Goal: Information Seeking & Learning: Learn about a topic

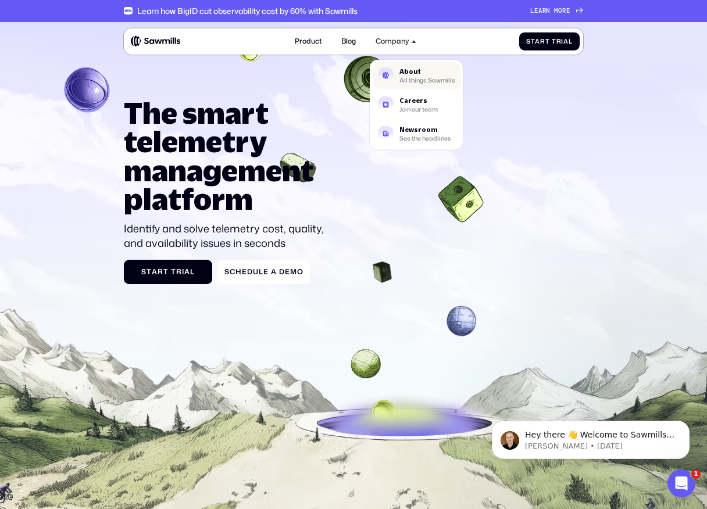
click at [410, 74] on div "About" at bounding box center [427, 71] width 56 height 6
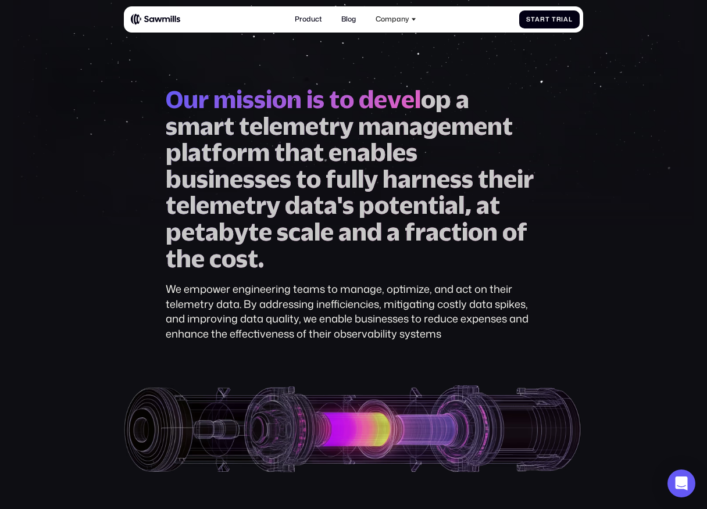
scroll to position [30, 0]
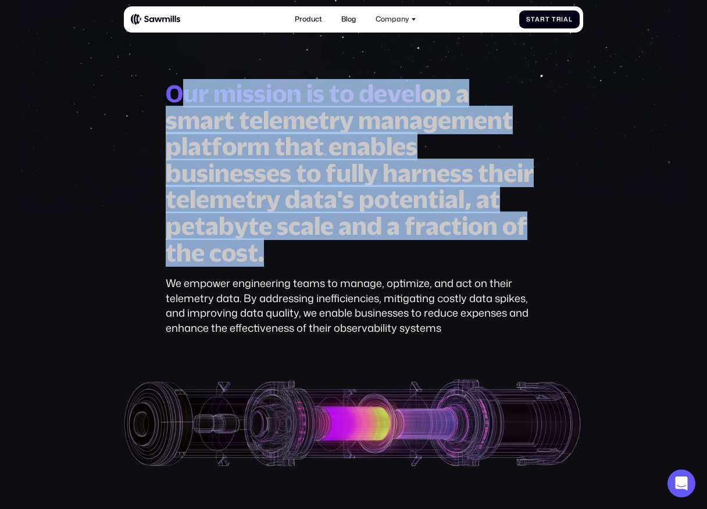
drag, startPoint x: 178, startPoint y: 96, endPoint x: 312, endPoint y: 270, distance: 219.7
click at [312, 270] on div "O u r m i s s i o n i s t o d e v e l o p a s m a r t t e l e m e t r y m a n a…" at bounding box center [353, 207] width 375 height 255
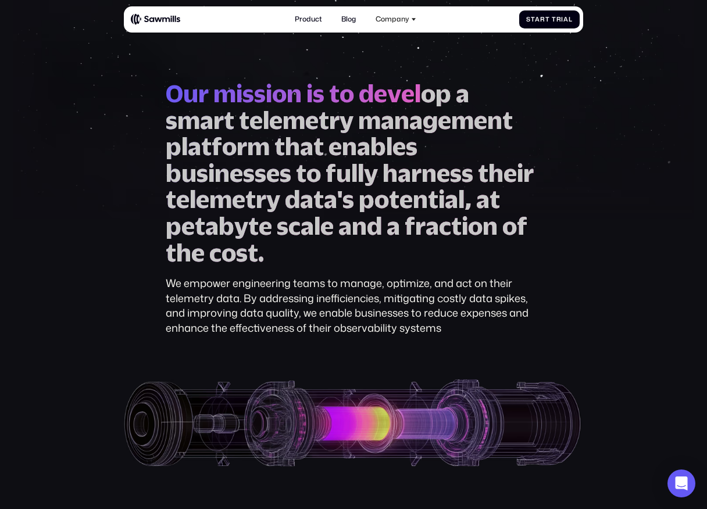
click at [312, 270] on div "O u r m i s s i o n i s t o d e v e l o p a s m a r t t e l e m e t r y m a n a…" at bounding box center [353, 207] width 375 height 255
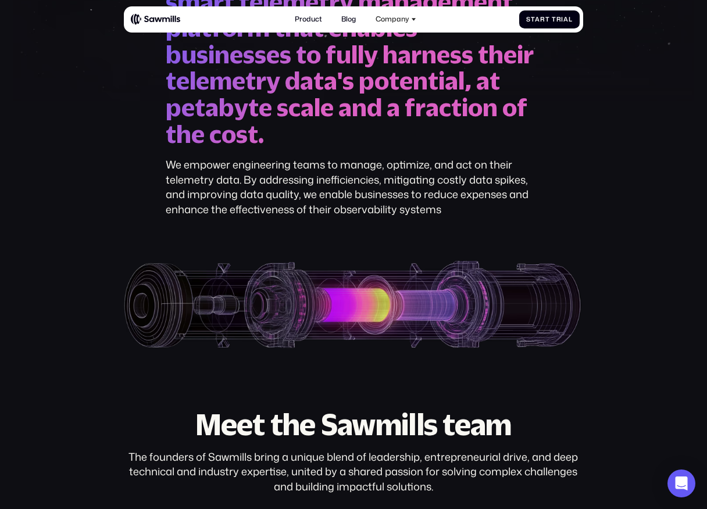
scroll to position [148, 0]
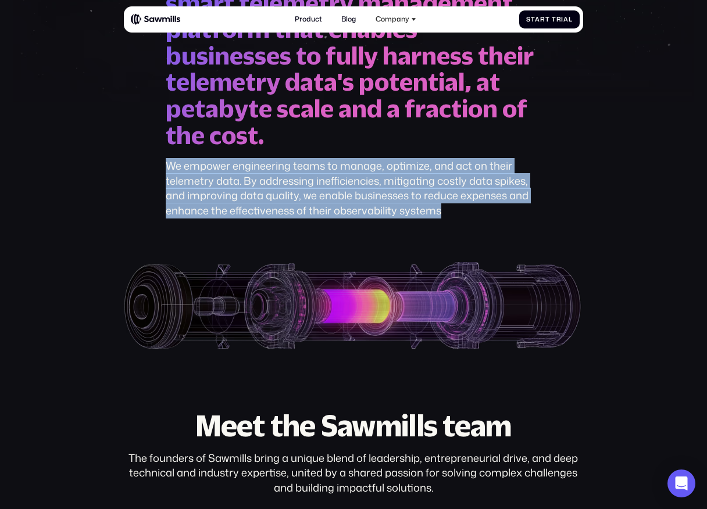
drag, startPoint x: 148, startPoint y: 164, endPoint x: 485, endPoint y: 211, distance: 339.8
click at [485, 211] on div "O u r m i s s i o n i s t o d e v e l o p a s m a r t t e l e m e t r y m a n a…" at bounding box center [353, 156] width 459 height 387
click at [485, 211] on div "We empower engineering teams to manage, optimize, and act on their telemetry da…" at bounding box center [353, 188] width 375 height 59
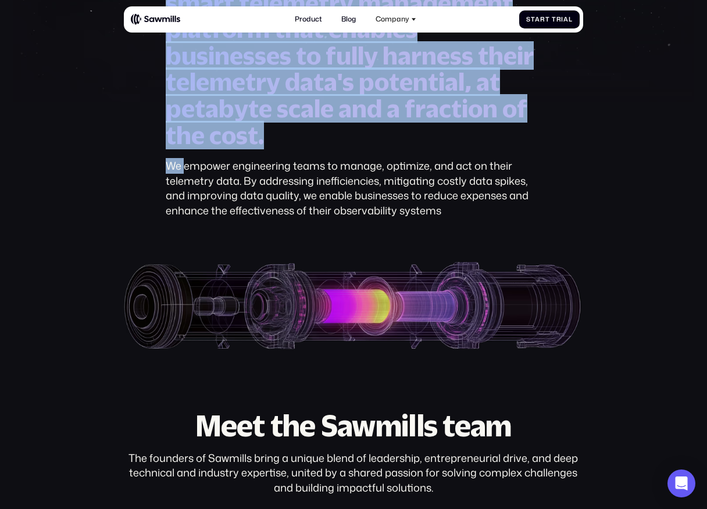
drag, startPoint x: 485, startPoint y: 211, endPoint x: 218, endPoint y: 167, distance: 270.4
click at [218, 167] on div "We empower engineering teams to manage, optimize, and act on their telemetry da…" at bounding box center [353, 188] width 375 height 59
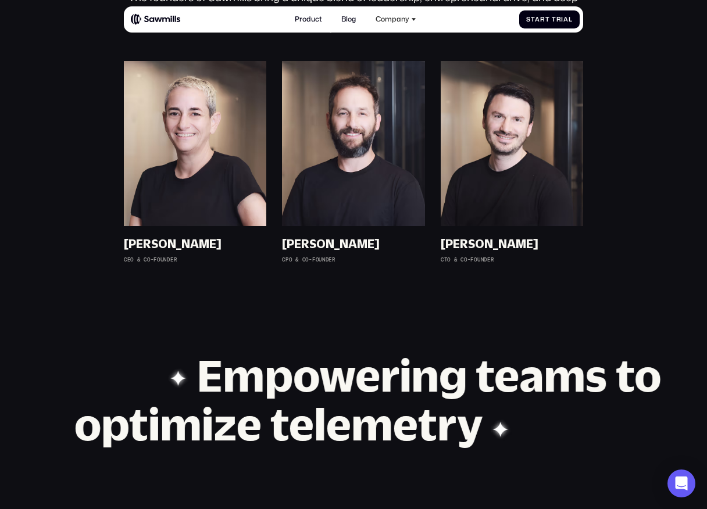
scroll to position [607, 0]
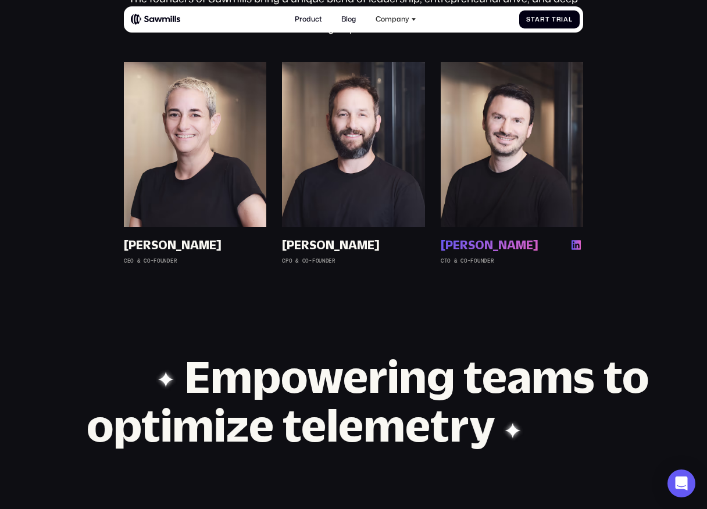
click at [477, 148] on img at bounding box center [512, 144] width 142 height 165
click at [365, 119] on img at bounding box center [353, 144] width 142 height 165
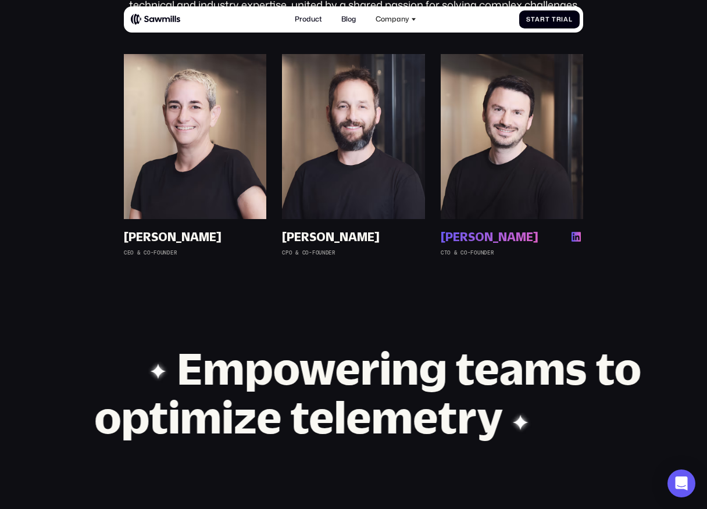
scroll to position [545, 0]
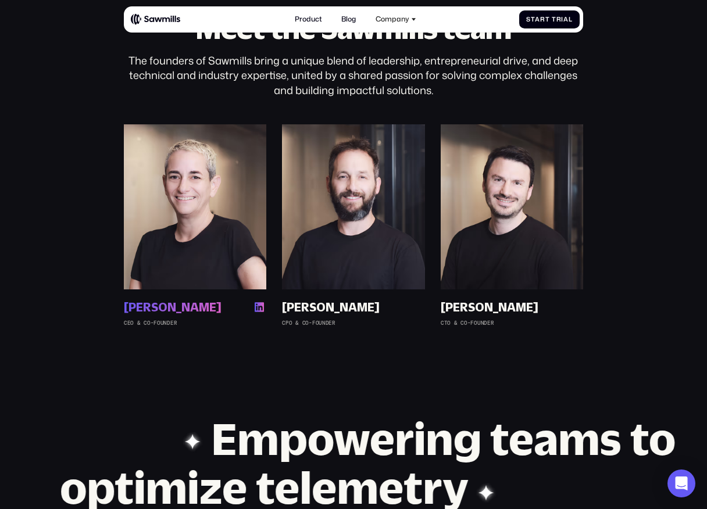
click at [231, 197] on img at bounding box center [195, 206] width 142 height 165
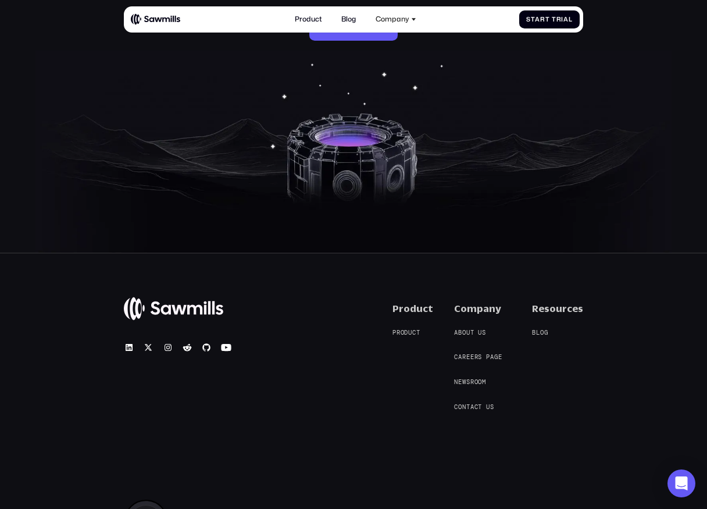
scroll to position [1465, 0]
click at [405, 332] on span "o" at bounding box center [402, 334] width 4 height 8
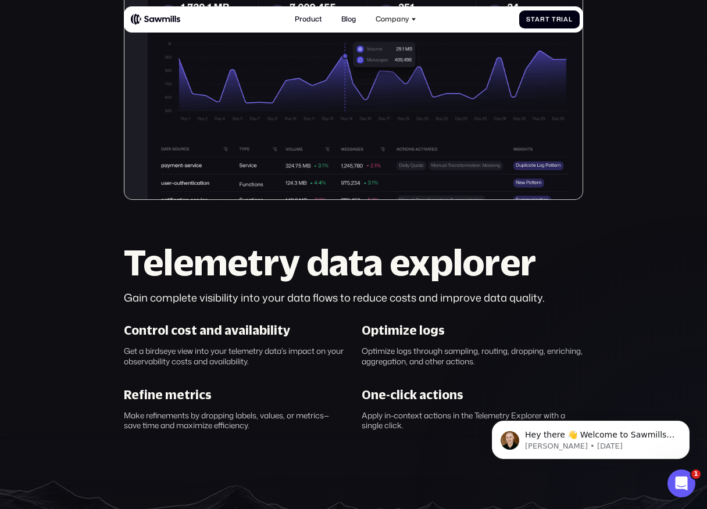
scroll to position [356, 0]
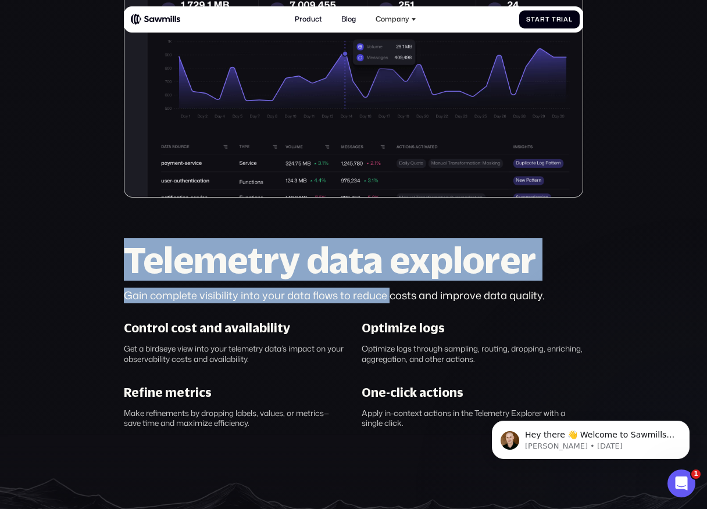
drag, startPoint x: 128, startPoint y: 253, endPoint x: 389, endPoint y: 299, distance: 264.4
click at [389, 298] on div "Telemetry data explorer Gain complete visibility into your data flows to reduce…" at bounding box center [353, 272] width 459 height 61
click at [389, 299] on div "Gain complete visibility into your data flows to reduce costs and improve data …" at bounding box center [353, 295] width 459 height 15
drag, startPoint x: 413, startPoint y: 298, endPoint x: 142, endPoint y: 244, distance: 276.1
click at [142, 245] on div "Telemetry data explorer Gain complete visibility into your data flows to reduce…" at bounding box center [353, 272] width 459 height 61
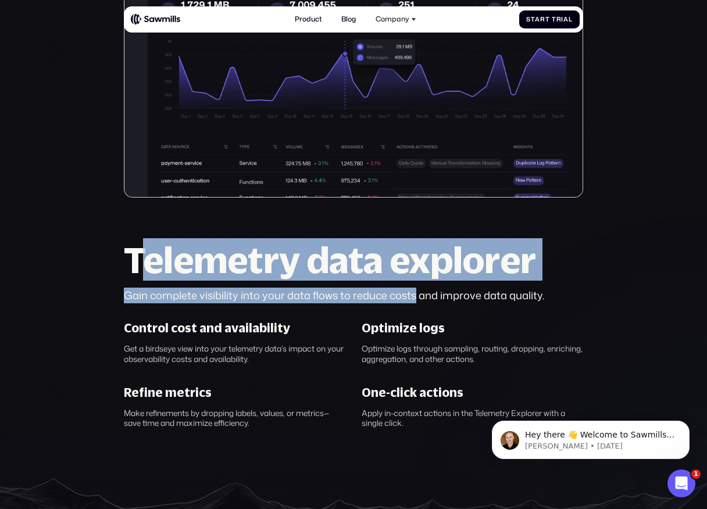
click at [142, 244] on h2 "Telemetry data explorer" at bounding box center [353, 260] width 459 height 36
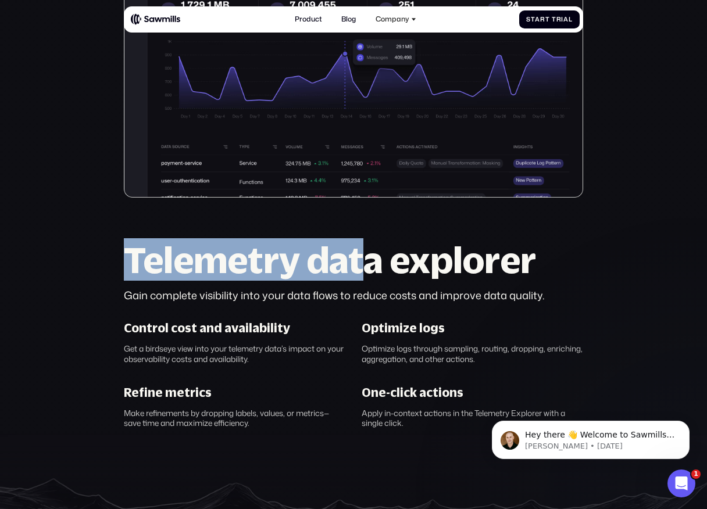
drag, startPoint x: 102, startPoint y: 244, endPoint x: 361, endPoint y: 280, distance: 261.2
click at [362, 280] on section "Telemetry management, perfected. AI-powered control of your telemetry data S t …" at bounding box center [353, 129] width 707 height 927
click at [361, 278] on h2 "Telemetry data explorer" at bounding box center [353, 260] width 459 height 36
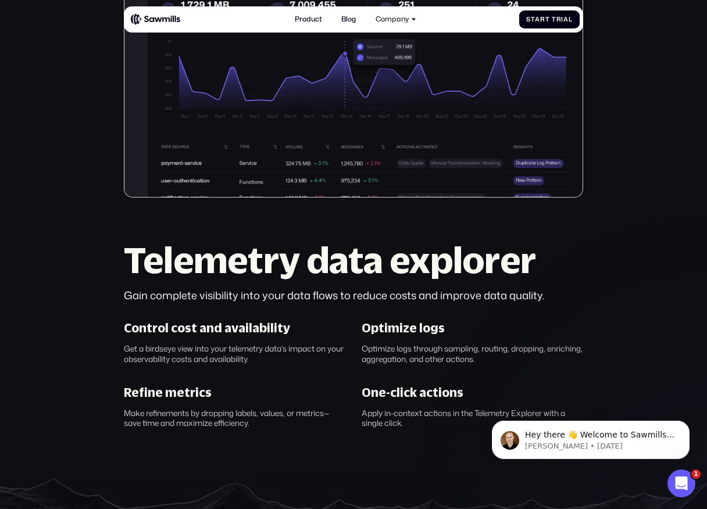
scroll to position [405, 0]
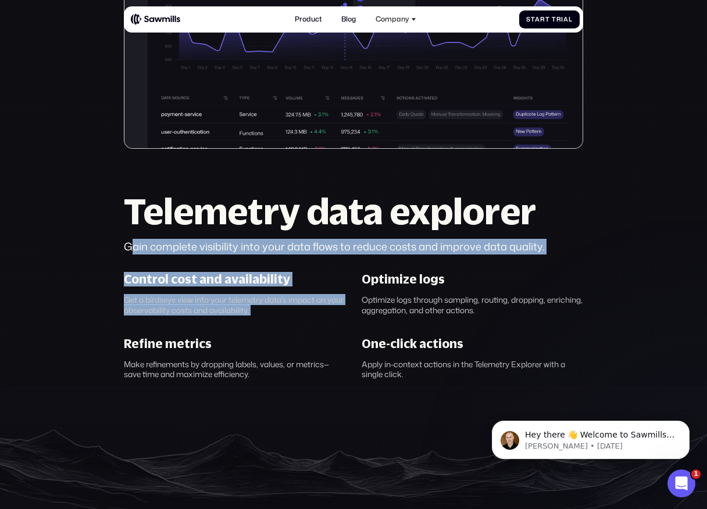
drag, startPoint x: 130, startPoint y: 247, endPoint x: 444, endPoint y: 262, distance: 314.2
click at [444, 262] on div "Telemetry data explorer Gain complete visibility into your data flows to reduce…" at bounding box center [353, 286] width 459 height 187
click at [445, 262] on div "Telemetry data explorer Gain complete visibility into your data flows to reduce…" at bounding box center [353, 286] width 459 height 187
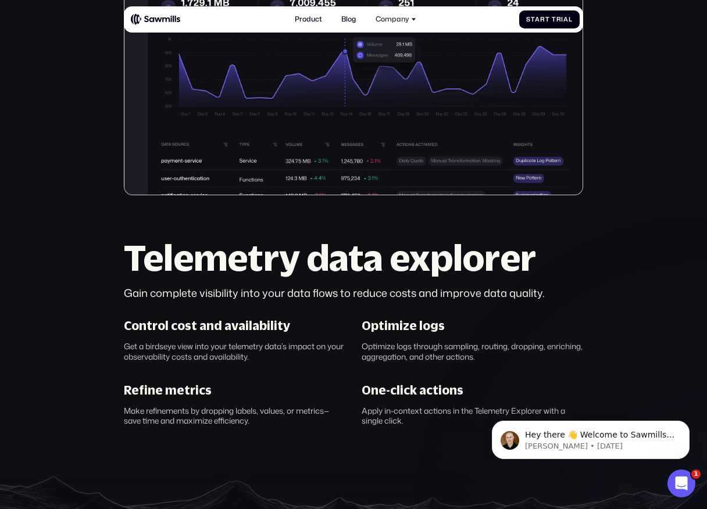
scroll to position [343, 0]
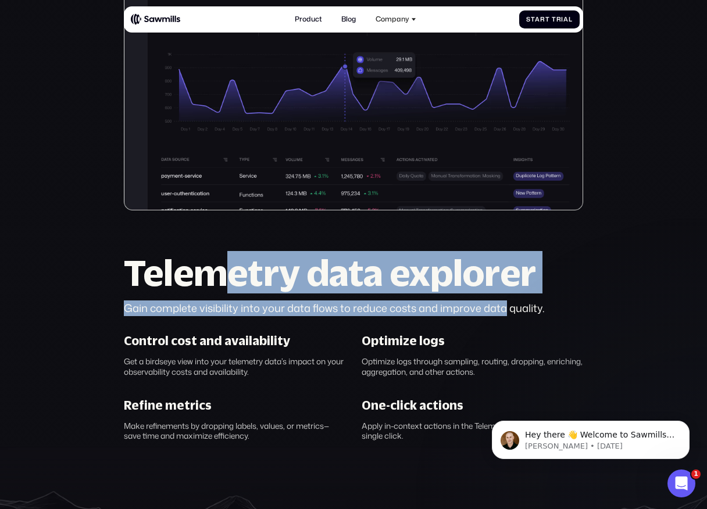
drag, startPoint x: 503, startPoint y: 309, endPoint x: 230, endPoint y: 272, distance: 276.2
click at [230, 273] on div "Telemetry data explorer Gain complete visibility into your data flows to reduce…" at bounding box center [353, 285] width 459 height 61
click at [230, 272] on h2 "Telemetry data explorer" at bounding box center [353, 273] width 459 height 36
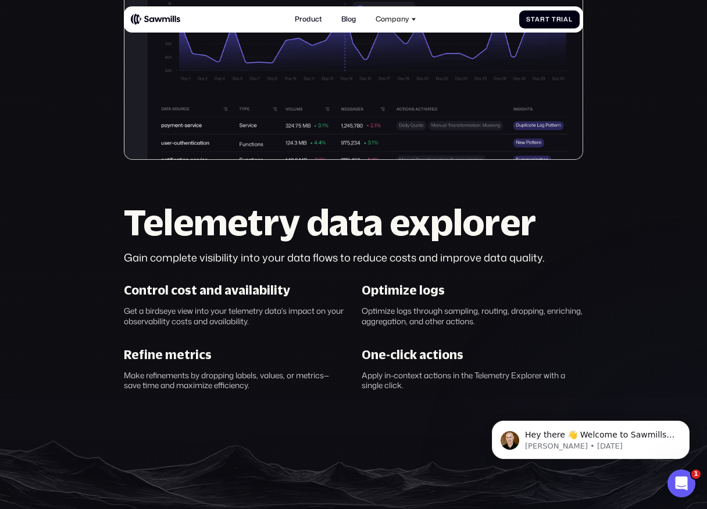
scroll to position [441, 0]
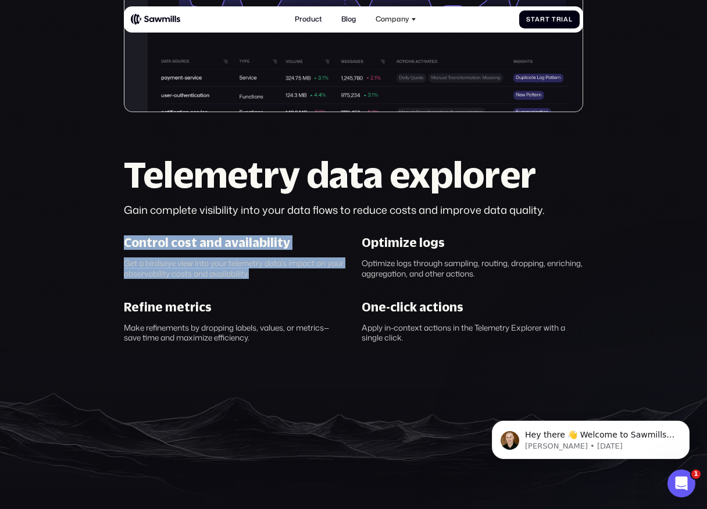
drag, startPoint x: 126, startPoint y: 243, endPoint x: 281, endPoint y: 277, distance: 159.4
click at [280, 276] on div "Control cost and availability Get a birdseye view into your telemetry data’s im…" at bounding box center [235, 256] width 238 height 43
click at [282, 280] on div "Control cost and availability Get a birdseye view into your telemetry data’s im…" at bounding box center [353, 289] width 475 height 108
drag, startPoint x: 282, startPoint y: 280, endPoint x: 95, endPoint y: 244, distance: 191.1
click at [95, 244] on section "Telemetry management, perfected. AI-powered control of your telemetry data S t …" at bounding box center [353, 44] width 707 height 927
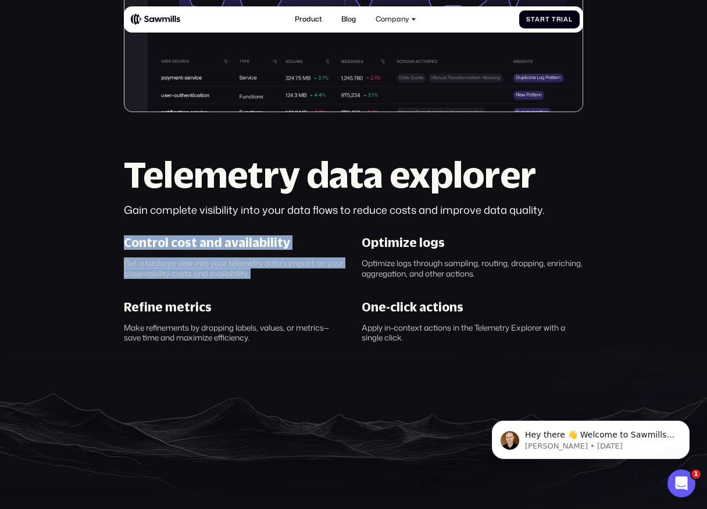
click at [95, 244] on section "Telemetry management, perfected. AI-powered control of your telemetry data S t …" at bounding box center [353, 44] width 707 height 927
drag, startPoint x: 95, startPoint y: 244, endPoint x: 303, endPoint y: 263, distance: 209.6
click at [303, 263] on section "Telemetry management, perfected. AI-powered control of your telemetry data S t …" at bounding box center [353, 44] width 707 height 927
click at [303, 263] on div "Get a birdseye view into your telemetry data’s impact on your observability cos…" at bounding box center [235, 268] width 222 height 21
drag, startPoint x: 303, startPoint y: 274, endPoint x: 114, endPoint y: 237, distance: 193.1
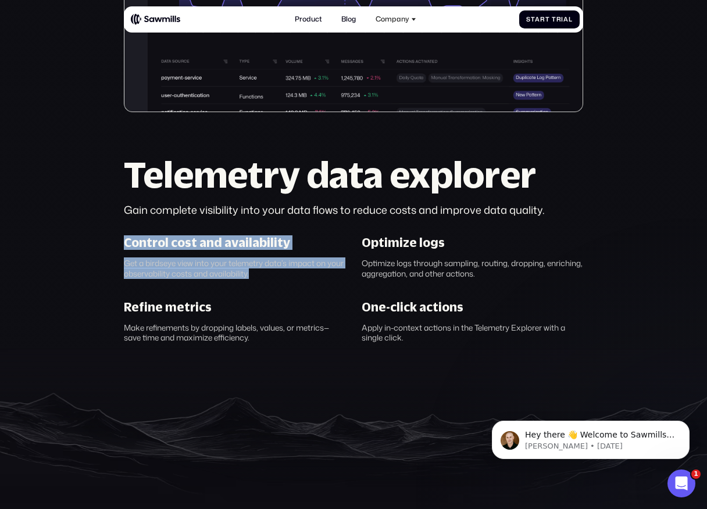
click at [114, 237] on section "Telemetry management, perfected. AI-powered control of your telemetry data S t …" at bounding box center [353, 44] width 707 height 927
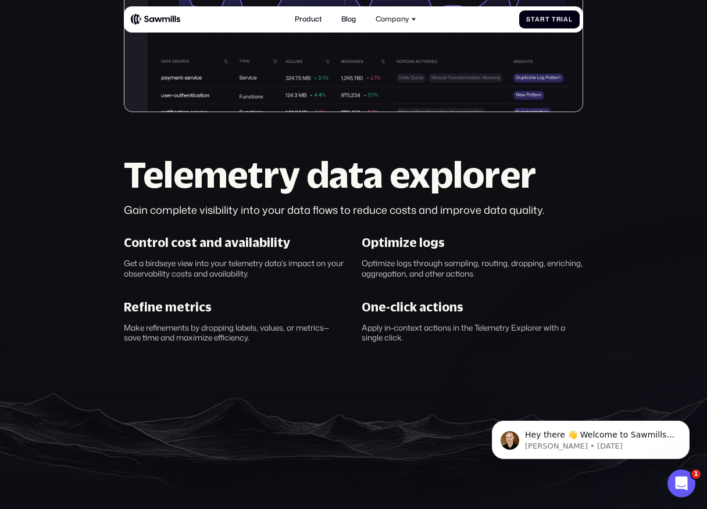
click at [112, 237] on section "Telemetry management, perfected. AI-powered control of your telemetry data S t …" at bounding box center [353, 44] width 707 height 927
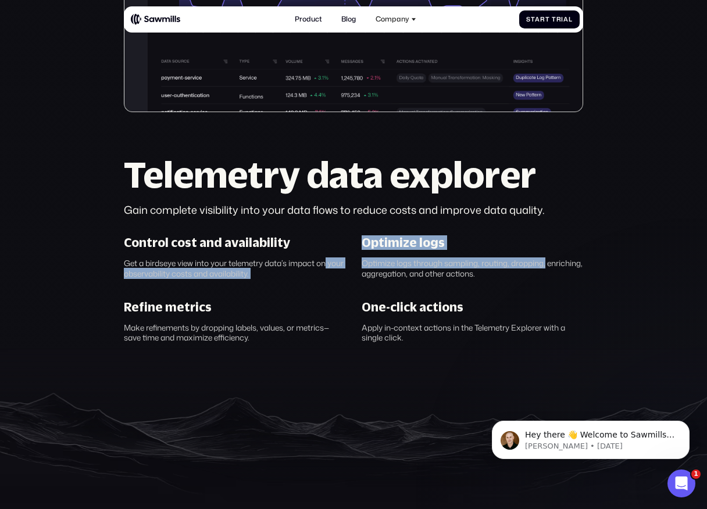
drag, startPoint x: 348, startPoint y: 261, endPoint x: 560, endPoint y: 268, distance: 212.3
click at [560, 268] on div "Control cost and availability Get a birdseye view into your telemetry data’s im…" at bounding box center [353, 289] width 475 height 108
click at [560, 268] on div "Optimize logs through sampling, routing, dropping, enriching, aggregation, and …" at bounding box center [473, 268] width 222 height 21
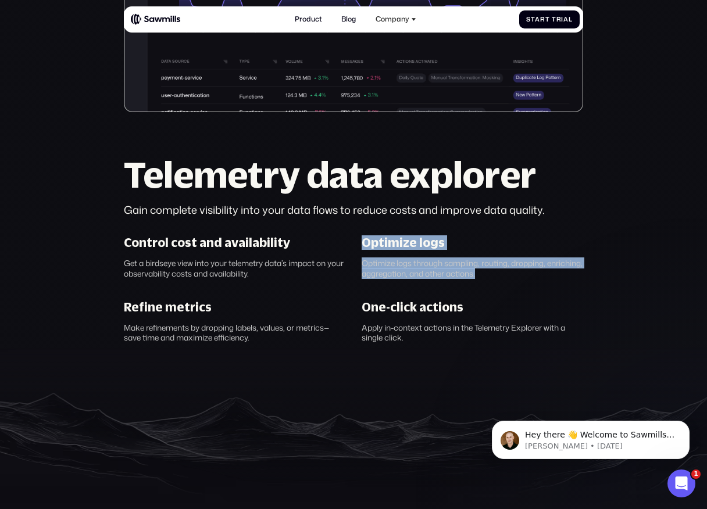
drag, startPoint x: 557, startPoint y: 280, endPoint x: 354, endPoint y: 235, distance: 208.2
click at [354, 235] on div "Control cost and availability Get a birdseye view into your telemetry data’s im…" at bounding box center [353, 289] width 475 height 108
click at [354, 235] on div "Optimize logs Optimize logs through sampling, routing, dropping, enriching, agg…" at bounding box center [472, 256] width 238 height 43
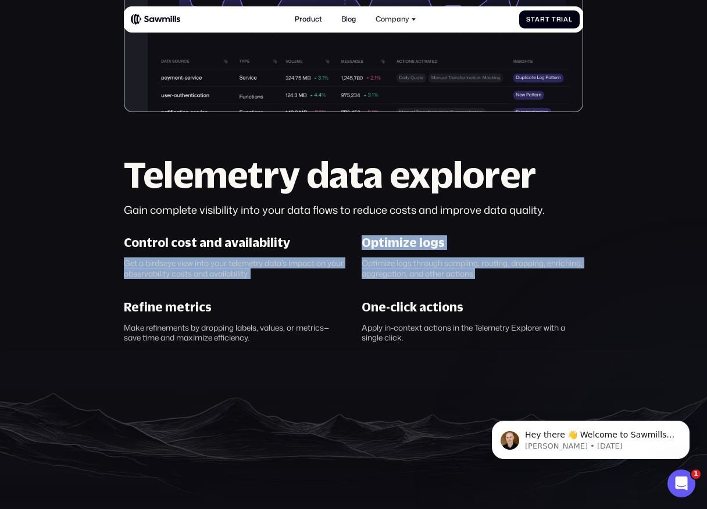
drag, startPoint x: 351, startPoint y: 239, endPoint x: 530, endPoint y: 285, distance: 184.4
click at [530, 285] on div "Control cost and availability Get a birdseye view into your telemetry data’s im…" at bounding box center [353, 289] width 475 height 108
drag, startPoint x: 533, startPoint y: 285, endPoint x: 249, endPoint y: 238, distance: 288.1
click at [248, 238] on div "Control cost and availability Get a birdseye view into your telemetry data’s im…" at bounding box center [353, 289] width 475 height 108
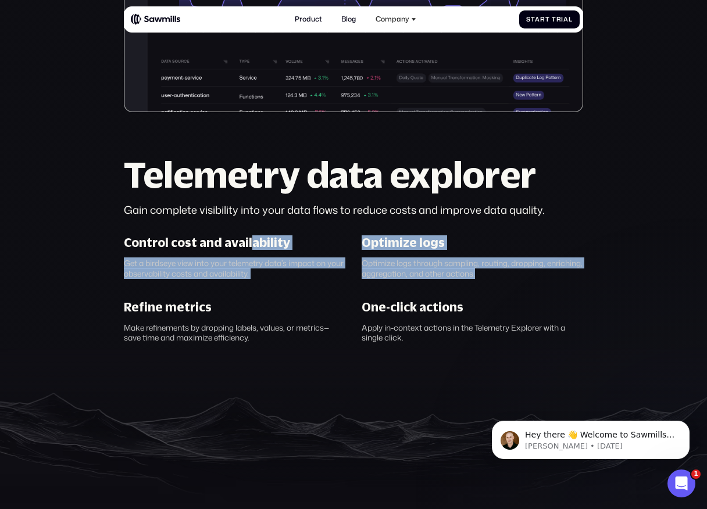
click at [249, 238] on div "Control cost and availability" at bounding box center [207, 242] width 166 height 15
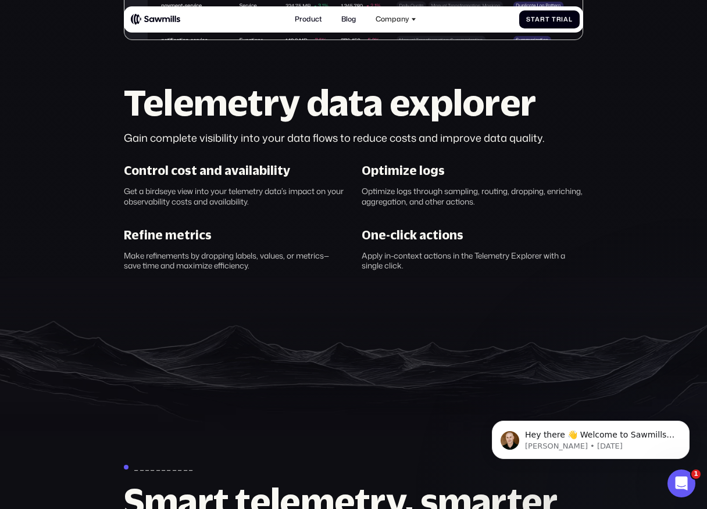
scroll to position [514, 0]
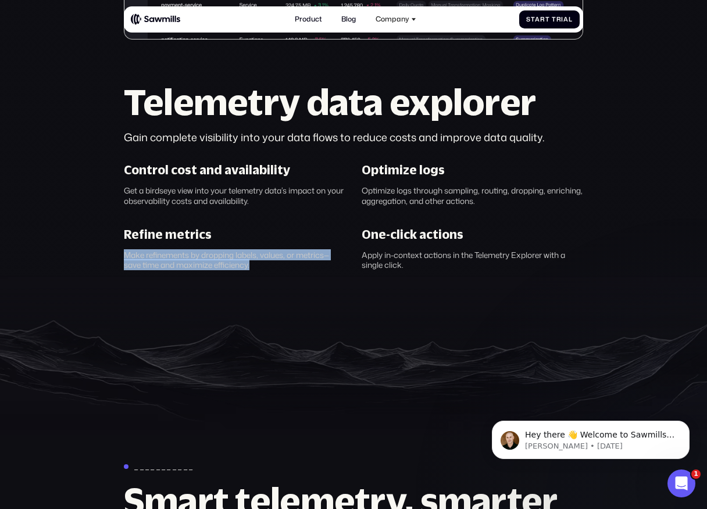
drag, startPoint x: 121, startPoint y: 251, endPoint x: 279, endPoint y: 264, distance: 158.7
click at [279, 264] on div "Refine metrics Make refinements by dropping labels, values, or metrics— save ti…" at bounding box center [235, 248] width 238 height 43
click at [279, 264] on div "Make refinements by dropping labels, values, or metrics— save time and maximize…" at bounding box center [235, 260] width 222 height 21
drag, startPoint x: 279, startPoint y: 264, endPoint x: 123, endPoint y: 222, distance: 161.5
click at [123, 222] on div "Control cost and availability Get a birdseye view into your telemetry data’s im…" at bounding box center [353, 217] width 475 height 108
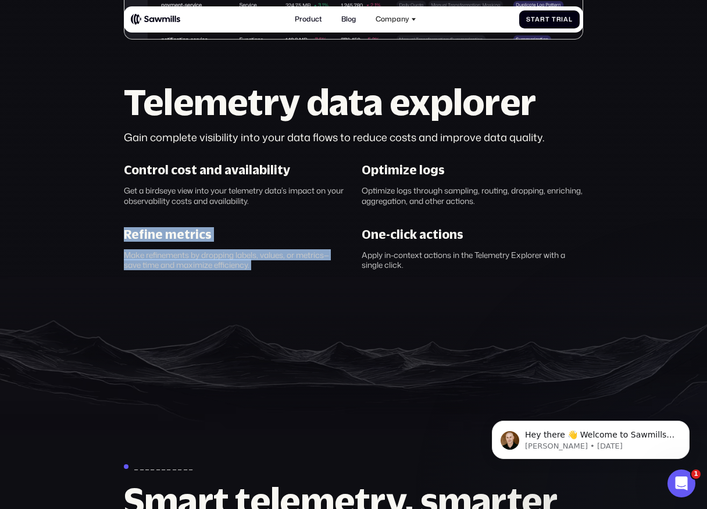
click at [123, 222] on div "Control cost and availability Get a birdseye view into your telemetry data’s im…" at bounding box center [353, 217] width 475 height 108
drag, startPoint x: 111, startPoint y: 227, endPoint x: 285, endPoint y: 264, distance: 178.2
click at [285, 264] on div "Make refinements by dropping labels, values, or metrics— save time and maximize…" at bounding box center [235, 260] width 222 height 21
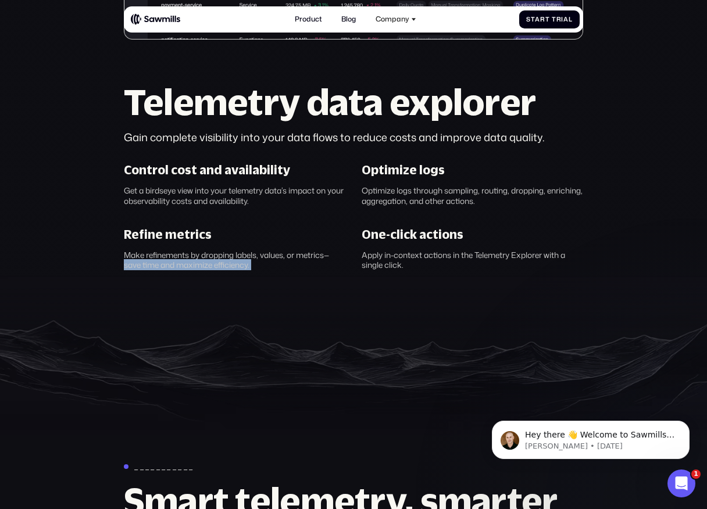
drag, startPoint x: 285, startPoint y: 264, endPoint x: 115, endPoint y: 261, distance: 170.9
drag, startPoint x: 115, startPoint y: 245, endPoint x: 270, endPoint y: 270, distance: 157.8
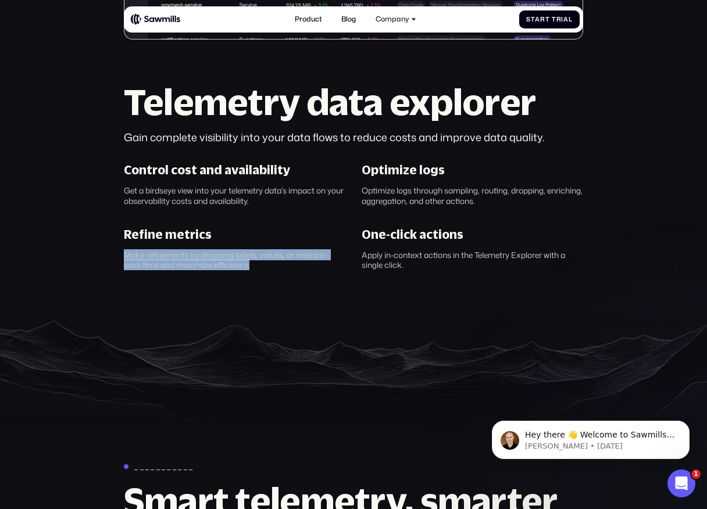
click at [270, 270] on div "Make refinements by dropping labels, values, or metrics— save time and maximize…" at bounding box center [235, 260] width 222 height 21
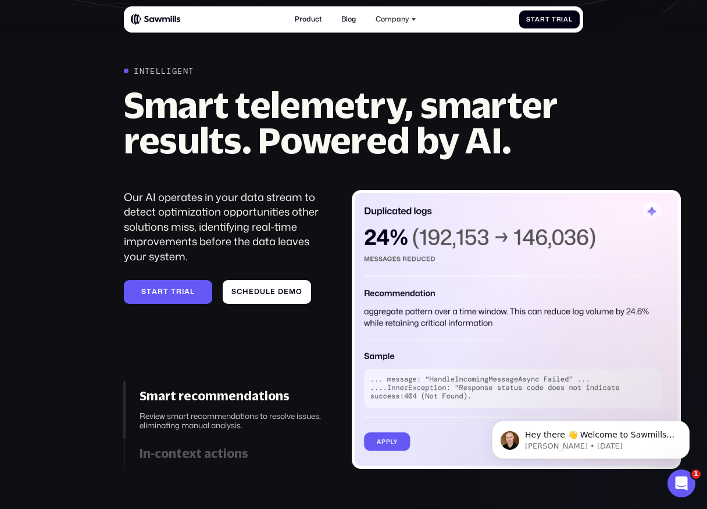
scroll to position [922, 0]
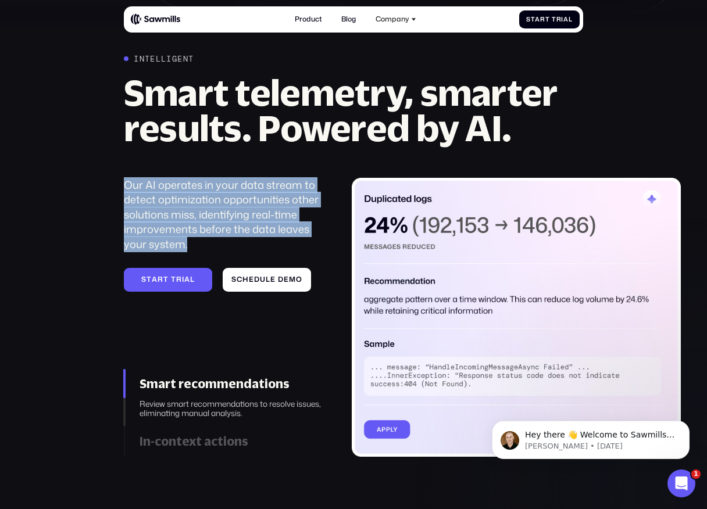
drag, startPoint x: 126, startPoint y: 178, endPoint x: 227, endPoint y: 250, distance: 123.7
click at [227, 250] on div "Our AI operates in your data stream to detect optimization opportunities other …" at bounding box center [225, 215] width 203 height 74
drag, startPoint x: 227, startPoint y: 250, endPoint x: 103, endPoint y: 170, distance: 147.5
click at [103, 170] on div "Intelligent Smart telemetry, smarter results. Powered by AI. Our AI operates in…" at bounding box center [353, 255] width 707 height 403
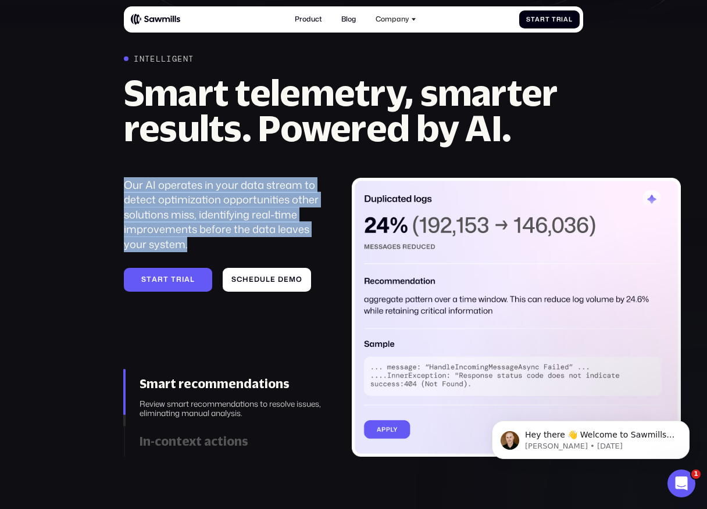
click at [103, 170] on div "Intelligent Smart telemetry, smarter results. Powered by AI. Our AI operates in…" at bounding box center [353, 255] width 707 height 403
drag, startPoint x: 104, startPoint y: 170, endPoint x: 221, endPoint y: 253, distance: 143.5
click at [221, 253] on div "Intelligent Smart telemetry, smarter results. Powered by AI. Our AI operates in…" at bounding box center [353, 255] width 707 height 403
click at [221, 253] on div "Our AI operates in your data stream to detect optimization opportunities other …" at bounding box center [225, 254] width 203 height 153
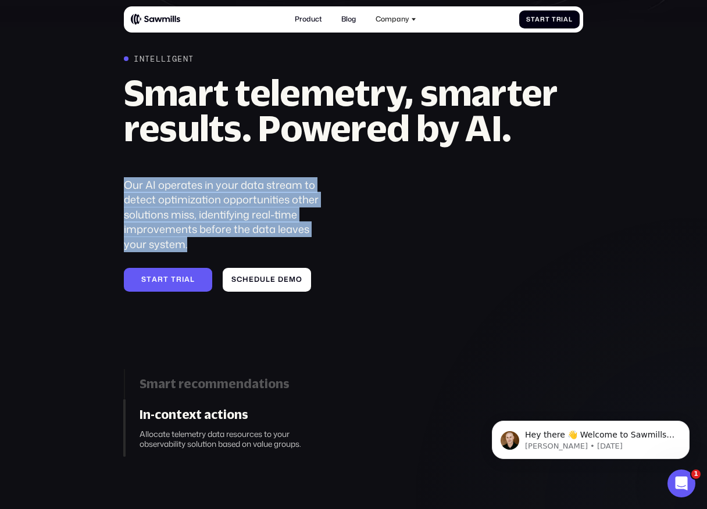
drag, startPoint x: 227, startPoint y: 253, endPoint x: 116, endPoint y: 178, distance: 133.5
click at [116, 178] on div "Intelligent Smart telemetry, smarter results. Powered by AI. Our AI operates in…" at bounding box center [353, 255] width 707 height 403
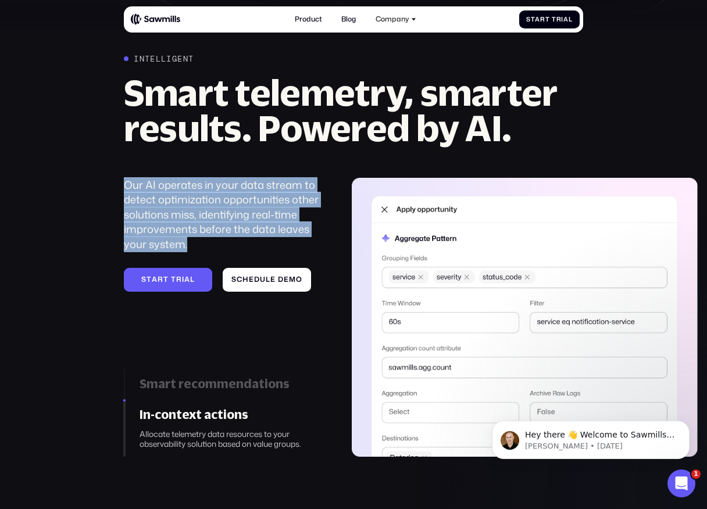
drag, startPoint x: 116, startPoint y: 178, endPoint x: 219, endPoint y: 241, distance: 120.0
click at [219, 241] on div "Intelligent Smart telemetry, smarter results. Powered by AI. Our AI operates in…" at bounding box center [353, 255] width 707 height 403
click at [219, 241] on div "Our AI operates in your data stream to detect optimization opportunities other …" at bounding box center [225, 215] width 203 height 74
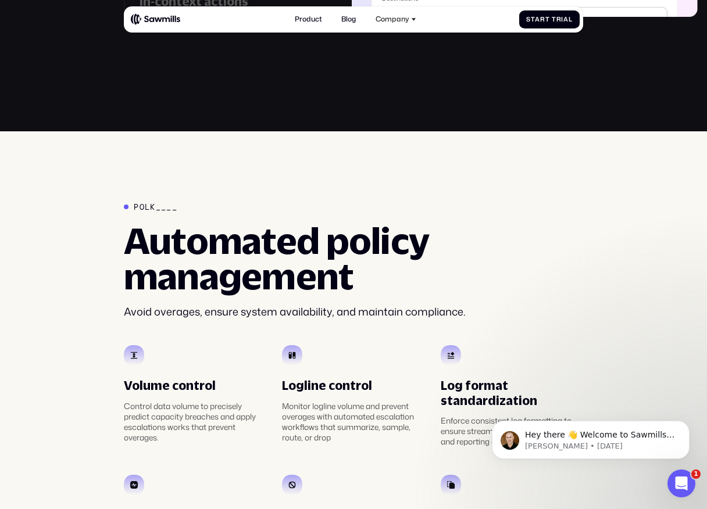
scroll to position [1385, 0]
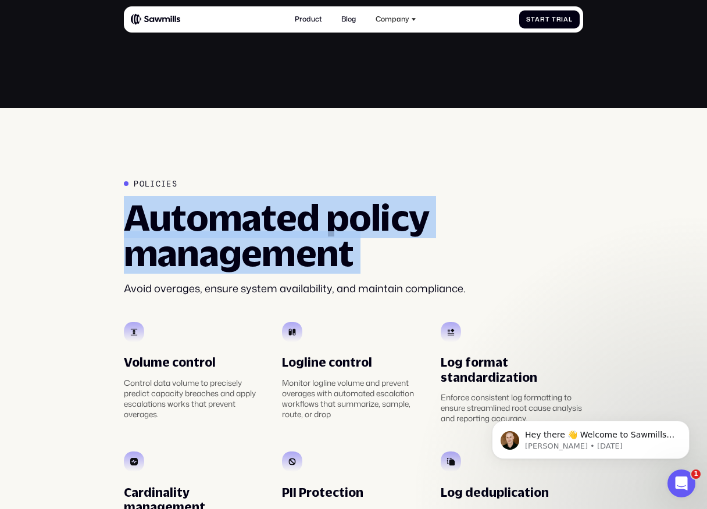
drag, startPoint x: 136, startPoint y: 217, endPoint x: 211, endPoint y: 280, distance: 98.2
click at [211, 280] on div "Policies Automated policy management Avoid overages, ensure system availability…" at bounding box center [353, 237] width 459 height 117
click at [211, 281] on div "Avoid overages, ensure system availability, and maintain compliance." at bounding box center [353, 288] width 459 height 15
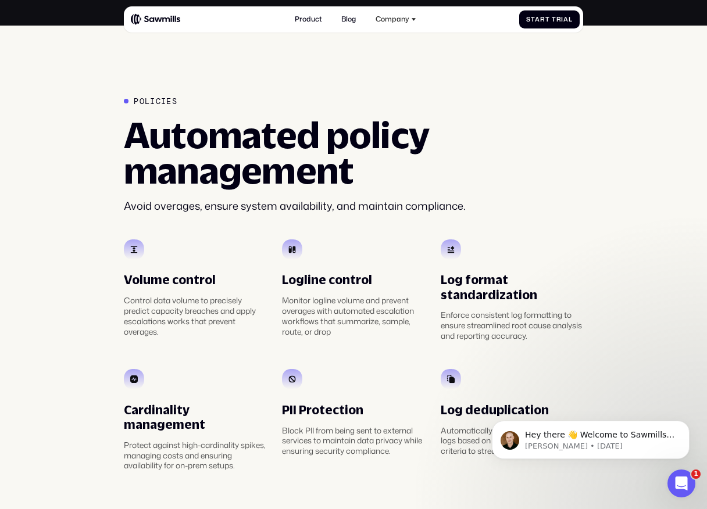
scroll to position [1562, 0]
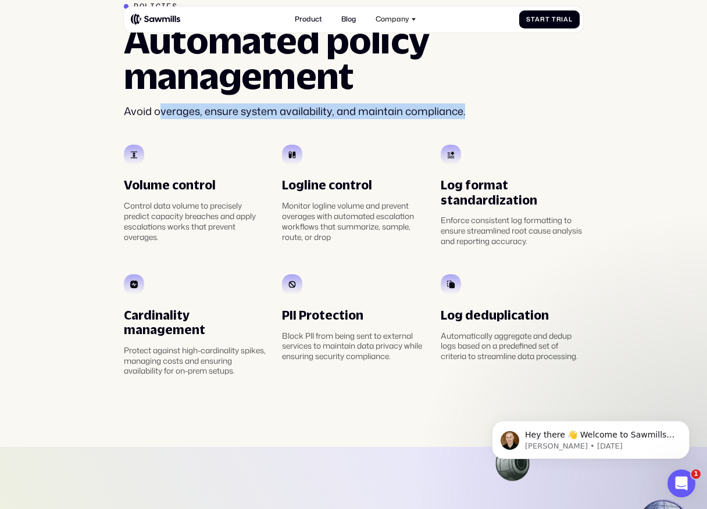
drag, startPoint x: 160, startPoint y: 111, endPoint x: 500, endPoint y: 111, distance: 340.0
click at [500, 111] on div "Avoid overages, ensure system availability, and maintain compliance." at bounding box center [353, 111] width 459 height 15
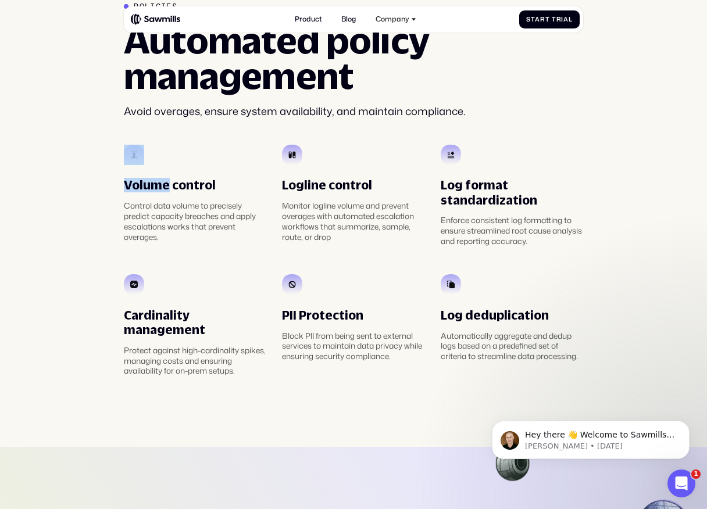
drag, startPoint x: 501, startPoint y: 111, endPoint x: 141, endPoint y: 123, distance: 360.6
click at [141, 123] on div "Policies Automated policy management Avoid overages, ensure system availability…" at bounding box center [353, 189] width 459 height 374
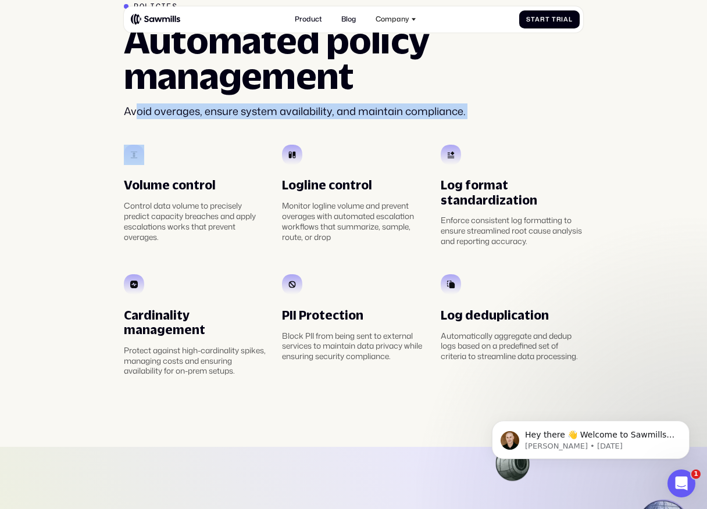
drag, startPoint x: 137, startPoint y: 109, endPoint x: 226, endPoint y: 176, distance: 111.6
click at [226, 176] on div "Policies Automated policy management Avoid overages, ensure system availability…" at bounding box center [353, 189] width 459 height 374
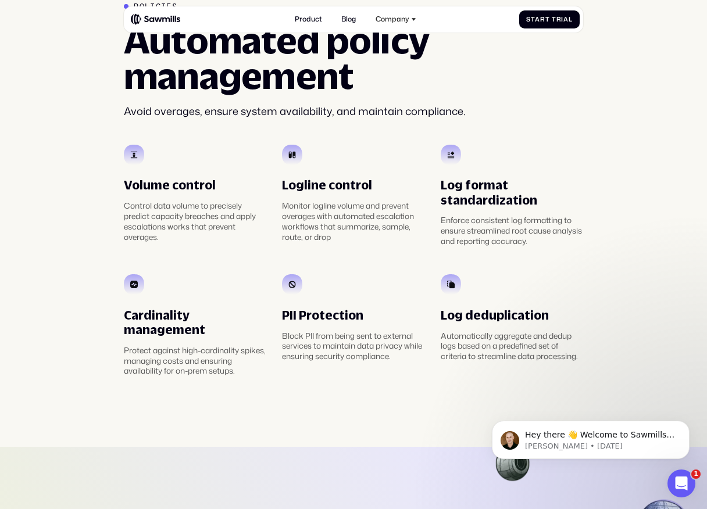
click at [471, 148] on div "Log format standardization Enforce consistent log formatting to ensure streamli…" at bounding box center [512, 196] width 142 height 102
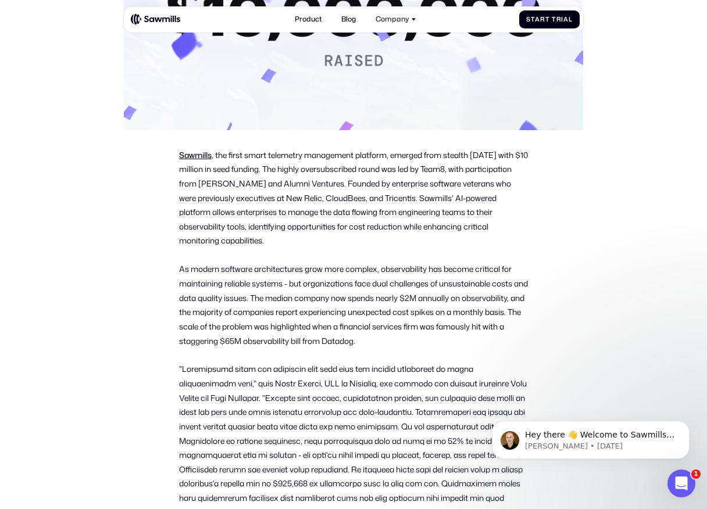
scroll to position [382, 0]
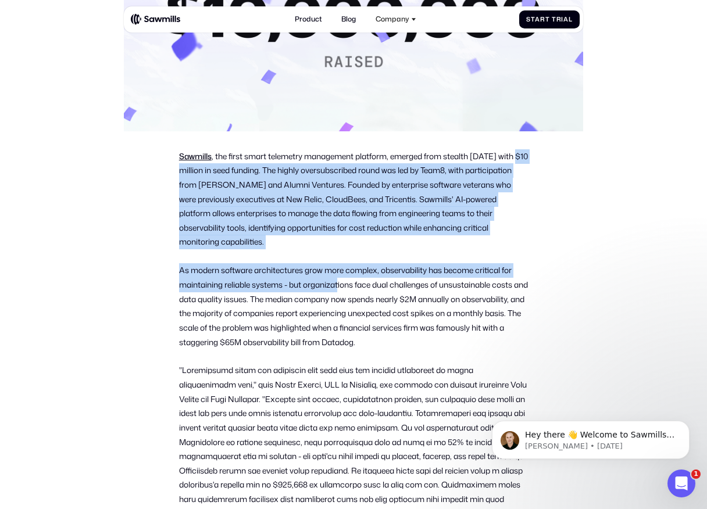
drag, startPoint x: 182, startPoint y: 167, endPoint x: 341, endPoint y: 290, distance: 201.0
click at [341, 290] on p "As modern software architectures grow more complex, observability has become cr…" at bounding box center [353, 306] width 349 height 86
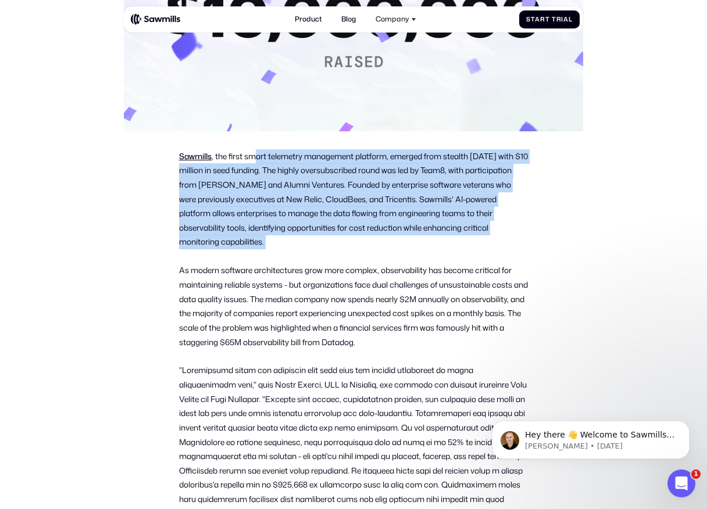
drag, startPoint x: 316, startPoint y: 259, endPoint x: 257, endPoint y: 162, distance: 113.7
click at [257, 162] on p "Sawmills , the first smart telemetry management platform, emerged from stealth …" at bounding box center [353, 199] width 349 height 100
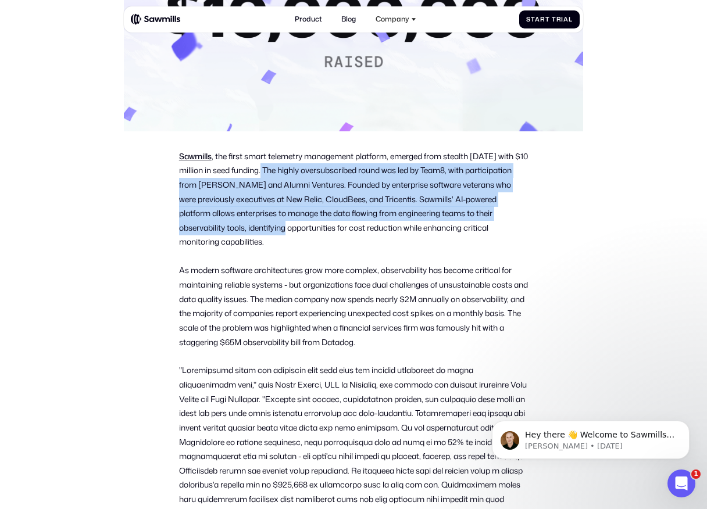
drag, startPoint x: 279, startPoint y: 169, endPoint x: 312, endPoint y: 235, distance: 73.3
click at [312, 235] on p "Sawmills , the first smart telemetry management platform, emerged from stealth …" at bounding box center [353, 199] width 349 height 100
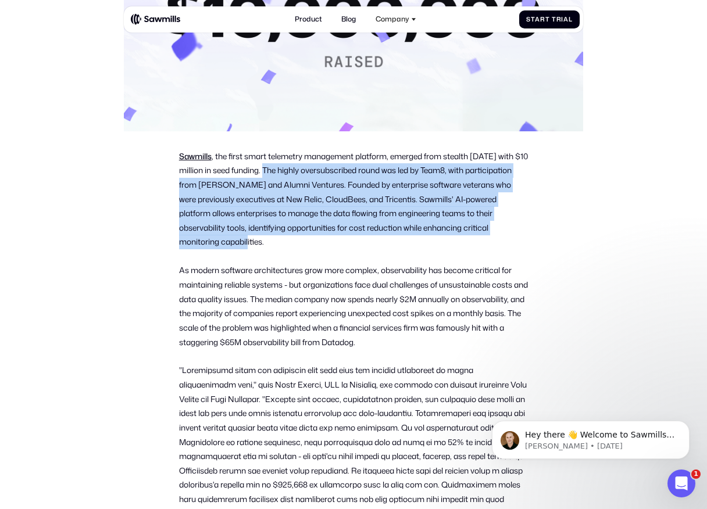
drag, startPoint x: 314, startPoint y: 242, endPoint x: 282, endPoint y: 168, distance: 81.2
click at [282, 169] on p "Sawmills , the first smart telemetry management platform, emerged from stealth …" at bounding box center [353, 199] width 349 height 100
click at [282, 168] on p "Sawmills , the first smart telemetry management platform, emerged from stealth …" at bounding box center [353, 199] width 349 height 100
drag, startPoint x: 282, startPoint y: 169, endPoint x: 299, endPoint y: 241, distance: 74.7
click at [299, 241] on p "Sawmills , the first smart telemetry management platform, emerged from stealth …" at bounding box center [353, 199] width 349 height 100
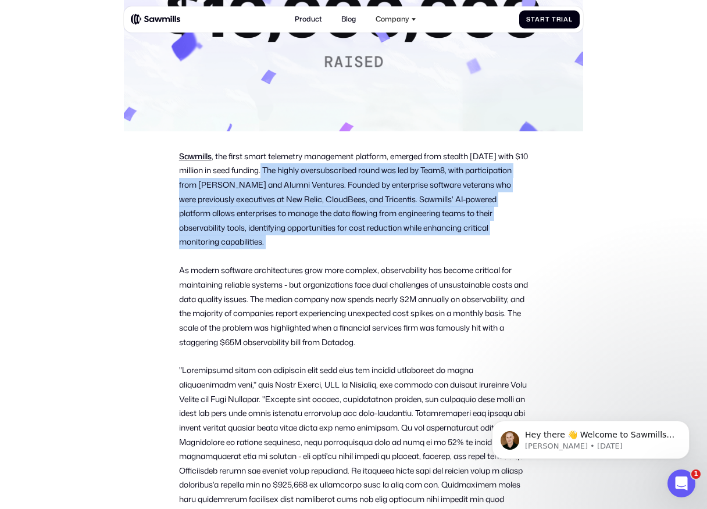
click at [299, 241] on p "Sawmills , the first smart telemetry management platform, emerged from stealth …" at bounding box center [353, 199] width 349 height 100
drag, startPoint x: 299, startPoint y: 241, endPoint x: 284, endPoint y: 173, distance: 69.7
click at [284, 173] on p "Sawmills , the first smart telemetry management platform, emerged from stealth …" at bounding box center [353, 199] width 349 height 100
drag, startPoint x: 284, startPoint y: 173, endPoint x: 306, endPoint y: 241, distance: 71.1
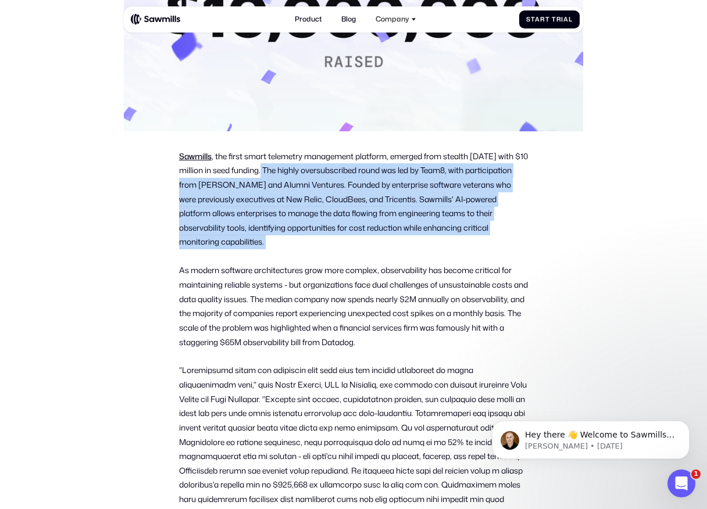
click at [306, 241] on p "Sawmills , the first smart telemetry management platform, emerged from stealth …" at bounding box center [353, 199] width 349 height 100
drag, startPoint x: 306, startPoint y: 241, endPoint x: 273, endPoint y: 176, distance: 72.5
click at [273, 176] on p "Sawmills , the first smart telemetry management platform, emerged from stealth …" at bounding box center [353, 199] width 349 height 100
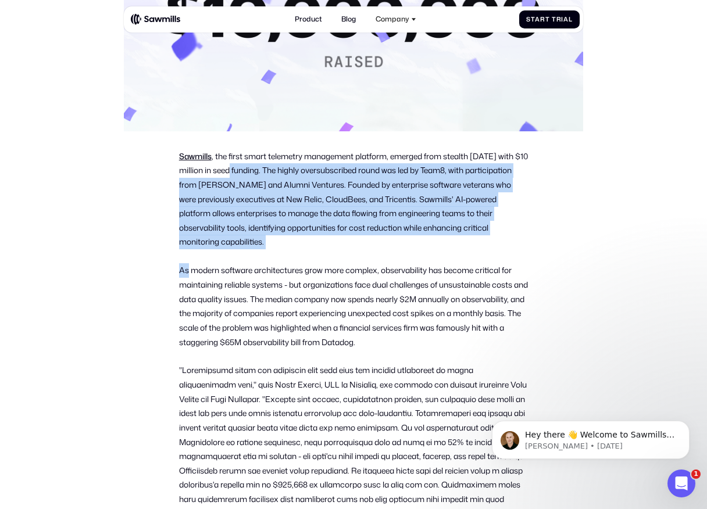
drag, startPoint x: 273, startPoint y: 176, endPoint x: 302, endPoint y: 257, distance: 85.7
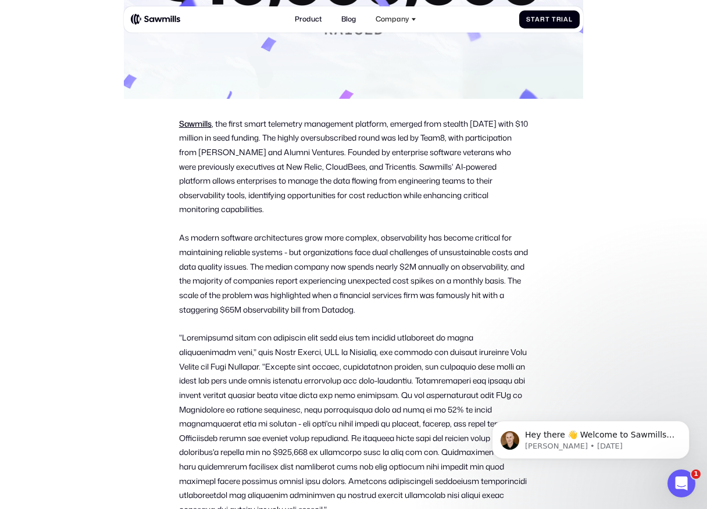
scroll to position [415, 0]
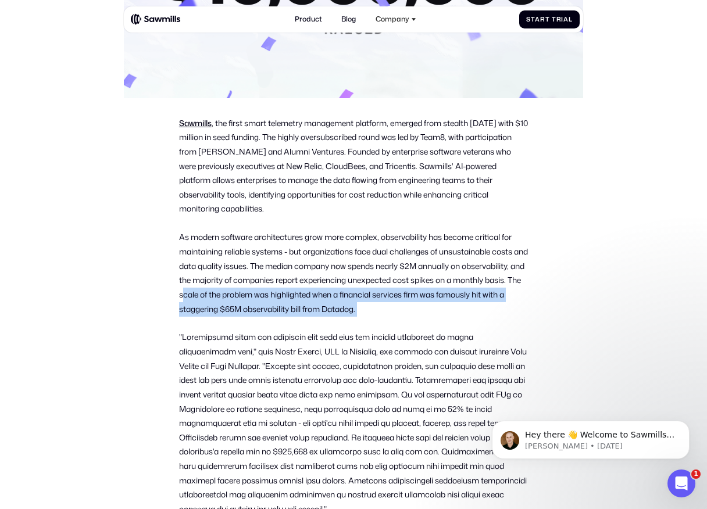
drag, startPoint x: 254, startPoint y: 294, endPoint x: 360, endPoint y: 320, distance: 109.7
drag, startPoint x: 360, startPoint y: 320, endPoint x: 275, endPoint y: 298, distance: 88.3
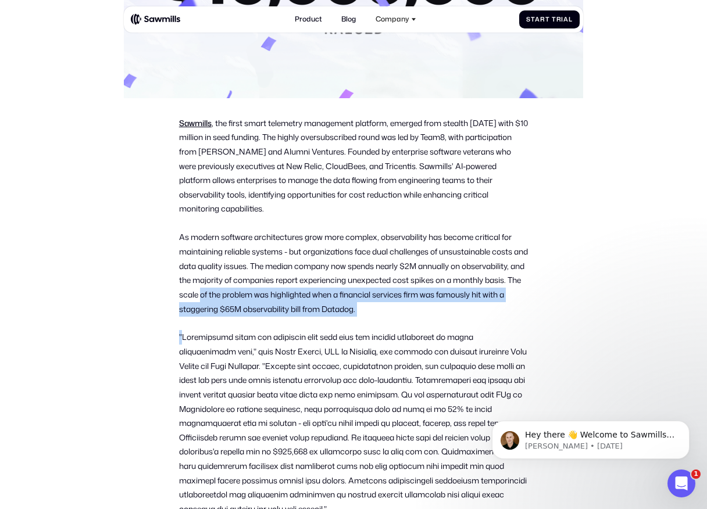
click at [275, 298] on p "As modern software architectures grow more complex, observability has become cr…" at bounding box center [353, 273] width 349 height 86
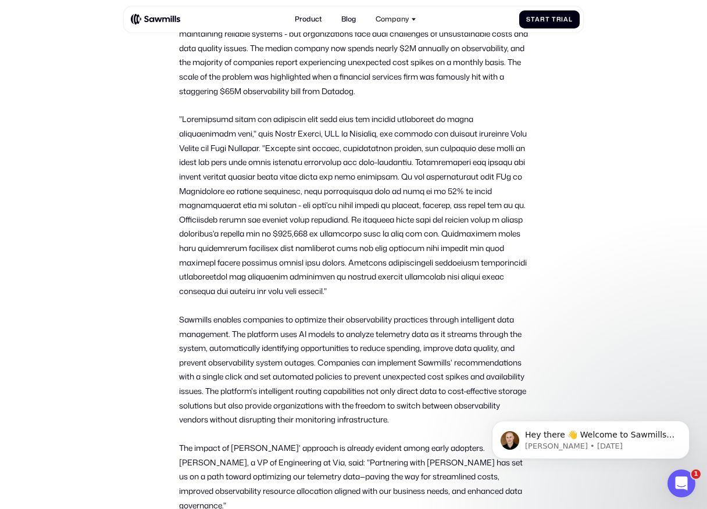
scroll to position [709, 0]
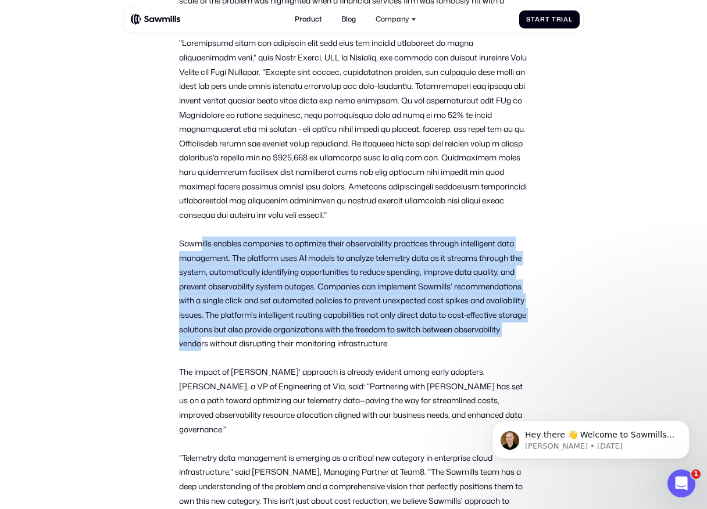
drag, startPoint x: 199, startPoint y: 246, endPoint x: 284, endPoint y: 340, distance: 126.7
click at [284, 340] on p "Sawmills enables companies to optimize their observability practices through in…" at bounding box center [353, 294] width 349 height 115
drag, startPoint x: 305, startPoint y: 341, endPoint x: 167, endPoint y: 240, distance: 171.4
click at [167, 240] on section "All posts Sawmills exits stealth with $10M to tackle skyrocketing observability…" at bounding box center [353, 243] width 707 height 1860
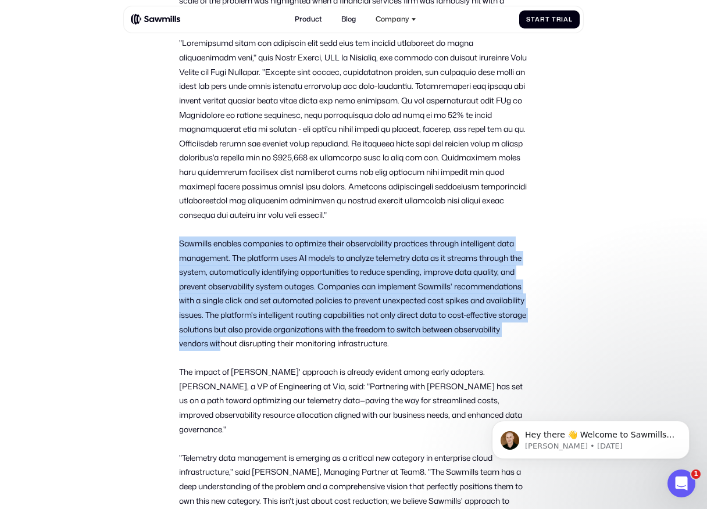
click at [167, 240] on section "All posts Sawmills exits stealth with $10M to tackle skyrocketing observability…" at bounding box center [353, 243] width 707 height 1860
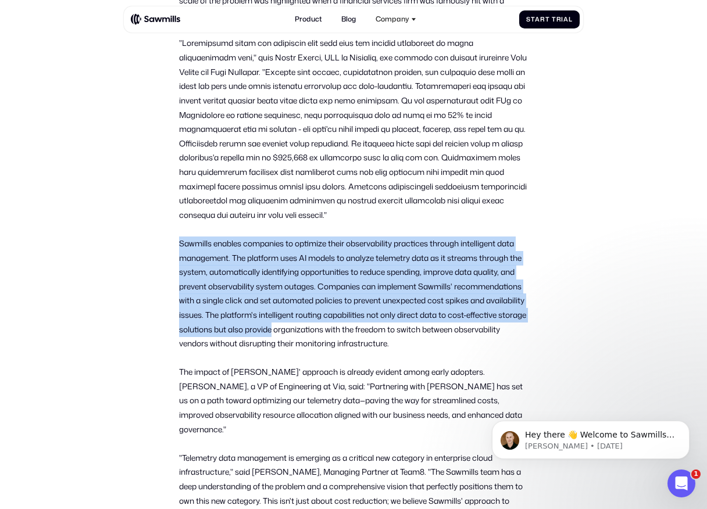
drag, startPoint x: 167, startPoint y: 240, endPoint x: 357, endPoint y: 335, distance: 212.4
click at [357, 335] on section "All posts Sawmills exits stealth with $10M to tackle skyrocketing observability…" at bounding box center [353, 243] width 707 height 1860
click at [357, 335] on p "Sawmills enables companies to optimize their observability practices through in…" at bounding box center [353, 294] width 349 height 115
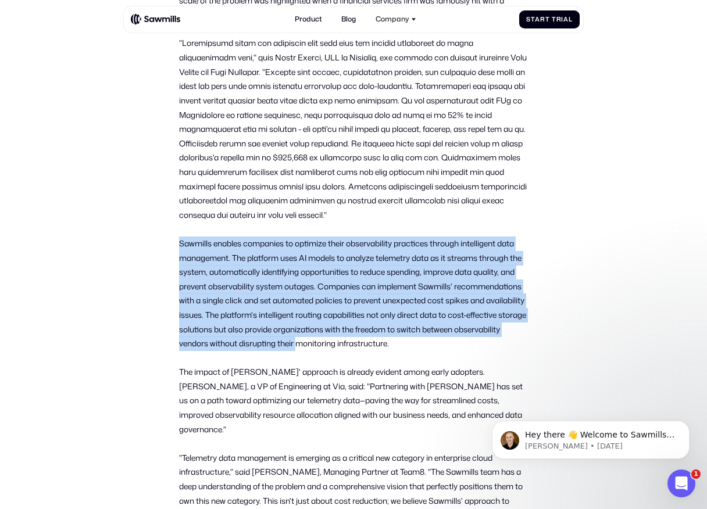
drag, startPoint x: 383, startPoint y: 341, endPoint x: 134, endPoint y: 246, distance: 266.8
click at [134, 246] on section "All posts Sawmills exits stealth with $10M to tackle skyrocketing observability…" at bounding box center [353, 243] width 707 height 1860
drag, startPoint x: 134, startPoint y: 246, endPoint x: 238, endPoint y: 355, distance: 150.0
click at [238, 355] on section "All posts Sawmills exits stealth with $10M to tackle skyrocketing observability…" at bounding box center [353, 243] width 707 height 1860
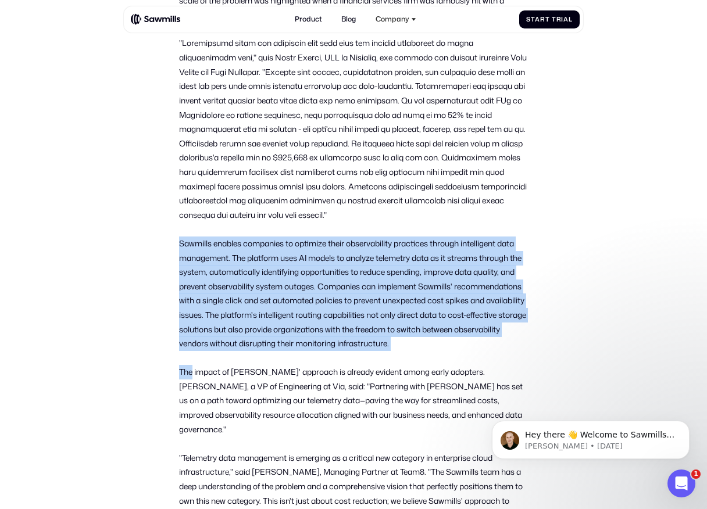
click at [238, 355] on div "Sawmills , the first smart telemetry management platform, emerged from stealth …" at bounding box center [353, 314] width 349 height 984
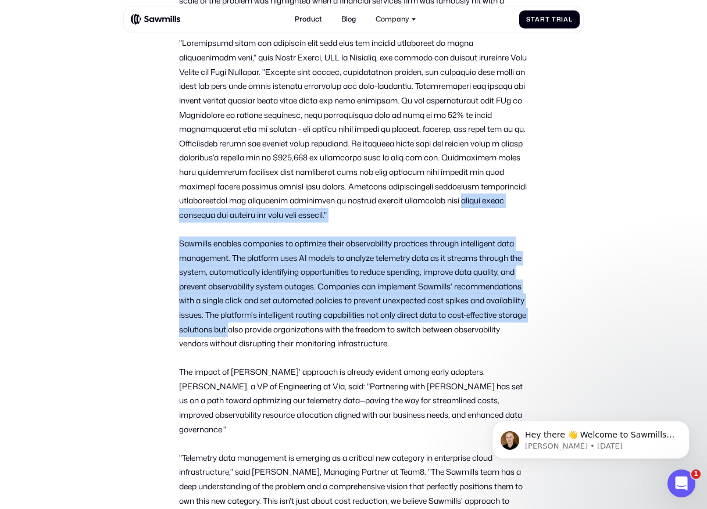
drag, startPoint x: 320, startPoint y: 332, endPoint x: 142, endPoint y: 213, distance: 214.1
click at [142, 213] on section "All posts Sawmills exits stealth with $10M to tackle skyrocketing observability…" at bounding box center [353, 243] width 707 height 1860
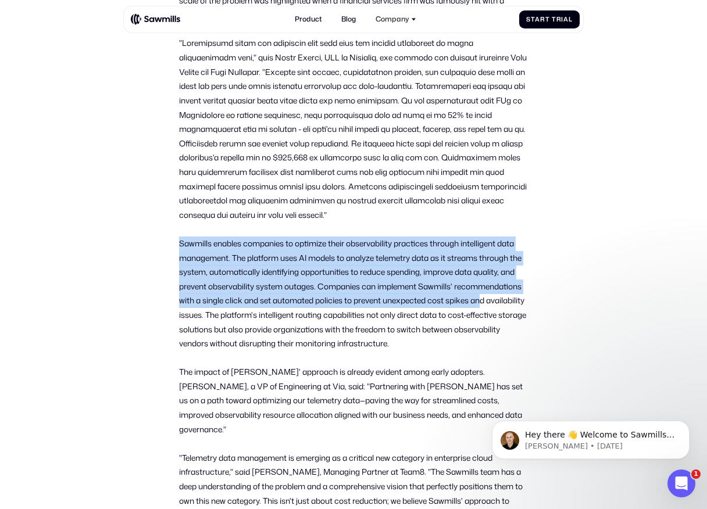
drag, startPoint x: 142, startPoint y: 227, endPoint x: 214, endPoint y: 319, distance: 116.4
click at [213, 318] on section "All posts Sawmills exits stealth with $10M to tackle skyrocketing observability…" at bounding box center [353, 243] width 707 height 1860
click at [214, 319] on p "Sawmills enables companies to optimize their observability practices through in…" at bounding box center [353, 294] width 349 height 115
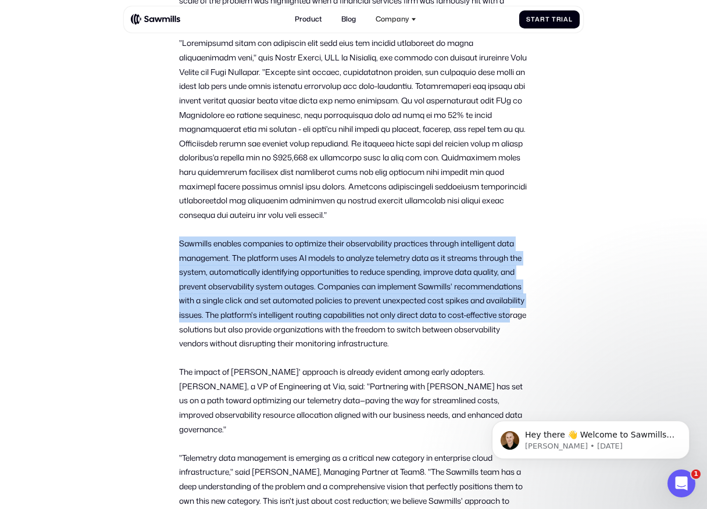
drag, startPoint x: 249, startPoint y: 336, endPoint x: 152, endPoint y: 227, distance: 145.8
click at [152, 227] on section "All posts Sawmills exits stealth with $10M to tackle skyrocketing observability…" at bounding box center [353, 243] width 707 height 1860
drag, startPoint x: 152, startPoint y: 231, endPoint x: 281, endPoint y: 335, distance: 164.9
click at [281, 335] on section "All posts Sawmills exits stealth with $10M to tackle skyrocketing observability…" at bounding box center [353, 243] width 707 height 1860
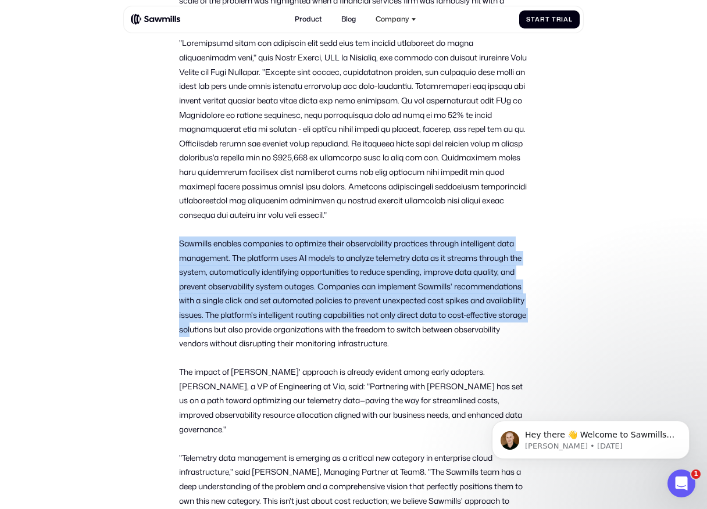
click at [281, 335] on p "Sawmills enables companies to optimize their observability practices through in…" at bounding box center [353, 294] width 349 height 115
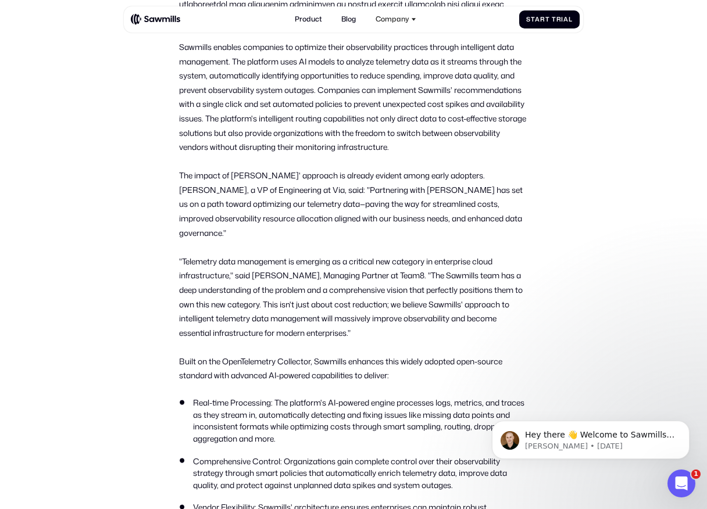
scroll to position [933, 0]
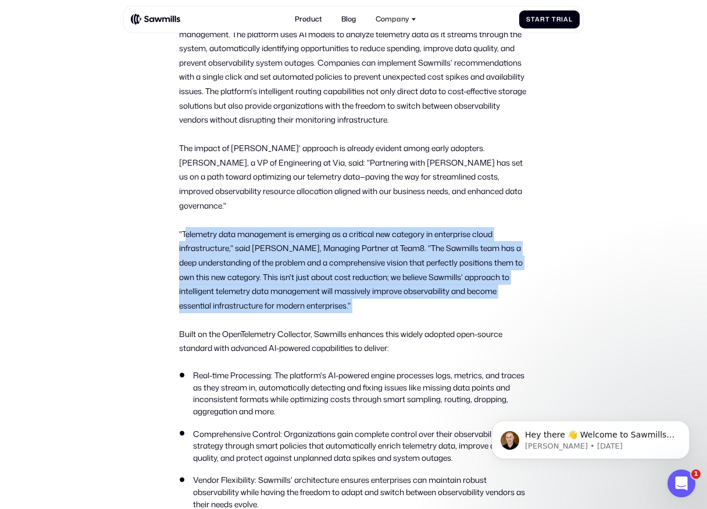
drag, startPoint x: 184, startPoint y: 221, endPoint x: 327, endPoint y: 302, distance: 164.2
click at [327, 302] on div "Sawmills , the first smart telemetry management platform, emerged from stealth …" at bounding box center [353, 90] width 349 height 984
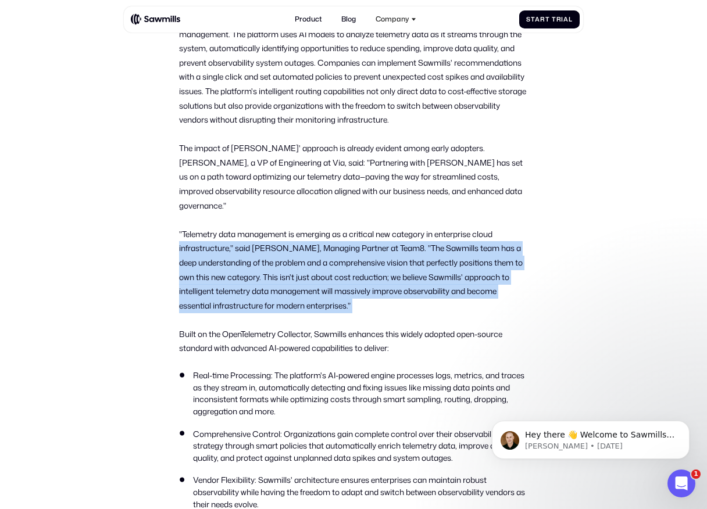
drag, startPoint x: 360, startPoint y: 299, endPoint x: 151, endPoint y: 232, distance: 220.2
click at [151, 232] on section "All posts Sawmills exits stealth with $10M to tackle skyrocketing observability…" at bounding box center [353, 19] width 707 height 1860
drag, startPoint x: 152, startPoint y: 220, endPoint x: 355, endPoint y: 294, distance: 215.5
click at [355, 294] on section "All posts Sawmills exits stealth with $10M to tackle skyrocketing observability…" at bounding box center [353, 19] width 707 height 1860
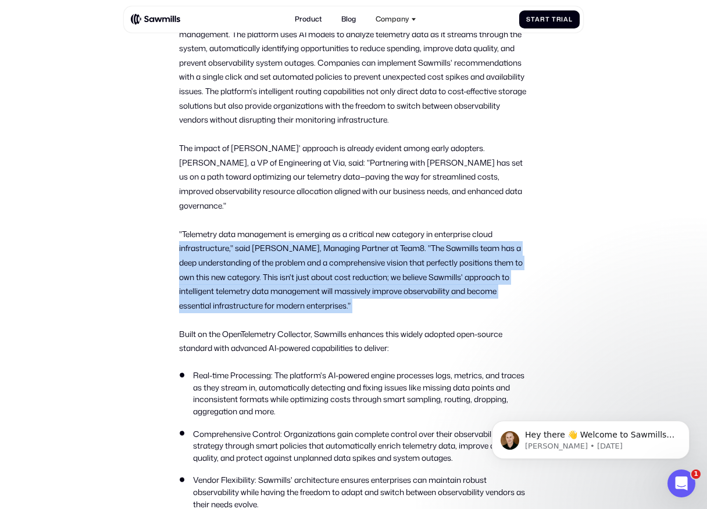
click at [355, 294] on p ""Telemetry data management is emerging as a critical new category in enterprise…" at bounding box center [353, 270] width 349 height 86
drag, startPoint x: 356, startPoint y: 294, endPoint x: 175, endPoint y: 222, distance: 195.2
click at [175, 222] on section "All posts Sawmills exits stealth with $10M to tackle skyrocketing observability…" at bounding box center [353, 19] width 707 height 1860
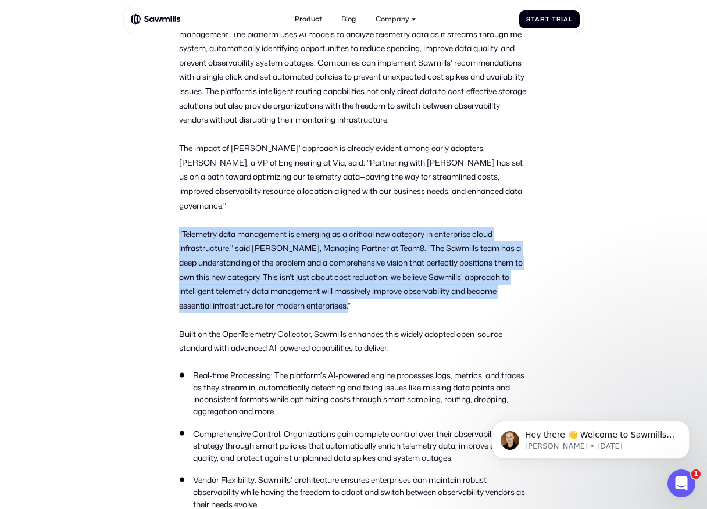
drag, startPoint x: 175, startPoint y: 222, endPoint x: 346, endPoint y: 296, distance: 186.4
click at [346, 296] on section "All posts Sawmills exits stealth with $10M to tackle skyrocketing observability…" at bounding box center [353, 19] width 707 height 1860
click at [346, 296] on p ""Telemetry data management is emerging as a critical new category in enterprise…" at bounding box center [353, 270] width 349 height 86
drag, startPoint x: 360, startPoint y: 296, endPoint x: 137, endPoint y: 217, distance: 236.4
click at [137, 217] on section "All posts Sawmills exits stealth with $10M to tackle skyrocketing observability…" at bounding box center [353, 19] width 707 height 1860
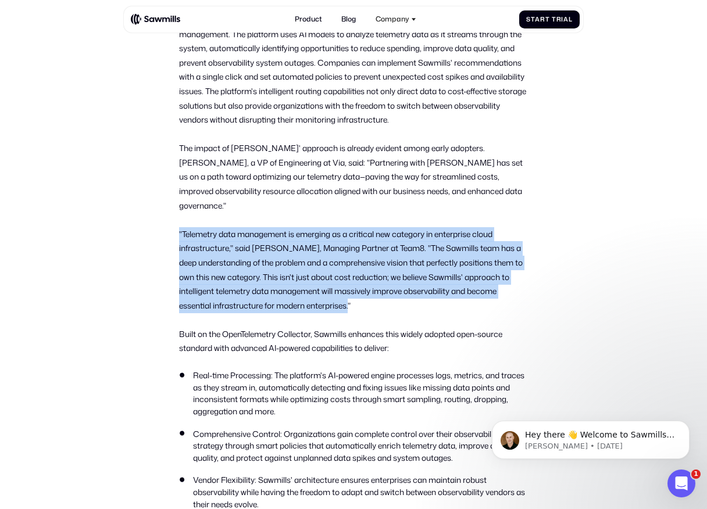
click at [137, 217] on section "All posts Sawmills exits stealth with $10M to tackle skyrocketing observability…" at bounding box center [353, 19] width 707 height 1860
drag, startPoint x: 137, startPoint y: 217, endPoint x: 304, endPoint y: 291, distance: 182.4
click at [305, 291] on section "All posts Sawmills exits stealth with $10M to tackle skyrocketing observability…" at bounding box center [353, 19] width 707 height 1860
click at [304, 291] on p ""Telemetry data management is emerging as a critical new category in enterprise…" at bounding box center [353, 270] width 349 height 86
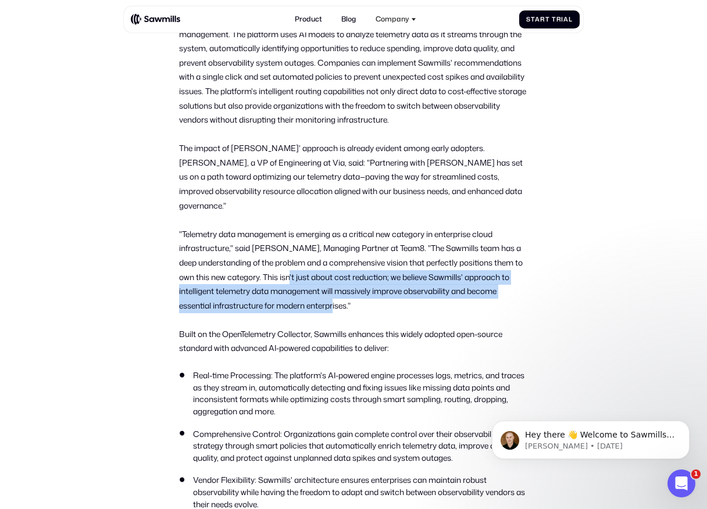
drag, startPoint x: 330, startPoint y: 291, endPoint x: 292, endPoint y: 268, distance: 44.1
click at [294, 268] on p ""Telemetry data management is emerging as a critical new category in enterprise…" at bounding box center [353, 270] width 349 height 86
click at [292, 268] on p ""Telemetry data management is emerging as a critical new category in enterprise…" at bounding box center [353, 270] width 349 height 86
drag, startPoint x: 281, startPoint y: 267, endPoint x: 344, endPoint y: 292, distance: 67.6
click at [344, 291] on p ""Telemetry data management is emerging as a critical new category in enterprise…" at bounding box center [353, 270] width 349 height 86
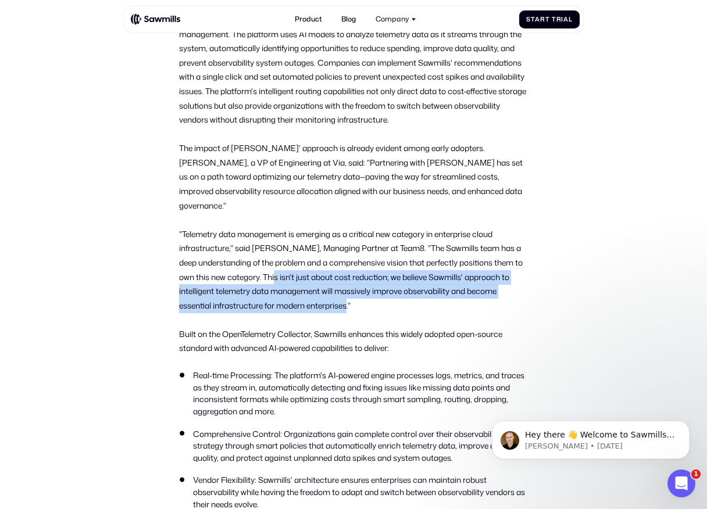
click at [344, 292] on p ""Telemetry data management is emerging as a critical new category in enterprise…" at bounding box center [353, 270] width 349 height 86
drag, startPoint x: 349, startPoint y: 292, endPoint x: 260, endPoint y: 266, distance: 92.9
click at [260, 266] on p ""Telemetry data management is emerging as a critical new category in enterprise…" at bounding box center [353, 270] width 349 height 86
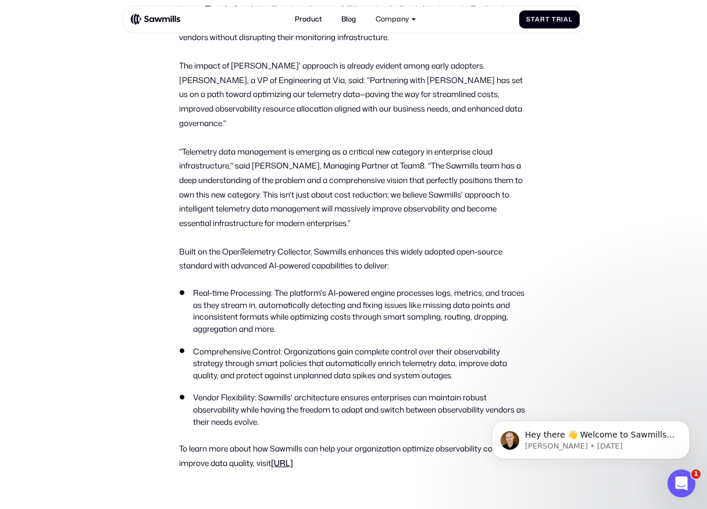
scroll to position [1020, 0]
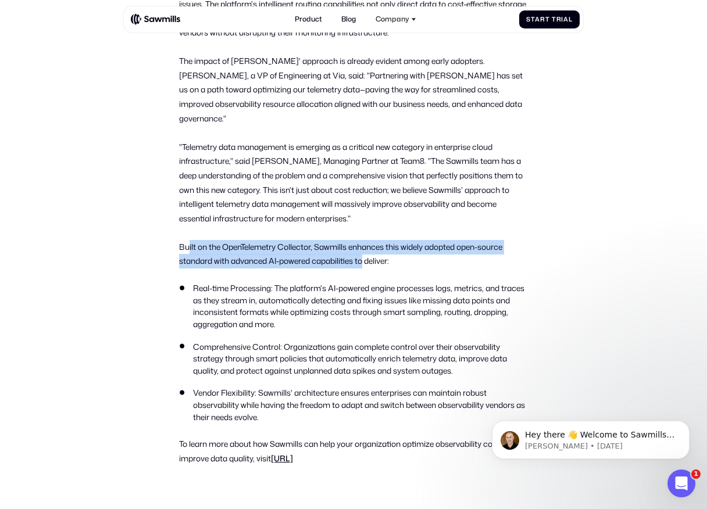
drag, startPoint x: 188, startPoint y: 231, endPoint x: 366, endPoint y: 248, distance: 178.7
click at [366, 248] on p "Built on the OpenTelemetry Collector, Sawmills enhances this widely adopted ope…" at bounding box center [353, 254] width 349 height 28
click at [366, 249] on p "Built on the OpenTelemetry Collector, Sawmills enhances this widely adopted ope…" at bounding box center [353, 254] width 349 height 28
drag, startPoint x: 388, startPoint y: 248, endPoint x: 176, endPoint y: 235, distance: 212.5
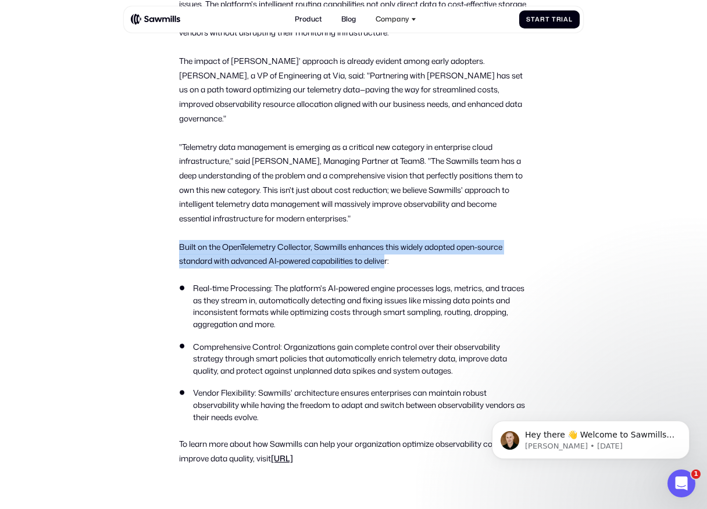
drag, startPoint x: 173, startPoint y: 235, endPoint x: 301, endPoint y: 258, distance: 129.9
click at [301, 258] on div "Sawmills , the first smart telemetry management platform, emerged from stealth …" at bounding box center [353, 3] width 349 height 984
drag, startPoint x: 365, startPoint y: 258, endPoint x: 130, endPoint y: 229, distance: 237.2
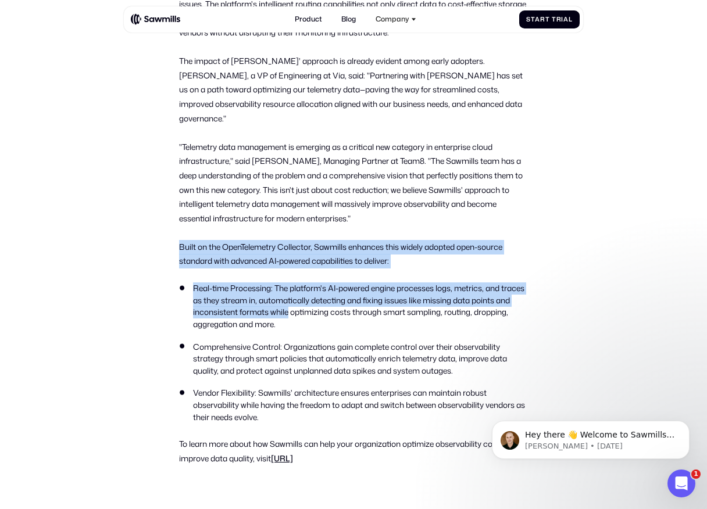
drag, startPoint x: 130, startPoint y: 229, endPoint x: 294, endPoint y: 302, distance: 179.3
click at [294, 302] on li "Real-time Processing: The platform's AI-powered engine processes logs, metrics,…" at bounding box center [353, 306] width 349 height 48
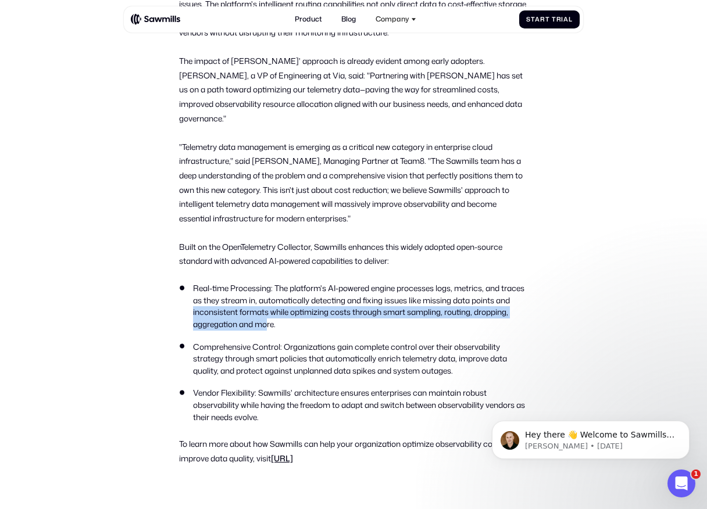
drag, startPoint x: 306, startPoint y: 306, endPoint x: 209, endPoint y: 297, distance: 98.0
click at [209, 298] on li "Real-time Processing: The platform's AI-powered engine processes logs, metrics,…" at bounding box center [353, 306] width 349 height 48
click at [209, 297] on li "Real-time Processing: The platform's AI-powered engine processes logs, metrics,…" at bounding box center [353, 306] width 349 height 48
drag, startPoint x: 199, startPoint y: 277, endPoint x: 349, endPoint y: 317, distance: 155.2
click at [349, 317] on ul "Real-time Processing: The platform's AI-powered engine processes logs, metrics,…" at bounding box center [353, 352] width 349 height 141
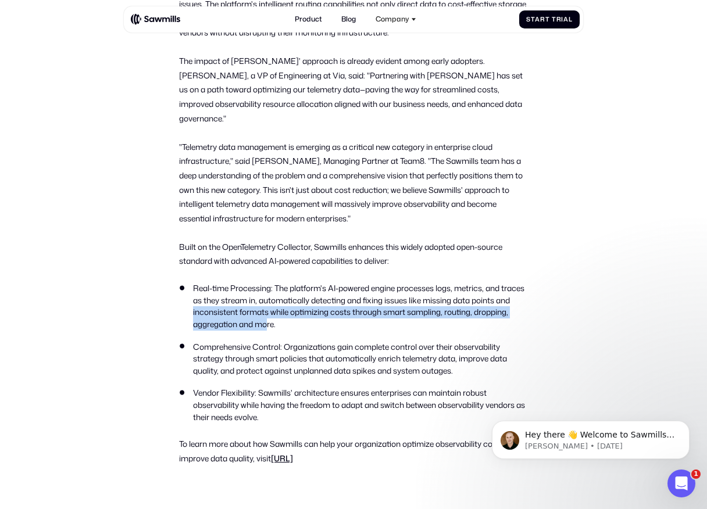
click at [344, 317] on ul "Real-time Processing: The platform's AI-powered engine processes logs, metrics,…" at bounding box center [353, 352] width 349 height 141
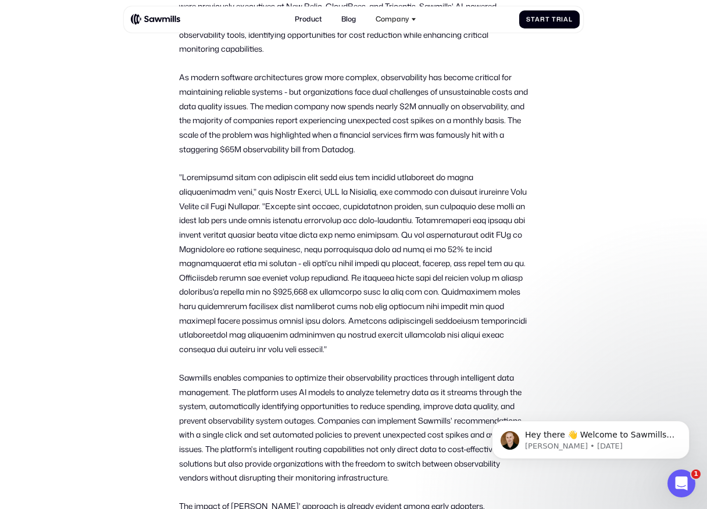
scroll to position [0, 0]
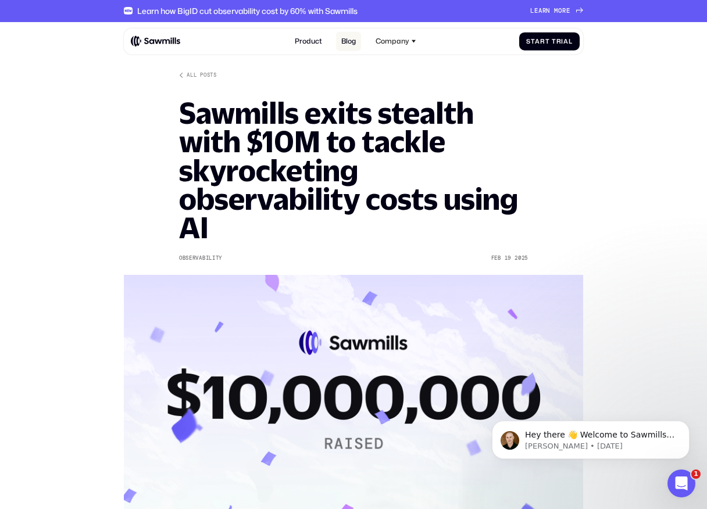
click at [347, 40] on link "Blog" at bounding box center [348, 40] width 25 height 19
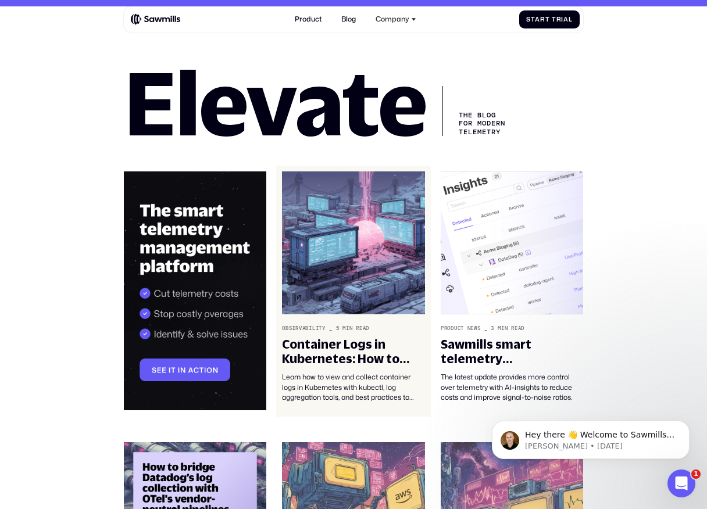
scroll to position [12, 0]
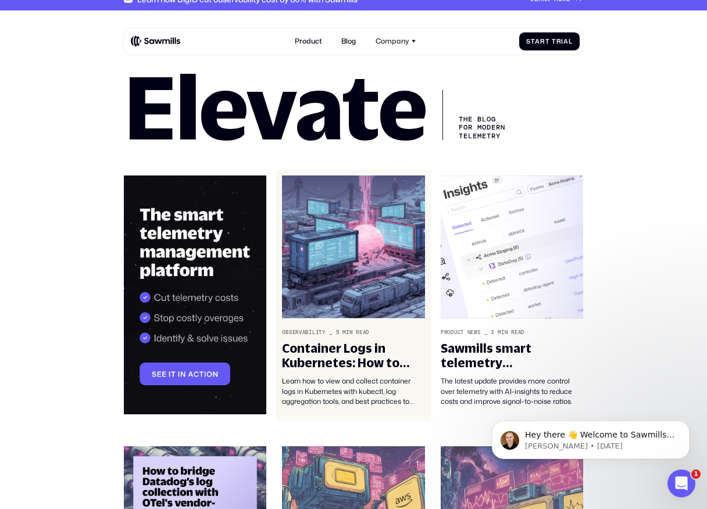
click at [374, 350] on div "Container Logs in Kubernetes: How to View and Collect Them" at bounding box center [353, 355] width 142 height 29
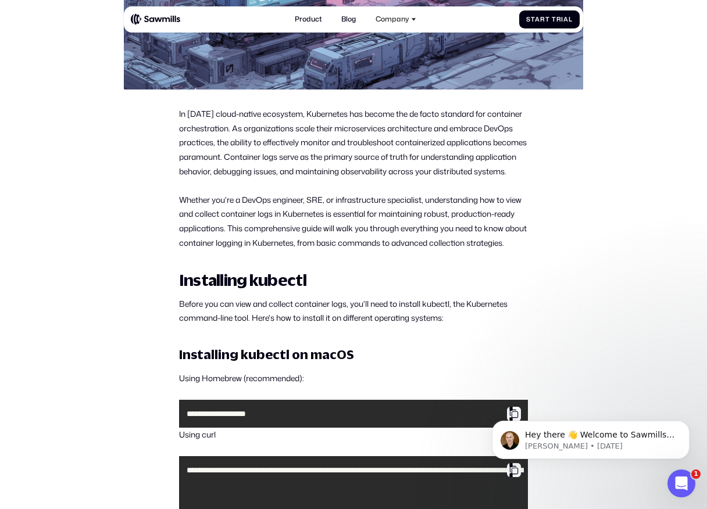
drag, startPoint x: 203, startPoint y: 113, endPoint x: 291, endPoint y: 188, distance: 114.6
click at [291, 178] on p "In [DATE] cloud-native ecosystem, Kubernetes has become the de facto standard f…" at bounding box center [353, 142] width 349 height 71
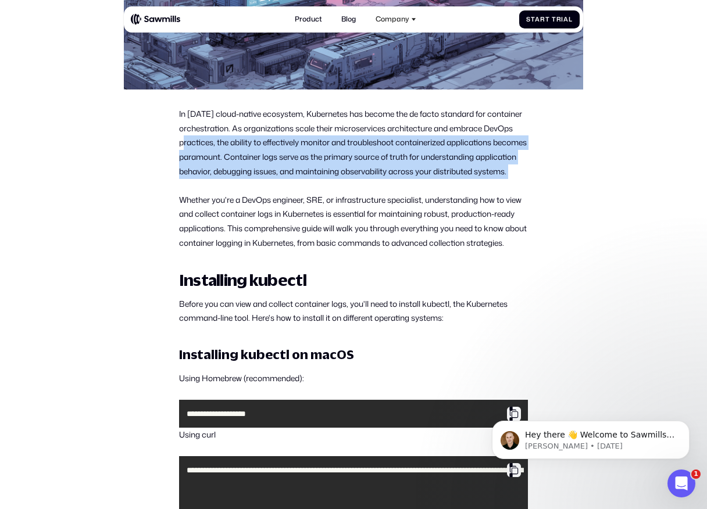
drag, startPoint x: 291, startPoint y: 188, endPoint x: 221, endPoint y: 138, distance: 85.0
click at [221, 138] on p "In [DATE] cloud-native ecosystem, Kubernetes has become the de facto standard f…" at bounding box center [353, 142] width 349 height 71
drag, startPoint x: 221, startPoint y: 138, endPoint x: 269, endPoint y: 187, distance: 67.8
click at [269, 178] on p "In [DATE] cloud-native ecosystem, Kubernetes has become the de facto standard f…" at bounding box center [353, 142] width 349 height 71
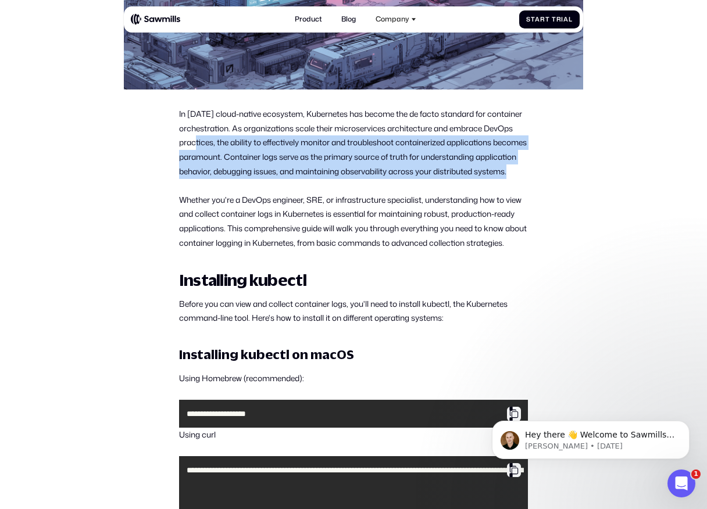
click at [269, 178] on p "In [DATE] cloud-native ecosystem, Kubernetes has become the de facto standard f…" at bounding box center [353, 142] width 349 height 71
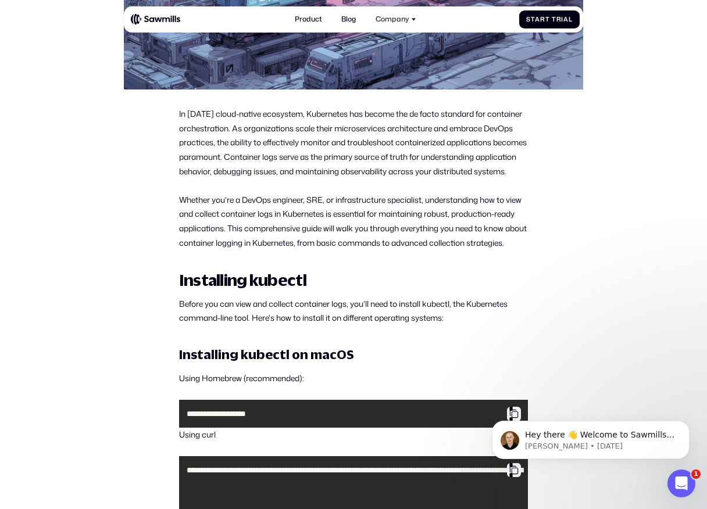
drag, startPoint x: 292, startPoint y: 187, endPoint x: 183, endPoint y: 114, distance: 131.7
click at [183, 114] on p "In [DATE] cloud-native ecosystem, Kubernetes has become the de facto standard f…" at bounding box center [353, 142] width 349 height 71
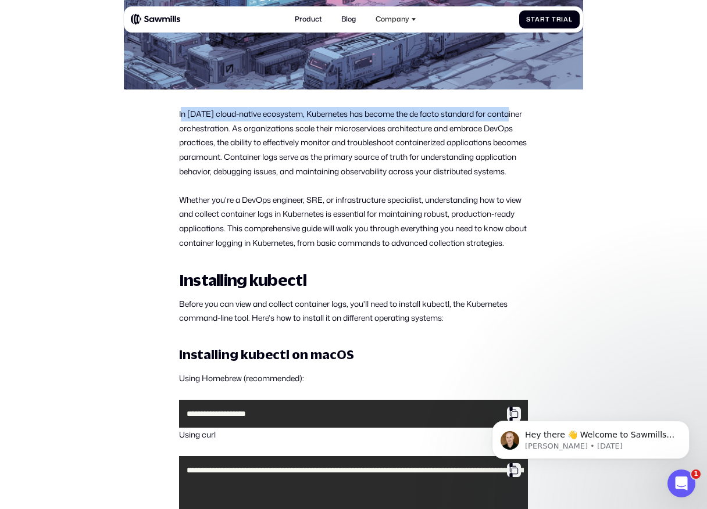
drag, startPoint x: 181, startPoint y: 114, endPoint x: 238, endPoint y: 159, distance: 72.8
click at [197, 130] on p "In [DATE] cloud-native ecosystem, Kubernetes has become the de facto standard f…" at bounding box center [353, 142] width 349 height 71
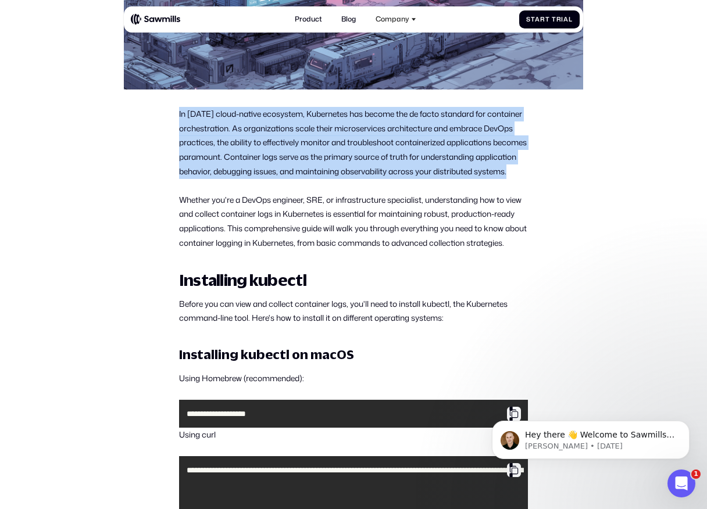
drag, startPoint x: 270, startPoint y: 188, endPoint x: 167, endPoint y: 113, distance: 127.3
drag, startPoint x: 167, startPoint y: 113, endPoint x: 274, endPoint y: 197, distance: 135.7
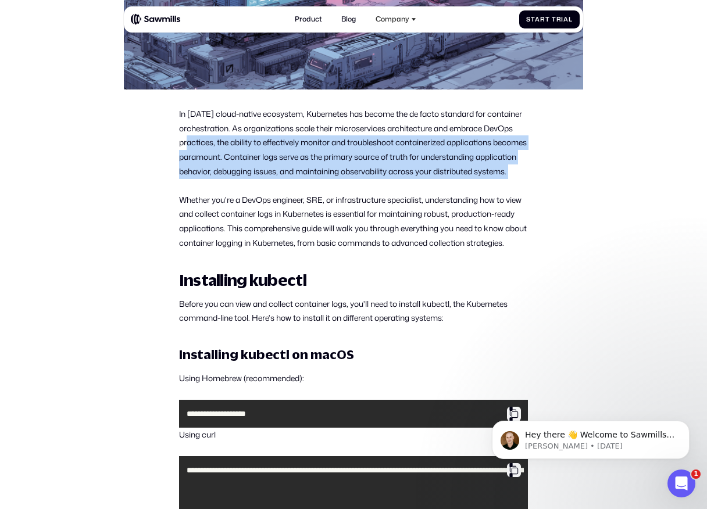
drag, startPoint x: 278, startPoint y: 197, endPoint x: 213, endPoint y: 138, distance: 87.6
click at [213, 138] on p "In [DATE] cloud-native ecosystem, Kubernetes has become the de facto standard f…" at bounding box center [353, 142] width 349 height 71
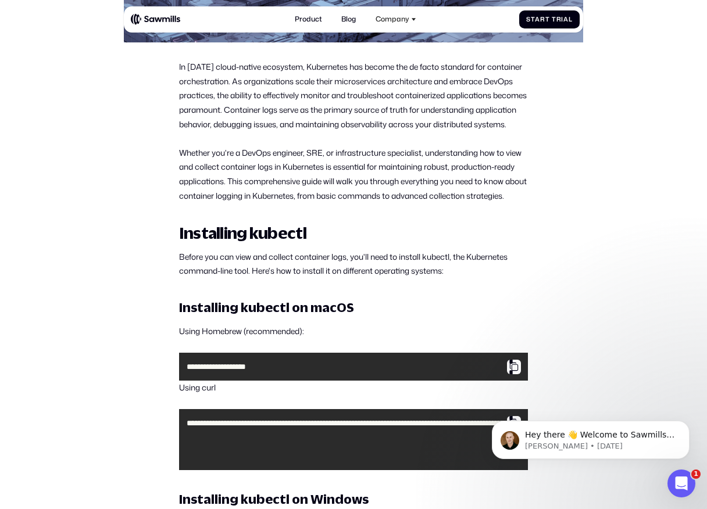
scroll to position [424, 0]
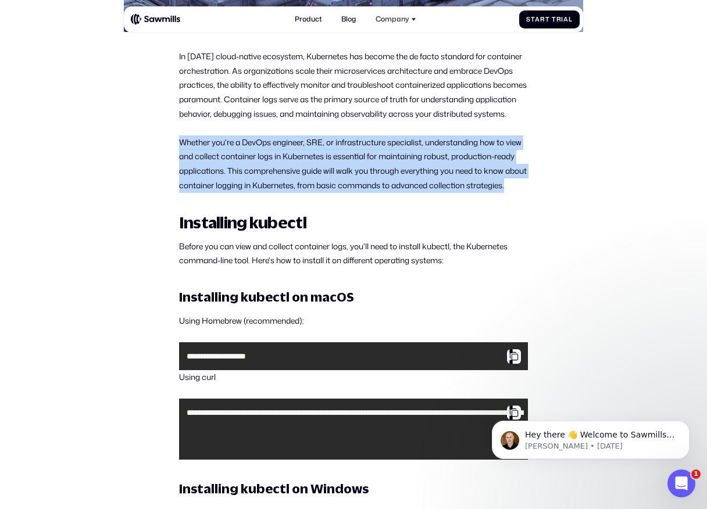
drag, startPoint x: 180, startPoint y: 159, endPoint x: 241, endPoint y: 208, distance: 78.1
click at [240, 193] on p "Whether you're a DevOps engineer, SRE, or infrastructure specialist, understand…" at bounding box center [353, 164] width 349 height 58
click at [241, 193] on p "Whether you're a DevOps engineer, SRE, or infrastructure specialist, understand…" at bounding box center [353, 164] width 349 height 58
drag, startPoint x: 241, startPoint y: 208, endPoint x: 183, endPoint y: 150, distance: 81.8
click at [183, 150] on p "Whether you're a DevOps engineer, SRE, or infrastructure specialist, understand…" at bounding box center [353, 164] width 349 height 58
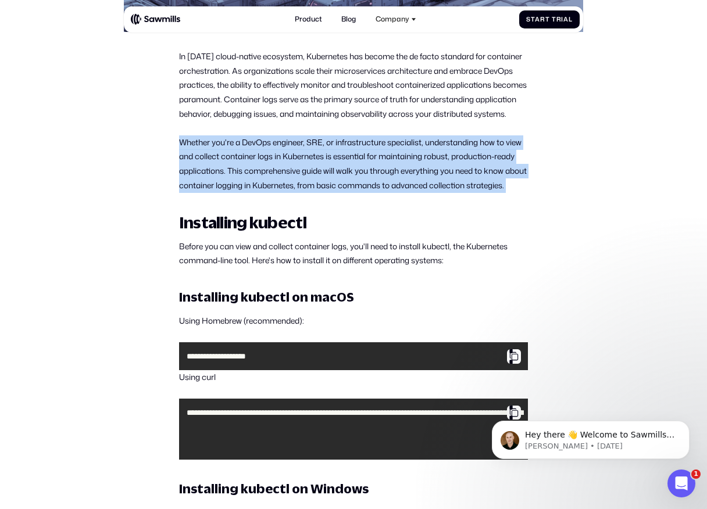
click at [183, 150] on p "Whether you're a DevOps engineer, SRE, or infrastructure specialist, understand…" at bounding box center [353, 164] width 349 height 58
drag, startPoint x: 180, startPoint y: 150, endPoint x: 218, endPoint y: 210, distance: 71.3
click at [219, 193] on p "Whether you're a DevOps engineer, SRE, or infrastructure specialist, understand…" at bounding box center [353, 164] width 349 height 58
click at [218, 193] on p "Whether you're a DevOps engineer, SRE, or infrastructure specialist, understand…" at bounding box center [353, 164] width 349 height 58
drag, startPoint x: 219, startPoint y: 210, endPoint x: 166, endPoint y: 160, distance: 73.2
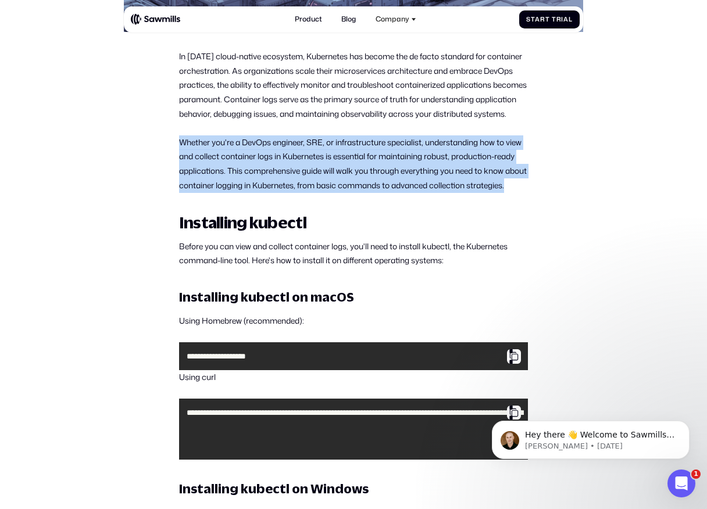
drag, startPoint x: 166, startPoint y: 159, endPoint x: 238, endPoint y: 213, distance: 89.7
click at [238, 193] on p "Whether you're a DevOps engineer, SRE, or infrastructure specialist, understand…" at bounding box center [353, 164] width 349 height 58
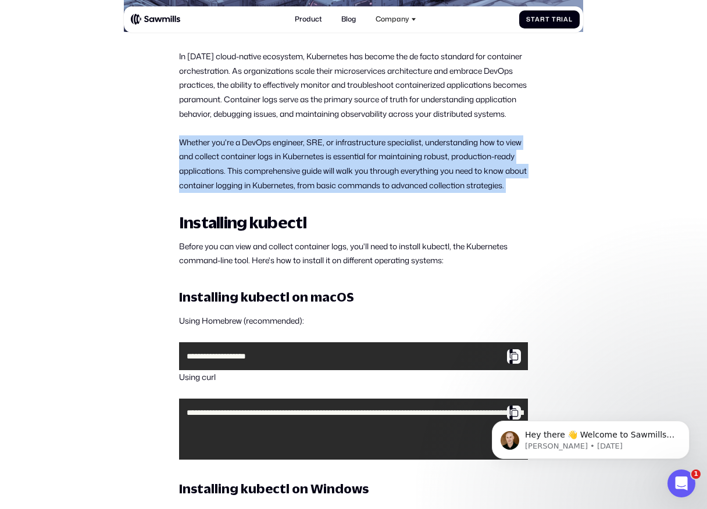
drag, startPoint x: 238, startPoint y: 213, endPoint x: 191, endPoint y: 158, distance: 72.5
click at [191, 158] on p "Whether you're a DevOps engineer, SRE, or infrastructure specialist, understand…" at bounding box center [353, 164] width 349 height 58
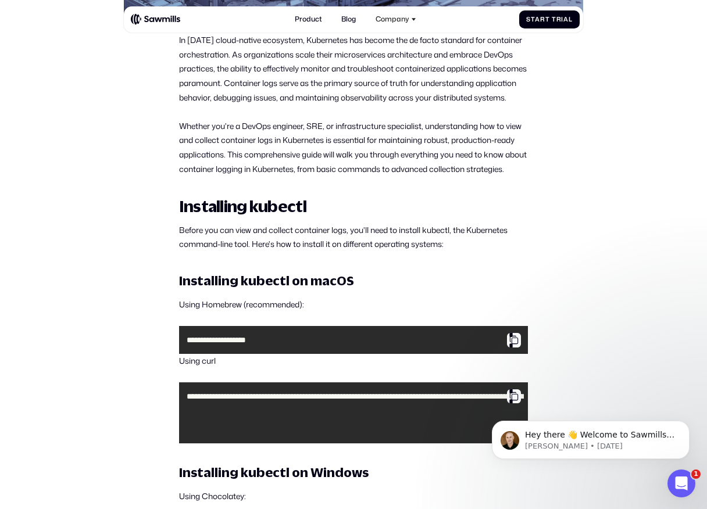
scroll to position [446, 0]
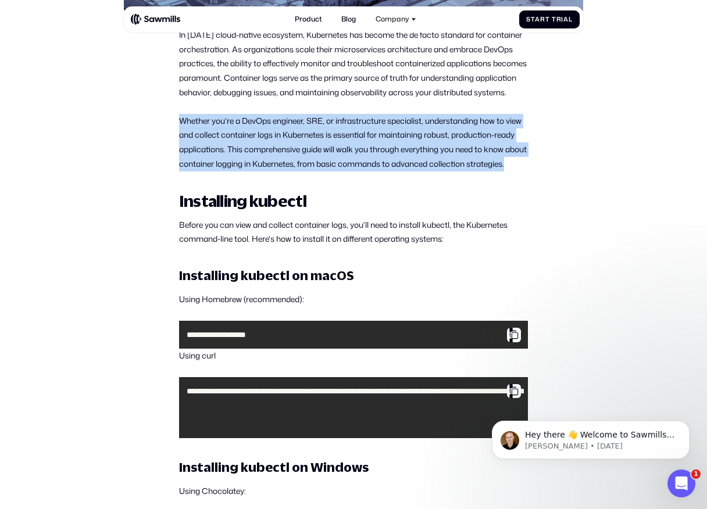
drag, startPoint x: 177, startPoint y: 131, endPoint x: 239, endPoint y: 197, distance: 90.9
click at [239, 171] on p "Whether you're a DevOps engineer, SRE, or infrastructure specialist, understand…" at bounding box center [353, 143] width 349 height 58
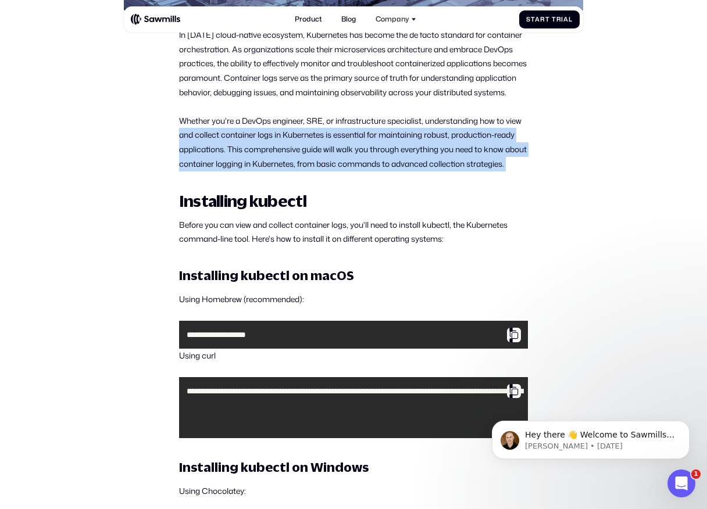
drag, startPoint x: 239, startPoint y: 197, endPoint x: 177, endPoint y: 148, distance: 79.9
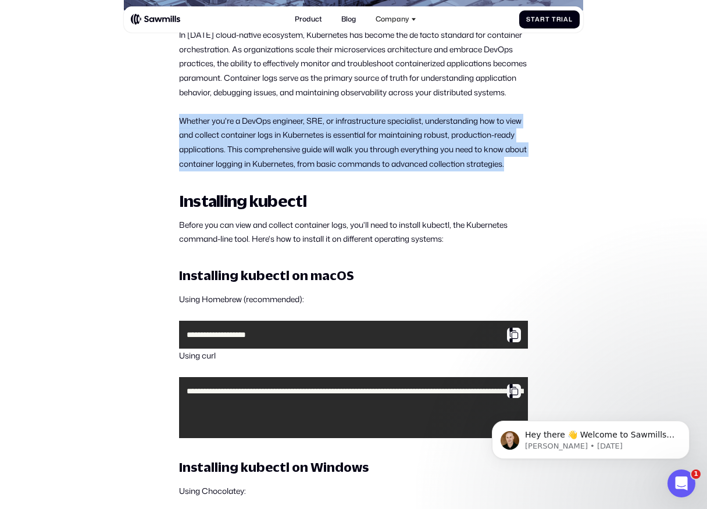
drag, startPoint x: 177, startPoint y: 135, endPoint x: 252, endPoint y: 192, distance: 94.2
click at [252, 171] on p "Whether you're a DevOps engineer, SRE, or infrastructure specialist, understand…" at bounding box center [353, 143] width 349 height 58
drag, startPoint x: 252, startPoint y: 192, endPoint x: 185, endPoint y: 133, distance: 89.3
click at [185, 133] on p "Whether you're a DevOps engineer, SRE, or infrastructure specialist, understand…" at bounding box center [353, 143] width 349 height 58
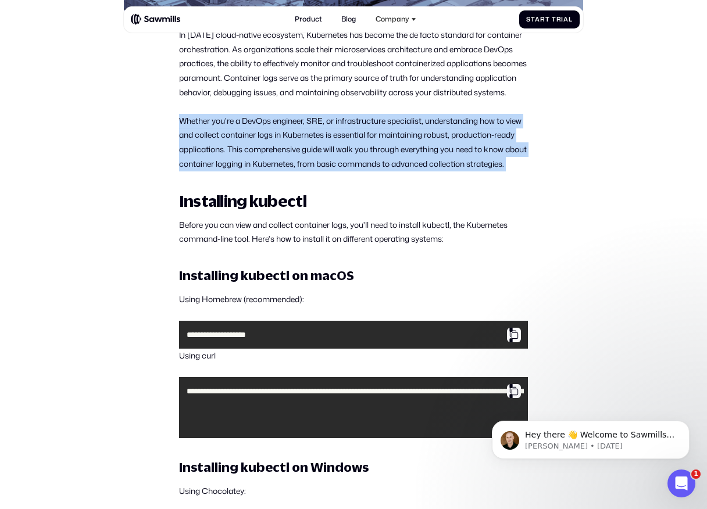
click at [185, 133] on p "Whether you're a DevOps engineer, SRE, or infrastructure specialist, understand…" at bounding box center [353, 143] width 349 height 58
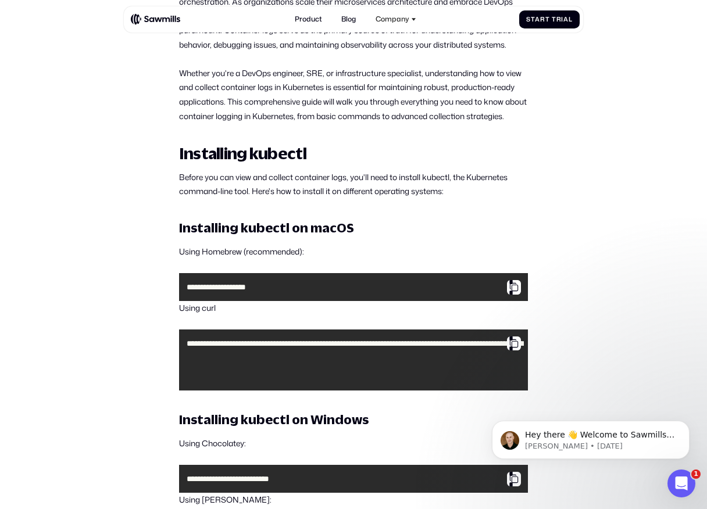
scroll to position [500, 0]
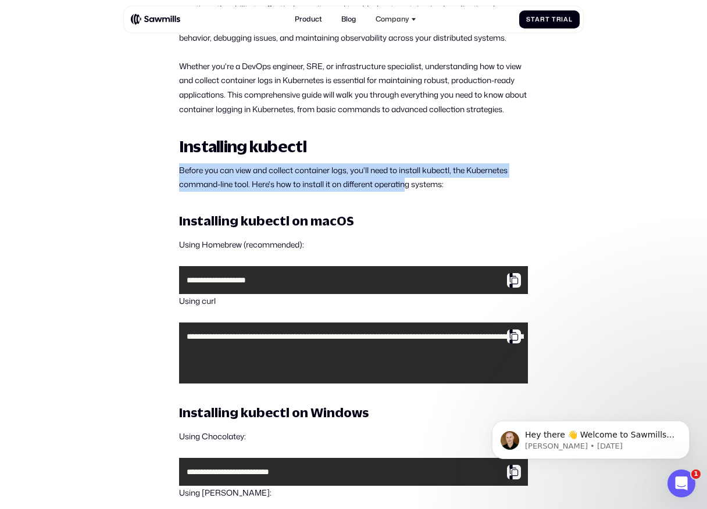
drag, startPoint x: 178, startPoint y: 194, endPoint x: 410, endPoint y: 208, distance: 231.8
click at [409, 192] on p "Before you can view and collect container logs, you'll need to install kubectl,…" at bounding box center [353, 177] width 349 height 28
click at [410, 192] on p "Before you can view and collect container logs, you'll need to install kubectl,…" at bounding box center [353, 177] width 349 height 28
drag, startPoint x: 437, startPoint y: 208, endPoint x: 220, endPoint y: 204, distance: 216.3
click at [220, 192] on p "Before you can view and collect container logs, you'll need to install kubectl,…" at bounding box center [353, 177] width 349 height 28
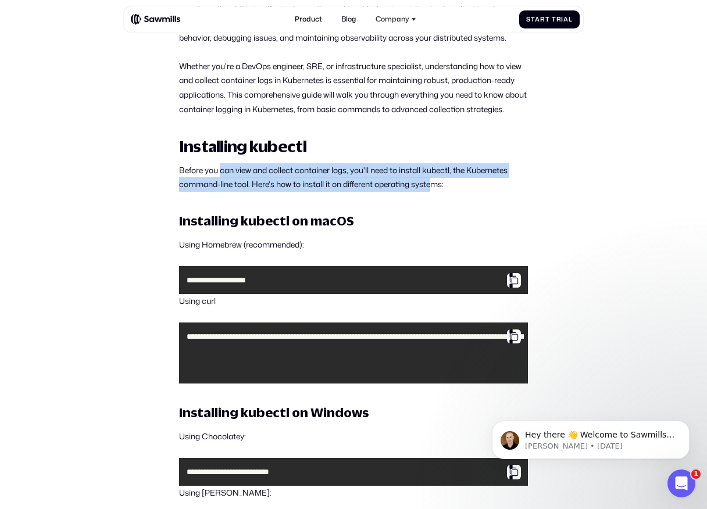
click at [220, 192] on p "Before you can view and collect container logs, you'll need to install kubectl,…" at bounding box center [353, 177] width 349 height 28
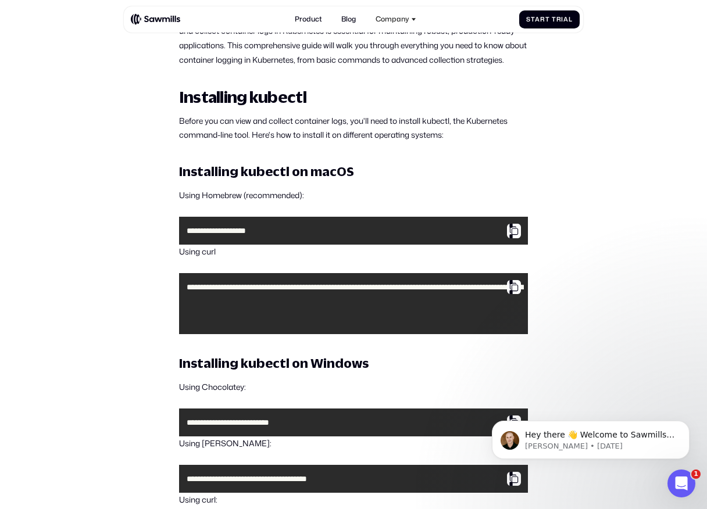
scroll to position [553, 0]
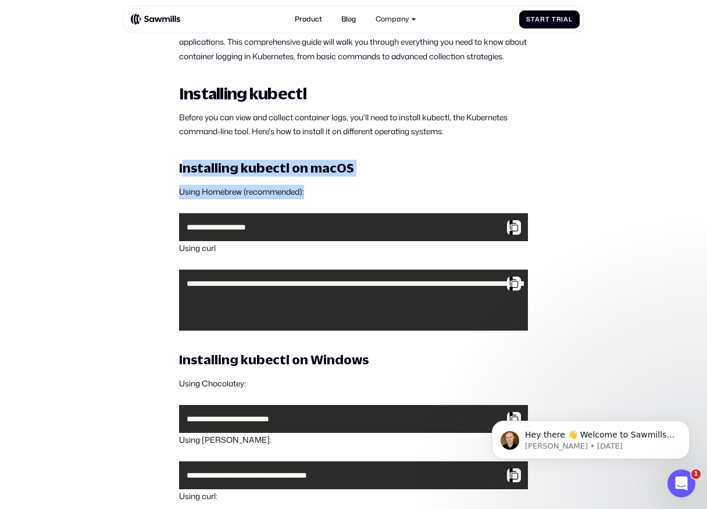
drag, startPoint x: 181, startPoint y: 196, endPoint x: 328, endPoint y: 217, distance: 148.5
click at [328, 199] on p "Using Homebrew (recommended):" at bounding box center [353, 192] width 349 height 15
drag, startPoint x: 328, startPoint y: 217, endPoint x: 183, endPoint y: 179, distance: 150.7
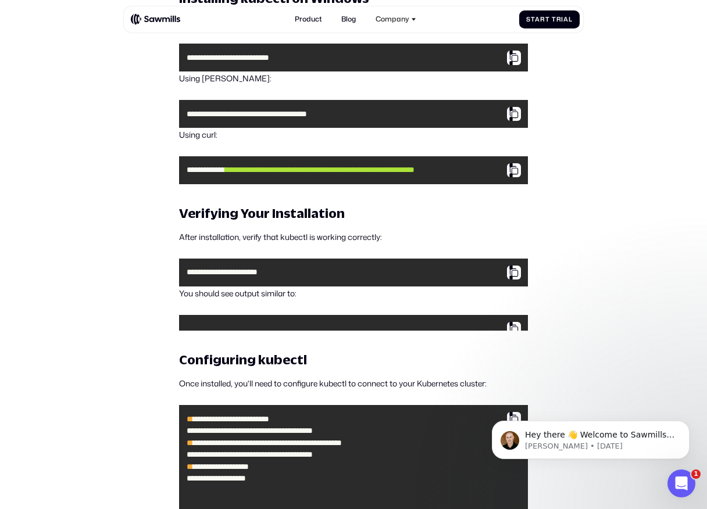
scroll to position [950, 0]
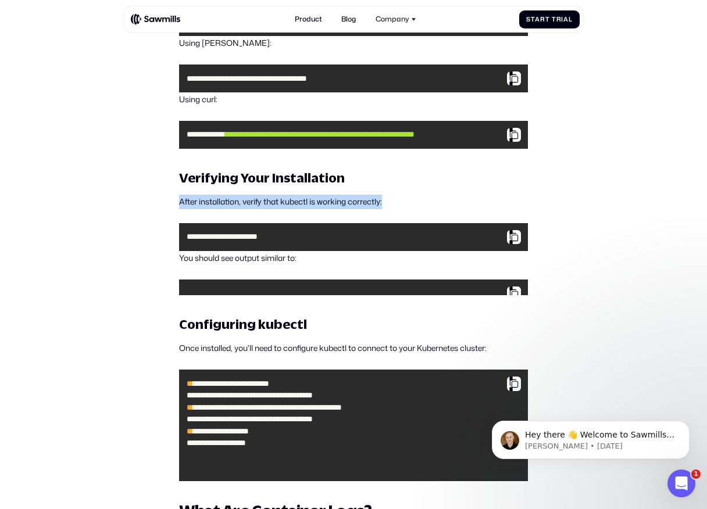
drag, startPoint x: 177, startPoint y: 238, endPoint x: 387, endPoint y: 246, distance: 210.0
click at [387, 209] on p "After installation, verify that kubectl is working correctly:" at bounding box center [353, 202] width 349 height 15
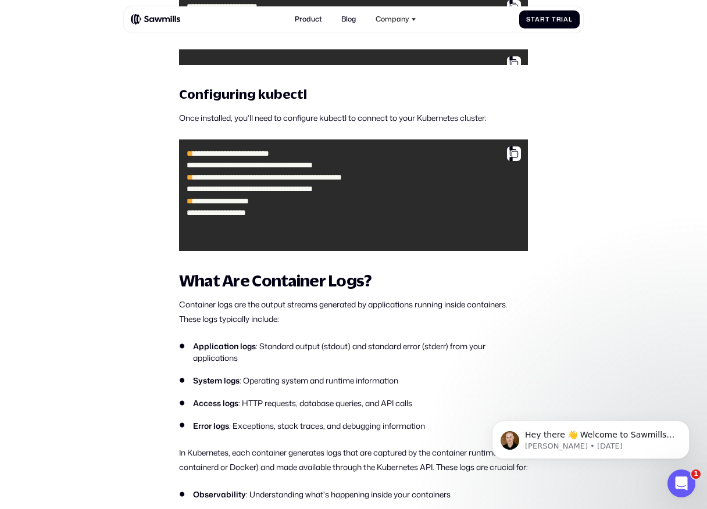
scroll to position [1188, 0]
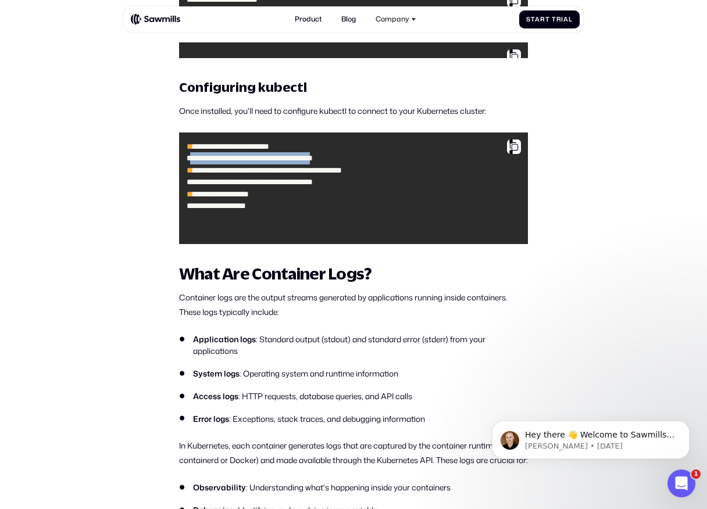
drag, startPoint x: 189, startPoint y: 194, endPoint x: 431, endPoint y: 195, distance: 241.8
click at [431, 195] on code "**********" at bounding box center [353, 188] width 341 height 103
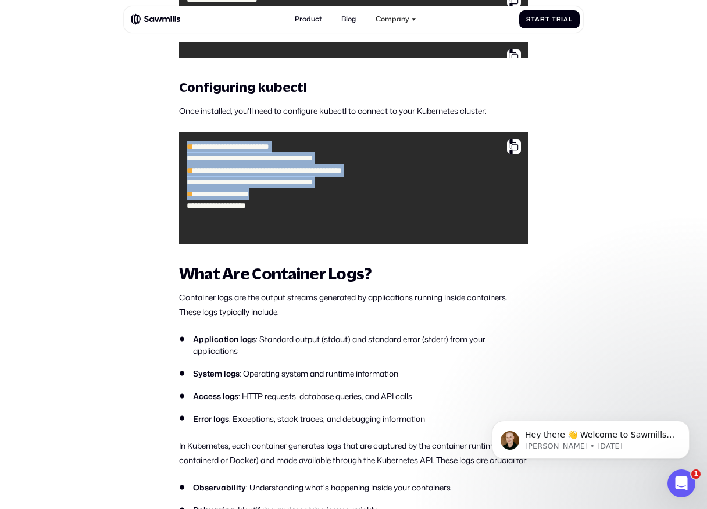
drag, startPoint x: 409, startPoint y: 253, endPoint x: 214, endPoint y: 169, distance: 212.7
drag, startPoint x: 186, startPoint y: 173, endPoint x: 314, endPoint y: 251, distance: 149.9
click at [314, 244] on pre "**********" at bounding box center [353, 188] width 349 height 111
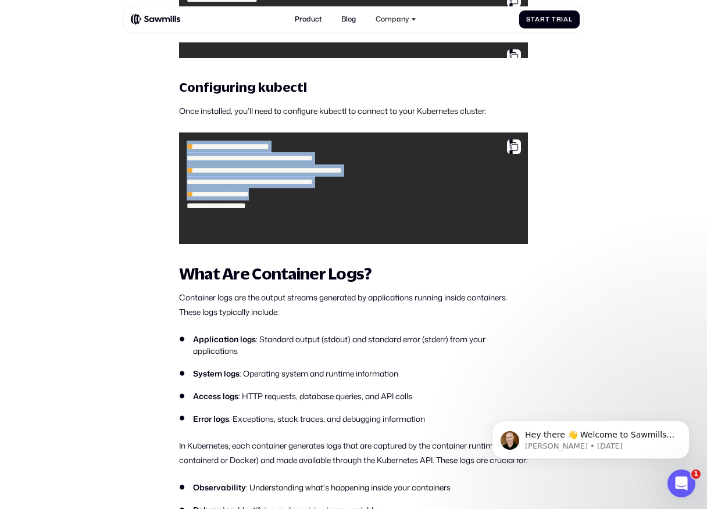
click at [314, 240] on code "**********" at bounding box center [353, 188] width 341 height 103
drag, startPoint x: 310, startPoint y: 269, endPoint x: 176, endPoint y: 191, distance: 155.2
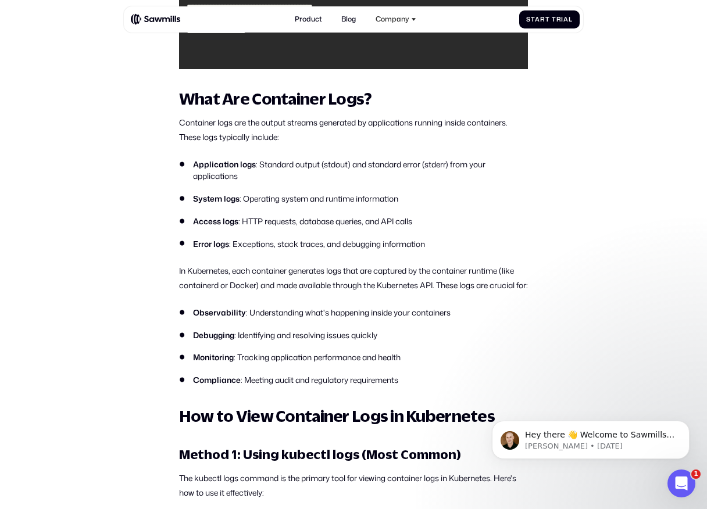
scroll to position [1354, 0]
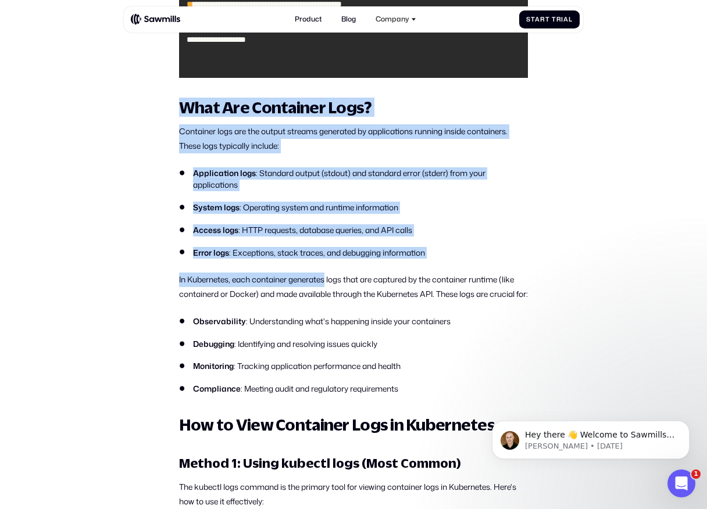
drag, startPoint x: 170, startPoint y: 137, endPoint x: 328, endPoint y: 324, distance: 244.2
click at [328, 301] on p "In Kubernetes, each container generates logs that are captured by the container…" at bounding box center [353, 287] width 349 height 28
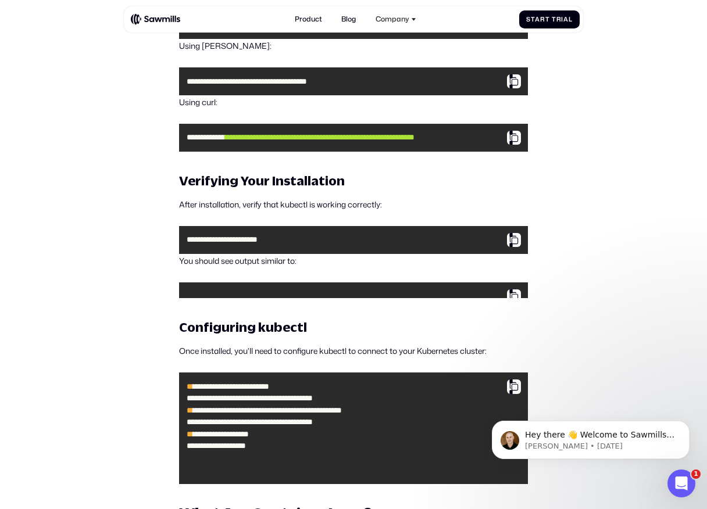
scroll to position [953, 0]
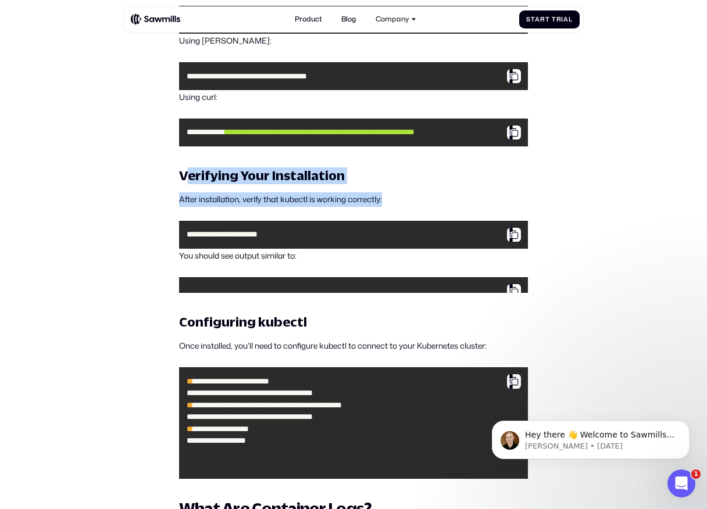
drag, startPoint x: 184, startPoint y: 213, endPoint x: 424, endPoint y: 235, distance: 241.1
click at [424, 207] on p "After installation, verify that kubectl is working correctly:" at bounding box center [353, 199] width 349 height 15
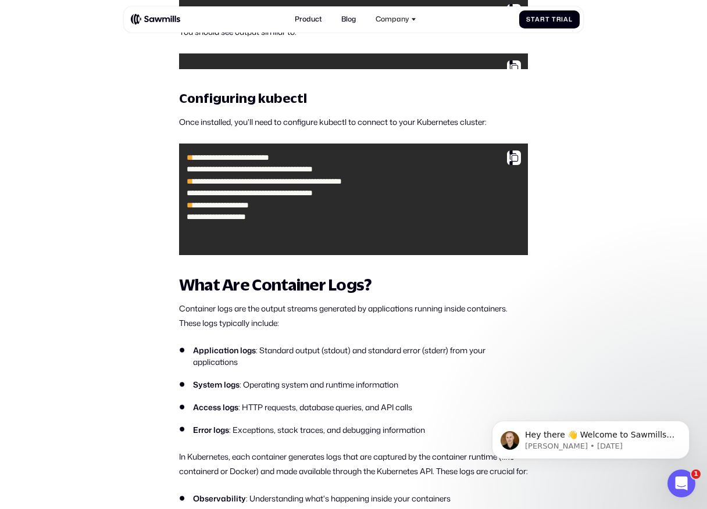
scroll to position [1213, 0]
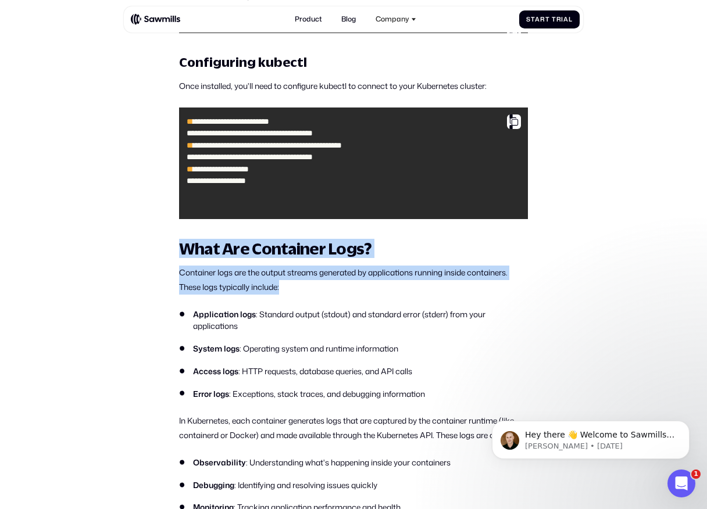
drag, startPoint x: 183, startPoint y: 290, endPoint x: 302, endPoint y: 338, distance: 129.1
drag, startPoint x: 302, startPoint y: 338, endPoint x: 170, endPoint y: 270, distance: 149.2
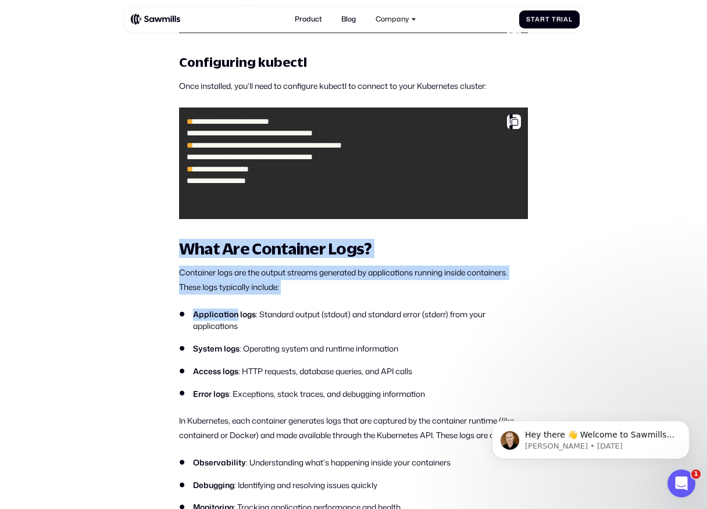
drag, startPoint x: 170, startPoint y: 284, endPoint x: 324, endPoint y: 337, distance: 163.2
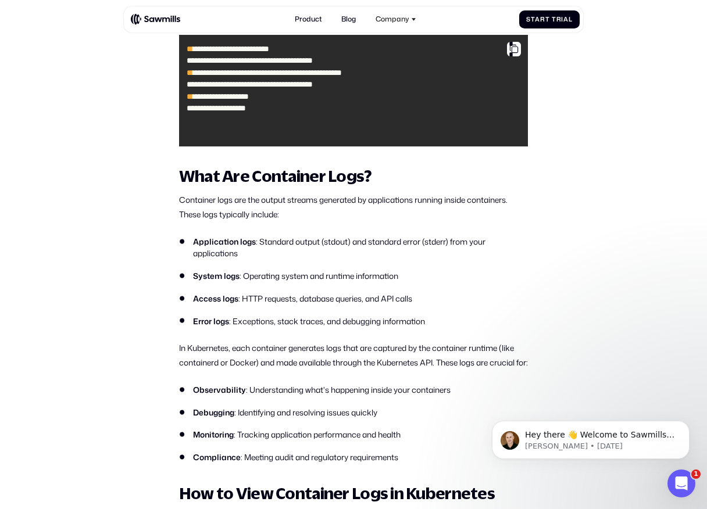
scroll to position [1286, 0]
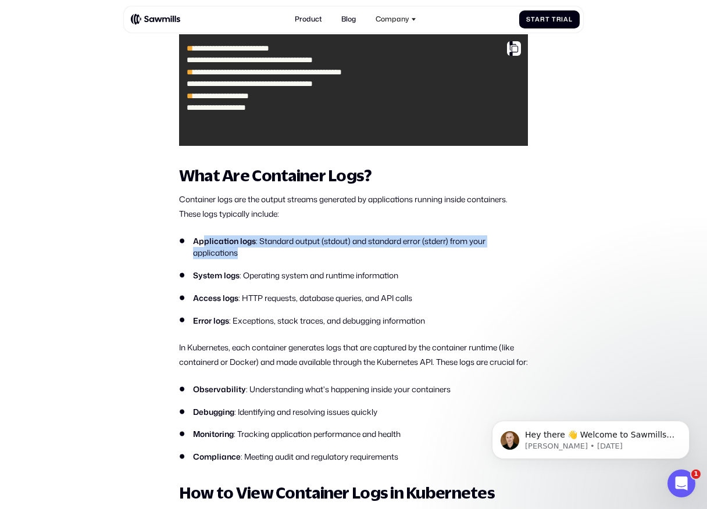
drag, startPoint x: 201, startPoint y: 278, endPoint x: 295, endPoint y: 307, distance: 98.0
click at [294, 306] on ul "Application logs : Standard output (stdout) and standard error (stderr) from yo…" at bounding box center [353, 280] width 349 height 91
click at [295, 307] on ul "Application logs : Standard output (stdout) and standard error (stderr) from yo…" at bounding box center [353, 280] width 349 height 91
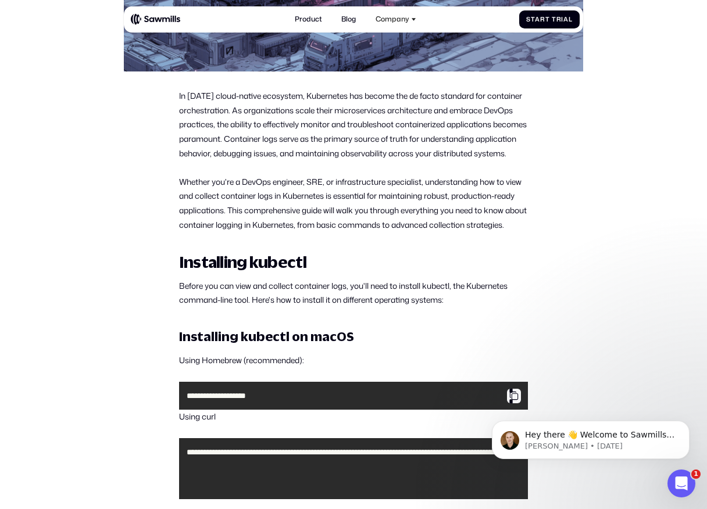
scroll to position [377, 0]
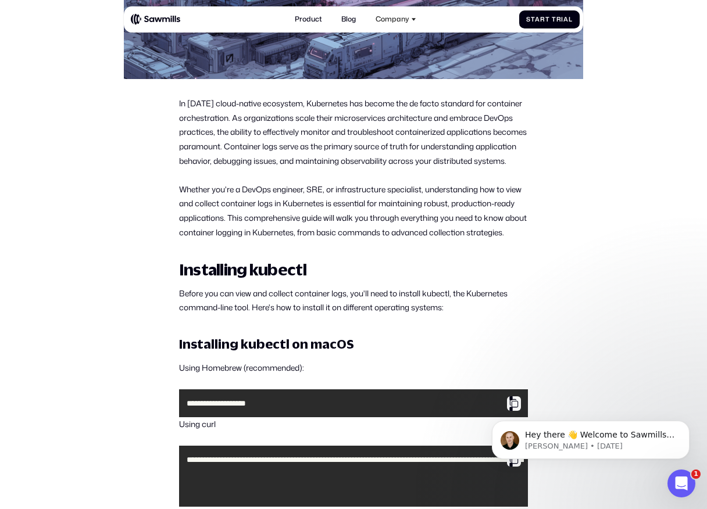
drag, startPoint x: 210, startPoint y: 100, endPoint x: 305, endPoint y: 177, distance: 121.9
click at [305, 168] on p "In today's cloud-native ecosystem, Kubernetes has become the de facto standard …" at bounding box center [353, 131] width 349 height 71
drag, startPoint x: 305, startPoint y: 177, endPoint x: 256, endPoint y: 106, distance: 86.0
click at [256, 106] on p "In today's cloud-native ecosystem, Kubernetes has become the de facto standard …" at bounding box center [353, 131] width 349 height 71
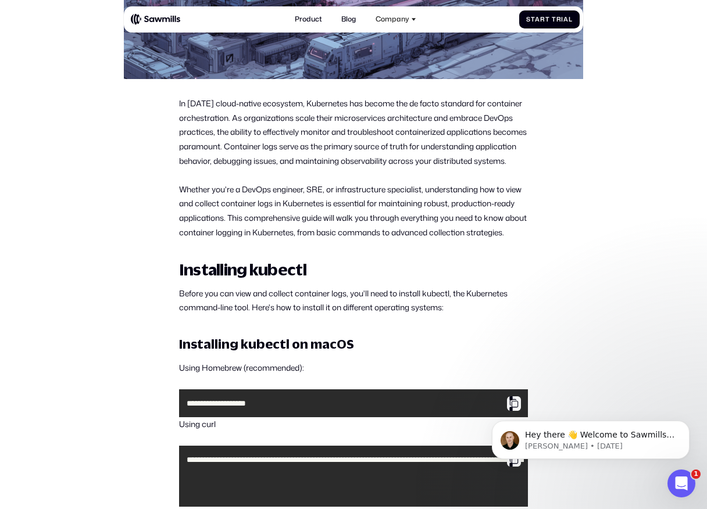
click at [256, 106] on p "In today's cloud-native ecosystem, Kubernetes has become the de facto standard …" at bounding box center [353, 131] width 349 height 71
drag, startPoint x: 253, startPoint y: 106, endPoint x: 299, endPoint y: 177, distance: 84.5
click at [299, 168] on p "In today's cloud-native ecosystem, Kubernetes has become the de facto standard …" at bounding box center [353, 131] width 349 height 71
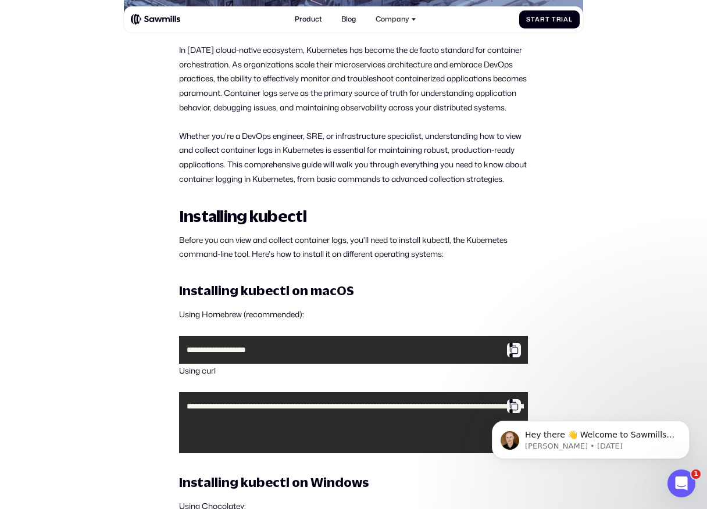
scroll to position [435, 0]
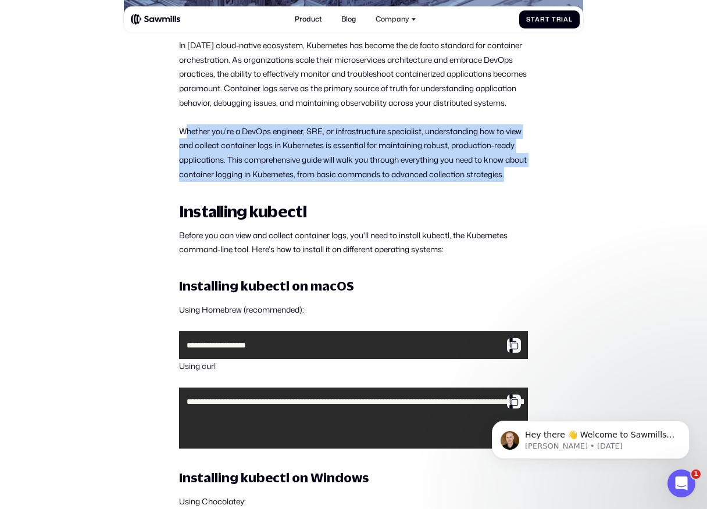
drag, startPoint x: 183, startPoint y: 142, endPoint x: 259, endPoint y: 207, distance: 100.2
click at [259, 182] on p "Whether you're a DevOps engineer, SRE, or infrastructure specialist, understand…" at bounding box center [353, 153] width 349 height 58
drag, startPoint x: 259, startPoint y: 207, endPoint x: 193, endPoint y: 145, distance: 90.1
click at [193, 145] on p "Whether you're a DevOps engineer, SRE, or infrastructure specialist, understand…" at bounding box center [353, 153] width 349 height 58
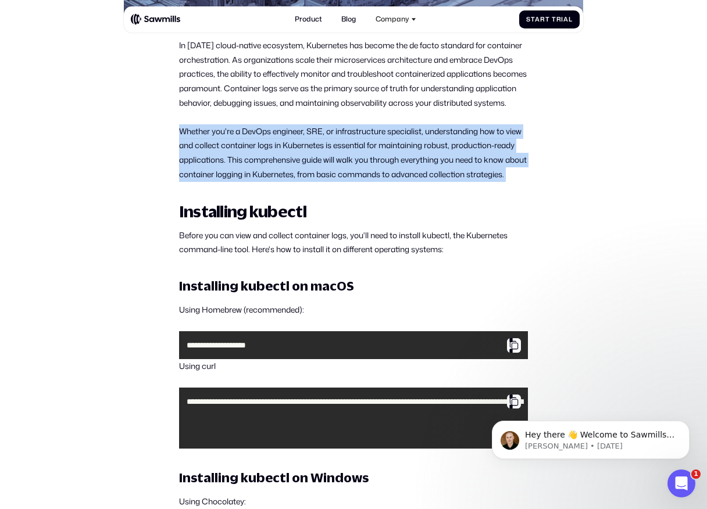
click at [194, 145] on p "Whether you're a DevOps engineer, SRE, or infrastructure specialist, understand…" at bounding box center [353, 153] width 349 height 58
drag, startPoint x: 182, startPoint y: 143, endPoint x: 242, endPoint y: 213, distance: 92.4
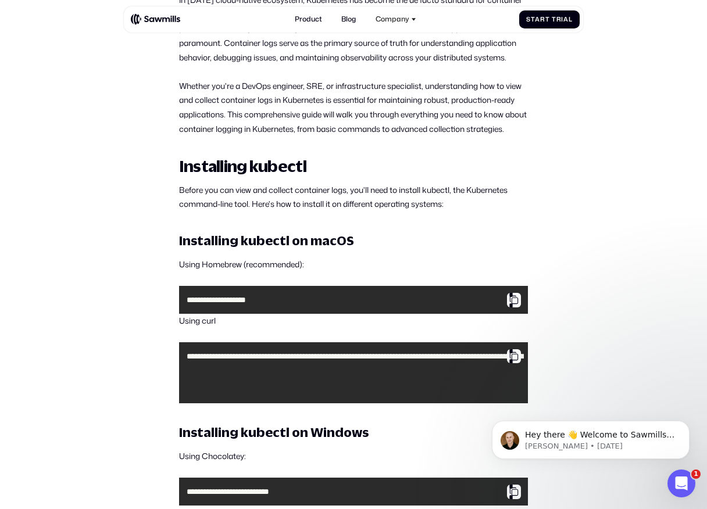
scroll to position [481, 0]
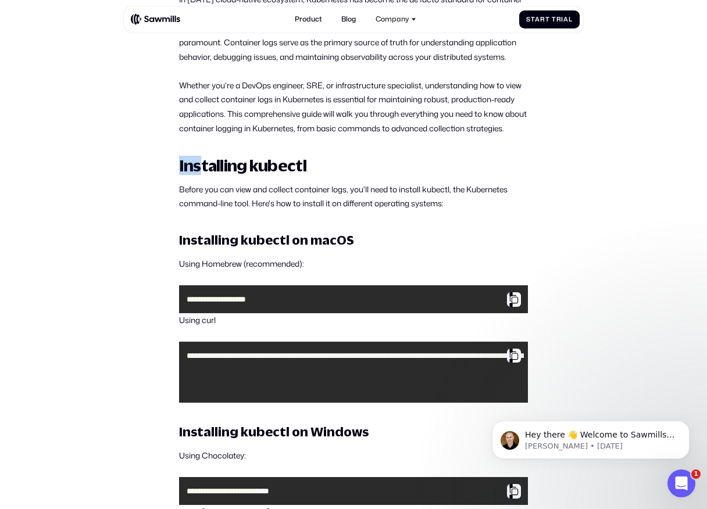
drag, startPoint x: 174, startPoint y: 196, endPoint x: 218, endPoint y: 204, distance: 44.8
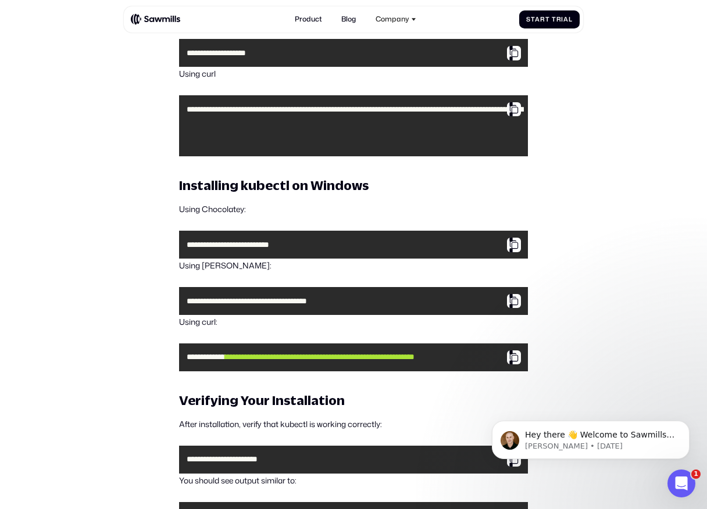
scroll to position [729, 0]
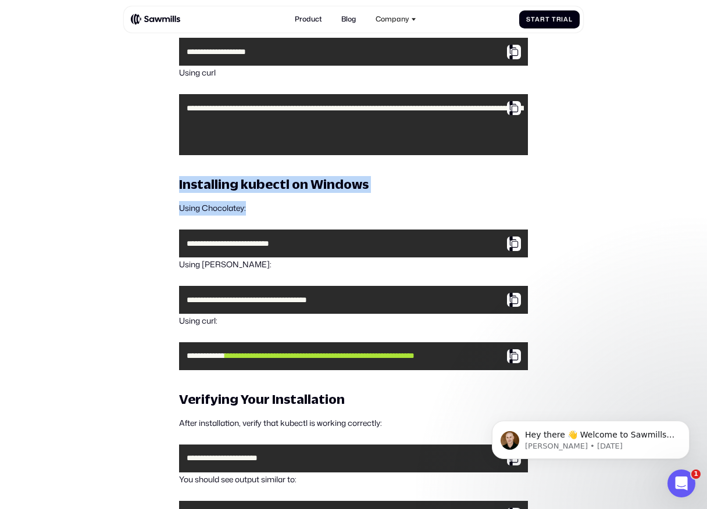
drag, startPoint x: 178, startPoint y: 213, endPoint x: 255, endPoint y: 244, distance: 83.2
click at [255, 216] on p "Using Chocolatey:" at bounding box center [353, 208] width 349 height 15
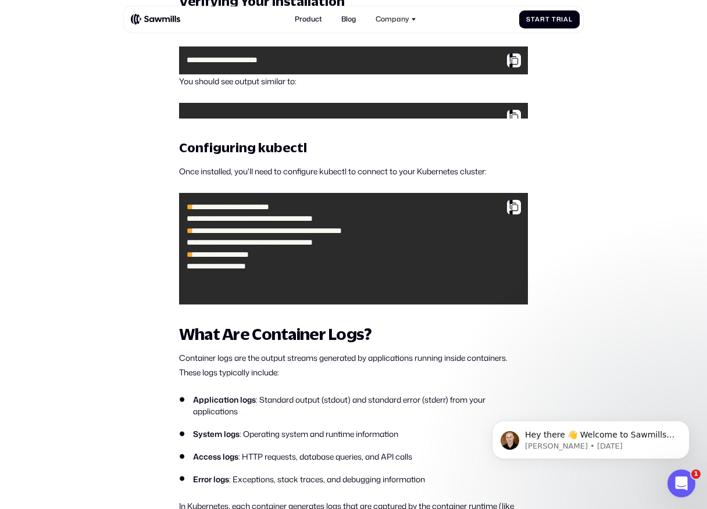
scroll to position [1128, 0]
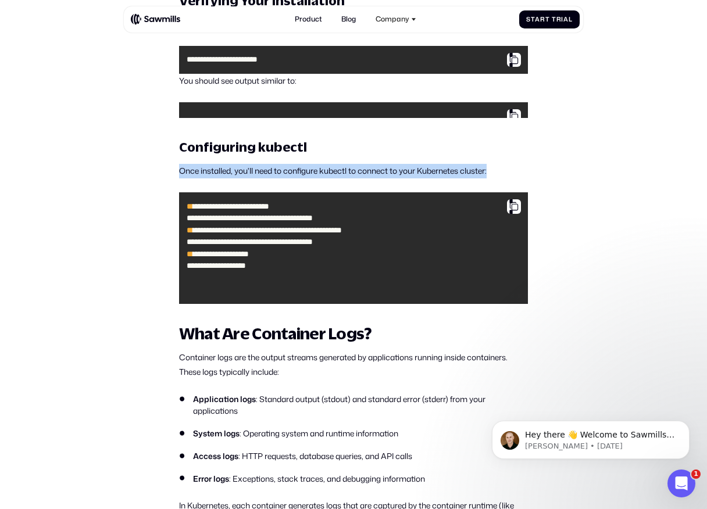
drag, startPoint x: 178, startPoint y: 212, endPoint x: 374, endPoint y: 217, distance: 196.0
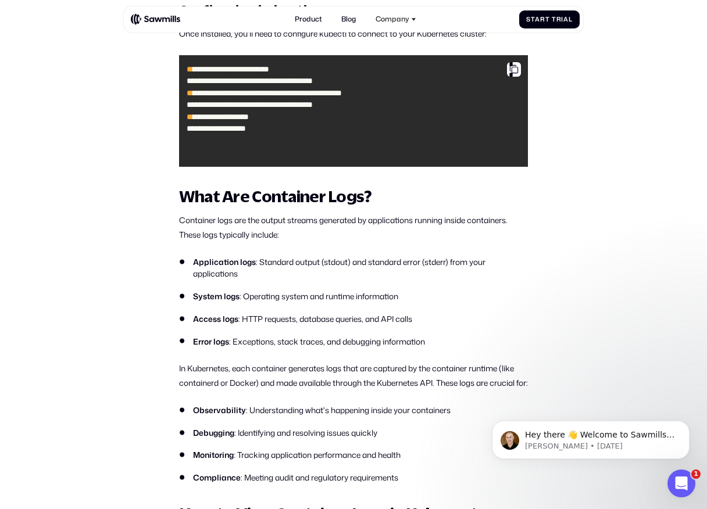
scroll to position [1267, 0]
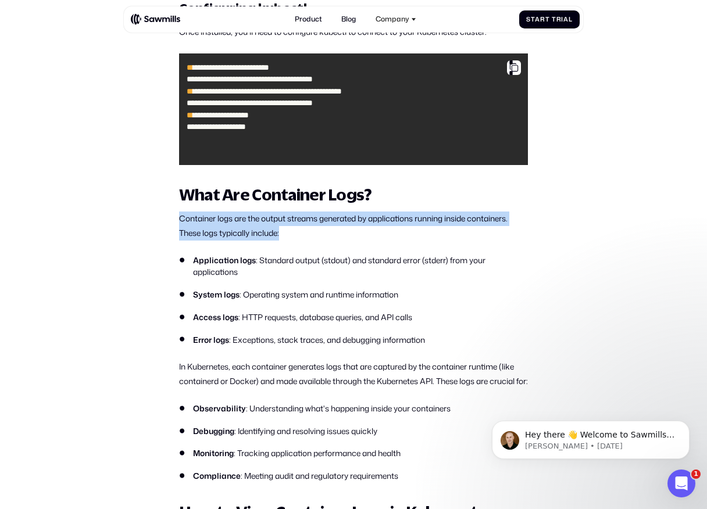
drag, startPoint x: 177, startPoint y: 252, endPoint x: 284, endPoint y: 277, distance: 109.4
click at [284, 240] on p "Container logs are the output streams generated by applications running inside …" at bounding box center [353, 226] width 349 height 28
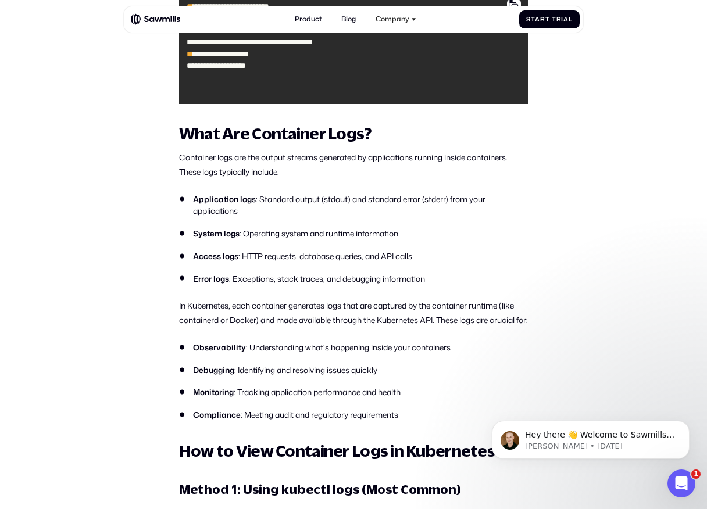
scroll to position [1335, 0]
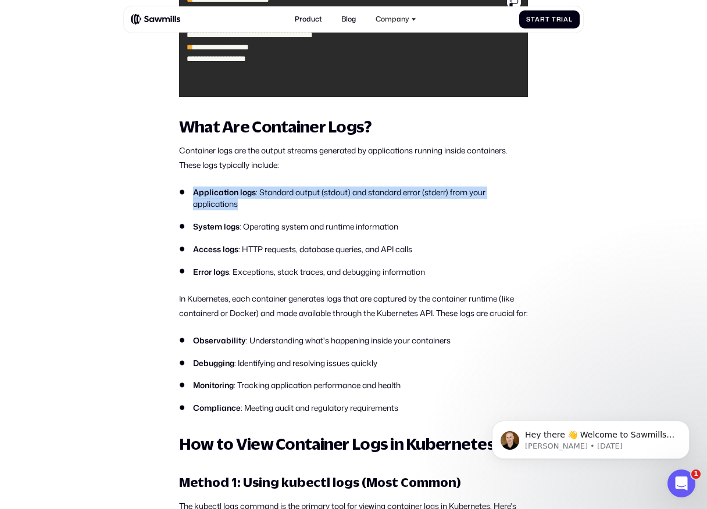
drag, startPoint x: 194, startPoint y: 228, endPoint x: 255, endPoint y: 255, distance: 66.6
click at [255, 255] on ul "Application logs : Standard output (stdout) and standard error (stderr) from yo…" at bounding box center [353, 232] width 349 height 91
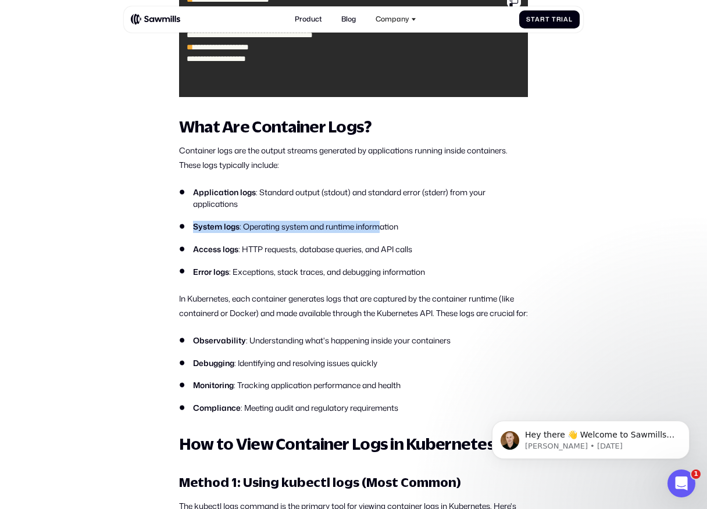
drag, startPoint x: 191, startPoint y: 267, endPoint x: 381, endPoint y: 267, distance: 190.1
click at [381, 233] on li "System logs : Operating system and runtime information" at bounding box center [353, 227] width 349 height 12
drag, startPoint x: 405, startPoint y: 267, endPoint x: 255, endPoint y: 259, distance: 150.2
click at [255, 233] on li "System logs : Operating system and runtime information" at bounding box center [353, 227] width 349 height 12
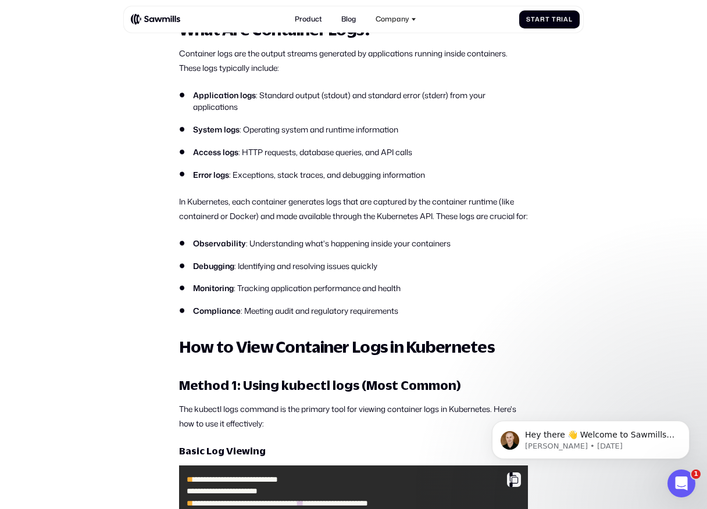
scroll to position [1432, 0]
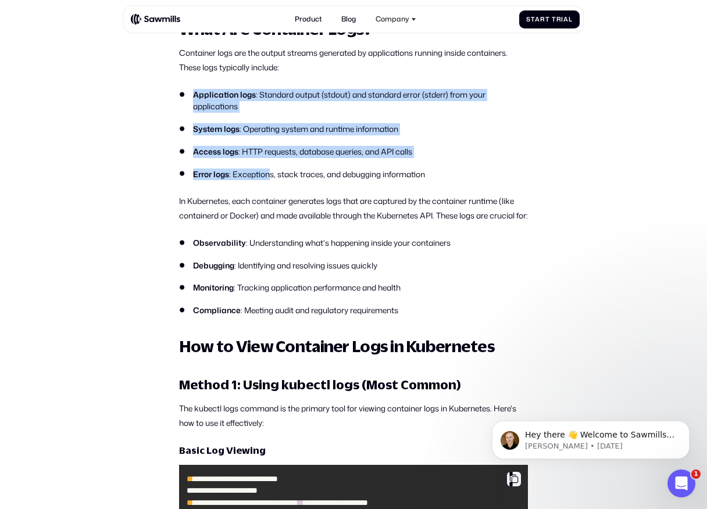
drag, startPoint x: 185, startPoint y: 131, endPoint x: 268, endPoint y: 212, distance: 115.5
click at [268, 180] on ul "Application logs : Standard output (stdout) and standard error (stderr) from yo…" at bounding box center [353, 134] width 349 height 91
click at [268, 181] on li "Error logs : Exceptions, stack traces, and debugging information" at bounding box center [353, 175] width 349 height 12
drag, startPoint x: 270, startPoint y: 224, endPoint x: 194, endPoint y: 130, distance: 120.3
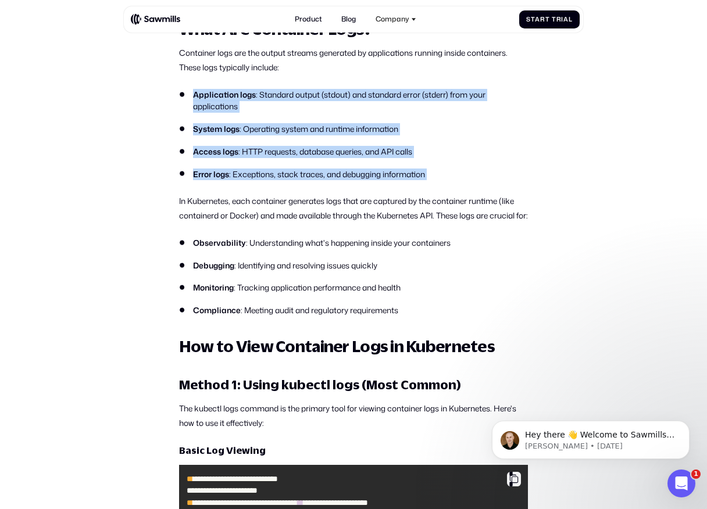
click at [194, 100] on strong "Application logs" at bounding box center [224, 94] width 63 height 11
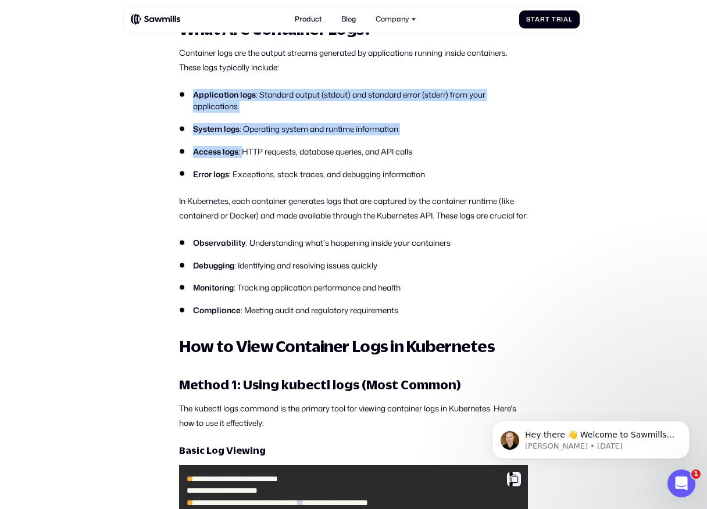
drag, startPoint x: 194, startPoint y: 130, endPoint x: 241, endPoint y: 195, distance: 80.0
click at [241, 180] on ul "Application logs : Standard output (stdout) and standard error (stderr) from yo…" at bounding box center [353, 134] width 349 height 91
click at [241, 158] on li "Access logs : HTTP requests, database queries, and API calls" at bounding box center [353, 152] width 349 height 12
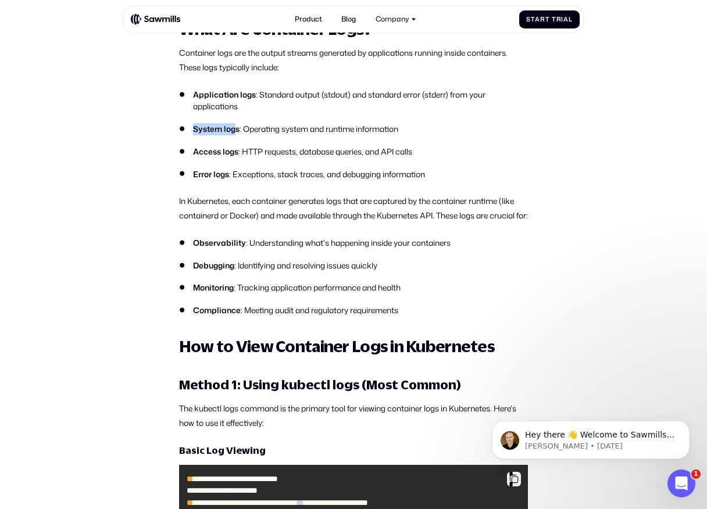
drag, startPoint x: 237, startPoint y: 169, endPoint x: 188, endPoint y: 167, distance: 48.9
click at [188, 135] on li "System logs : Operating system and runtime information" at bounding box center [353, 129] width 349 height 12
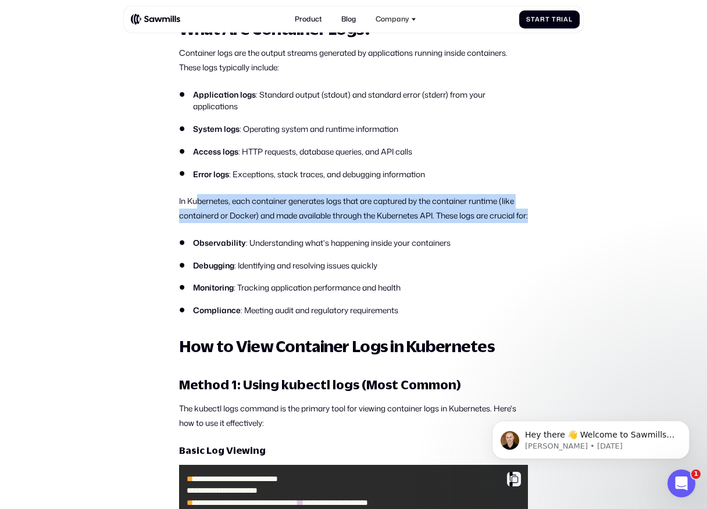
drag, startPoint x: 198, startPoint y: 239, endPoint x: 219, endPoint y: 272, distance: 39.2
click at [219, 223] on p "In Kubernetes, each container generates logs that are captured by the container…" at bounding box center [353, 208] width 349 height 28
drag, startPoint x: 219, startPoint y: 271, endPoint x: 180, endPoint y: 238, distance: 51.1
click at [180, 223] on p "In Kubernetes, each container generates logs that are captured by the container…" at bounding box center [353, 208] width 349 height 28
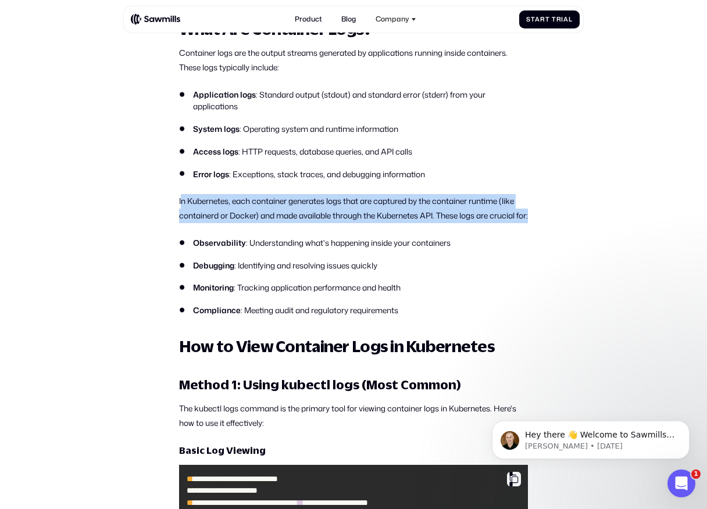
click at [180, 223] on p "In Kubernetes, each container generates logs that are captured by the container…" at bounding box center [353, 208] width 349 height 28
drag, startPoint x: 179, startPoint y: 237, endPoint x: 212, endPoint y: 274, distance: 49.8
click at [212, 223] on p "In Kubernetes, each container generates logs that are captured by the container…" at bounding box center [353, 208] width 349 height 28
drag, startPoint x: 212, startPoint y: 274, endPoint x: 179, endPoint y: 238, distance: 49.4
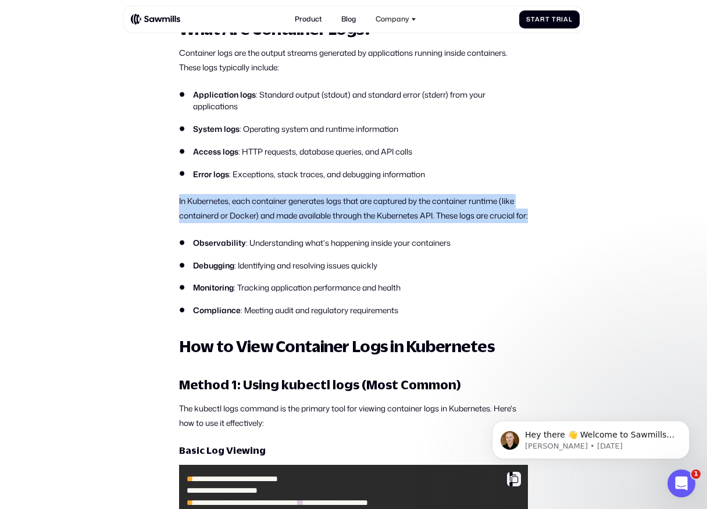
click at [179, 223] on p "In Kubernetes, each container generates logs that are captured by the container…" at bounding box center [353, 208] width 349 height 28
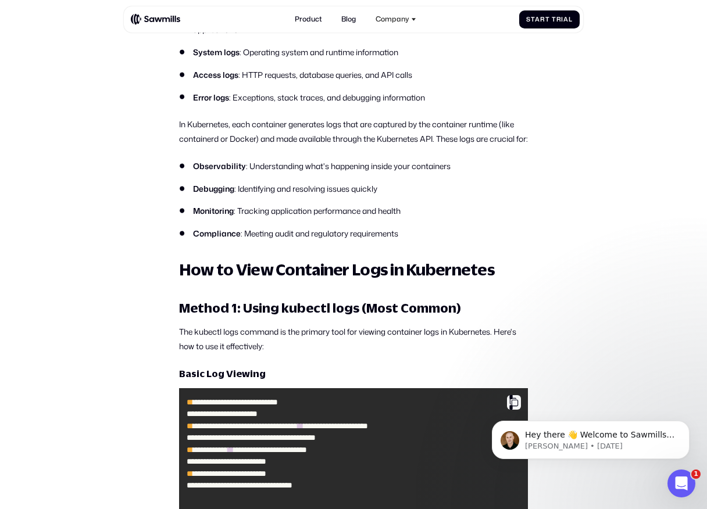
scroll to position [1510, 0]
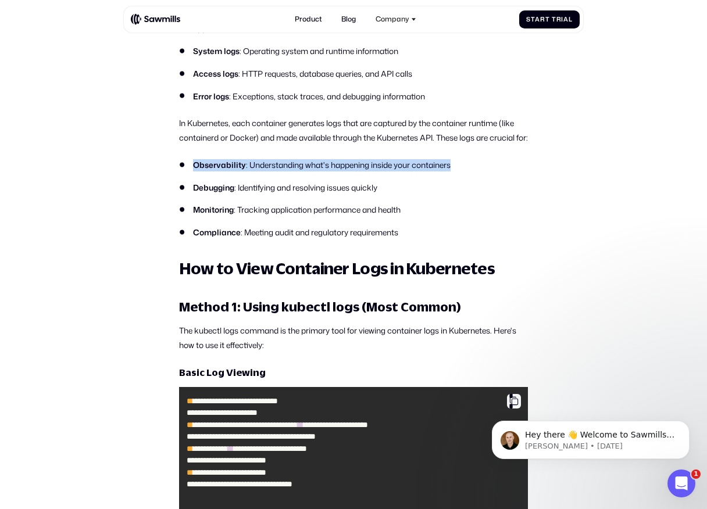
drag, startPoint x: 190, startPoint y: 219, endPoint x: 197, endPoint y: 230, distance: 13.6
click at [196, 230] on ul "Observability : Understanding what's happening inside your containers Debugging…" at bounding box center [353, 199] width 349 height 80
click at [197, 233] on ul "Observability : Understanding what's happening inside your containers Debugging…" at bounding box center [353, 199] width 349 height 80
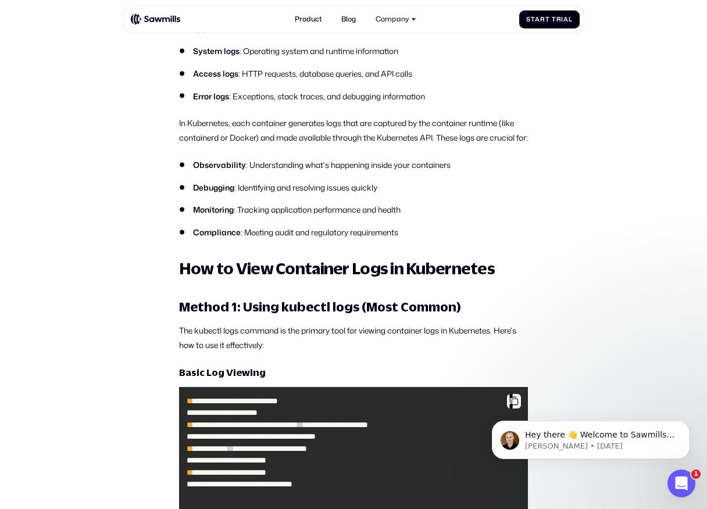
scroll to position [1630, 0]
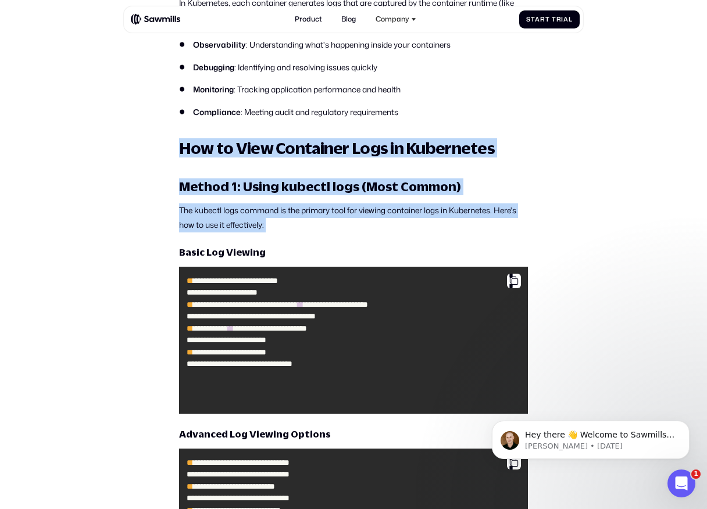
drag, startPoint x: 179, startPoint y: 194, endPoint x: 258, endPoint y: 286, distance: 121.2
drag, startPoint x: 274, startPoint y: 277, endPoint x: 177, endPoint y: 191, distance: 130.1
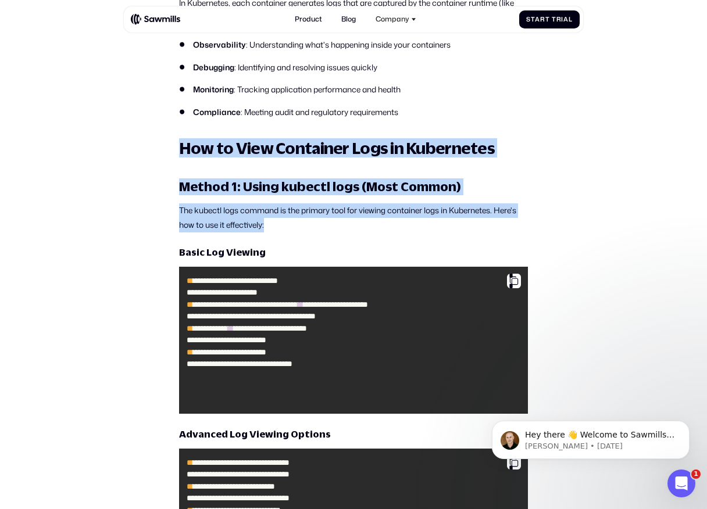
drag, startPoint x: 177, startPoint y: 191, endPoint x: 263, endPoint y: 273, distance: 119.6
click at [263, 232] on p "The kubectl logs command is the primary tool for viewing container logs in Kube…" at bounding box center [353, 217] width 349 height 28
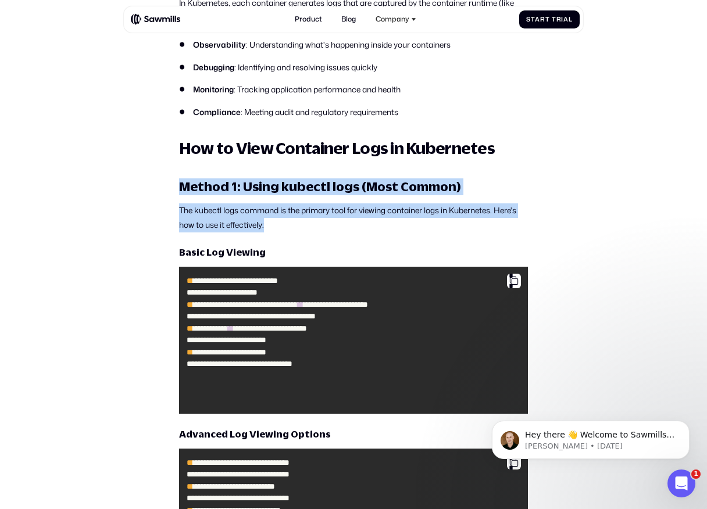
drag, startPoint x: 265, startPoint y: 276, endPoint x: 180, endPoint y: 225, distance: 99.3
drag, startPoint x: 179, startPoint y: 229, endPoint x: 271, endPoint y: 289, distance: 110.0
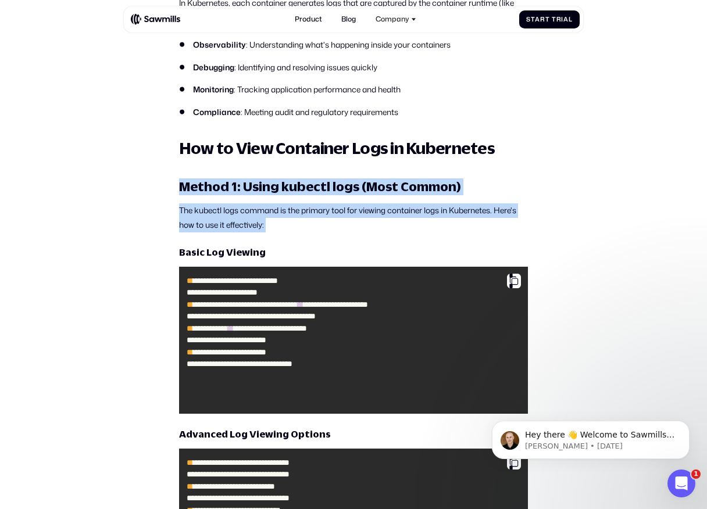
drag, startPoint x: 271, startPoint y: 288, endPoint x: 226, endPoint y: 235, distance: 69.7
click at [226, 195] on h3 "Method 1: Using kubectl logs (Most Common)" at bounding box center [353, 186] width 349 height 17
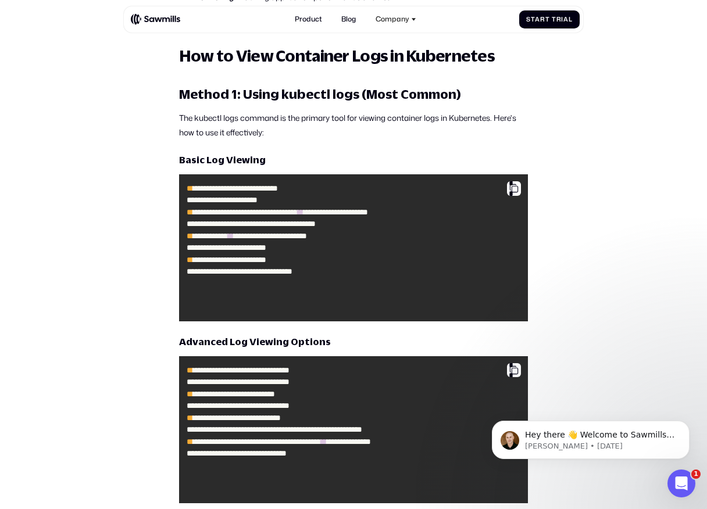
scroll to position [1759, 0]
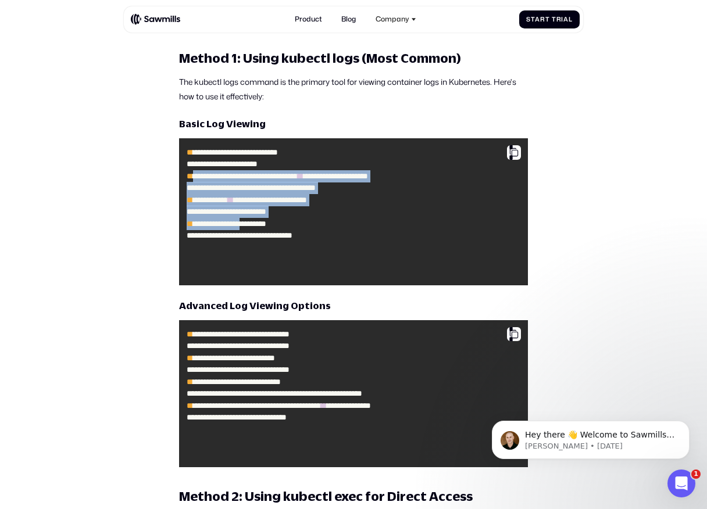
drag, startPoint x: 198, startPoint y: 236, endPoint x: 274, endPoint y: 314, distance: 108.9
click at [274, 281] on code "**********" at bounding box center [353, 211] width 341 height 139
click at [266, 228] on span "**********" at bounding box center [229, 224] width 73 height 8
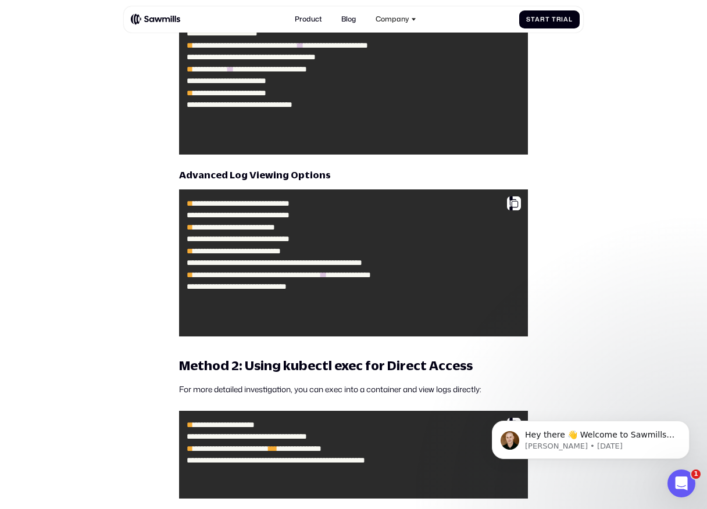
scroll to position [1889, 0]
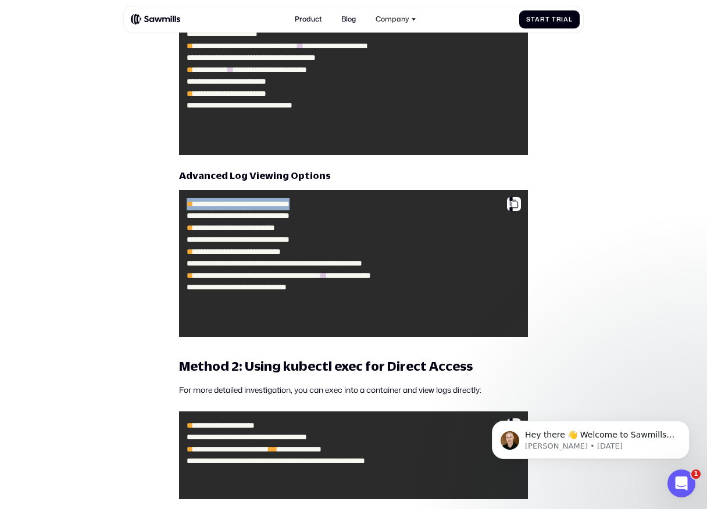
drag, startPoint x: 185, startPoint y: 259, endPoint x: 356, endPoint y: 259, distance: 170.9
click at [356, 259] on code "**********" at bounding box center [353, 263] width 341 height 139
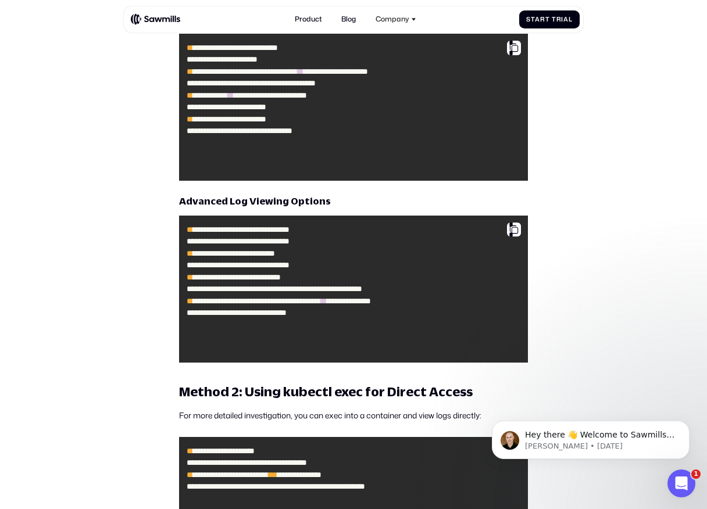
scroll to position [1854, 0]
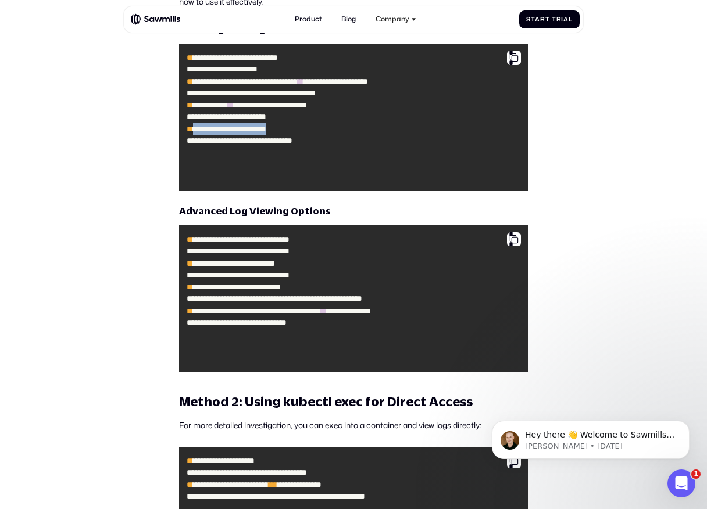
drag, startPoint x: 192, startPoint y: 217, endPoint x: 318, endPoint y: 217, distance: 126.1
click at [318, 187] on code "**********" at bounding box center [353, 117] width 341 height 139
drag, startPoint x: 326, startPoint y: 211, endPoint x: 182, endPoint y: 211, distance: 144.2
click at [182, 191] on pre "**********" at bounding box center [353, 117] width 349 height 147
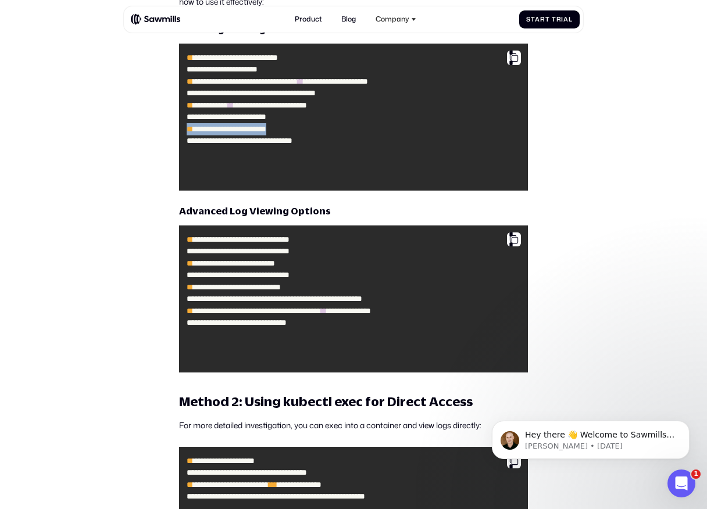
click at [182, 191] on pre "**********" at bounding box center [353, 117] width 349 height 147
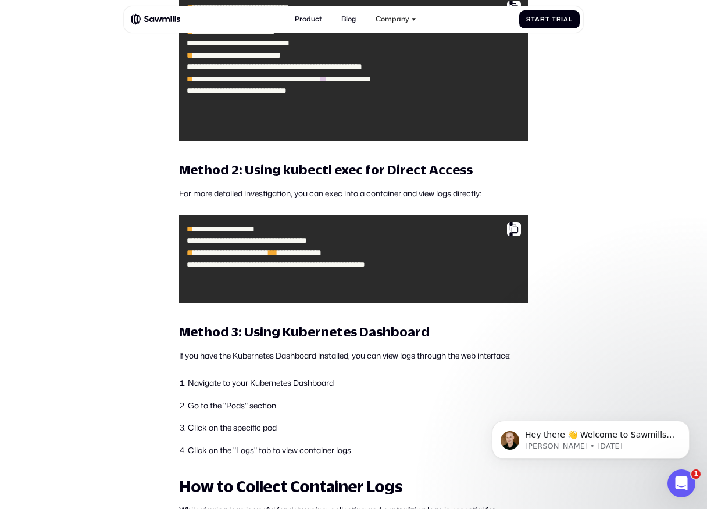
scroll to position [2145, 0]
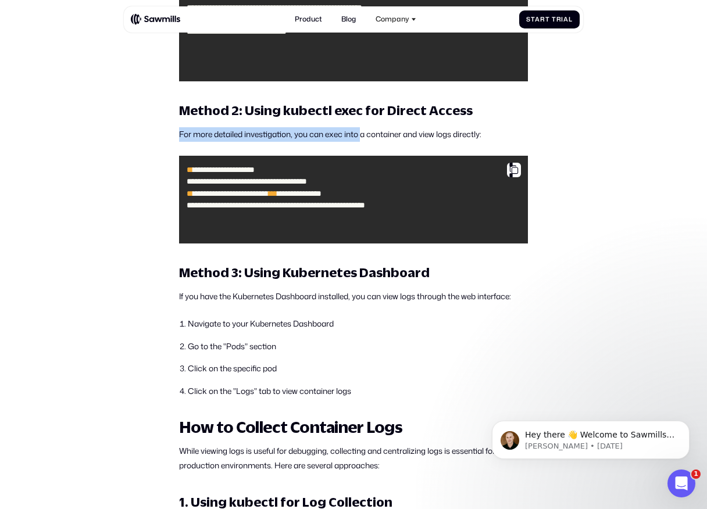
drag, startPoint x: 179, startPoint y: 187, endPoint x: 363, endPoint y: 196, distance: 184.5
click at [363, 142] on p "For more detailed investigation, you can exec into a container and view logs di…" at bounding box center [353, 134] width 349 height 15
drag, startPoint x: 401, startPoint y: 184, endPoint x: 224, endPoint y: 183, distance: 176.7
click at [224, 142] on p "For more detailed investigation, you can exec into a container and view logs di…" at bounding box center [353, 134] width 349 height 15
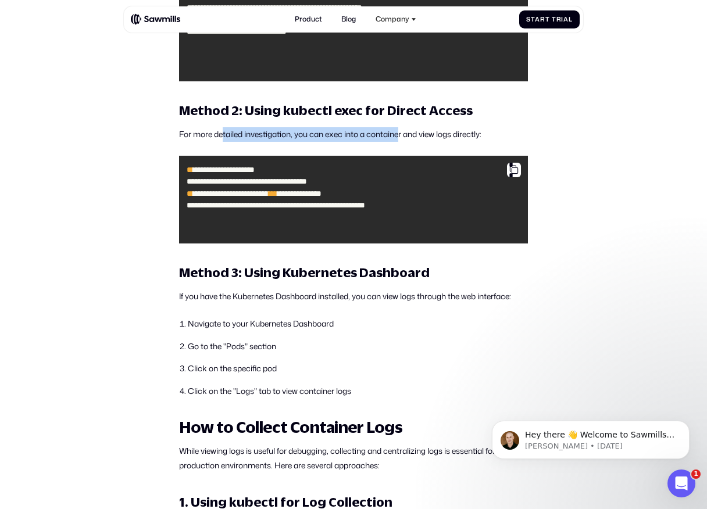
click at [224, 142] on p "For more detailed investigation, you can exec into a container and view logs di…" at bounding box center [353, 134] width 349 height 15
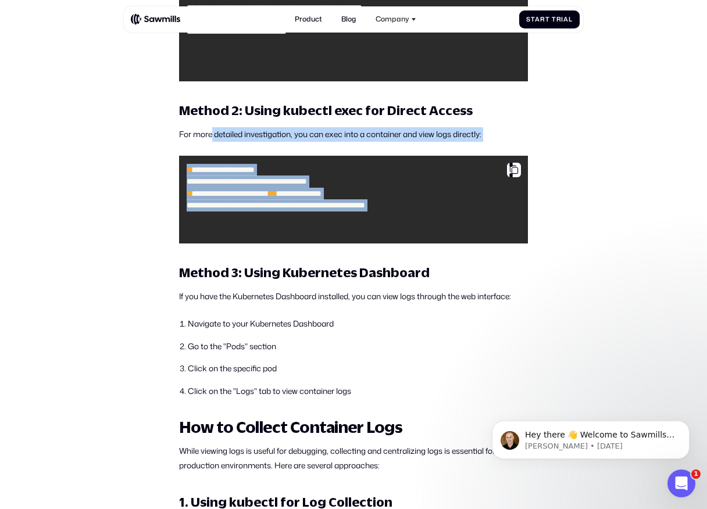
drag, startPoint x: 212, startPoint y: 185, endPoint x: 335, endPoint y: 310, distance: 175.9
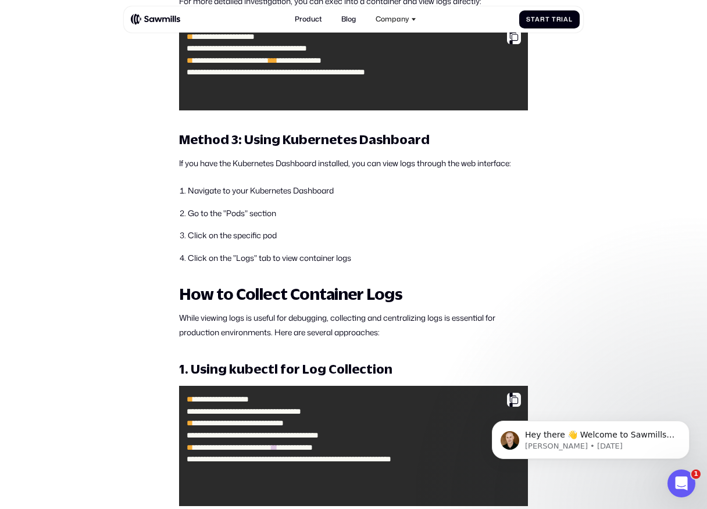
scroll to position [2284, 0]
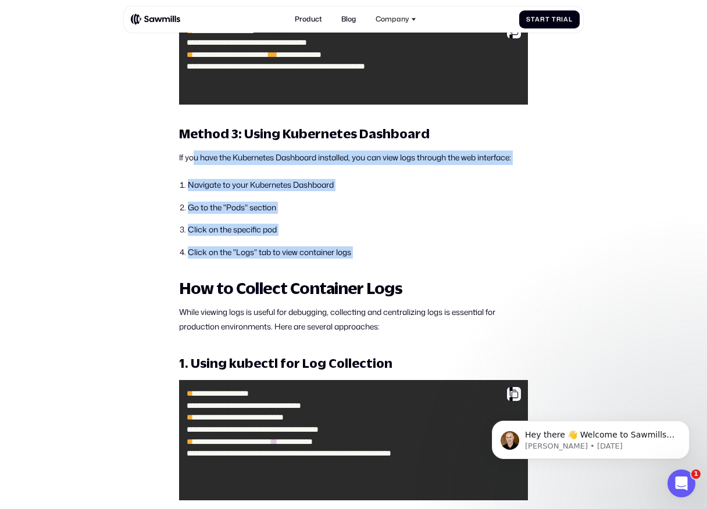
drag, startPoint x: 195, startPoint y: 211, endPoint x: 321, endPoint y: 321, distance: 168.1
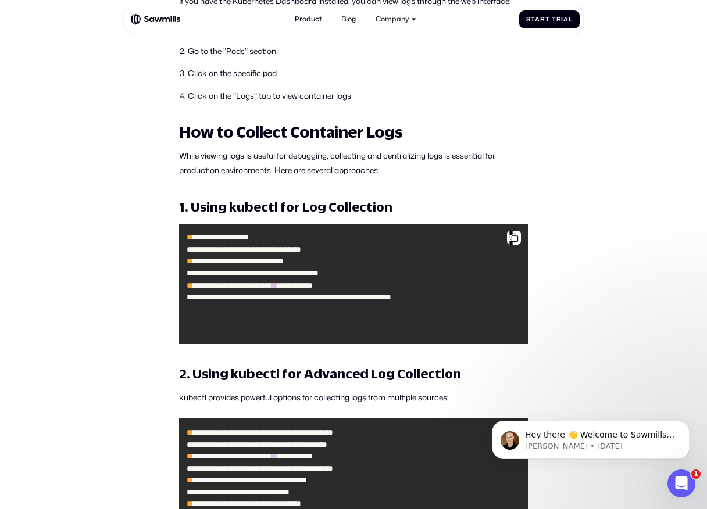
scroll to position [2442, 0]
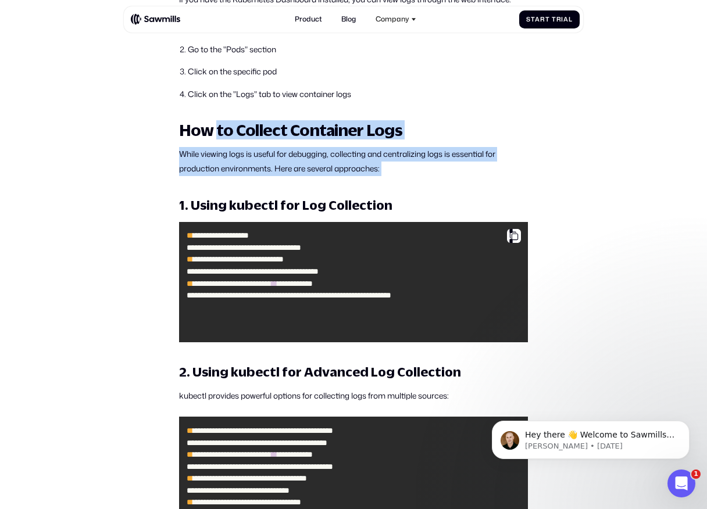
drag, startPoint x: 402, startPoint y: 231, endPoint x: 216, endPoint y: 186, distance: 191.3
click at [216, 139] on h2 "How to Collect Container Logs" at bounding box center [353, 129] width 349 height 17
drag, startPoint x: 188, startPoint y: 185, endPoint x: 371, endPoint y: 219, distance: 186.3
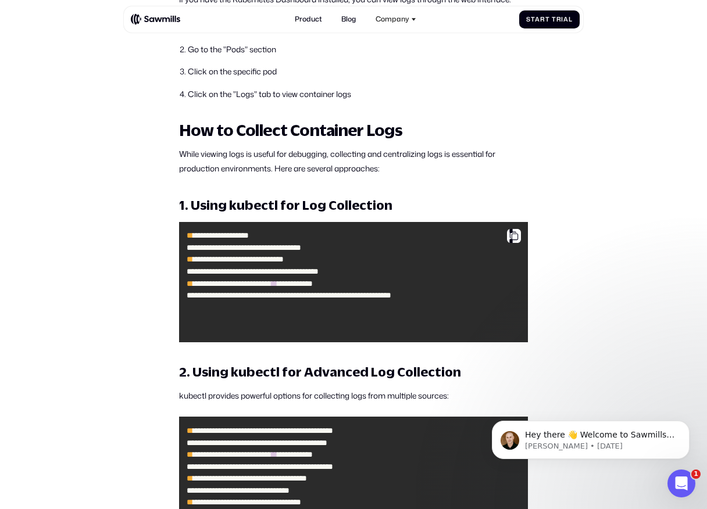
click at [371, 176] on p "While viewing logs is useful for debugging, collecting and centralizing logs is…" at bounding box center [353, 161] width 349 height 28
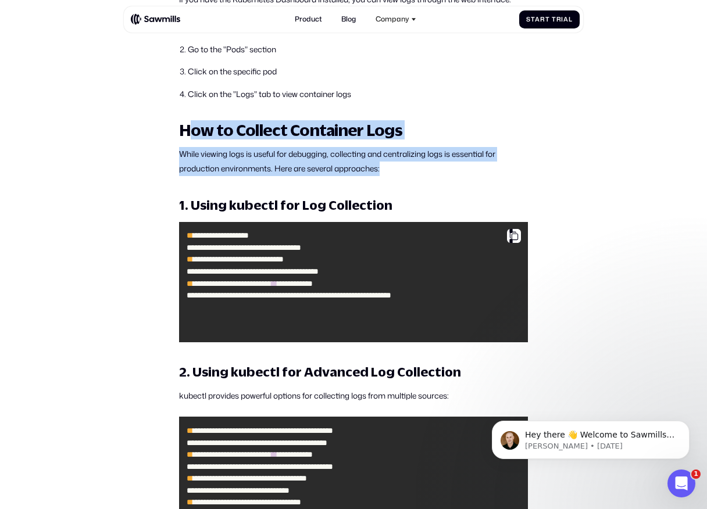
drag, startPoint x: 389, startPoint y: 219, endPoint x: 194, endPoint y: 177, distance: 199.7
click at [194, 139] on h2 "How to Collect Container Logs" at bounding box center [353, 129] width 349 height 17
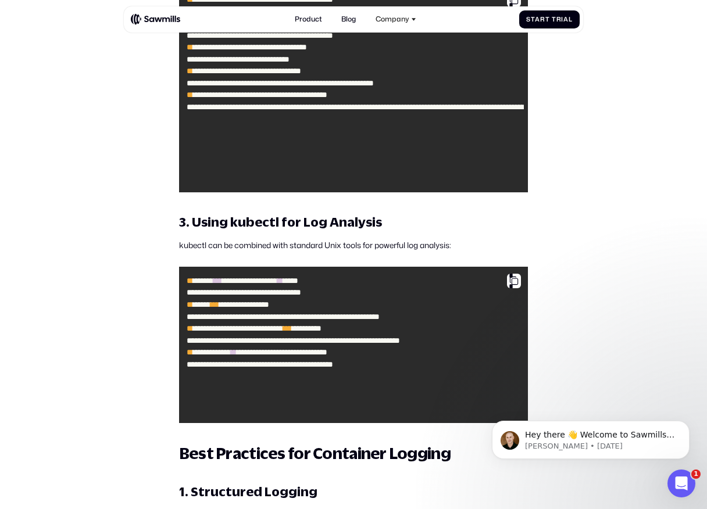
scroll to position [2875, 0]
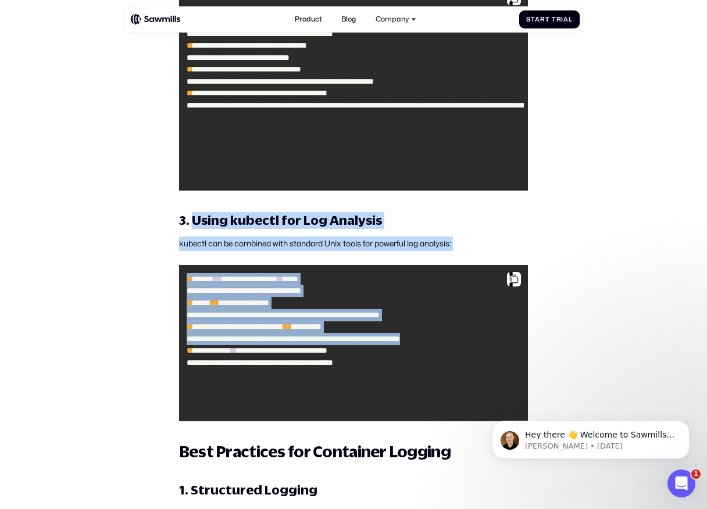
drag, startPoint x: 192, startPoint y: 270, endPoint x: 303, endPoint y: 430, distance: 195.1
click at [303, 430] on div "**********" at bounding box center [353, 355] width 349 height 5512
click at [303, 417] on code "**********" at bounding box center [353, 343] width 341 height 148
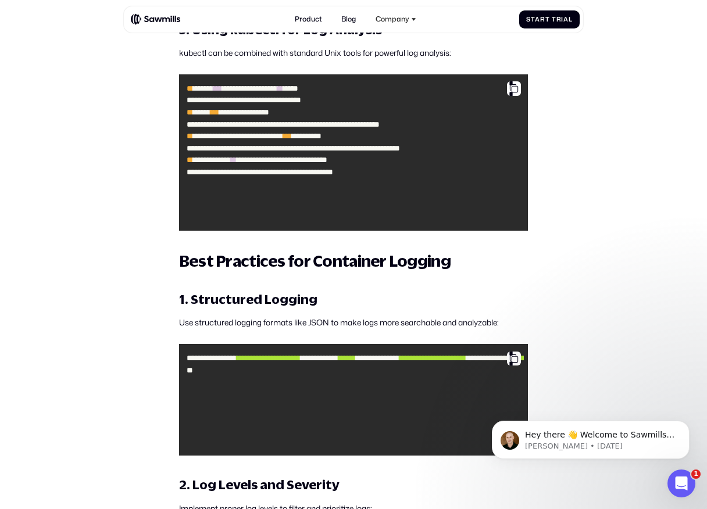
scroll to position [3065, 0]
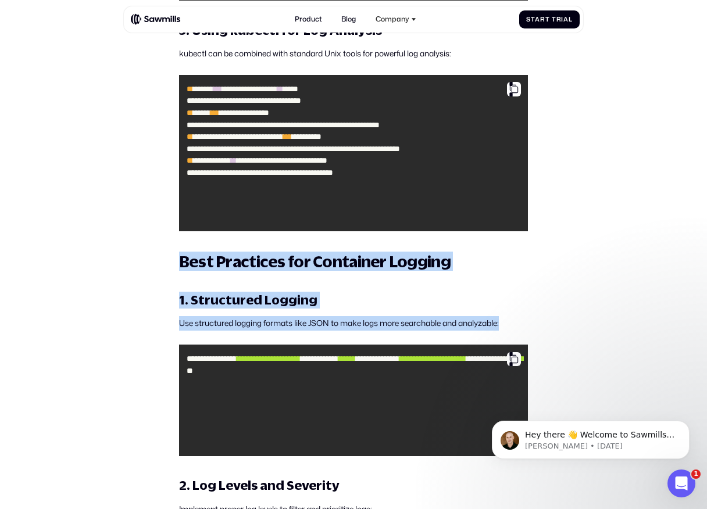
drag, startPoint x: 181, startPoint y: 312, endPoint x: 298, endPoint y: 394, distance: 142.7
click at [298, 394] on div "**********" at bounding box center [353, 165] width 349 height 5512
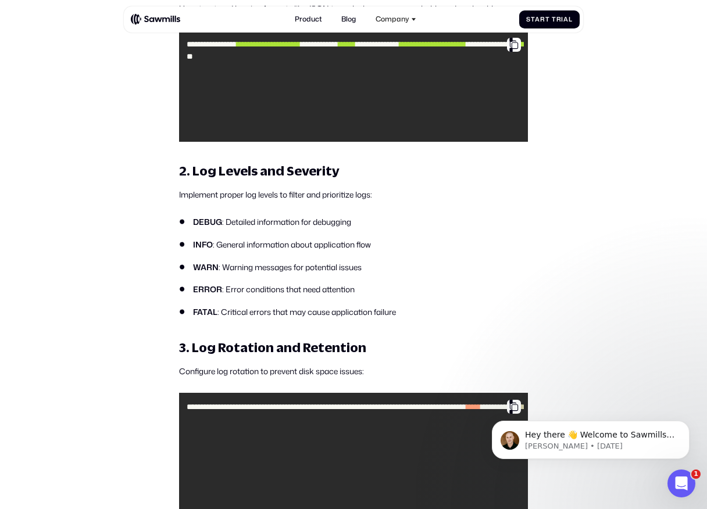
scroll to position [3377, 0]
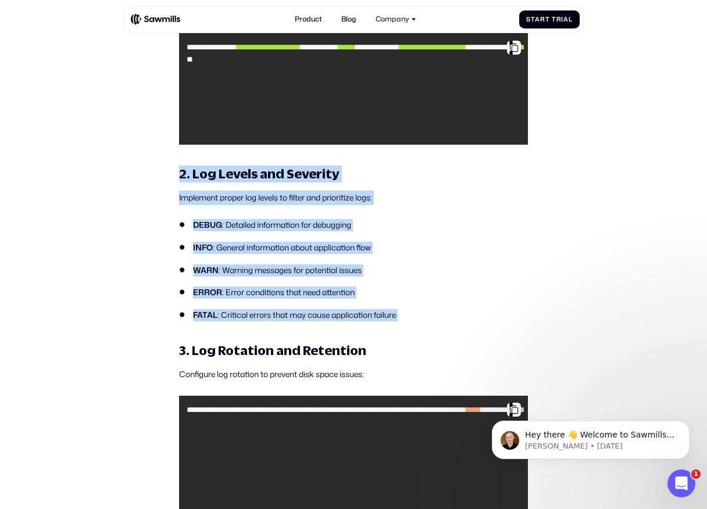
drag, startPoint x: 179, startPoint y: 224, endPoint x: 374, endPoint y: 384, distance: 252.4
drag, startPoint x: 384, startPoint y: 371, endPoint x: 158, endPoint y: 200, distance: 283.8
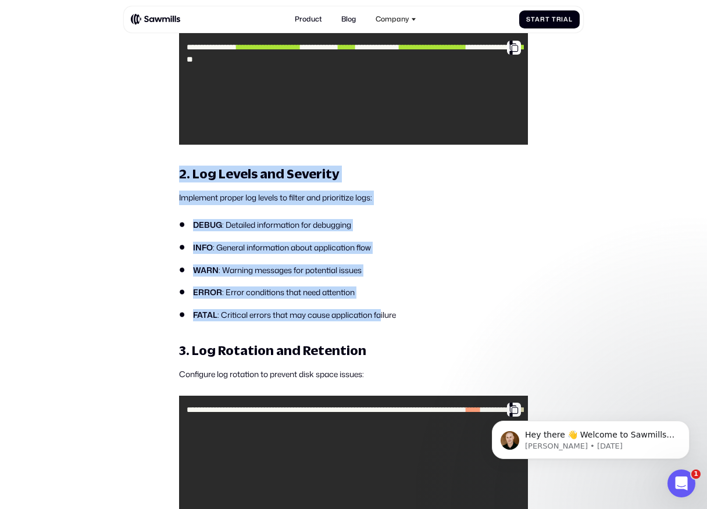
drag, startPoint x: 171, startPoint y: 220, endPoint x: 389, endPoint y: 409, distance: 288.8
click at [389, 359] on h3 "3. Log Rotation and Retention" at bounding box center [353, 350] width 349 height 17
drag, startPoint x: 397, startPoint y: 385, endPoint x: 196, endPoint y: 211, distance: 265.8
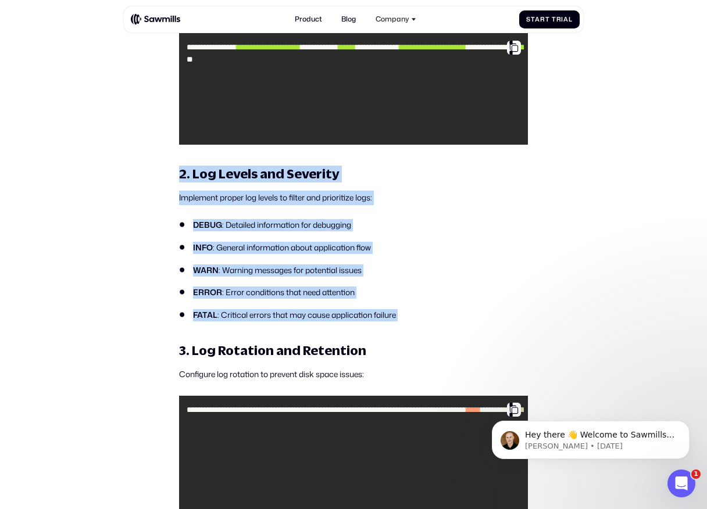
drag, startPoint x: 181, startPoint y: 218, endPoint x: 402, endPoint y: 405, distance: 288.7
click at [402, 359] on h3 "3. Log Rotation and Retention" at bounding box center [353, 350] width 349 height 17
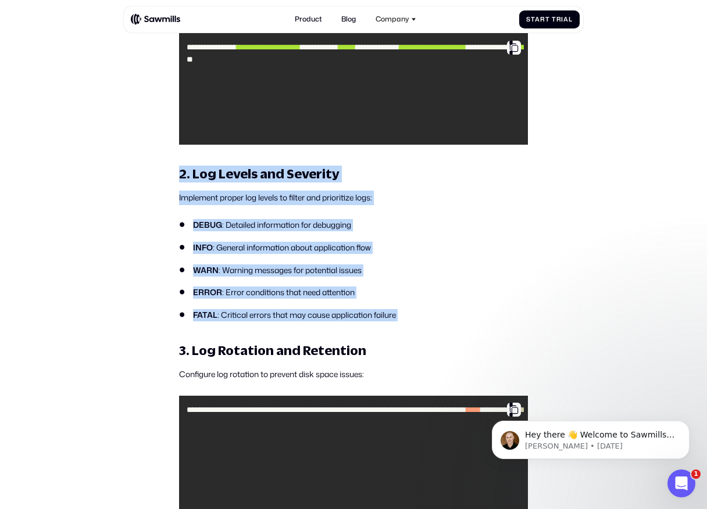
drag, startPoint x: 403, startPoint y: 375, endPoint x: 202, endPoint y: 216, distance: 256.2
drag, startPoint x: 169, startPoint y: 220, endPoint x: 394, endPoint y: 372, distance: 271.3
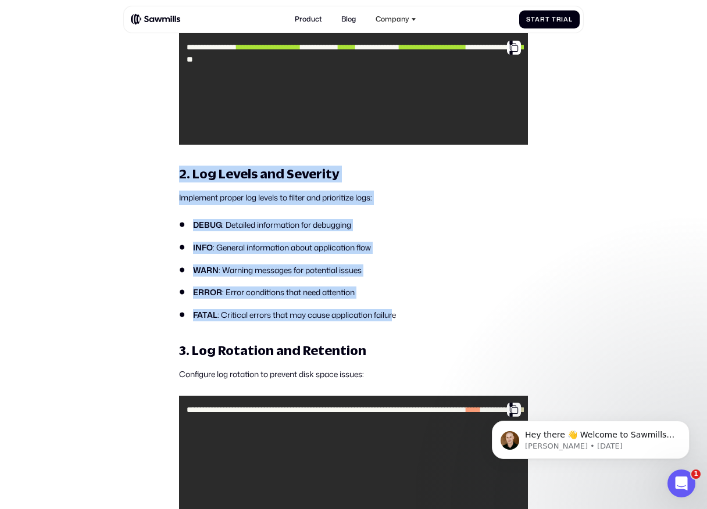
click at [394, 321] on li "FATAL : Critical errors that may cause application failure" at bounding box center [353, 315] width 349 height 12
drag, startPoint x: 394, startPoint y: 371, endPoint x: 202, endPoint y: 217, distance: 246.4
drag, startPoint x: 171, startPoint y: 217, endPoint x: 378, endPoint y: 394, distance: 272.1
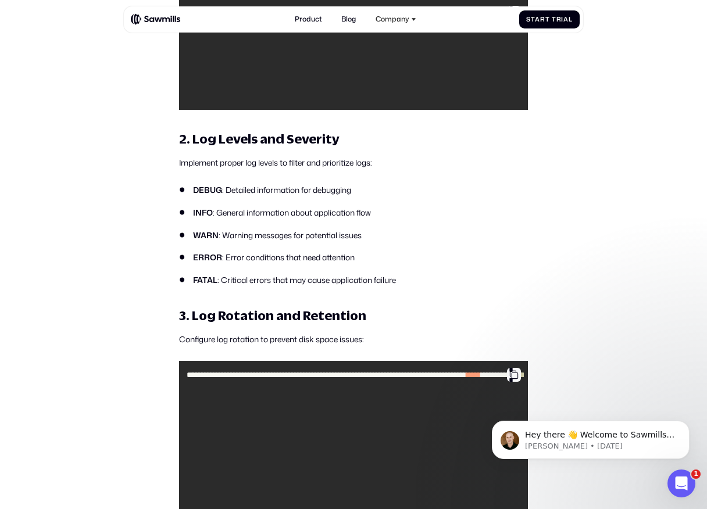
scroll to position [3414, 0]
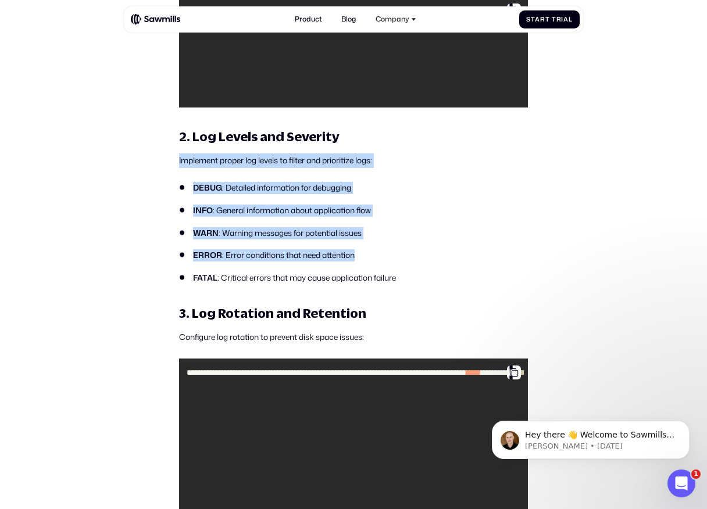
drag, startPoint x: 177, startPoint y: 216, endPoint x: 428, endPoint y: 308, distance: 267.4
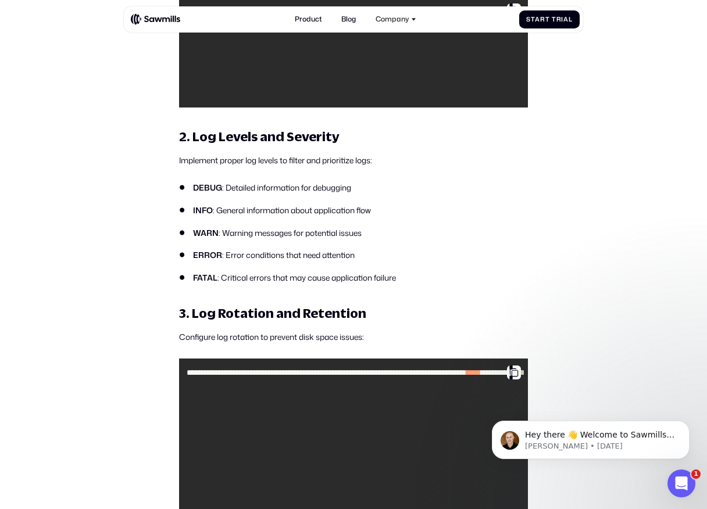
click at [427, 262] on li "ERROR : Error conditions that need attention" at bounding box center [353, 255] width 349 height 12
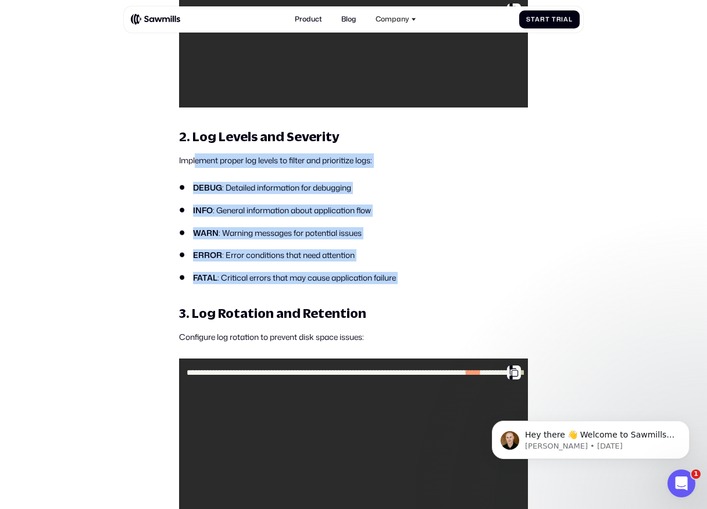
drag, startPoint x: 427, startPoint y: 339, endPoint x: 195, endPoint y: 210, distance: 265.4
click at [195, 168] on p "Implement proper log levels to filter and prioritize logs:" at bounding box center [353, 160] width 349 height 15
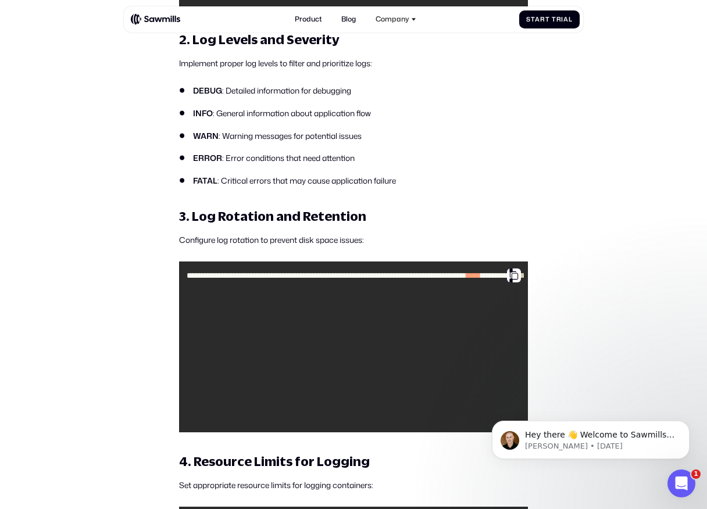
scroll to position [3513, 0]
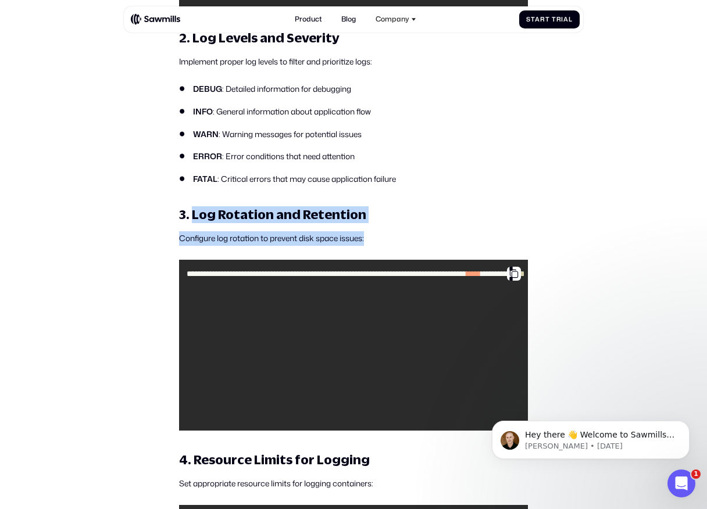
drag, startPoint x: 193, startPoint y: 263, endPoint x: 387, endPoint y: 294, distance: 196.1
click at [387, 246] on p "Configure log rotation to prevent disk space issues:" at bounding box center [353, 238] width 349 height 15
drag, startPoint x: 385, startPoint y: 294, endPoint x: 209, endPoint y: 264, distance: 178.0
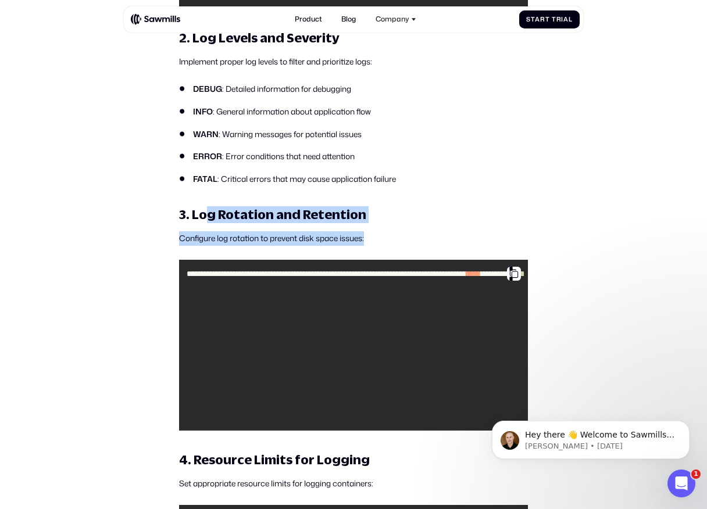
click at [209, 223] on h3 "3. Log Rotation and Retention" at bounding box center [353, 214] width 349 height 17
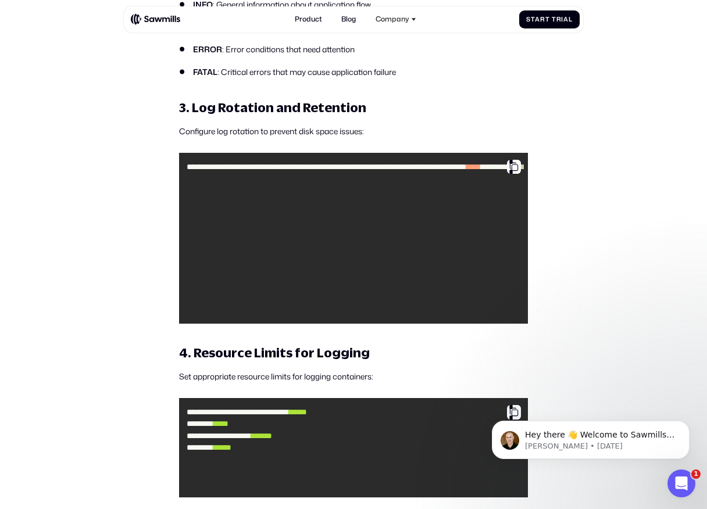
scroll to position [3622, 0]
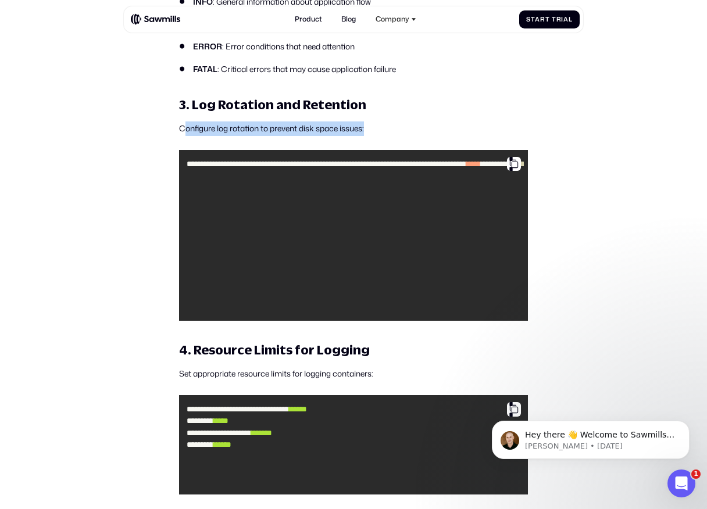
drag, startPoint x: 183, startPoint y: 181, endPoint x: 378, endPoint y: 181, distance: 195.3
click at [378, 136] on p "Configure log rotation to prevent disk space issues:" at bounding box center [353, 128] width 349 height 15
click at [377, 136] on p "Configure log rotation to prevent disk space issues:" at bounding box center [353, 128] width 349 height 15
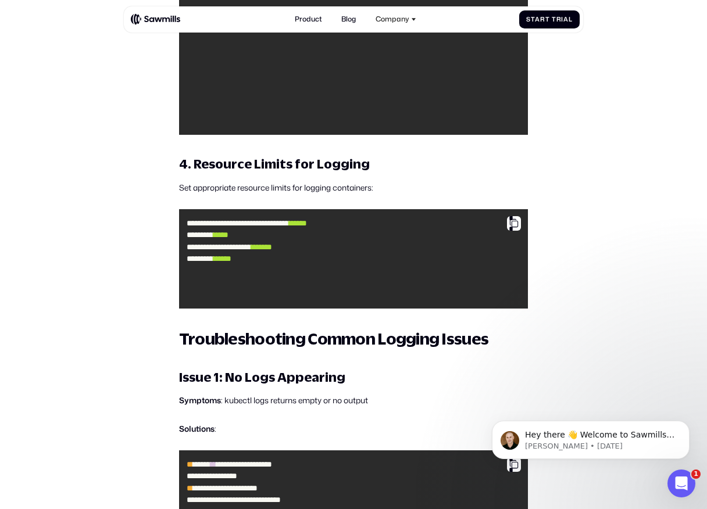
scroll to position [3811, 0]
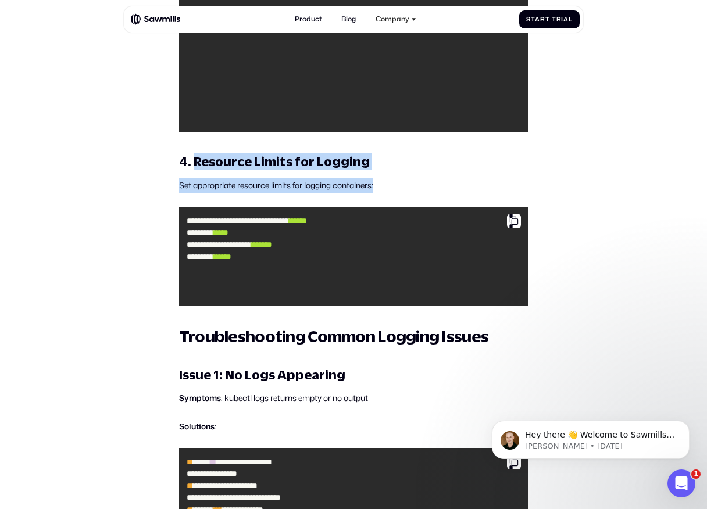
drag, startPoint x: 192, startPoint y: 215, endPoint x: 360, endPoint y: 249, distance: 171.3
drag, startPoint x: 389, startPoint y: 239, endPoint x: 171, endPoint y: 210, distance: 219.3
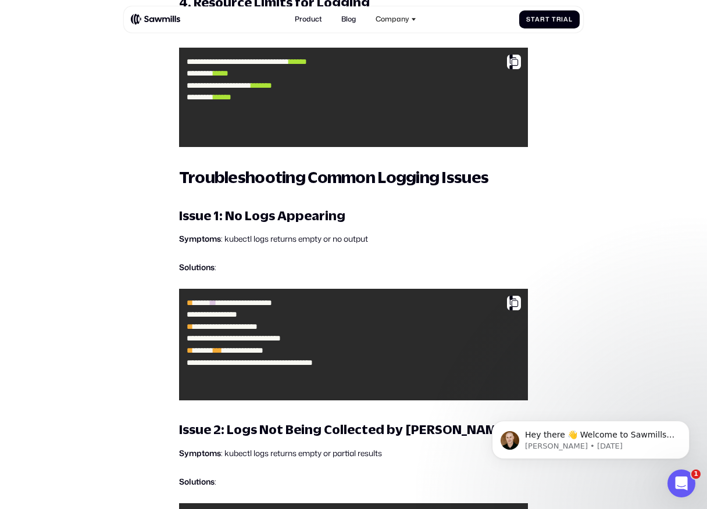
scroll to position [3969, 0]
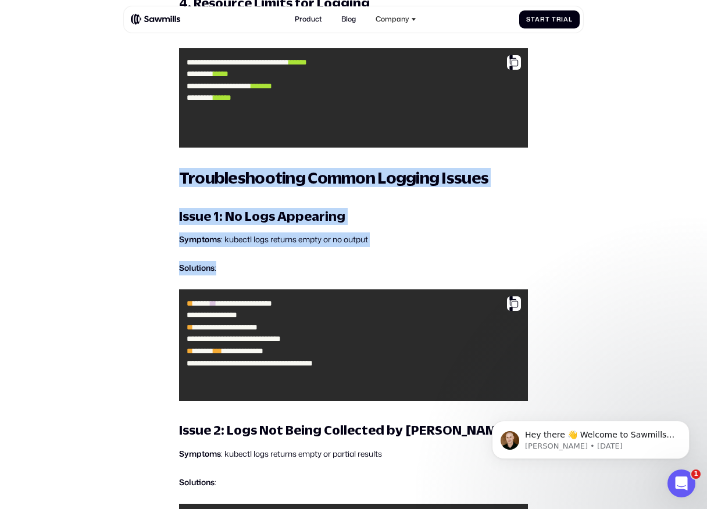
drag, startPoint x: 177, startPoint y: 228, endPoint x: 242, endPoint y: 322, distance: 114.5
click at [242, 276] on p "Solutions :" at bounding box center [353, 268] width 349 height 15
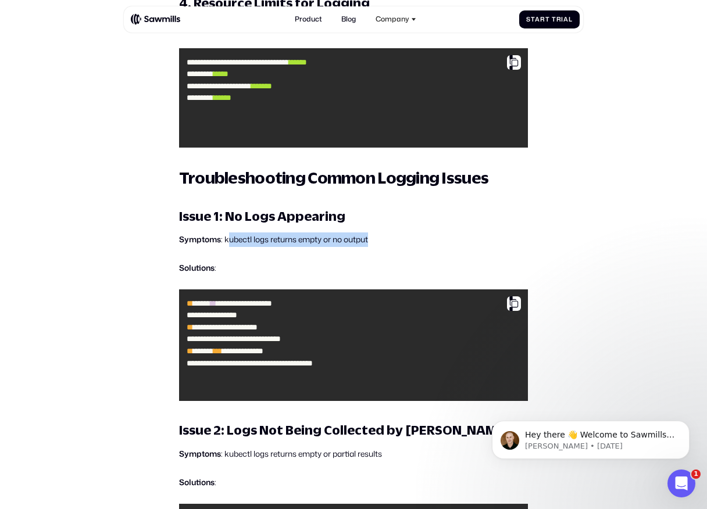
drag, startPoint x: 227, startPoint y: 292, endPoint x: 438, endPoint y: 298, distance: 211.1
click at [439, 247] on p "Symptoms : kubectl logs returns empty or no output" at bounding box center [353, 240] width 349 height 15
click at [438, 247] on p "Symptoms : kubectl logs returns empty or no output" at bounding box center [353, 240] width 349 height 15
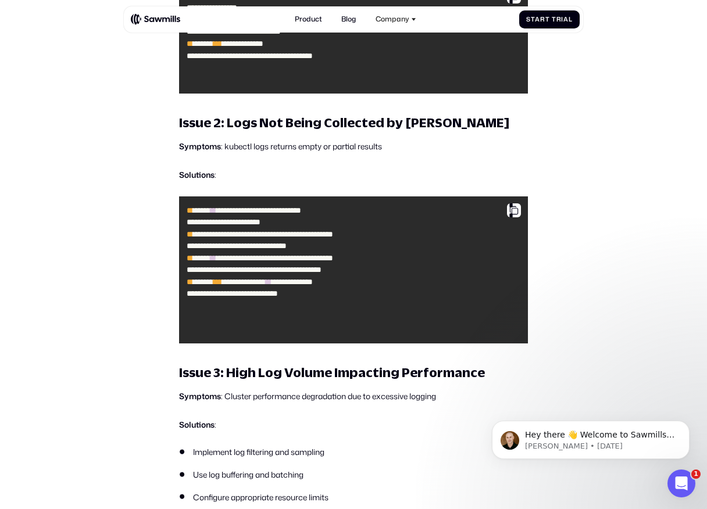
scroll to position [4278, 0]
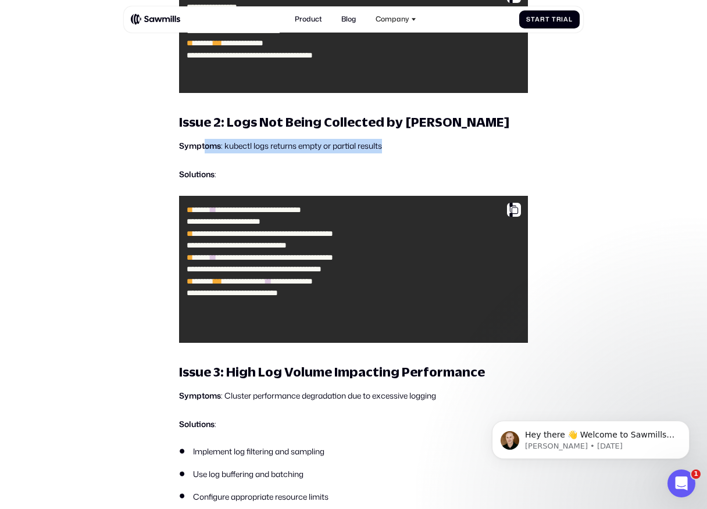
drag, startPoint x: 206, startPoint y: 192, endPoint x: 462, endPoint y: 202, distance: 255.9
click at [467, 153] on p "Symptoms : kubectl logs returns empty or partial results" at bounding box center [353, 146] width 349 height 15
click at [462, 153] on p "Symptoms : kubectl logs returns empty or partial results" at bounding box center [353, 146] width 349 height 15
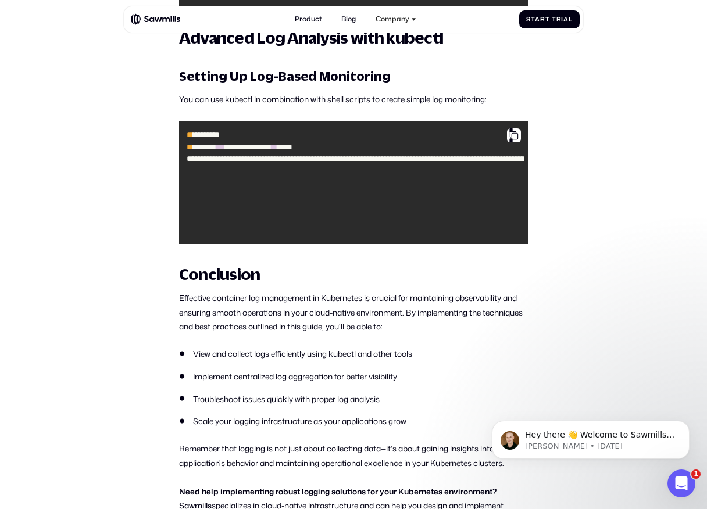
scroll to position [5272, 0]
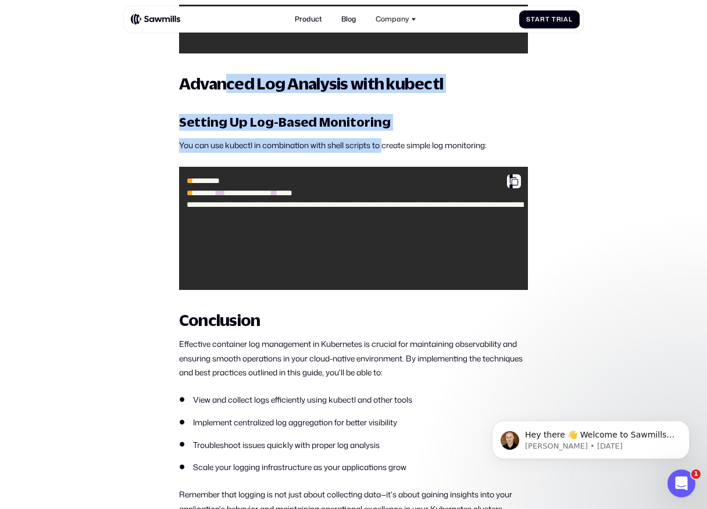
drag, startPoint x: 223, startPoint y: 138, endPoint x: 386, endPoint y: 194, distance: 172.1
click at [386, 153] on p "You can use kubectl in combination with shell scripts to create simple log moni…" at bounding box center [353, 145] width 349 height 15
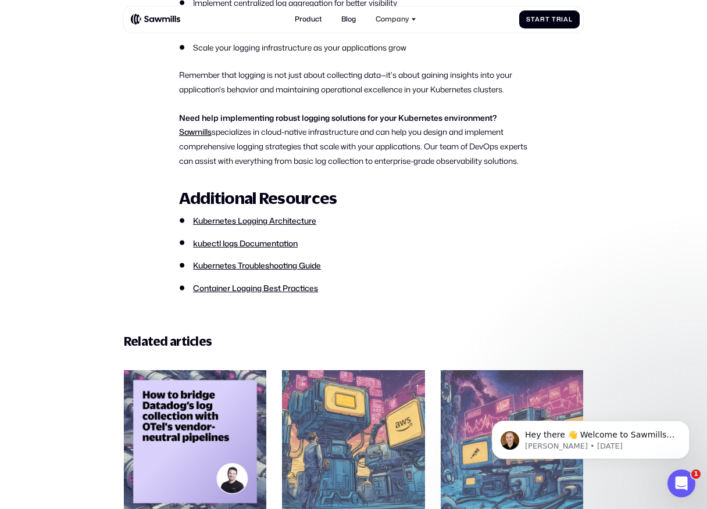
scroll to position [5756, 0]
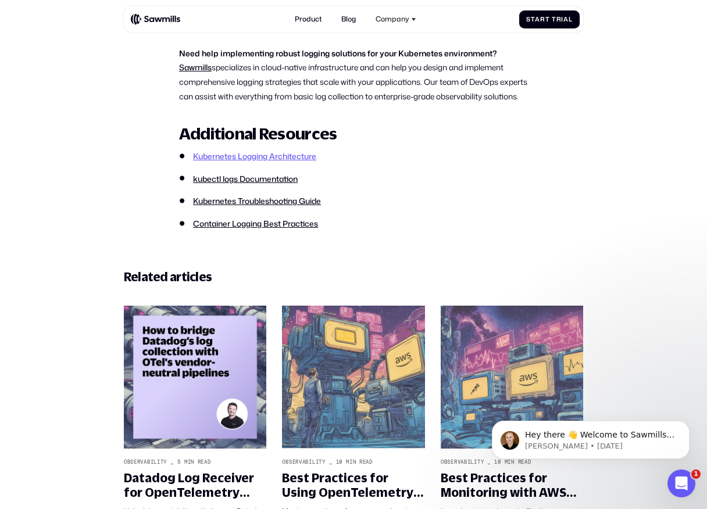
click at [303, 162] on link "Kubernetes Logging Architecture" at bounding box center [254, 156] width 123 height 11
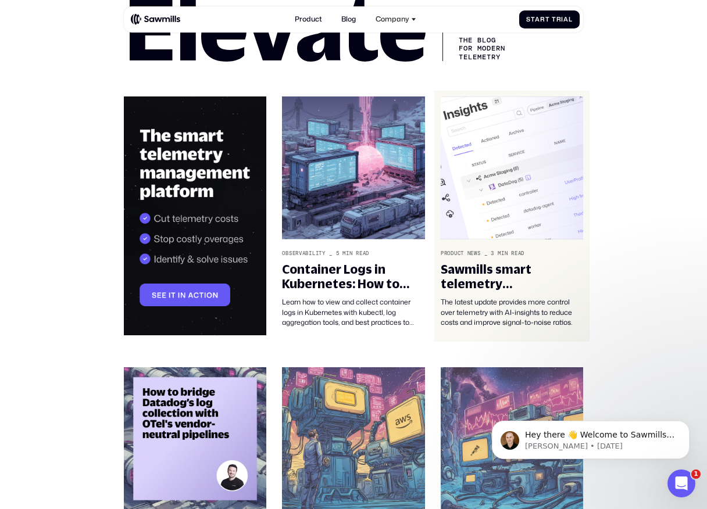
click at [499, 222] on img at bounding box center [512, 167] width 142 height 143
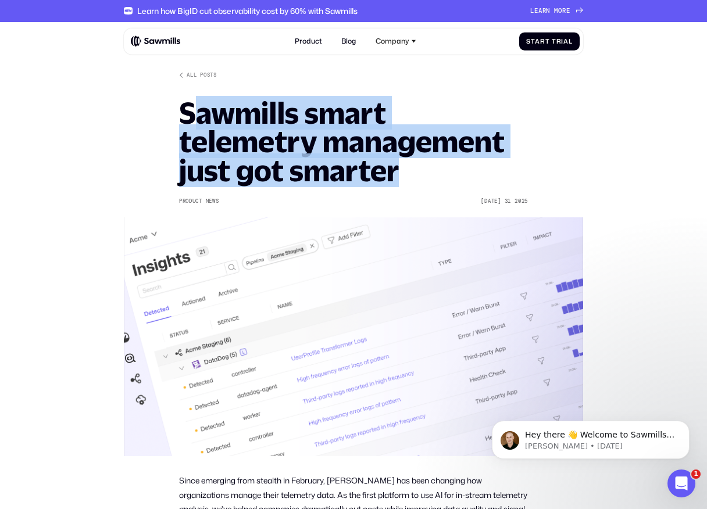
drag, startPoint x: 195, startPoint y: 103, endPoint x: 427, endPoint y: 168, distance: 241.3
click at [427, 166] on h1 "Sawmills smart telemetry management just got smarter" at bounding box center [353, 142] width 349 height 86
click at [427, 168] on h1 "Sawmills smart telemetry management just got smarter" at bounding box center [353, 142] width 349 height 86
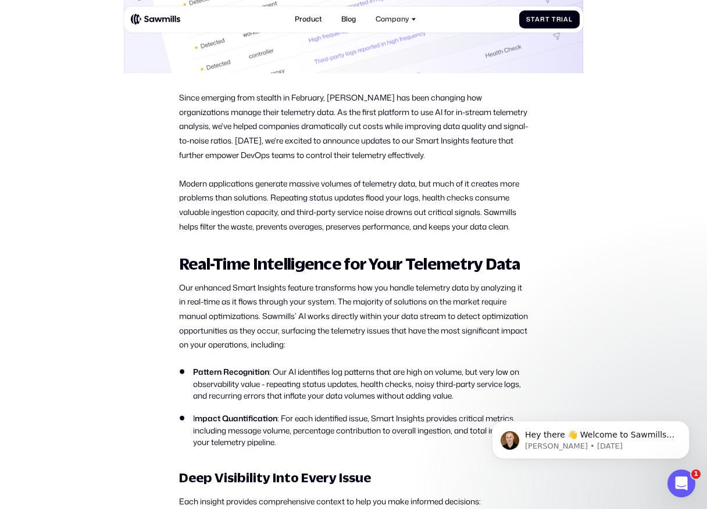
scroll to position [392, 0]
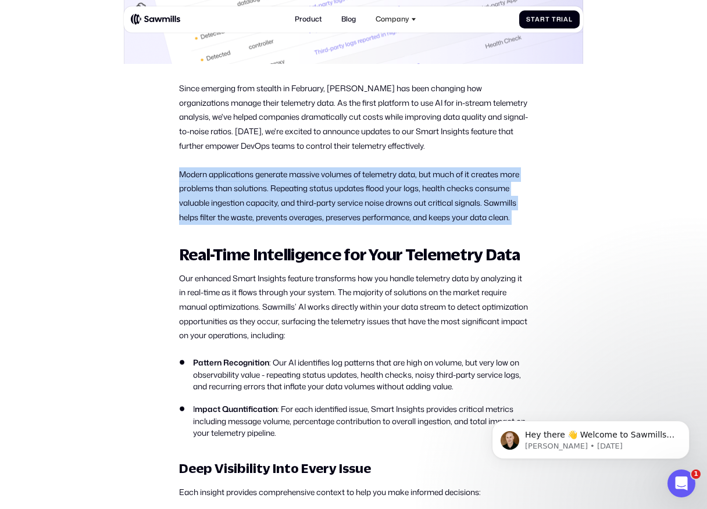
drag, startPoint x: 177, startPoint y: 176, endPoint x: 324, endPoint y: 243, distance: 161.0
click at [324, 243] on section "All posts Sawmills smart telemetry management just got smarter Product News Aug…" at bounding box center [353, 439] width 707 height 1619
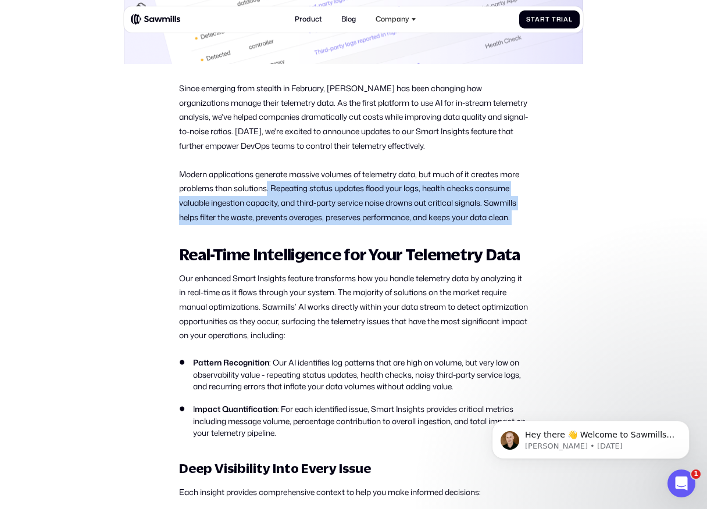
drag, startPoint x: 328, startPoint y: 233, endPoint x: 267, endPoint y: 186, distance: 77.1
click at [267, 186] on p "Modern applications generate massive volumes of telemetry data, but much of it …" at bounding box center [353, 196] width 349 height 58
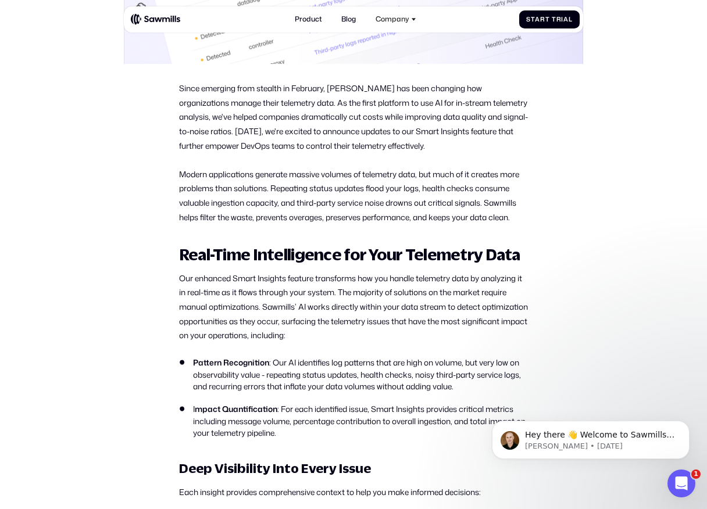
click at [278, 194] on p "Modern applications generate massive volumes of telemetry data, but much of it …" at bounding box center [353, 196] width 349 height 58
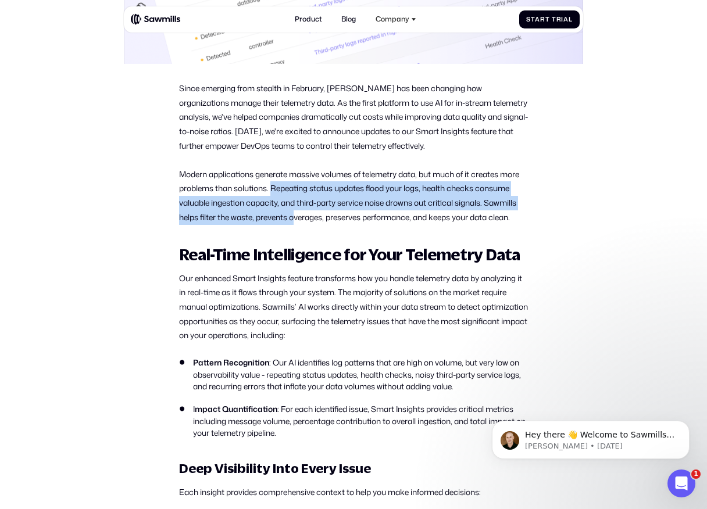
drag, startPoint x: 272, startPoint y: 188, endPoint x: 295, endPoint y: 214, distance: 34.6
click at [295, 214] on p "Modern applications generate massive volumes of telemetry data, but much of it …" at bounding box center [353, 196] width 349 height 58
drag, startPoint x: 274, startPoint y: 188, endPoint x: 307, endPoint y: 227, distance: 51.2
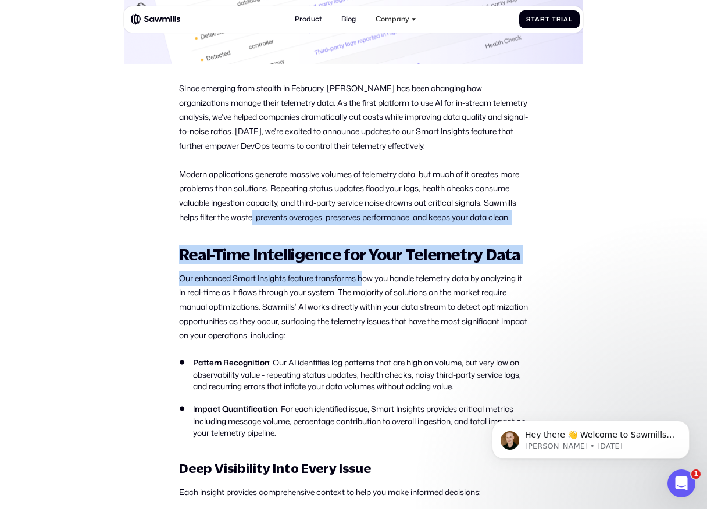
drag, startPoint x: 254, startPoint y: 216, endPoint x: 368, endPoint y: 280, distance: 130.6
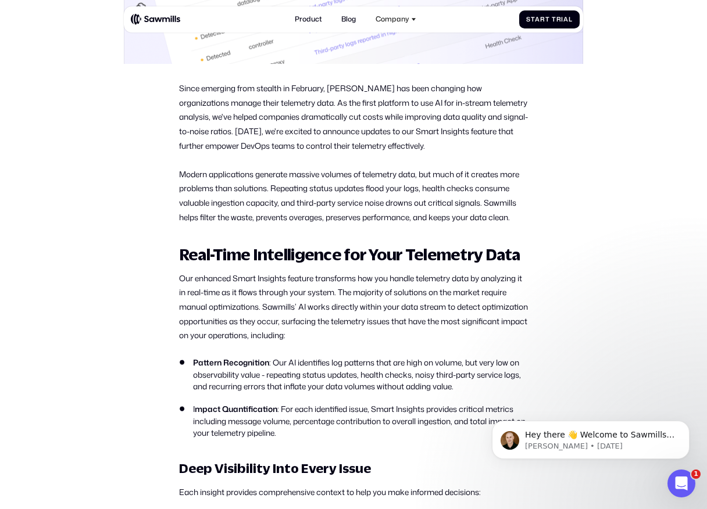
click at [368, 280] on p "Our enhanced Smart Insights feature transforms how you handle telemetry data by…" at bounding box center [353, 306] width 349 height 71
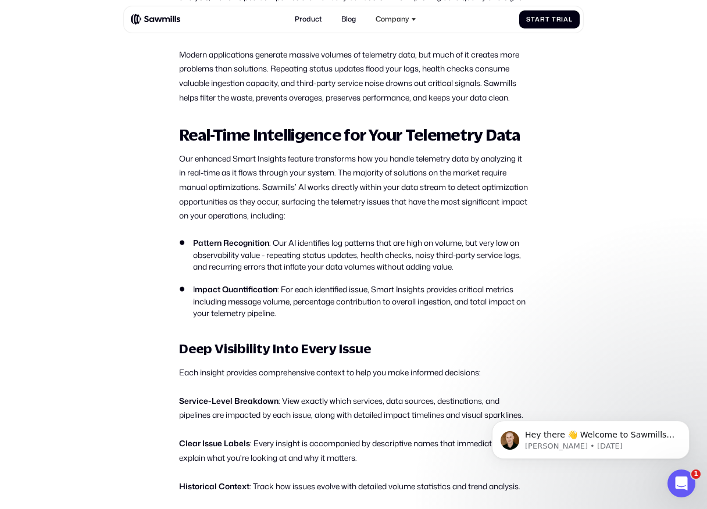
scroll to position [538, 0]
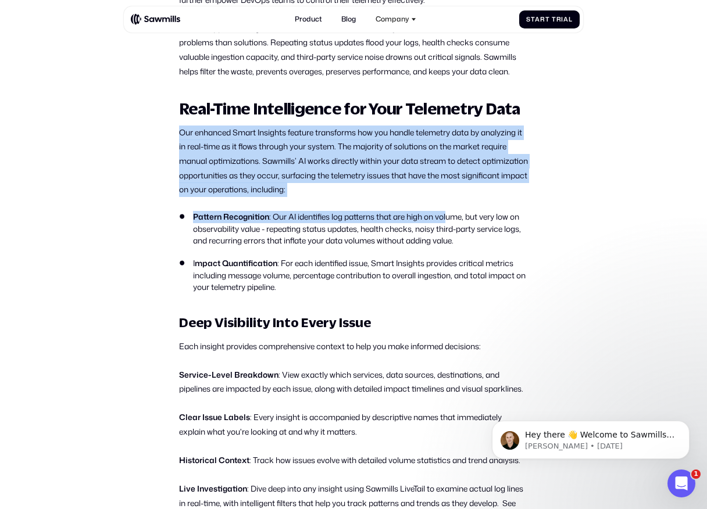
drag, startPoint x: 184, startPoint y: 117, endPoint x: 457, endPoint y: 217, distance: 290.7
click at [456, 217] on div "Since emerging from stealth in February, Sawmills has been changing how organiz…" at bounding box center [353, 440] width 349 height 1010
click at [416, 195] on p "Our enhanced Smart Insights feature transforms how you handle telemetry data by…" at bounding box center [353, 161] width 349 height 71
drag, startPoint x: 416, startPoint y: 195, endPoint x: 220, endPoint y: 120, distance: 210.0
click at [220, 120] on div "Since emerging from stealth in February, Sawmills has been changing how organiz…" at bounding box center [353, 440] width 349 height 1010
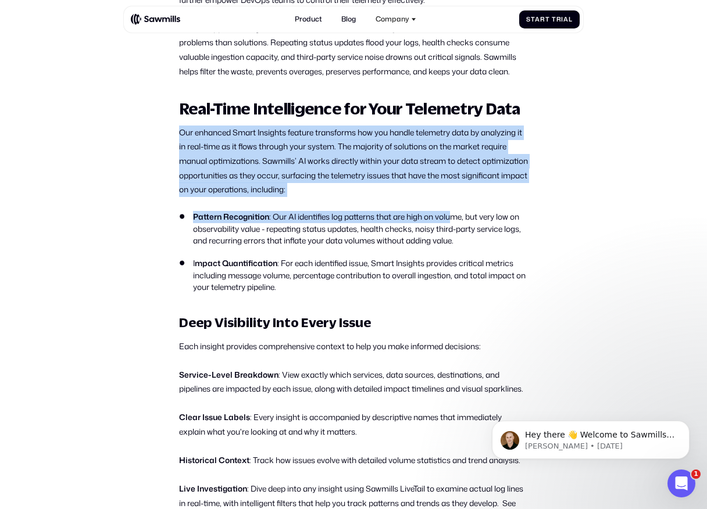
click at [220, 120] on div "Since emerging from stealth in February, Sawmills has been changing how organiz…" at bounding box center [353, 440] width 349 height 1010
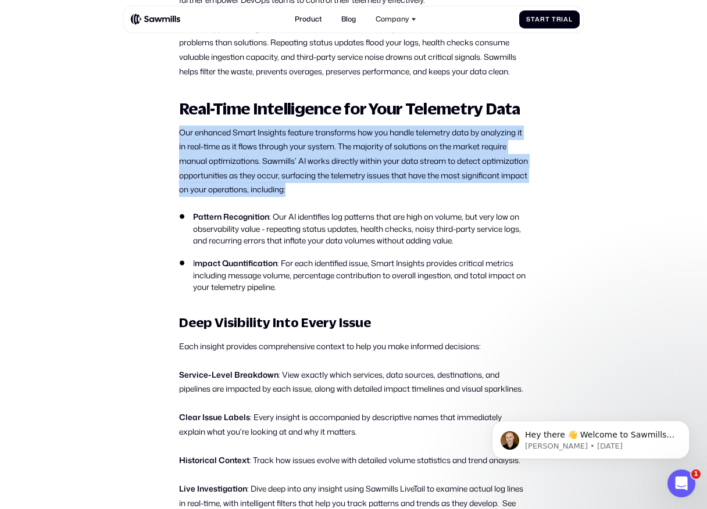
drag, startPoint x: 191, startPoint y: 123, endPoint x: 330, endPoint y: 199, distance: 158.4
click at [330, 199] on div "Since emerging from stealth in February, Sawmills has been changing how organiz…" at bounding box center [353, 440] width 349 height 1010
drag, startPoint x: 356, startPoint y: 192, endPoint x: 206, endPoint y: 130, distance: 162.9
click at [206, 130] on p "Our enhanced Smart Insights feature transforms how you handle telemetry data by…" at bounding box center [353, 161] width 349 height 71
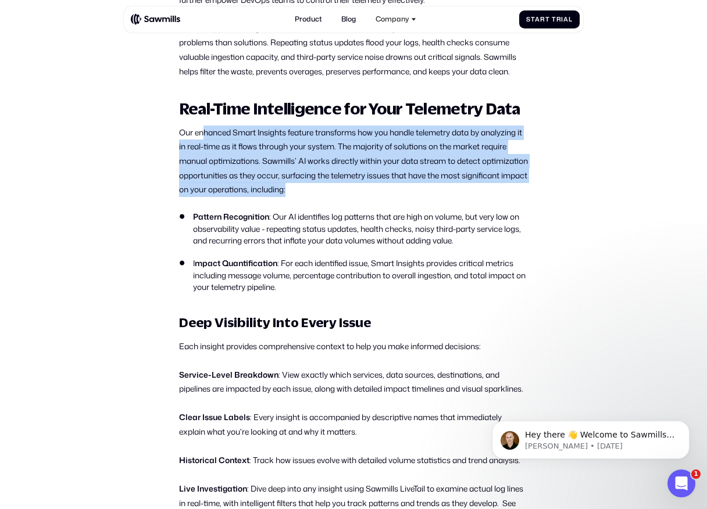
click at [206, 130] on p "Our enhanced Smart Insights feature transforms how you handle telemetry data by…" at bounding box center [353, 161] width 349 height 71
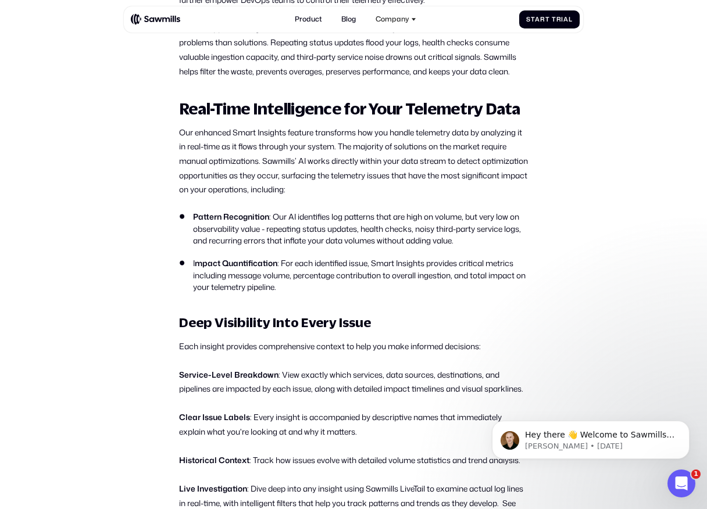
drag, startPoint x: 206, startPoint y: 130, endPoint x: 245, endPoint y: 189, distance: 70.5
click at [245, 189] on p "Our enhanced Smart Insights feature transforms how you handle telemetry data by…" at bounding box center [353, 161] width 349 height 71
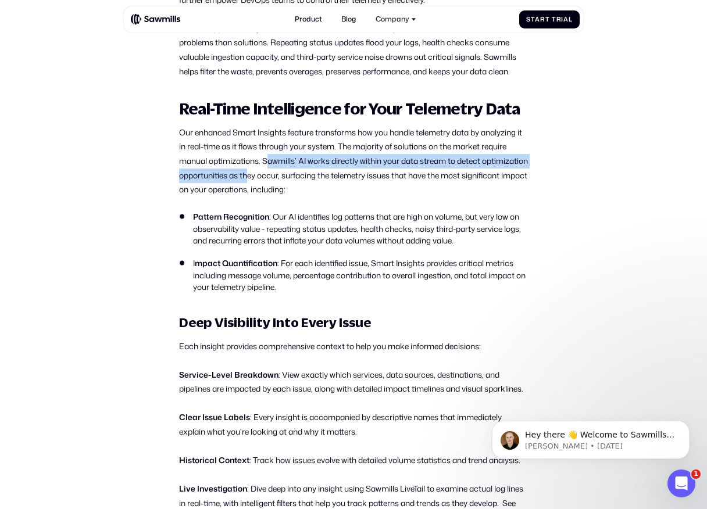
drag, startPoint x: 266, startPoint y: 160, endPoint x: 300, endPoint y: 181, distance: 39.4
click at [298, 180] on p "Our enhanced Smart Insights feature transforms how you handle telemetry data by…" at bounding box center [353, 161] width 349 height 71
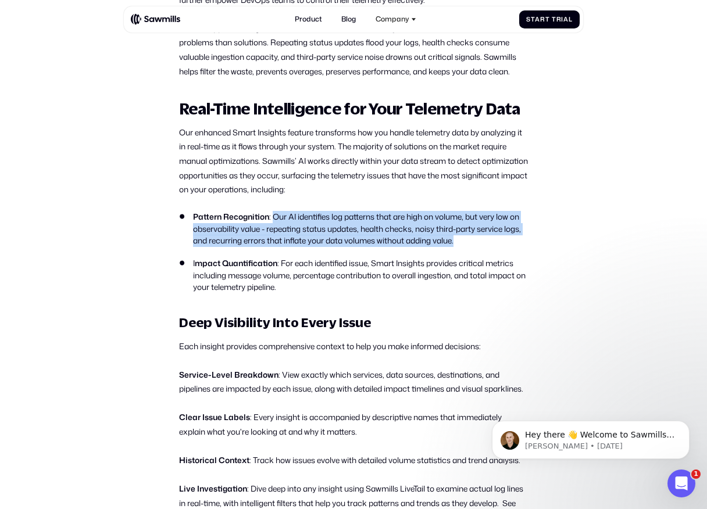
drag, startPoint x: 273, startPoint y: 217, endPoint x: 329, endPoint y: 251, distance: 65.2
click at [329, 251] on ul "Pattern Recognition : Our AI identifies log patterns that are high on volume, b…" at bounding box center [353, 252] width 349 height 82
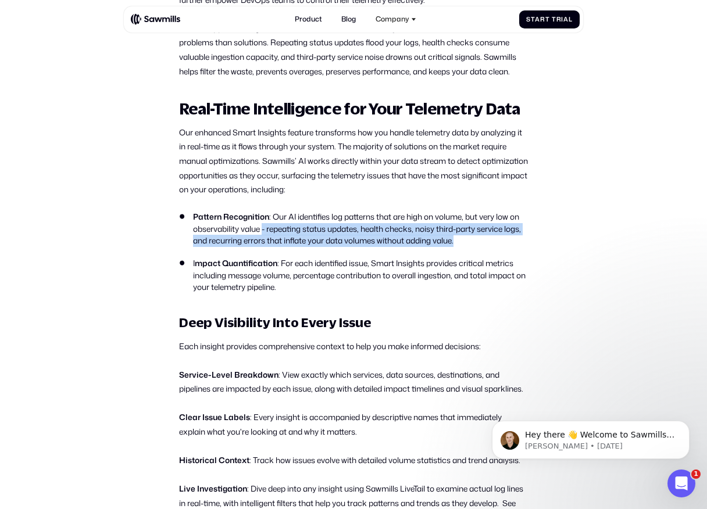
drag, startPoint x: 264, startPoint y: 228, endPoint x: 349, endPoint y: 251, distance: 87.3
click at [349, 251] on ul "Pattern Recognition : Our AI identifies log patterns that are high on volume, b…" at bounding box center [353, 252] width 349 height 82
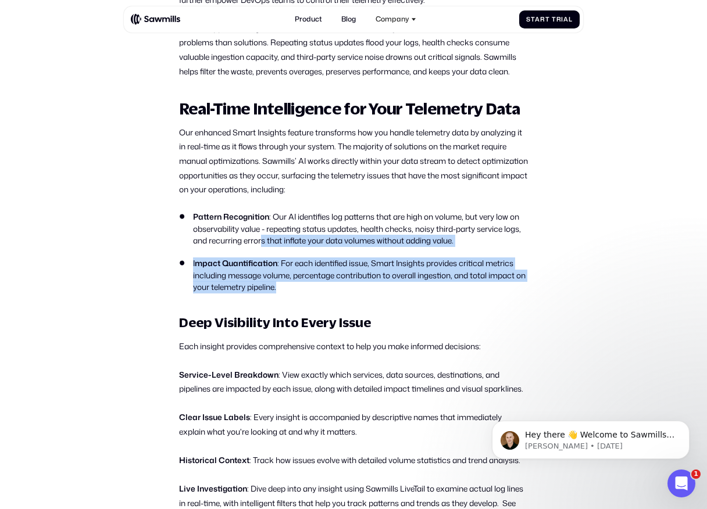
drag, startPoint x: 280, startPoint y: 245, endPoint x: 355, endPoint y: 288, distance: 85.9
click at [355, 288] on ul "Pattern Recognition : Our AI identifies log patterns that are high on volume, b…" at bounding box center [353, 252] width 349 height 82
click at [355, 288] on li "I mpact Quantification : For each identified issue, Smart Insights provides cri…" at bounding box center [353, 276] width 349 height 36
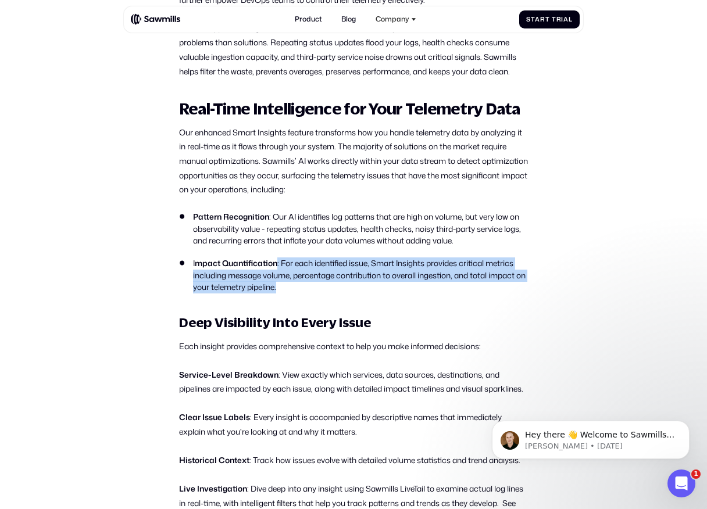
drag, startPoint x: 355, startPoint y: 288, endPoint x: 278, endPoint y: 263, distance: 80.1
click at [278, 263] on li "I mpact Quantification : For each identified issue, Smart Insights provides cri…" at bounding box center [353, 276] width 349 height 36
drag, startPoint x: 280, startPoint y: 263, endPoint x: 314, endPoint y: 289, distance: 42.7
click at [314, 289] on li "I mpact Quantification : For each identified issue, Smart Insights provides cri…" at bounding box center [353, 276] width 349 height 36
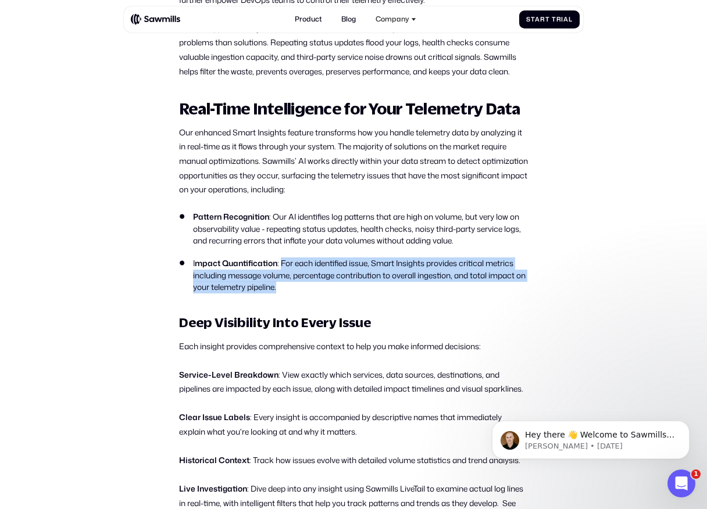
click at [314, 289] on li "I mpact Quantification : For each identified issue, Smart Insights provides cri…" at bounding box center [353, 276] width 349 height 36
drag, startPoint x: 314, startPoint y: 289, endPoint x: 280, endPoint y: 258, distance: 45.7
click at [280, 258] on li "I mpact Quantification : For each identified issue, Smart Insights provides cri…" at bounding box center [353, 276] width 349 height 36
drag, startPoint x: 280, startPoint y: 258, endPoint x: 313, endPoint y: 284, distance: 41.9
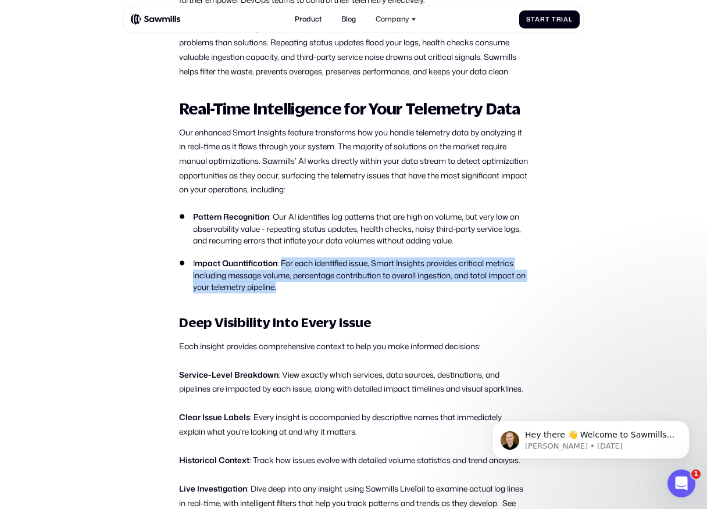
click at [313, 284] on li "I mpact Quantification : For each identified issue, Smart Insights provides cri…" at bounding box center [353, 276] width 349 height 36
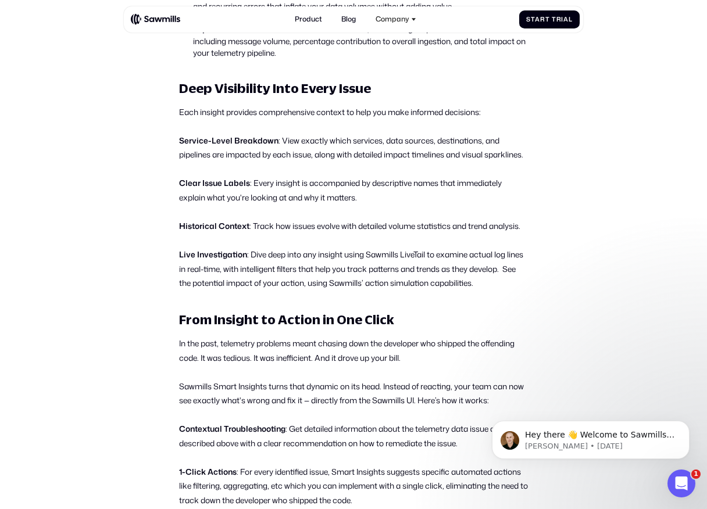
scroll to position [781, 0]
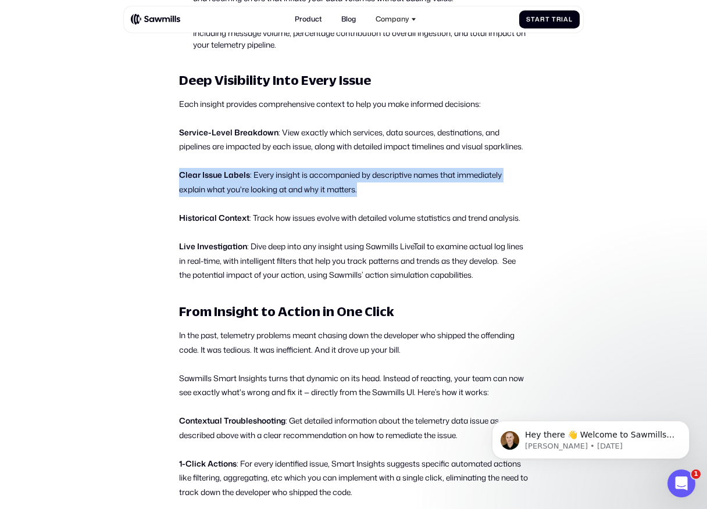
drag, startPoint x: 178, startPoint y: 185, endPoint x: 348, endPoint y: 214, distance: 172.2
click at [348, 214] on div "Since emerging from stealth in February, Sawmills has been changing how organiz…" at bounding box center [353, 198] width 349 height 1010
drag, startPoint x: 244, startPoint y: 191, endPoint x: 384, endPoint y: 205, distance: 141.4
click at [384, 196] on p "Clear Issue Labels : Every insight is accompanied by descriptive names that imm…" at bounding box center [353, 182] width 349 height 28
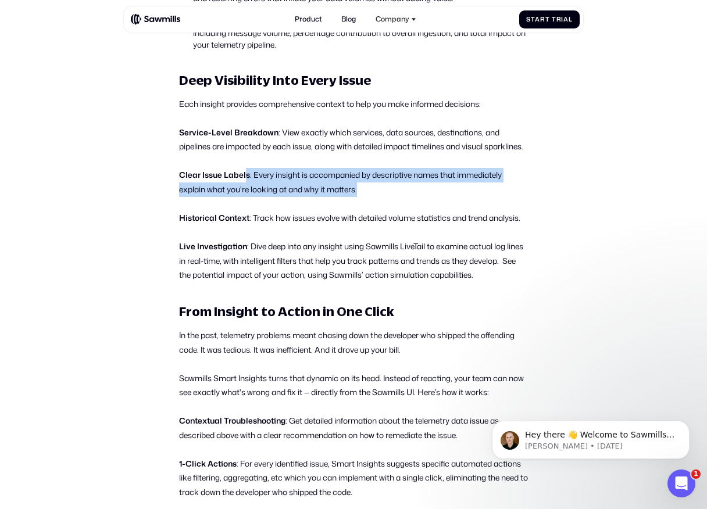
click at [384, 196] on p "Clear Issue Labels : Every insight is accompanied by descriptive names that imm…" at bounding box center [353, 182] width 349 height 28
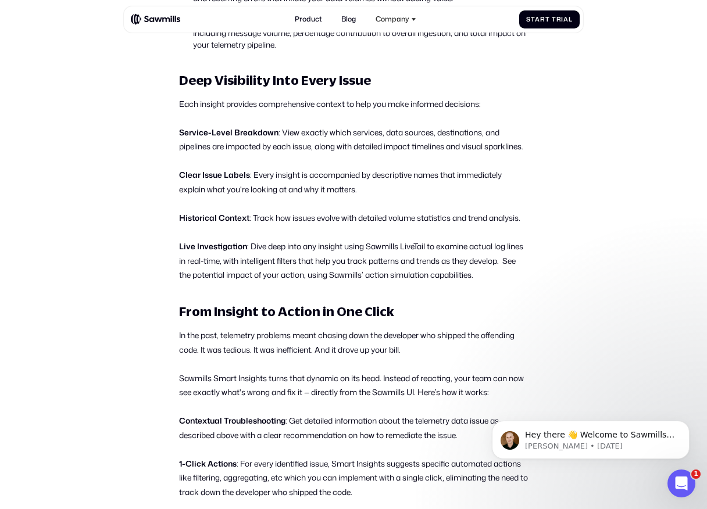
drag, startPoint x: 254, startPoint y: 232, endPoint x: 491, endPoint y: 231, distance: 236.6
click at [491, 226] on p "Historical Context : Track how issues evolve with detailed volume statistics an…" at bounding box center [353, 218] width 349 height 15
drag, startPoint x: 491, startPoint y: 231, endPoint x: 308, endPoint y: 231, distance: 182.5
click at [308, 226] on p "Historical Context : Track how issues evolve with detailed volume statistics an…" at bounding box center [353, 218] width 349 height 15
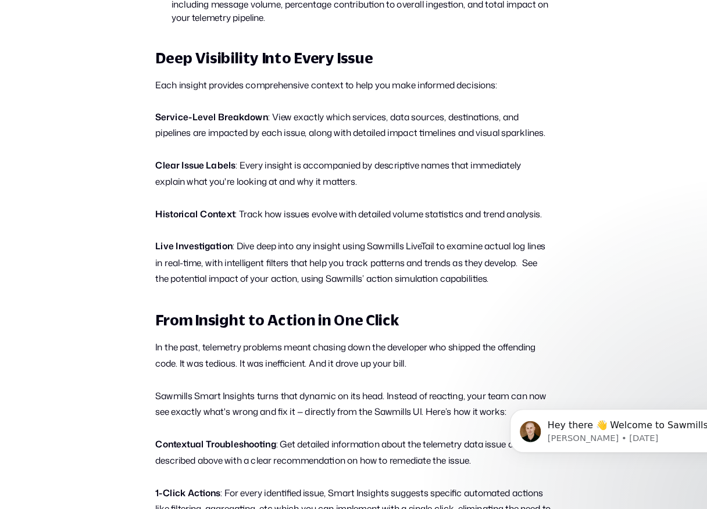
scroll to position [752, 0]
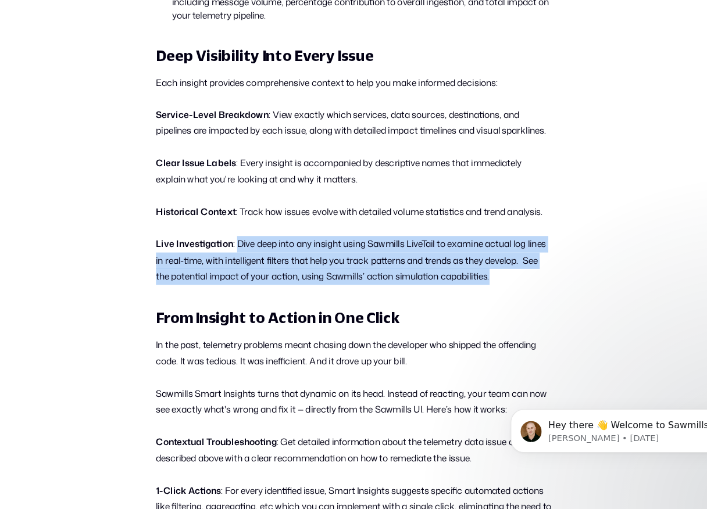
drag, startPoint x: 249, startPoint y: 290, endPoint x: 382, endPoint y: 331, distance: 138.6
click at [382, 331] on div "Since emerging from stealth in February, Sawmills has been changing how organiz…" at bounding box center [353, 227] width 349 height 1010
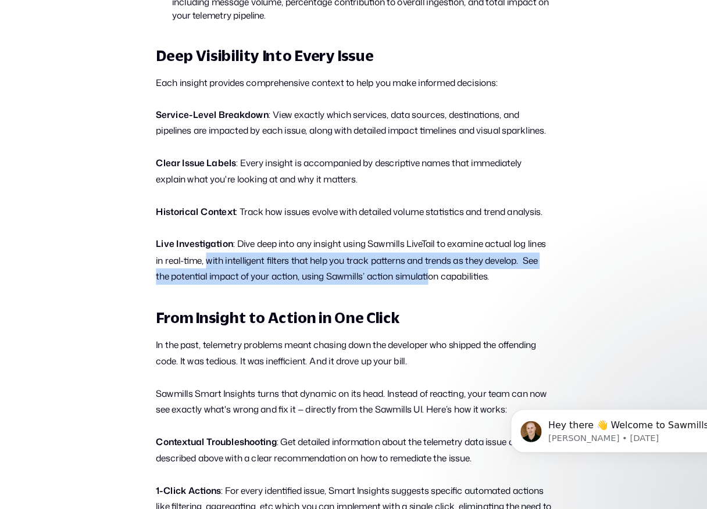
drag, startPoint x: 243, startPoint y: 305, endPoint x: 438, endPoint y: 319, distance: 195.2
click at [438, 311] on p "Live Investigation : Dive deep into any insight using Sawmills LiveTail to exam…" at bounding box center [353, 289] width 349 height 43
click at [437, 311] on p "Live Investigation : Dive deep into any insight using Sawmills LiveTail to exam…" at bounding box center [353, 289] width 349 height 43
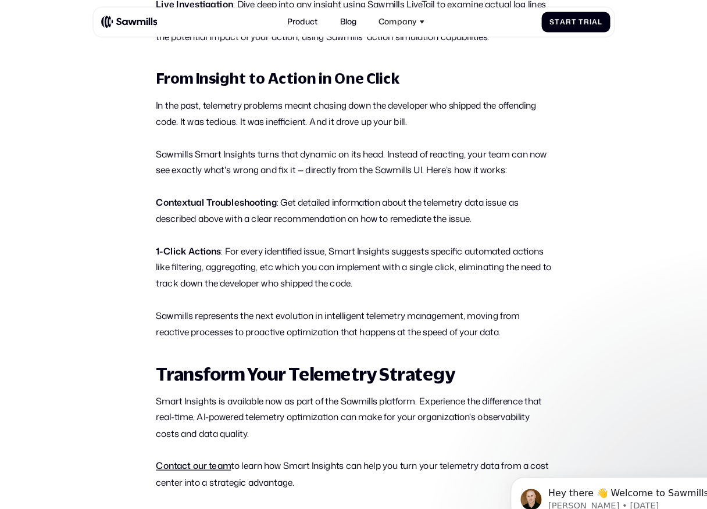
scroll to position [1020, 0]
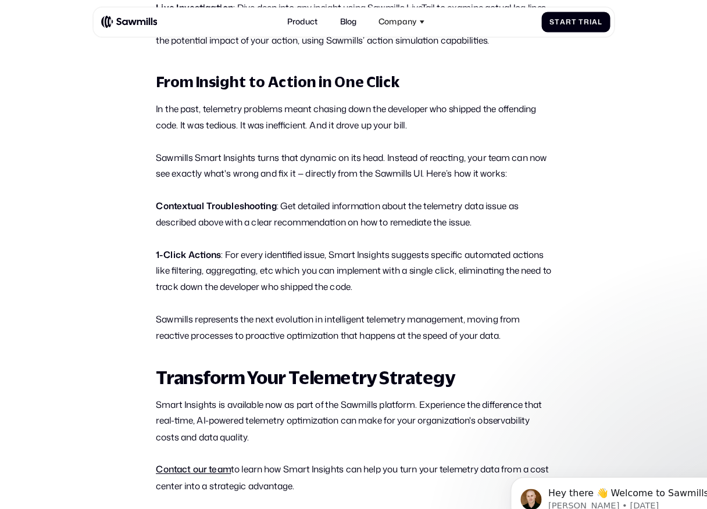
drag, startPoint x: 242, startPoint y: 236, endPoint x: 375, endPoint y: 261, distance: 135.4
click at [375, 260] on p "1-Click Actions : For every identified issue, Smart Insights suggests specific …" at bounding box center [353, 238] width 349 height 43
click at [374, 260] on p "1-Click Actions : For every identified issue, Smart Insights suggests specific …" at bounding box center [353, 238] width 349 height 43
drag, startPoint x: 374, startPoint y: 261, endPoint x: 234, endPoint y: 238, distance: 141.3
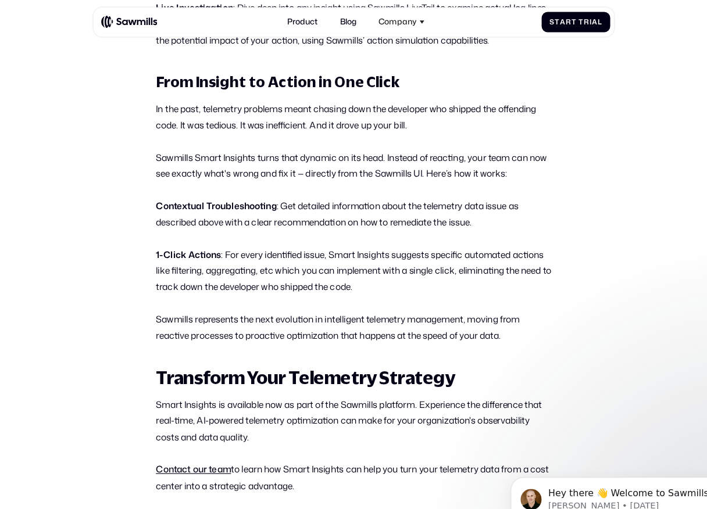
click at [234, 238] on p "1-Click Actions : For every identified issue, Smart Insights suggests specific …" at bounding box center [353, 238] width 349 height 43
click at [234, 230] on strong "1-Click Actions" at bounding box center [208, 224] width 58 height 11
drag, startPoint x: 241, startPoint y: 238, endPoint x: 387, endPoint y: 260, distance: 147.6
click at [387, 260] on p "1-Click Actions : For every identified issue, Smart Insights suggests specific …" at bounding box center [353, 238] width 349 height 43
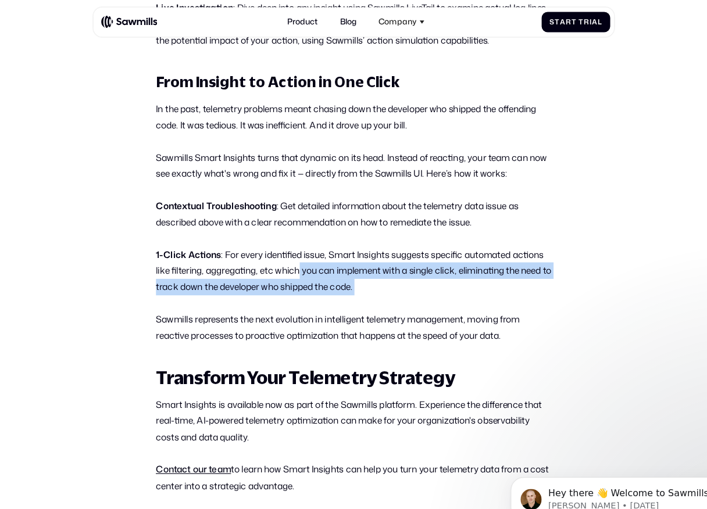
drag, startPoint x: 387, startPoint y: 260, endPoint x: 306, endPoint y: 251, distance: 81.3
click at [306, 251] on p "1-Click Actions : For every identified issue, Smart Insights suggests specific …" at bounding box center [353, 238] width 349 height 43
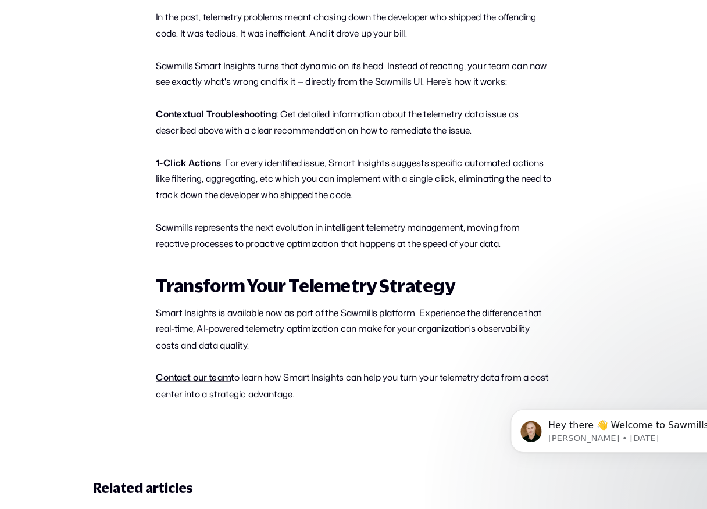
scroll to position [1043, 0]
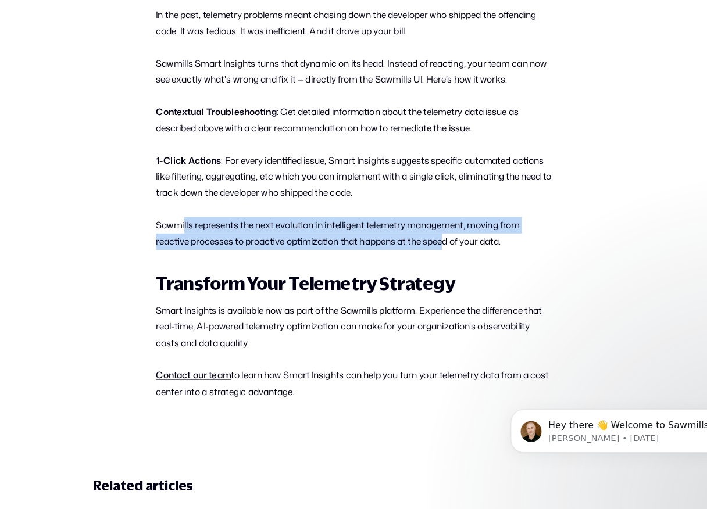
drag, startPoint x: 203, startPoint y: 271, endPoint x: 437, endPoint y: 289, distance: 234.4
click at [437, 280] on p "Sawmills represents the next evolution in intelligent telemetry management, mov…" at bounding box center [353, 265] width 349 height 28
drag, startPoint x: 449, startPoint y: 289, endPoint x: 245, endPoint y: 264, distance: 205.6
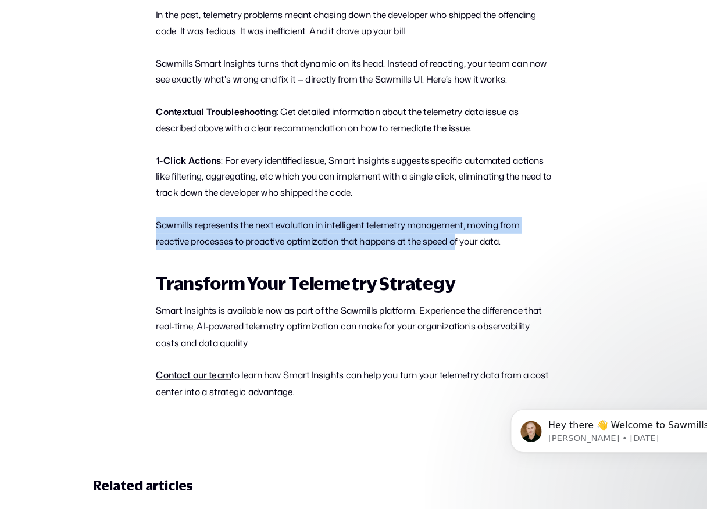
drag, startPoint x: 219, startPoint y: 272, endPoint x: 259, endPoint y: 303, distance: 51.4
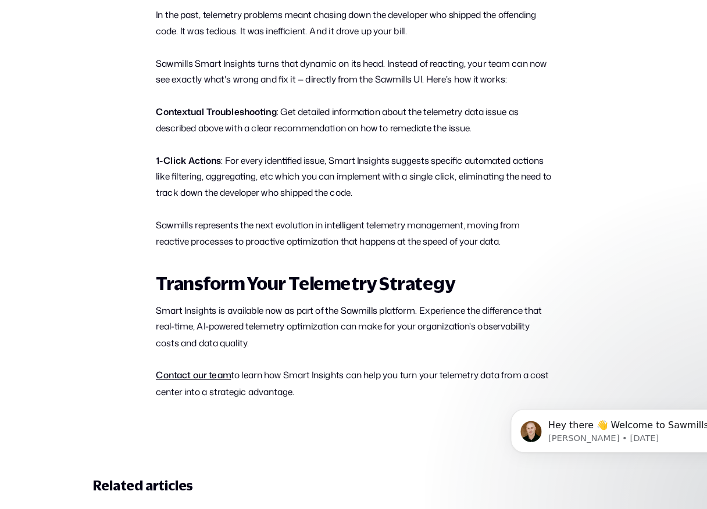
click at [207, 280] on p "Sawmills represents the next evolution in intelligent telemetry management, mov…" at bounding box center [353, 265] width 349 height 28
drag, startPoint x: 343, startPoint y: 288, endPoint x: 230, endPoint y: 287, distance: 113.4
click at [230, 280] on p "Sawmills represents the next evolution in intelligent telemetry management, mov…" at bounding box center [353, 265] width 349 height 28
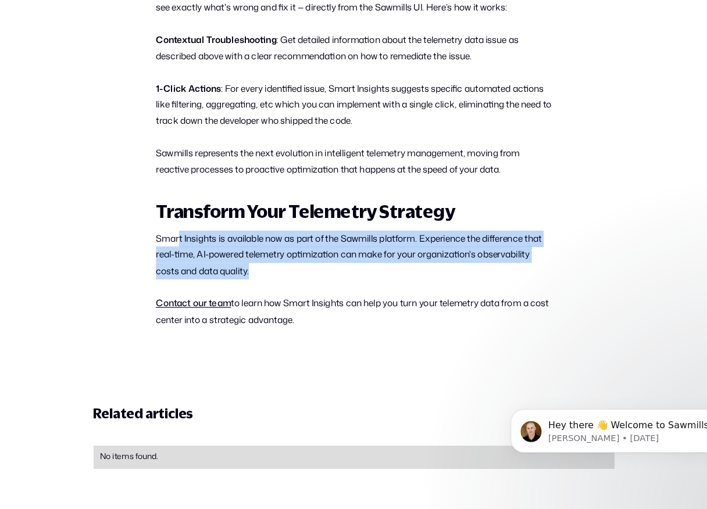
drag, startPoint x: 201, startPoint y: 281, endPoint x: 272, endPoint y: 315, distance: 79.3
click at [272, 306] on p "Smart Insights is available now as part of the Sawmills platform. Experience th…" at bounding box center [353, 284] width 349 height 43
drag, startPoint x: 272, startPoint y: 315, endPoint x: 178, endPoint y: 284, distance: 99.3
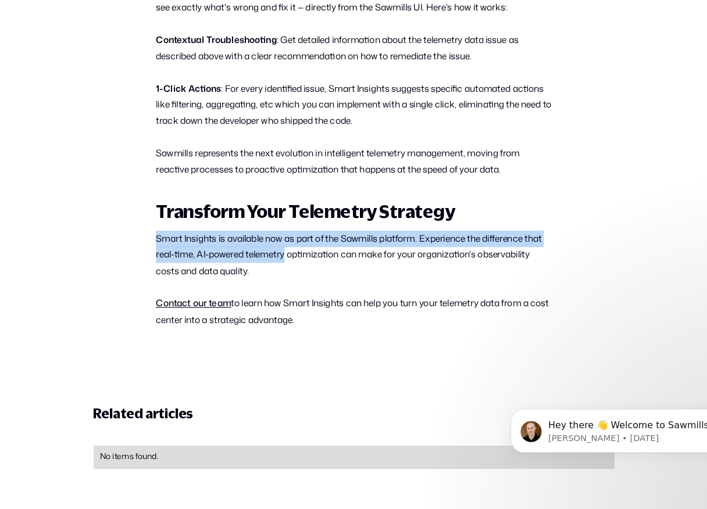
drag, startPoint x: 178, startPoint y: 284, endPoint x: 272, endPoint y: 306, distance: 96.7
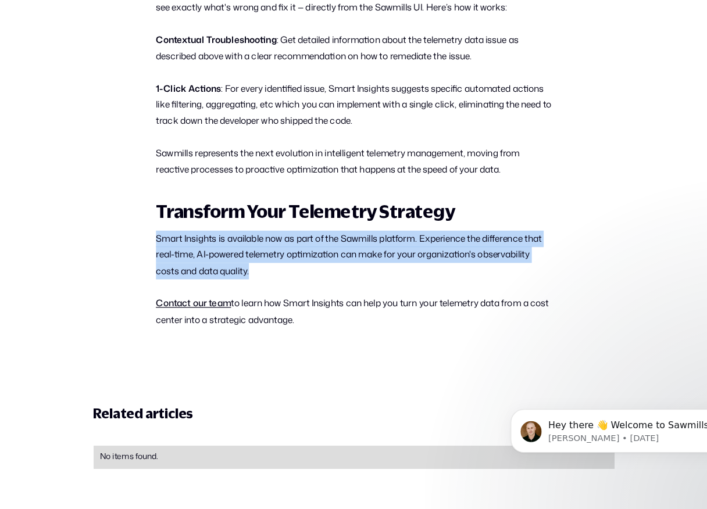
click at [272, 306] on p "Smart Insights is available now as part of the Sawmills platform. Experience th…" at bounding box center [353, 284] width 349 height 43
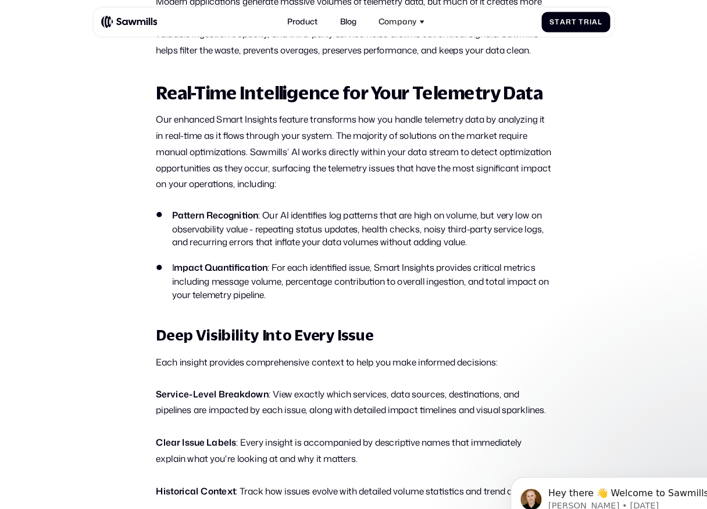
scroll to position [556, 0]
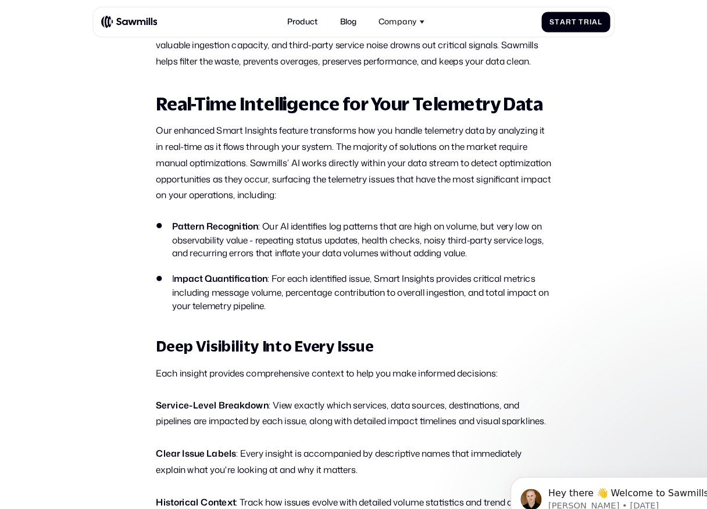
drag, startPoint x: 202, startPoint y: 110, endPoint x: 382, endPoint y: 177, distance: 191.9
click at [390, 177] on p "Our enhanced Smart Insights feature transforms how you handle telemetry data by…" at bounding box center [353, 143] width 349 height 71
click at [382, 177] on p "Our enhanced Smart Insights feature transforms how you handle telemetry data by…" at bounding box center [353, 143] width 349 height 71
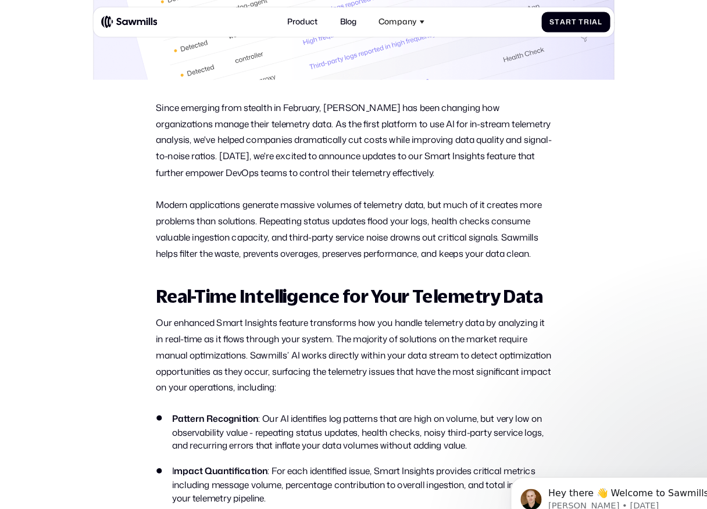
scroll to position [385, 0]
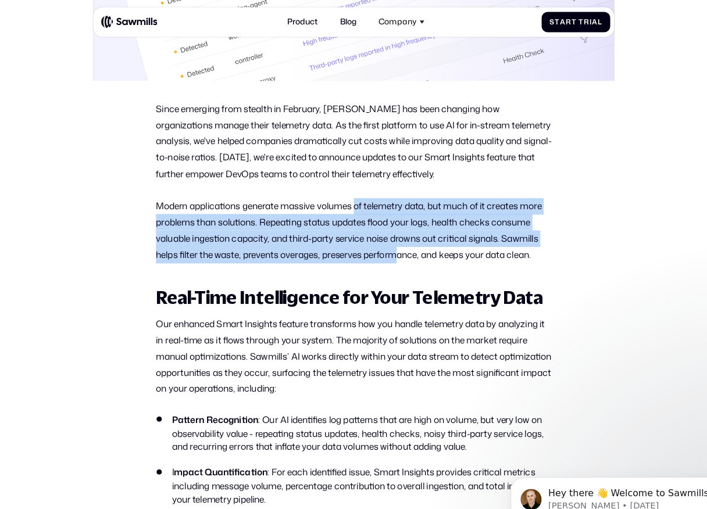
drag, startPoint x: 358, startPoint y: 178, endPoint x: 392, endPoint y: 224, distance: 56.5
click at [392, 224] on p "Modern applications generate massive volumes of telemetry data, but much of it …" at bounding box center [353, 204] width 349 height 58
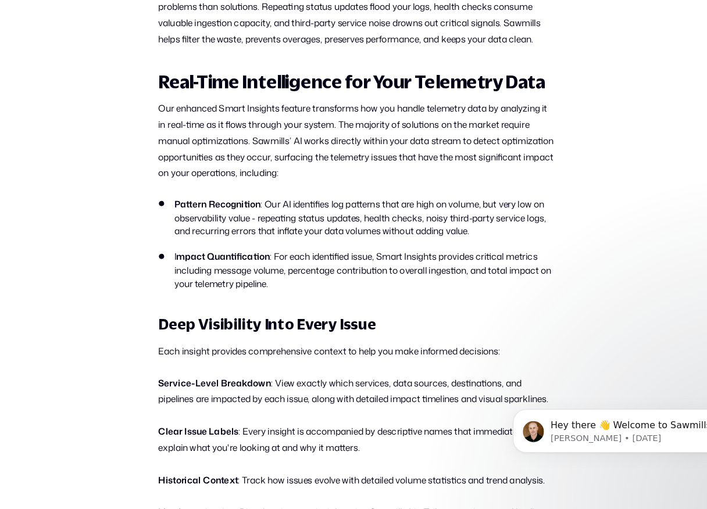
scroll to position [607, 0]
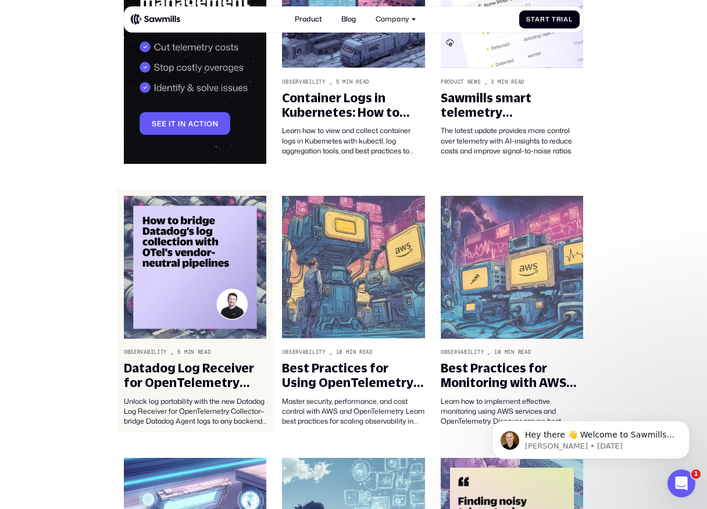
click at [183, 279] on img at bounding box center [195, 267] width 142 height 143
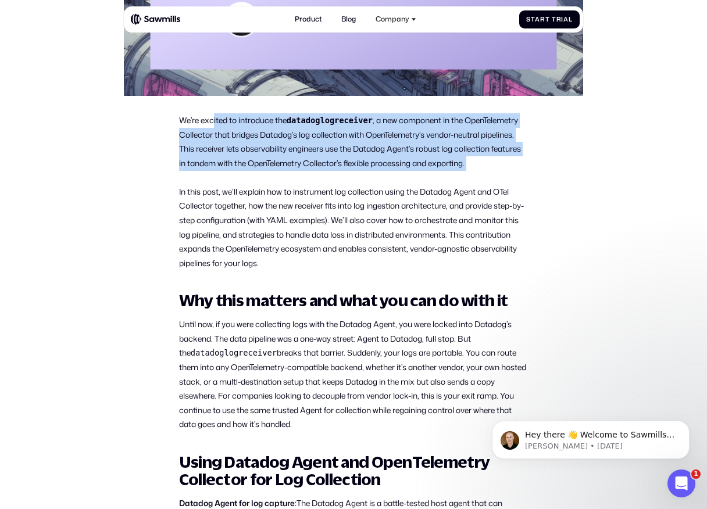
drag, startPoint x: 211, startPoint y: 118, endPoint x: 321, endPoint y: 176, distance: 124.3
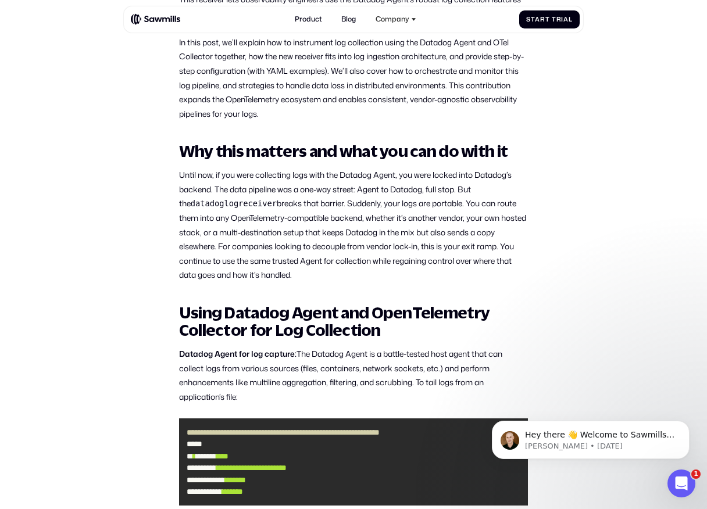
scroll to position [485, 0]
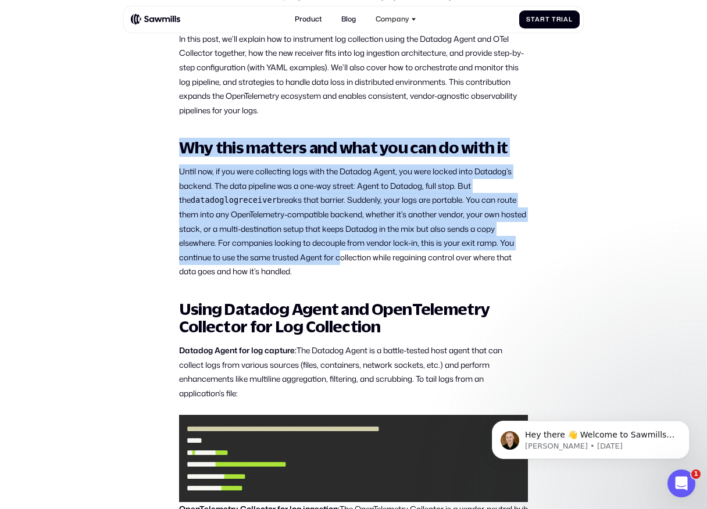
drag, startPoint x: 180, startPoint y: 145, endPoint x: 355, endPoint y: 264, distance: 211.2
click at [355, 264] on p "Until now, if you were collecting logs with the Datadog Agent, you were locked …" at bounding box center [353, 221] width 349 height 115
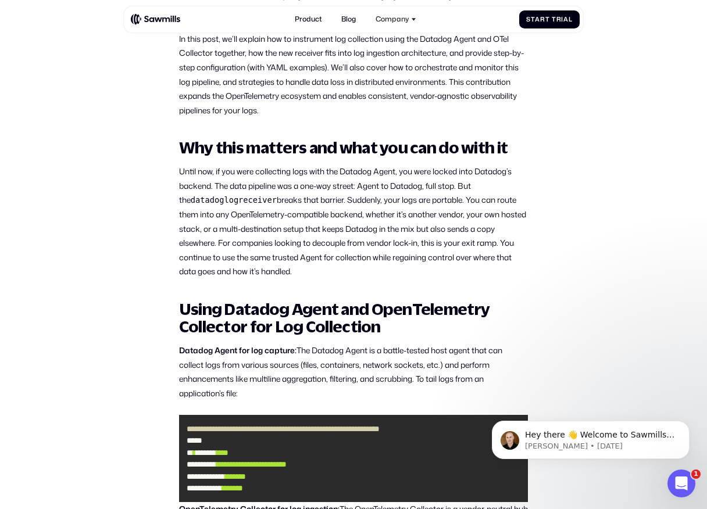
drag, startPoint x: 353, startPoint y: 273, endPoint x: 262, endPoint y: 161, distance: 143.8
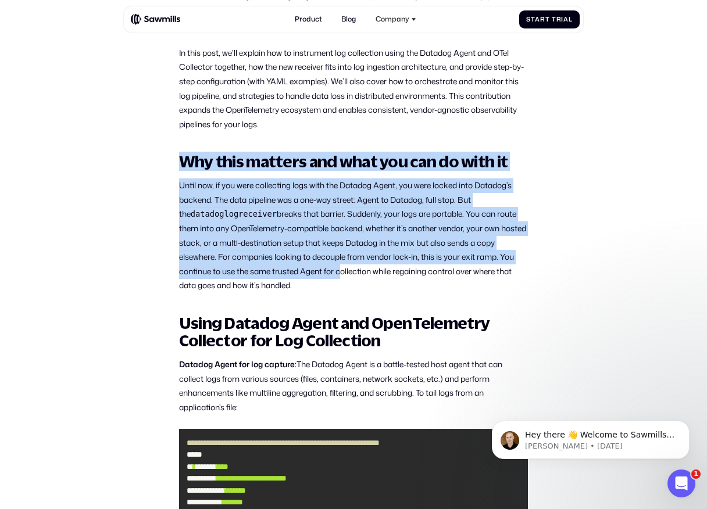
drag, startPoint x: 182, startPoint y: 160, endPoint x: 359, endPoint y: 271, distance: 208.9
click at [359, 271] on p "Until now, if you were collecting logs with the Datadog Agent, you were locked …" at bounding box center [353, 235] width 349 height 115
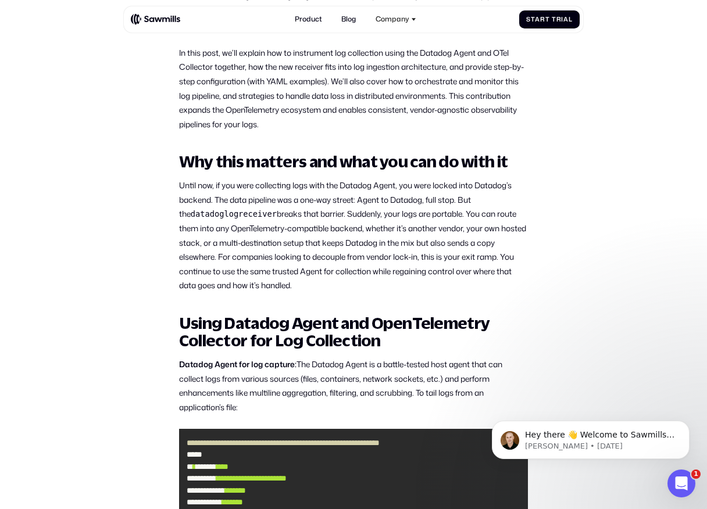
drag, startPoint x: 357, startPoint y: 285, endPoint x: 148, endPoint y: 153, distance: 247.4
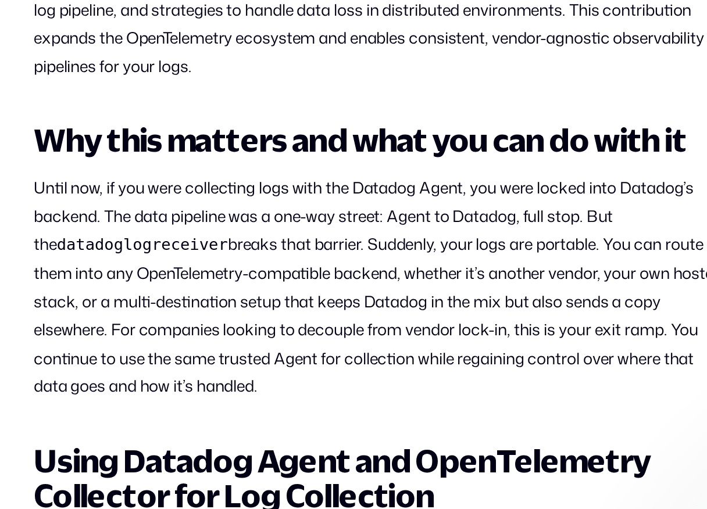
drag, startPoint x: 185, startPoint y: 164, endPoint x: 344, endPoint y: 281, distance: 197.1
click at [344, 281] on p "Until now, if you were collecting logs with the Datadog Agent, you were locked …" at bounding box center [353, 235] width 349 height 115
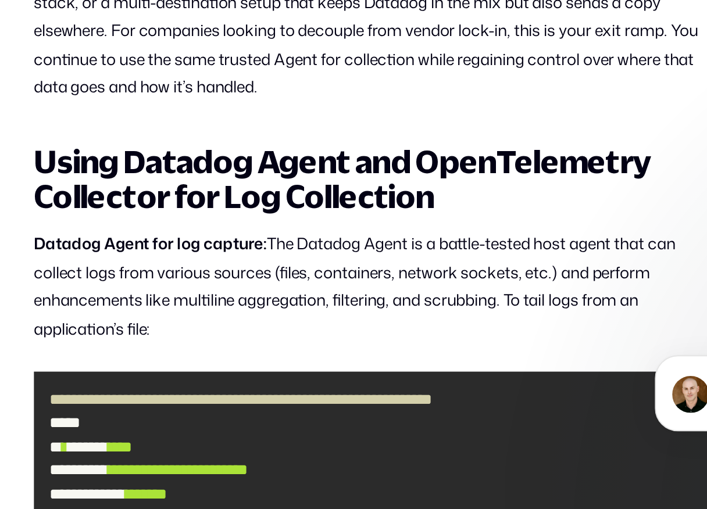
drag, startPoint x: 267, startPoint y: 405, endPoint x: 221, endPoint y: 369, distance: 58.7
click at [221, 369] on p "Datadog Agent for log capture: The Datadog Agent is a battle-tested host agent …" at bounding box center [353, 386] width 349 height 58
click at [221, 369] on strong "Datadog Agent for log capture:" at bounding box center [237, 364] width 117 height 11
drag, startPoint x: 216, startPoint y: 363, endPoint x: 280, endPoint y: 410, distance: 79.4
click at [280, 409] on p "Datadog Agent for log capture: The Datadog Agent is a battle-tested host agent …" at bounding box center [353, 386] width 349 height 58
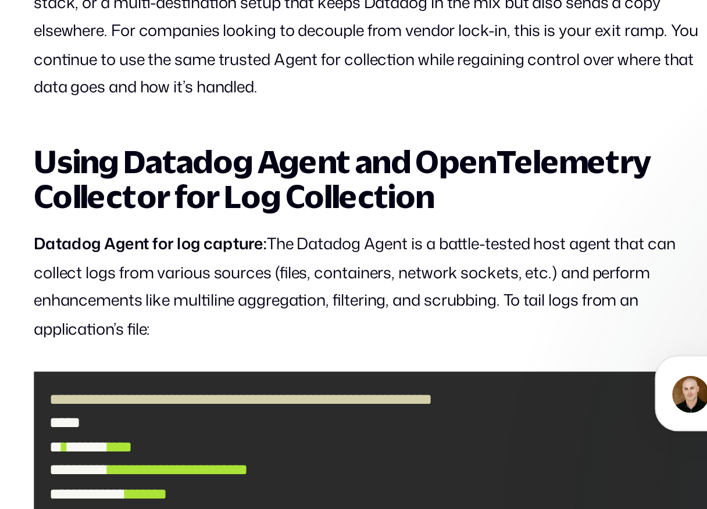
click at [280, 410] on p "Datadog Agent for log capture: The Datadog Agent is a battle-tested host agent …" at bounding box center [353, 386] width 349 height 58
drag, startPoint x: 280, startPoint y: 410, endPoint x: 277, endPoint y: 338, distance: 71.6
click at [277, 338] on h2 "Using Datadog Agent and OpenTelemetry Collector for Log Collection" at bounding box center [353, 331] width 349 height 35
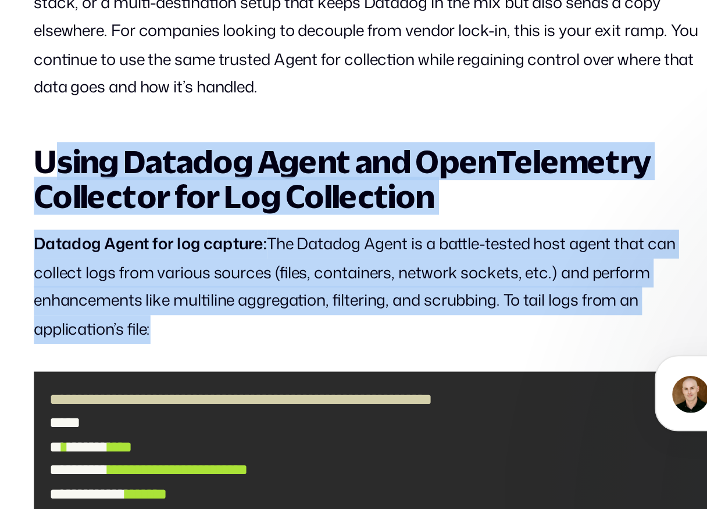
drag, startPoint x: 185, startPoint y: 323, endPoint x: 291, endPoint y: 417, distance: 141.6
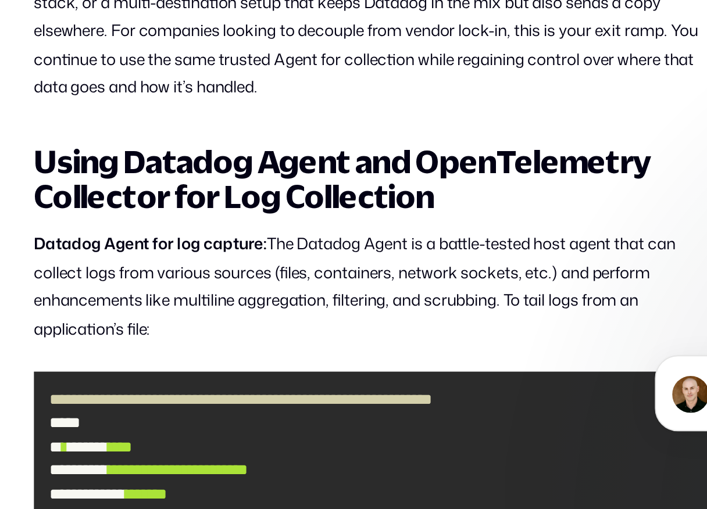
drag, startPoint x: 291, startPoint y: 413, endPoint x: 208, endPoint y: 329, distance: 118.0
click at [208, 329] on h2 "Using Datadog Agent and OpenTelemetry Collector for Log Collection" at bounding box center [353, 331] width 349 height 35
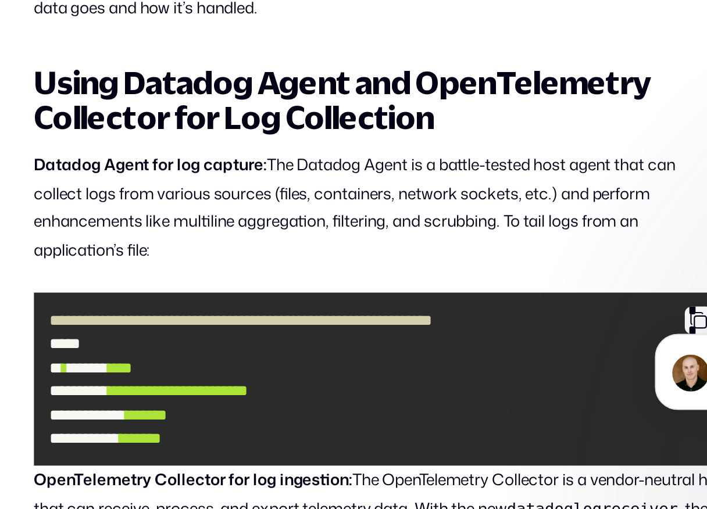
scroll to position [501, 0]
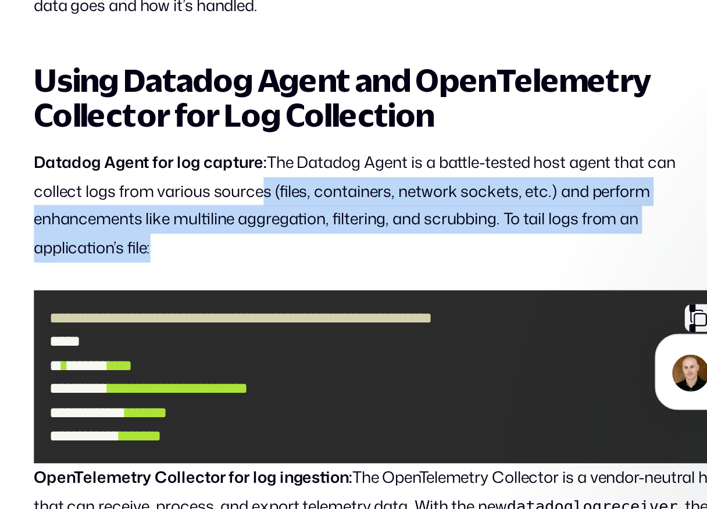
drag, startPoint x: 305, startPoint y: 375, endPoint x: 292, endPoint y: 349, distance: 29.4
click at [292, 349] on p "Datadog Agent for log capture: The Datadog Agent is a battle-tested host agent …" at bounding box center [353, 356] width 349 height 58
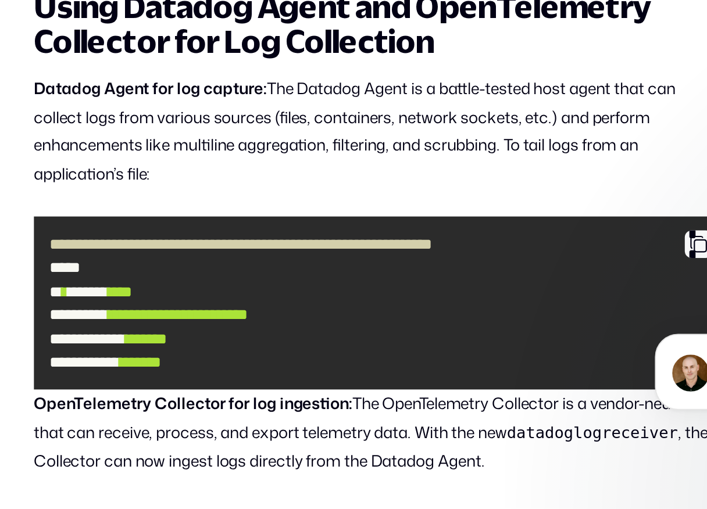
scroll to position [572, 0]
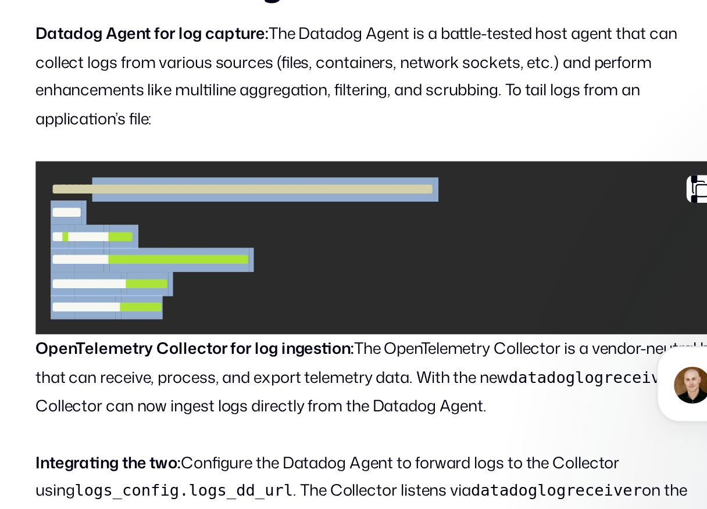
drag, startPoint x: 219, startPoint y: 344, endPoint x: 302, endPoint y: 413, distance: 107.3
click at [302, 413] on pre "**********" at bounding box center [353, 372] width 349 height 88
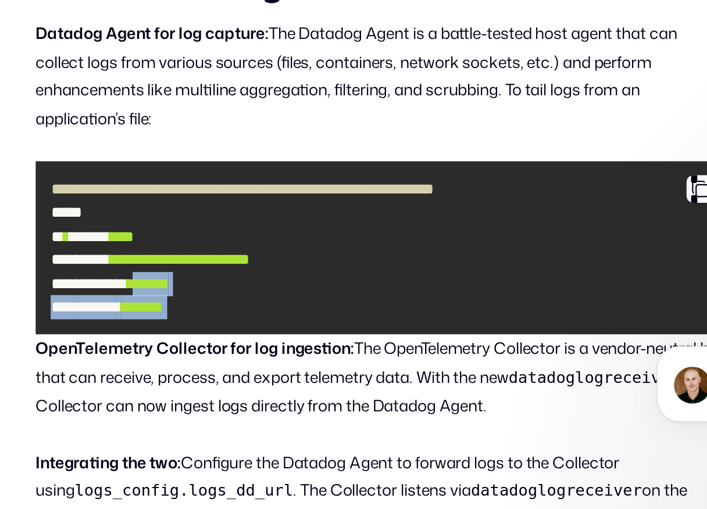
drag, startPoint x: 302, startPoint y: 413, endPoint x: 255, endPoint y: 385, distance: 54.4
click at [255, 385] on pre "**********" at bounding box center [353, 372] width 349 height 88
click at [246, 385] on span "*******" at bounding box center [235, 389] width 21 height 8
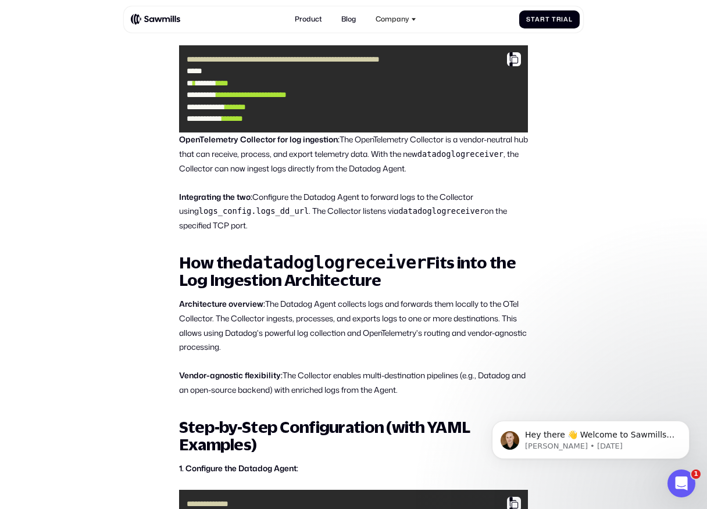
scroll to position [856, 0]
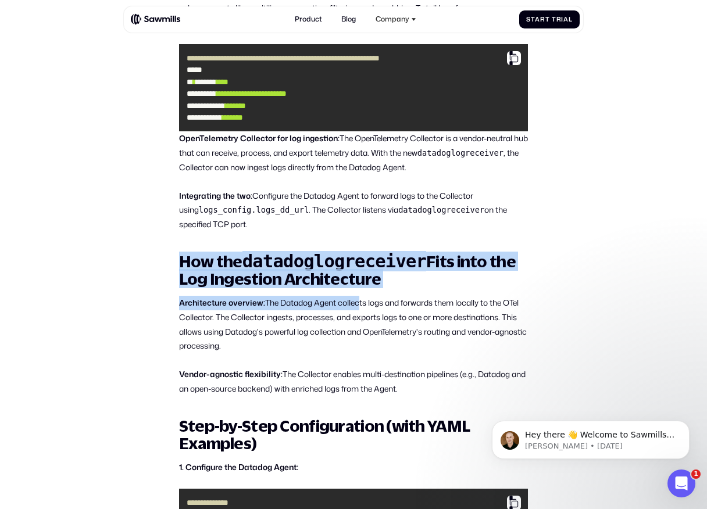
drag, startPoint x: 170, startPoint y: 254, endPoint x: 357, endPoint y: 299, distance: 192.0
click at [357, 299] on p "Architecture overview: The Datadog Agent collects logs and forwards them locall…" at bounding box center [353, 325] width 349 height 58
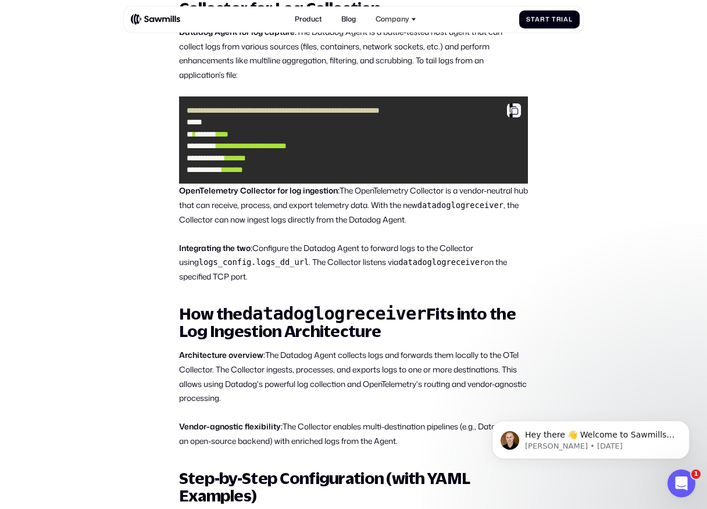
scroll to position [800, 0]
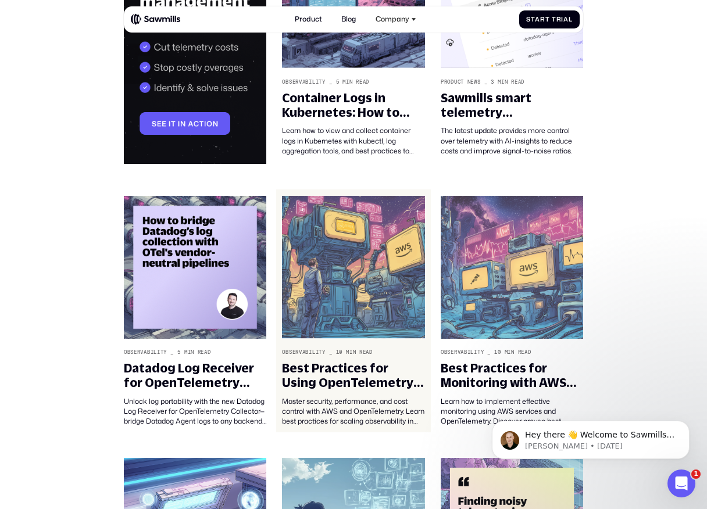
click at [343, 281] on img at bounding box center [353, 267] width 142 height 143
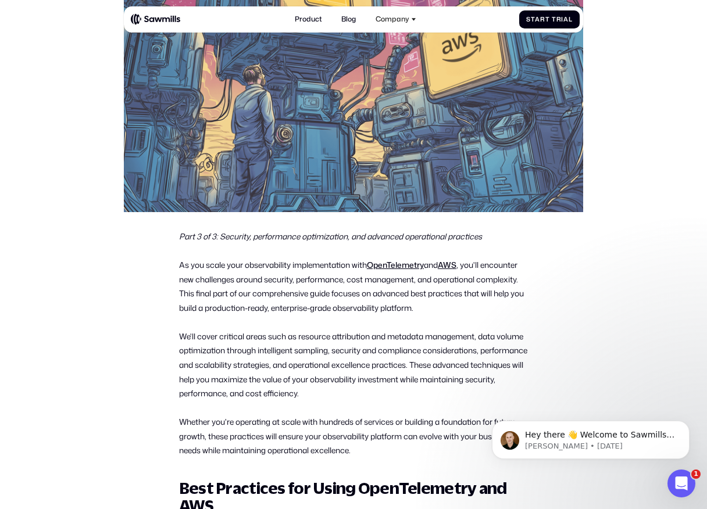
scroll to position [321, 0]
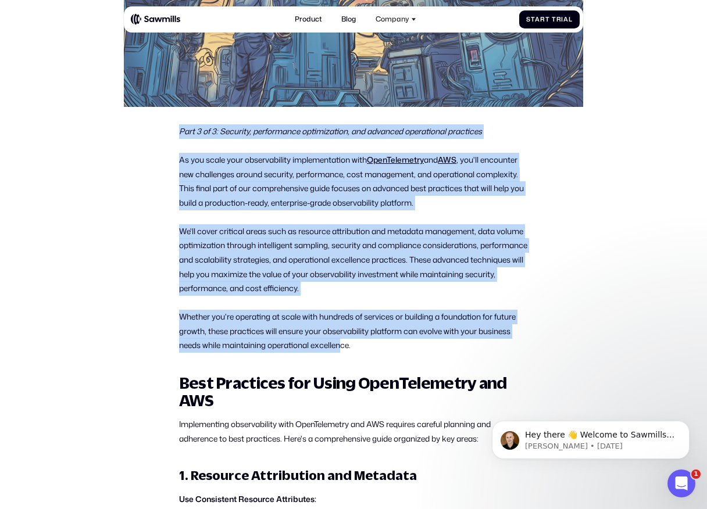
drag, startPoint x: 163, startPoint y: 124, endPoint x: 346, endPoint y: 342, distance: 284.2
click at [346, 342] on p "Whether you're operating at scale with hundreds of services or building a found…" at bounding box center [353, 331] width 349 height 43
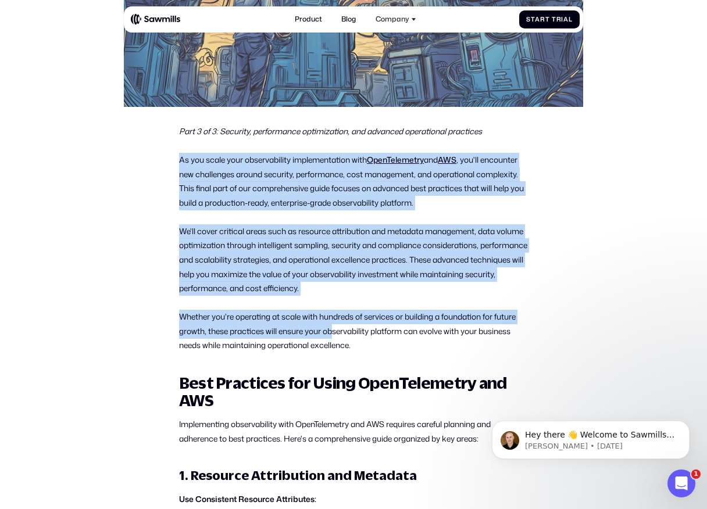
drag, startPoint x: 180, startPoint y: 159, endPoint x: 333, endPoint y: 328, distance: 228.4
click at [333, 328] on p "Whether you're operating at scale with hundreds of services or building a found…" at bounding box center [353, 331] width 349 height 43
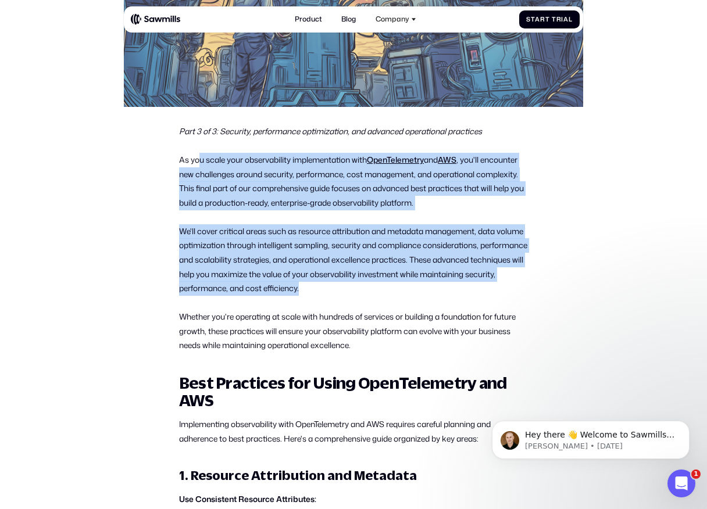
drag, startPoint x: 338, startPoint y: 285, endPoint x: 198, endPoint y: 158, distance: 189.3
click at [198, 158] on p "As you scale your observability implementation with OpenTelemetry and AWS , you…" at bounding box center [353, 182] width 349 height 58
drag, startPoint x: 174, startPoint y: 158, endPoint x: 361, endPoint y: 304, distance: 237.3
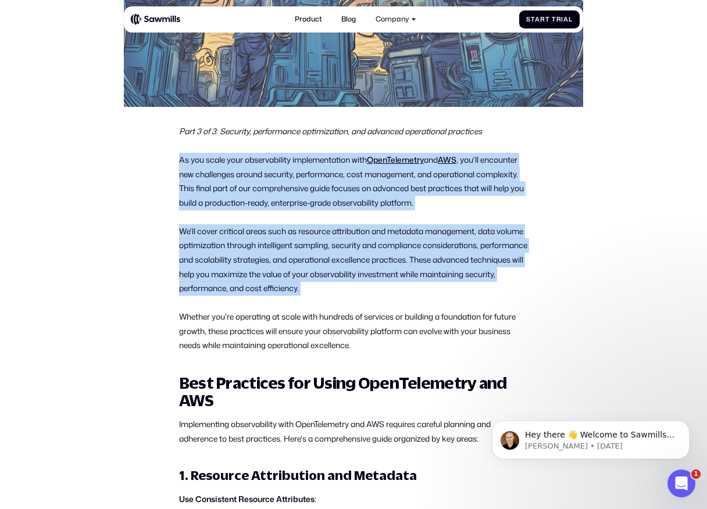
drag, startPoint x: 361, startPoint y: 304, endPoint x: 187, endPoint y: 155, distance: 229.6
click at [187, 155] on p "As you scale your observability implementation with OpenTelemetry and AWS , you…" at bounding box center [353, 182] width 349 height 58
drag, startPoint x: 177, startPoint y: 155, endPoint x: 327, endPoint y: 286, distance: 199.8
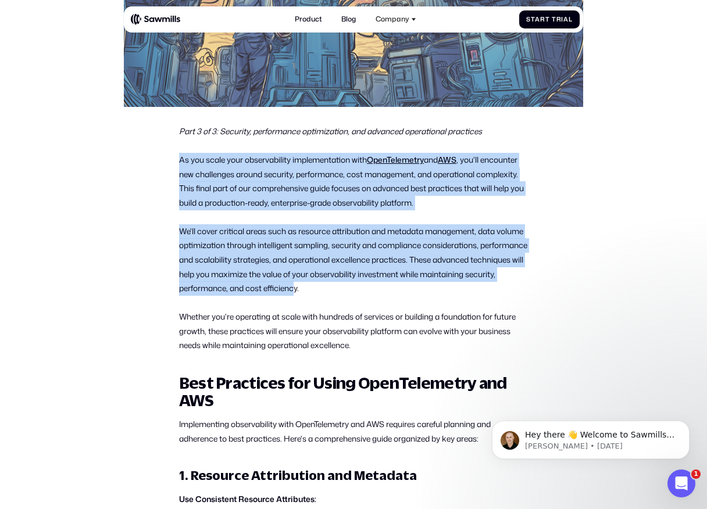
click at [327, 286] on p "We'll cover critical areas such as resource attribution and metadata management…" at bounding box center [353, 259] width 349 height 71
drag, startPoint x: 327, startPoint y: 286, endPoint x: 193, endPoint y: 155, distance: 187.4
click at [193, 155] on p "As you scale your observability implementation with OpenTelemetry and AWS , you…" at bounding box center [353, 182] width 349 height 58
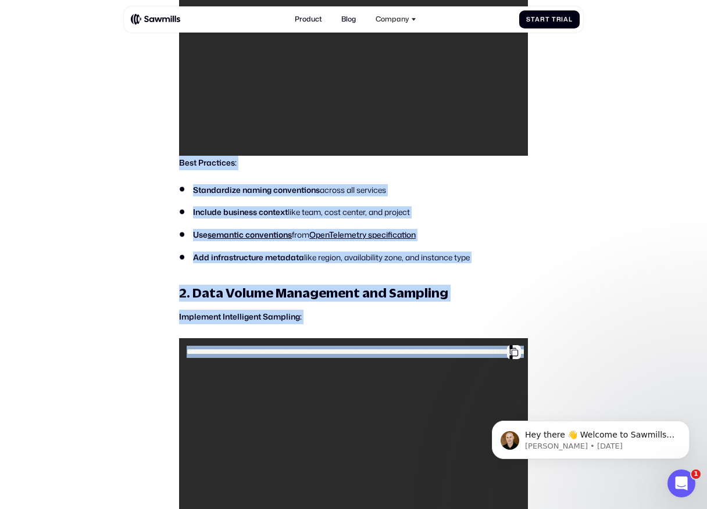
scroll to position [0, 0]
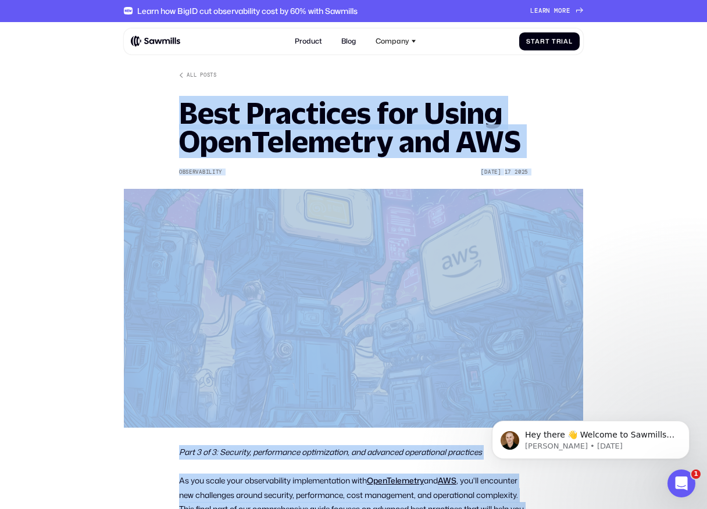
drag, startPoint x: 382, startPoint y: 235, endPoint x: 167, endPoint y: 119, distance: 245.0
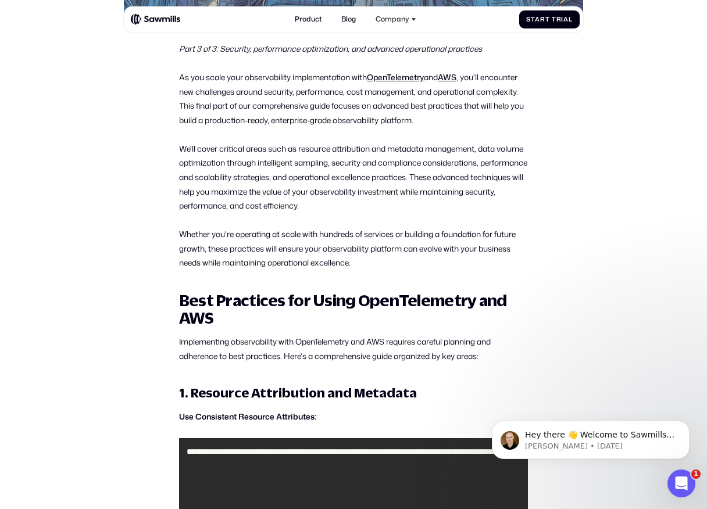
scroll to position [405, 0]
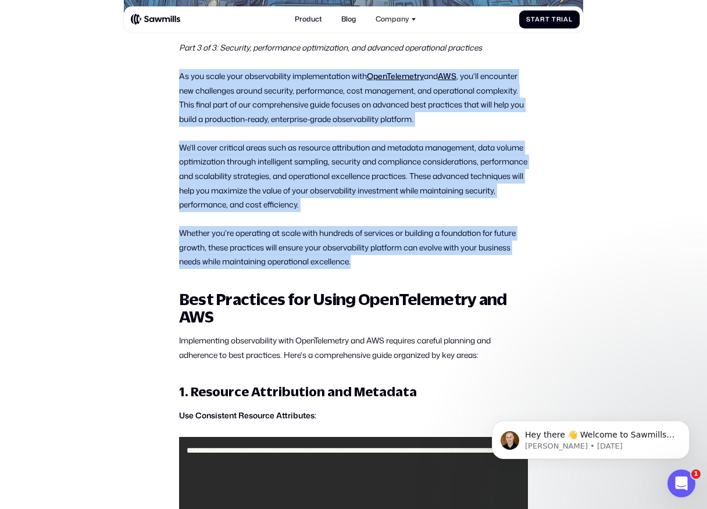
drag, startPoint x: 177, startPoint y: 77, endPoint x: 358, endPoint y: 265, distance: 261.5
click at [358, 265] on p "Whether you're operating at scale with hundreds of services or building a found…" at bounding box center [353, 247] width 349 height 43
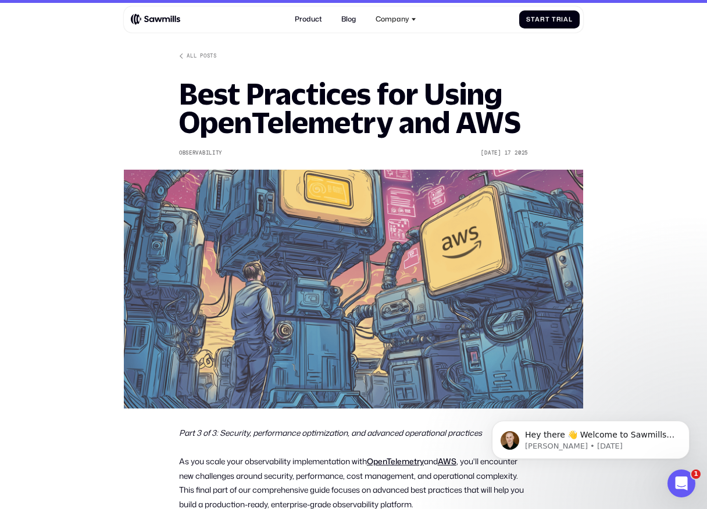
scroll to position [0, 0]
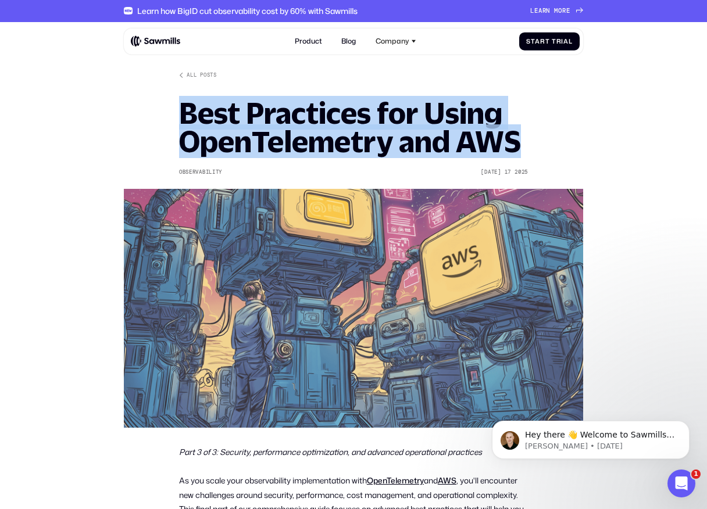
drag, startPoint x: 174, startPoint y: 97, endPoint x: 505, endPoint y: 158, distance: 336.9
click at [505, 158] on div "All posts Best Practices for Using OpenTelemetry and AWS Observability Jul 18 2…" at bounding box center [353, 249] width 349 height 356
drag, startPoint x: 532, startPoint y: 158, endPoint x: 182, endPoint y: 115, distance: 352.6
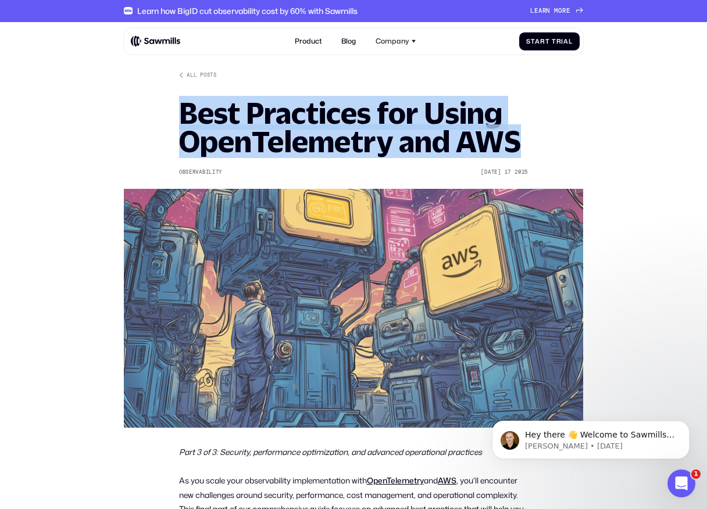
click at [182, 115] on h1 "Best Practices for Using OpenTelemetry and AWS" at bounding box center [353, 127] width 349 height 57
drag, startPoint x: 177, startPoint y: 115, endPoint x: 545, endPoint y: 151, distance: 369.7
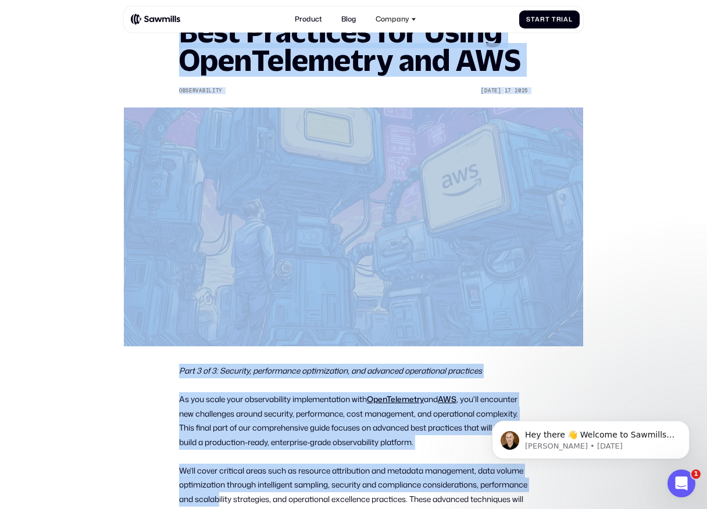
scroll to position [83, 0]
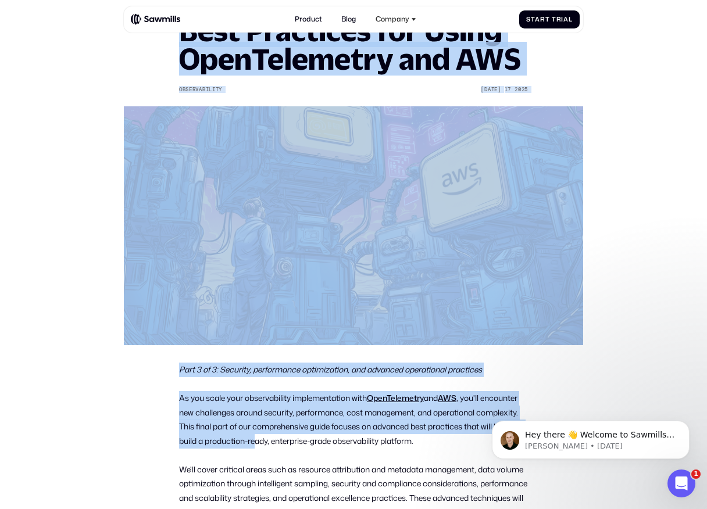
drag, startPoint x: 178, startPoint y: 105, endPoint x: 271, endPoint y: 435, distance: 343.0
click at [271, 435] on p "As you scale your observability implementation with OpenTelemetry and AWS , you…" at bounding box center [353, 420] width 349 height 58
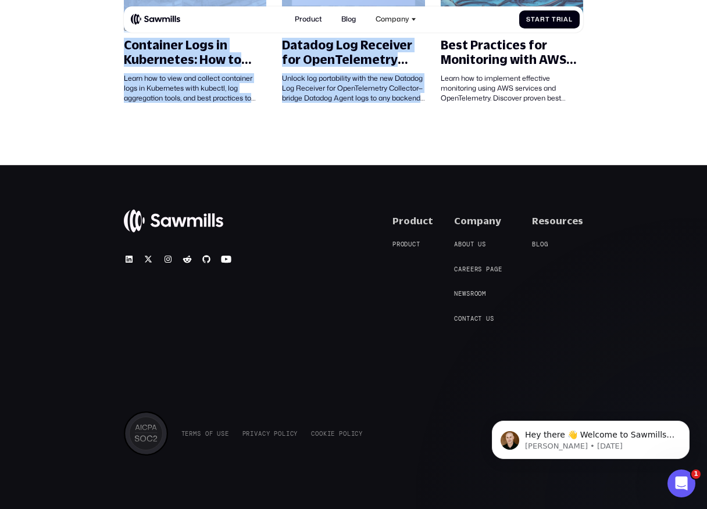
drag, startPoint x: 177, startPoint y: 368, endPoint x: 411, endPoint y: 156, distance: 315.7
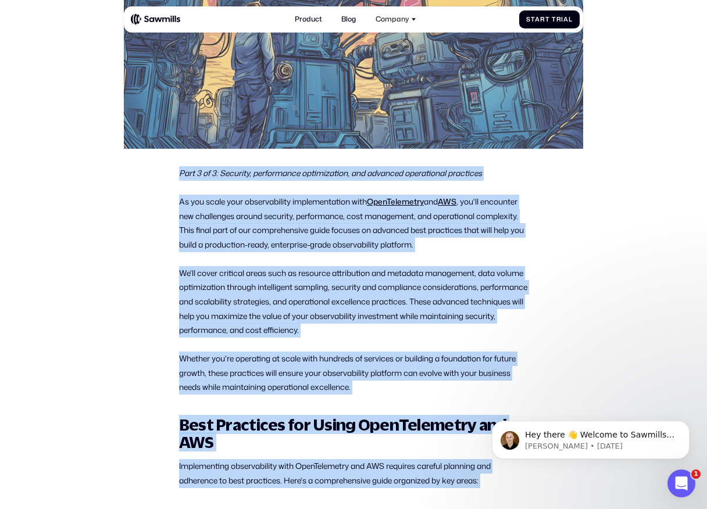
scroll to position [267, 0]
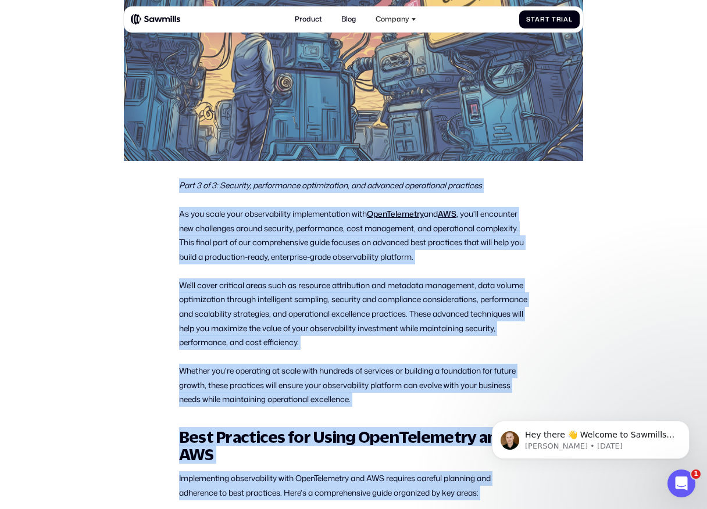
click at [252, 188] on em "Part 3 of 3: Security, performance optimization, and advanced operational pract…" at bounding box center [330, 185] width 303 height 11
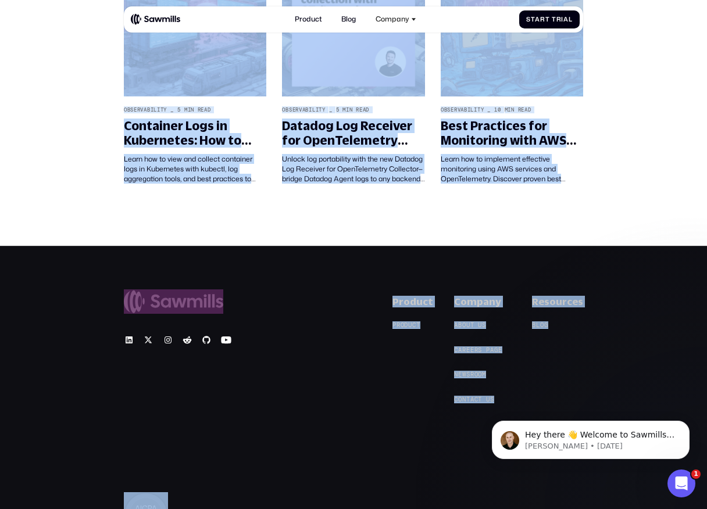
drag, startPoint x: 186, startPoint y: 185, endPoint x: 395, endPoint y: 405, distance: 303.8
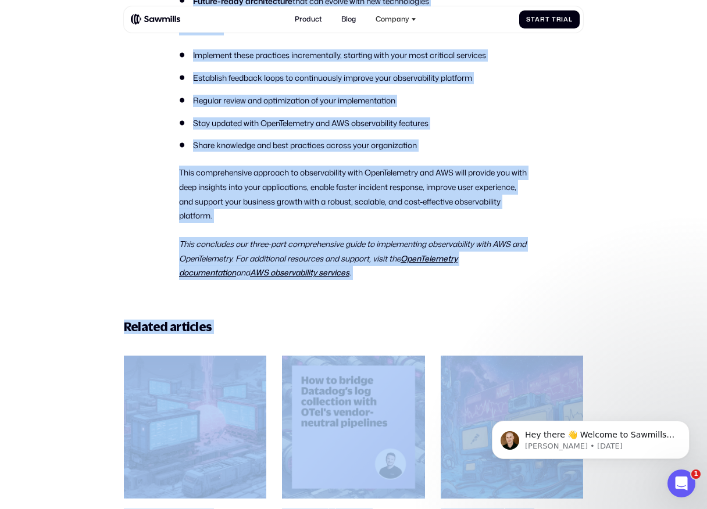
scroll to position [9862, 0]
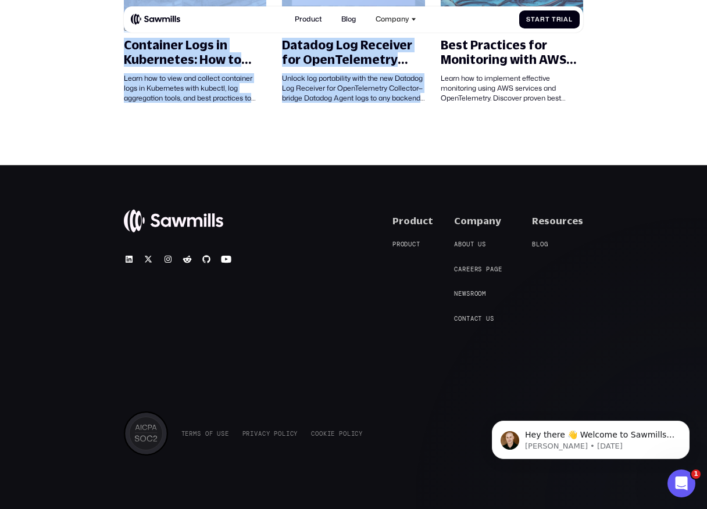
drag, startPoint x: 173, startPoint y: 107, endPoint x: 412, endPoint y: 128, distance: 239.9
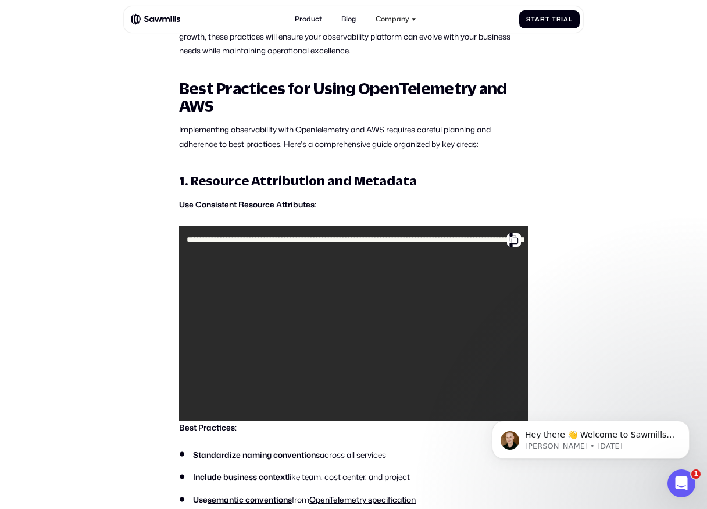
scroll to position [0, 0]
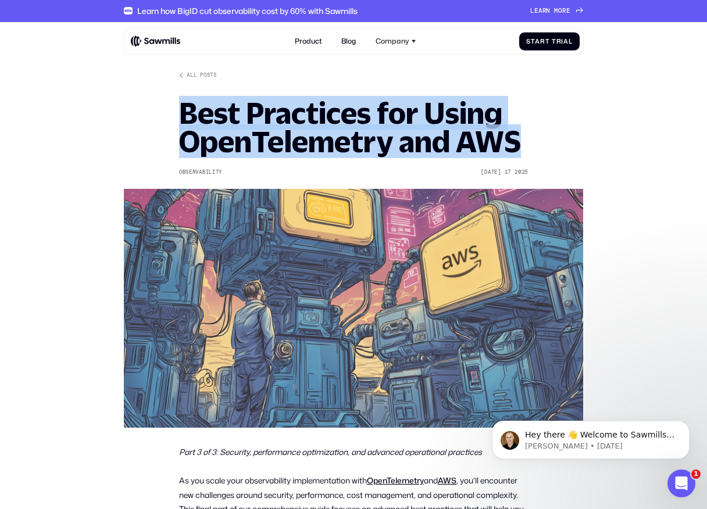
drag, startPoint x: 183, startPoint y: 113, endPoint x: 306, endPoint y: 160, distance: 131.7
click at [306, 160] on div "All posts Best Practices for Using OpenTelemetry and AWS Observability Jul 18 2…" at bounding box center [353, 249] width 349 height 356
drag, startPoint x: 181, startPoint y: 108, endPoint x: 546, endPoint y: 176, distance: 371.4
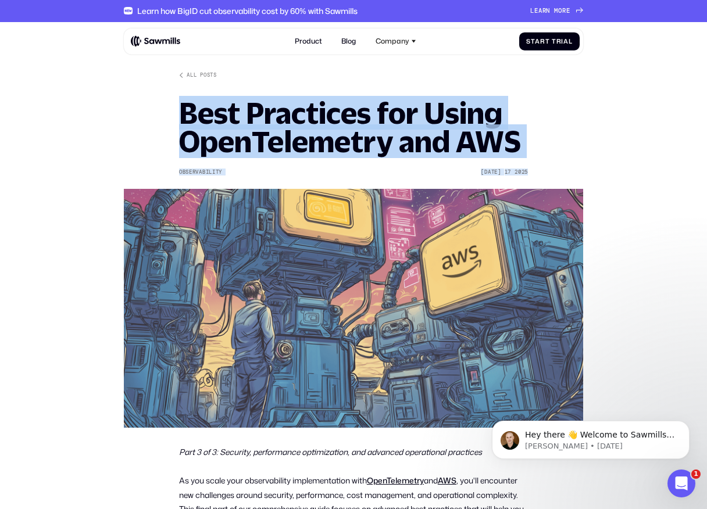
drag, startPoint x: 551, startPoint y: 176, endPoint x: 140, endPoint y: 117, distance: 415.2
drag, startPoint x: 140, startPoint y: 113, endPoint x: 534, endPoint y: 178, distance: 399.4
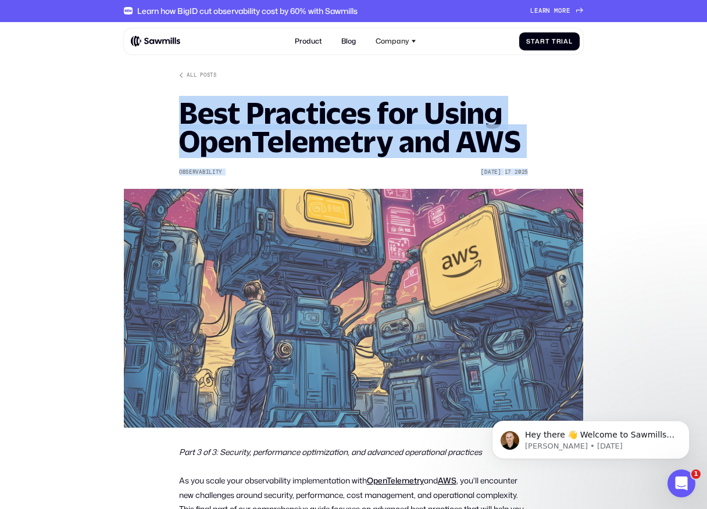
drag, startPoint x: 556, startPoint y: 178, endPoint x: 158, endPoint y: 123, distance: 402.0
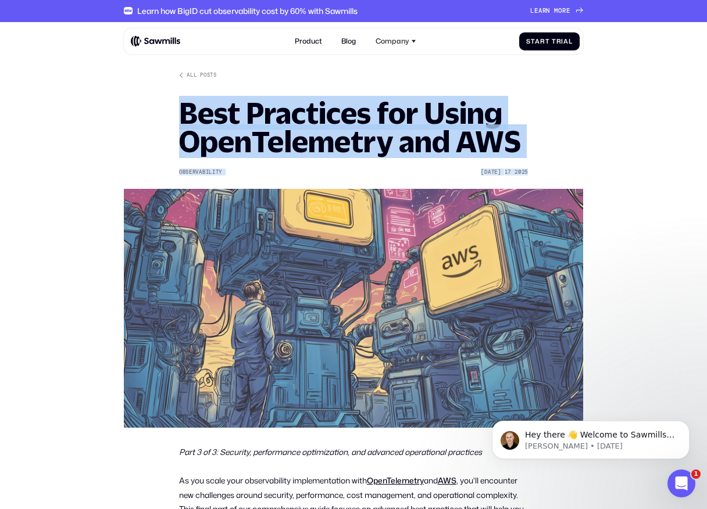
drag, startPoint x: 156, startPoint y: 113, endPoint x: 557, endPoint y: 176, distance: 406.4
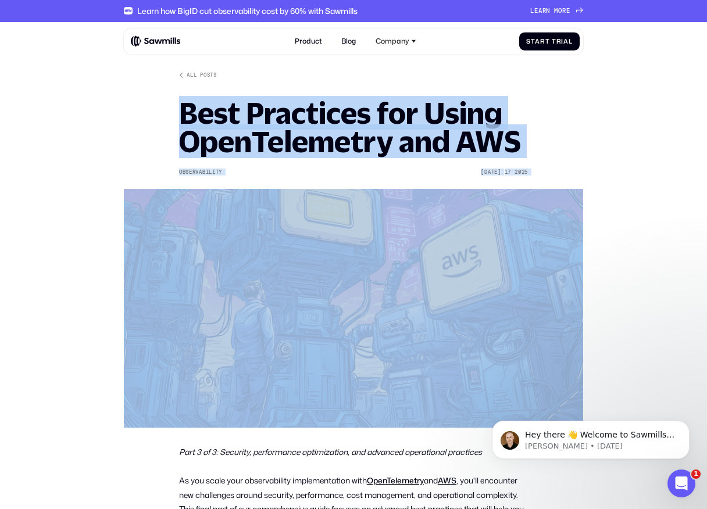
drag, startPoint x: 557, startPoint y: 176, endPoint x: 191, endPoint y: 102, distance: 373.5
click at [191, 102] on h1 "Best Practices for Using OpenTelemetry and AWS" at bounding box center [353, 127] width 349 height 57
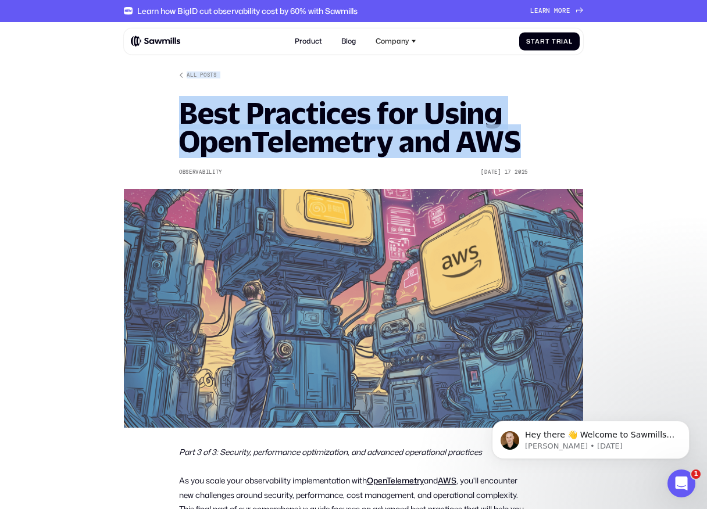
drag, startPoint x: 155, startPoint y: 67, endPoint x: 541, endPoint y: 162, distance: 397.3
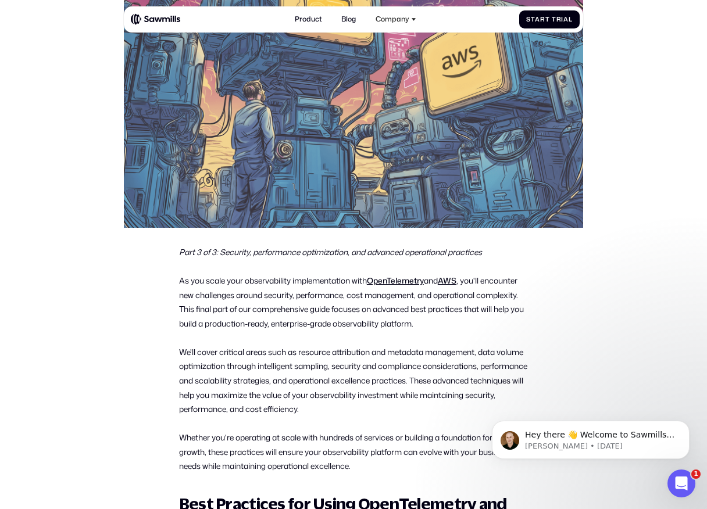
scroll to position [216, 0]
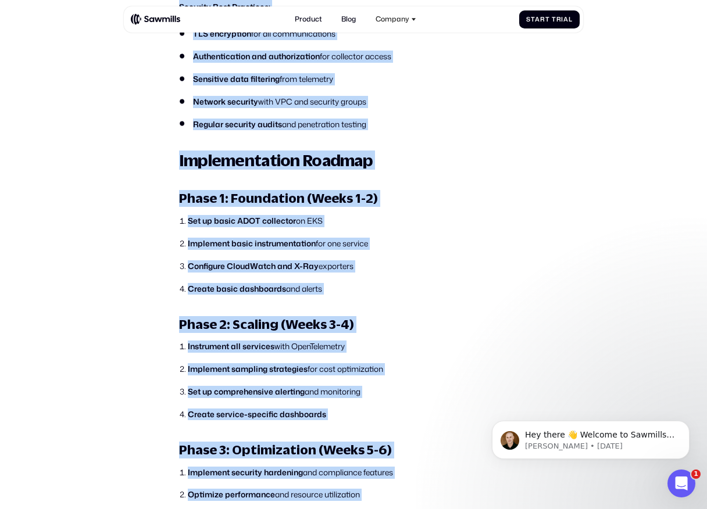
drag, startPoint x: 160, startPoint y: 230, endPoint x: 293, endPoint y: 507, distance: 307.6
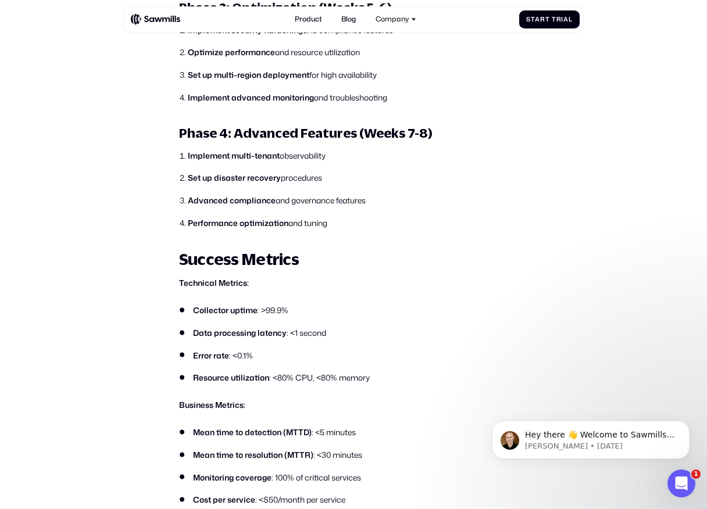
click at [349, 362] on ul "Collector uptime : >99.9% Data processing latency : <1 second Error rate : <0.1…" at bounding box center [353, 345] width 349 height 80
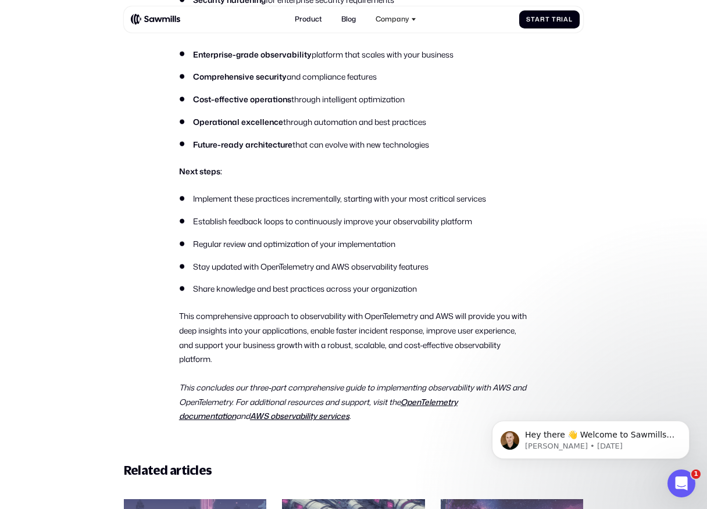
scroll to position [9190, 0]
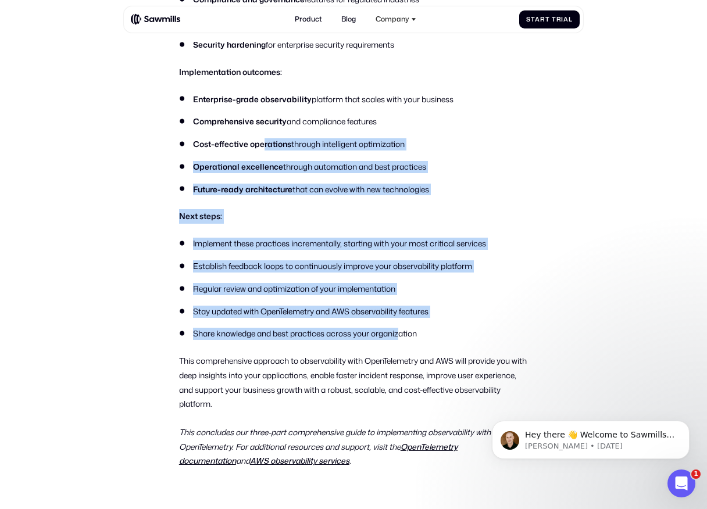
drag, startPoint x: 401, startPoint y: 330, endPoint x: 261, endPoint y: 144, distance: 233.3
click at [261, 144] on strong "Cost-effective operations" at bounding box center [242, 143] width 98 height 11
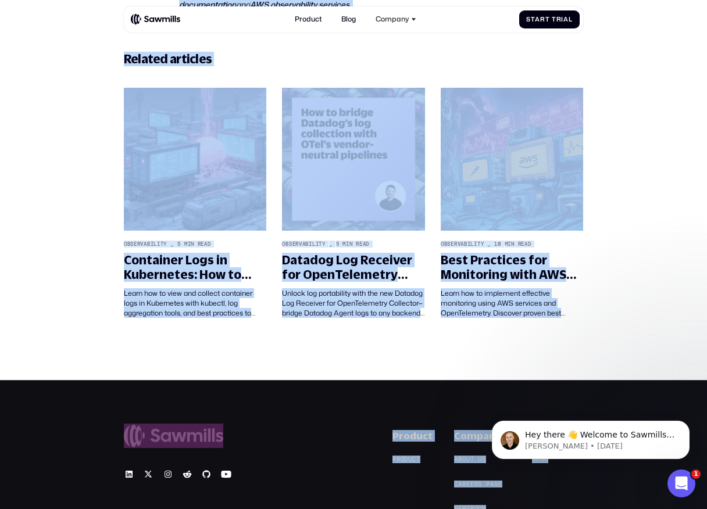
scroll to position [9862, 0]
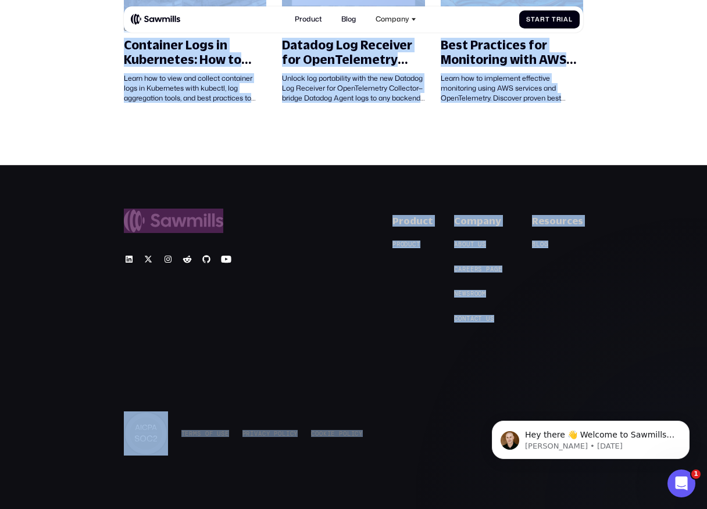
drag, startPoint x: 166, startPoint y: 203, endPoint x: 326, endPoint y: 439, distance: 284.6
click at [370, 344] on div "© 2025 Sawmills Product P r o d u c t P r o d u c t Company A b o u t u s A b o…" at bounding box center [353, 335] width 459 height 241
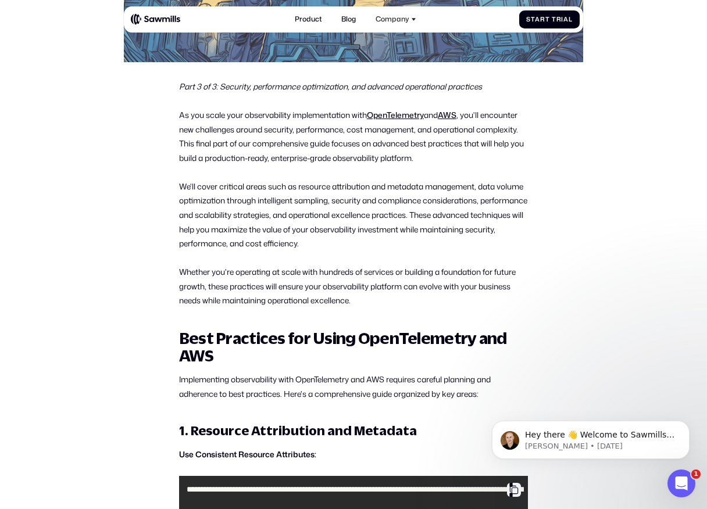
scroll to position [341, 0]
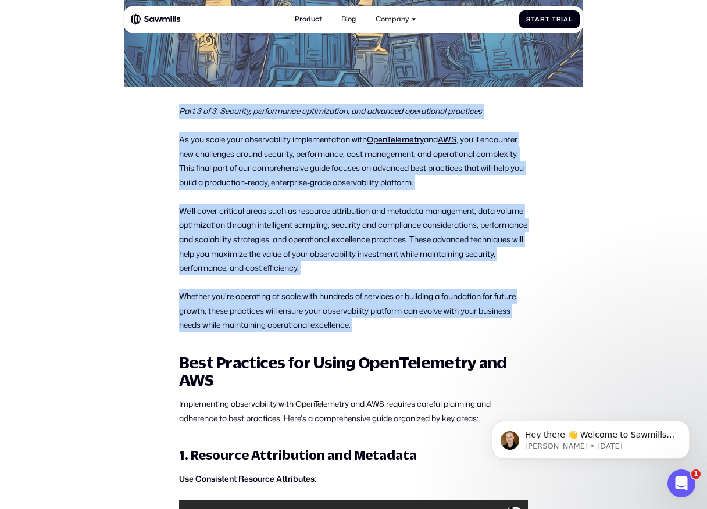
drag, startPoint x: 173, startPoint y: 98, endPoint x: 388, endPoint y: 332, distance: 318.4
drag, startPoint x: 389, startPoint y: 332, endPoint x: 160, endPoint y: 102, distance: 324.7
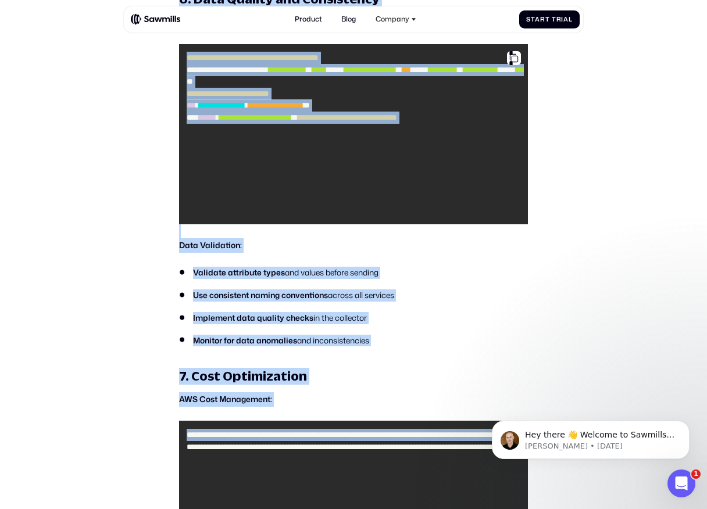
scroll to position [3384, 0]
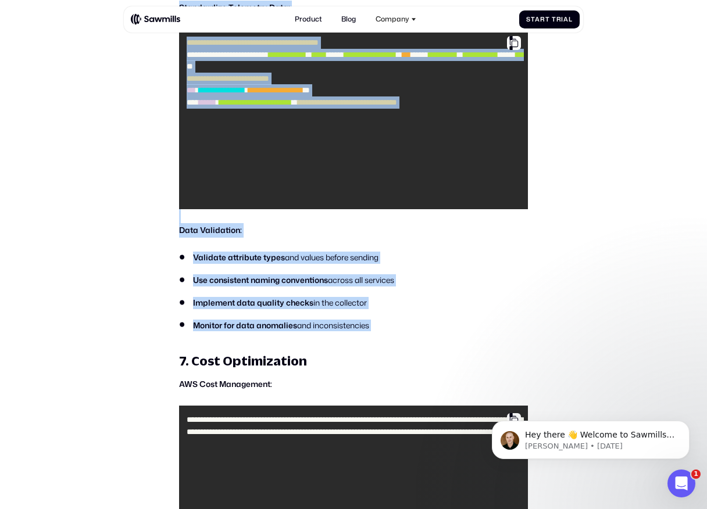
drag, startPoint x: 160, startPoint y: 102, endPoint x: 390, endPoint y: 324, distance: 319.4
click at [390, 324] on li "Monitor for data anomalies and inconsistencies" at bounding box center [353, 326] width 349 height 12
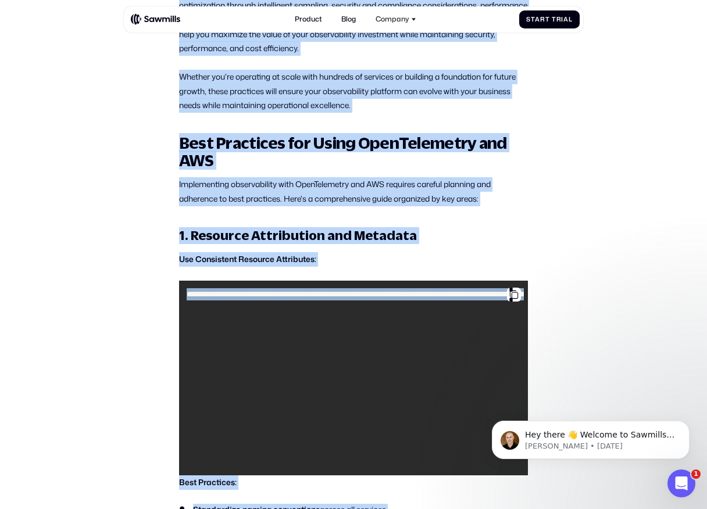
scroll to position [0, 0]
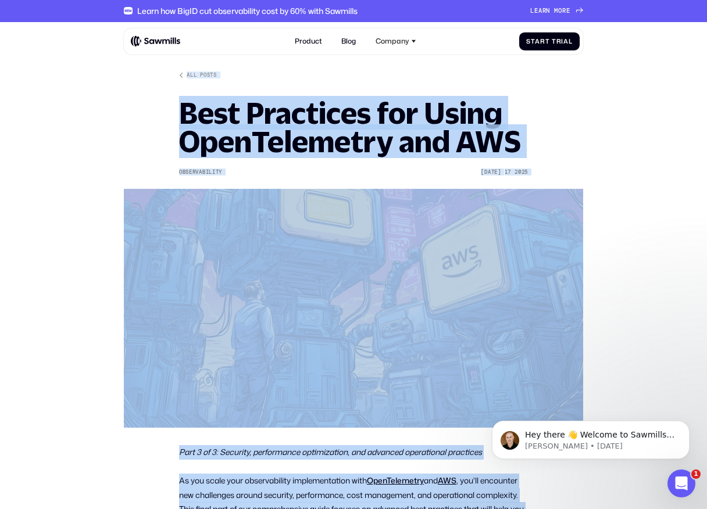
drag, startPoint x: 264, startPoint y: 425, endPoint x: 99, endPoint y: 53, distance: 407.8
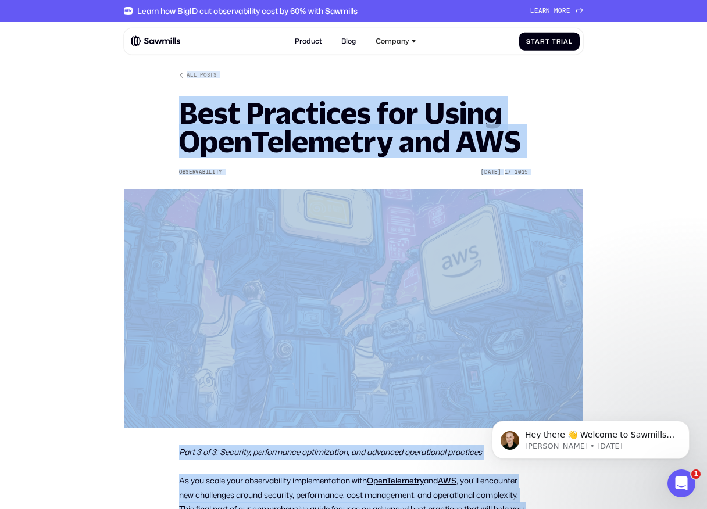
drag, startPoint x: 375, startPoint y: 252, endPoint x: 120, endPoint y: 33, distance: 335.9
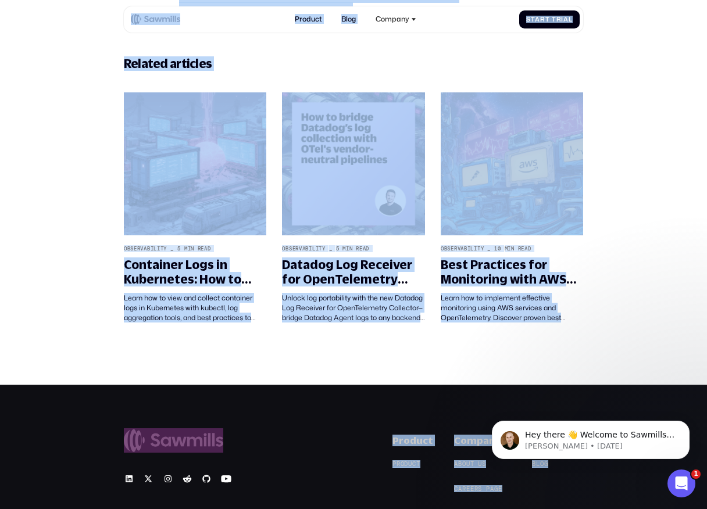
scroll to position [9862, 0]
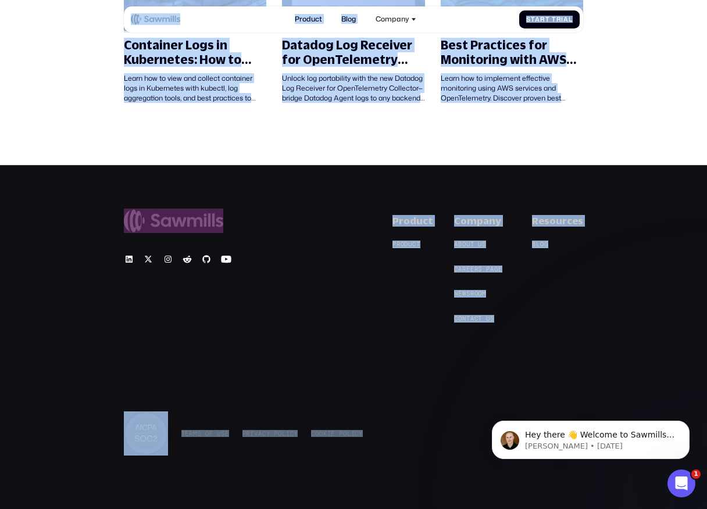
drag, startPoint x: 90, startPoint y: 17, endPoint x: 391, endPoint y: 446, distance: 523.3
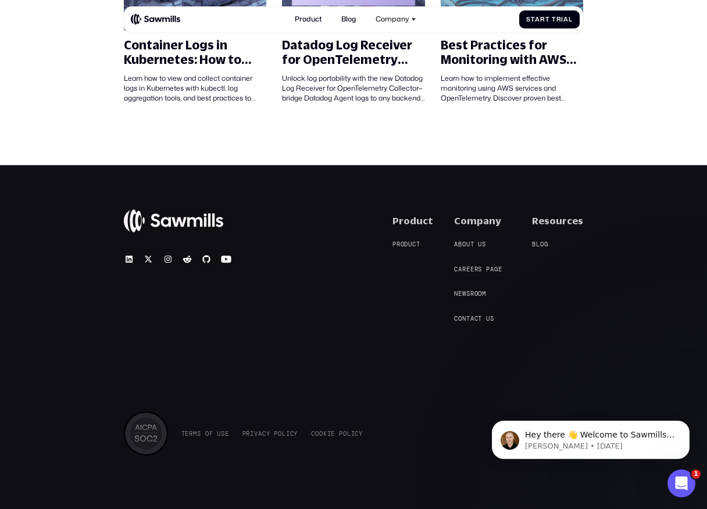
click at [391, 446] on div "T e r m s o f U s e T e r m s o f U s e P r i v a c y P o l i c y P r i v a c y…" at bounding box center [353, 434] width 459 height 44
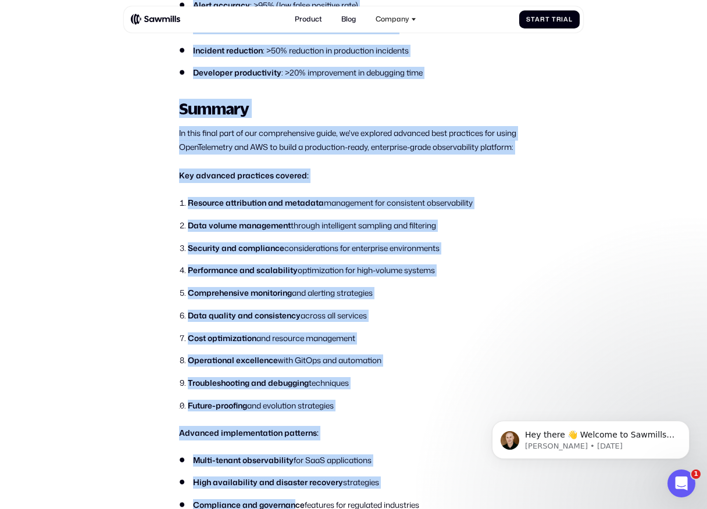
scroll to position [8686, 0]
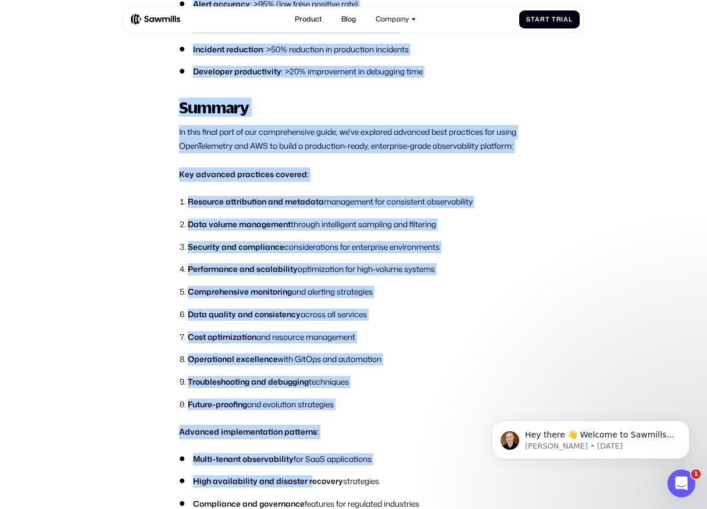
drag, startPoint x: 108, startPoint y: 40, endPoint x: 309, endPoint y: 483, distance: 486.2
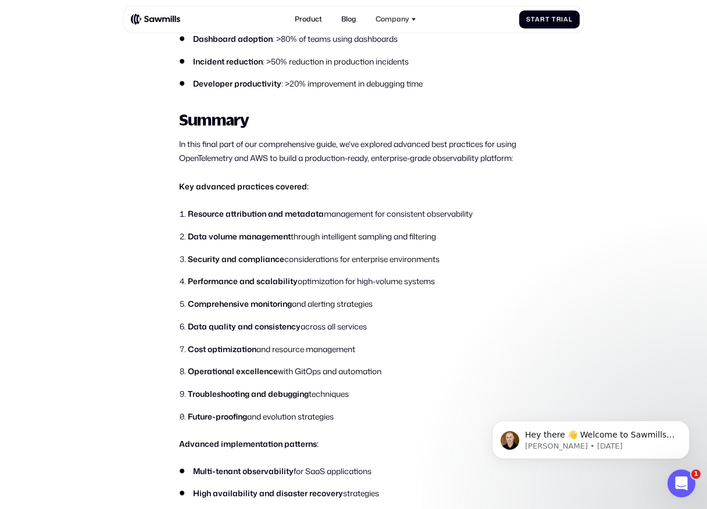
scroll to position [8673, 0]
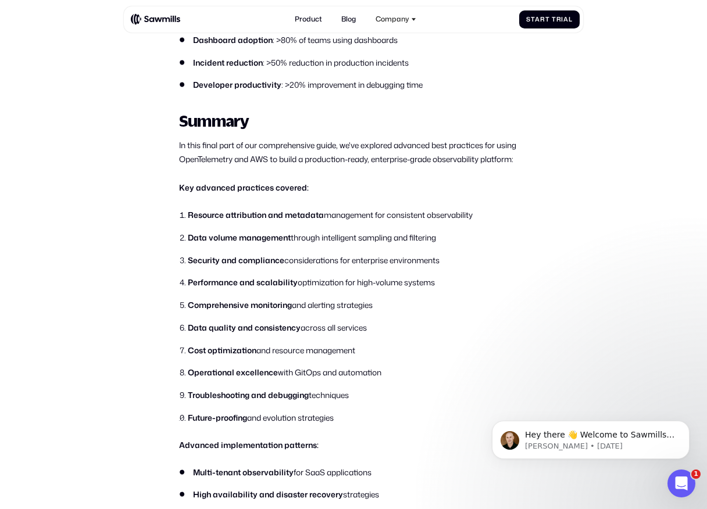
drag, startPoint x: 180, startPoint y: 219, endPoint x: 342, endPoint y: 421, distance: 260.1
click at [342, 421] on ol "Resource attribution and metadata management for consistent observability Data …" at bounding box center [353, 316] width 349 height 214
click at [342, 421] on li "Future-proofing and evolution strategies" at bounding box center [358, 418] width 340 height 12
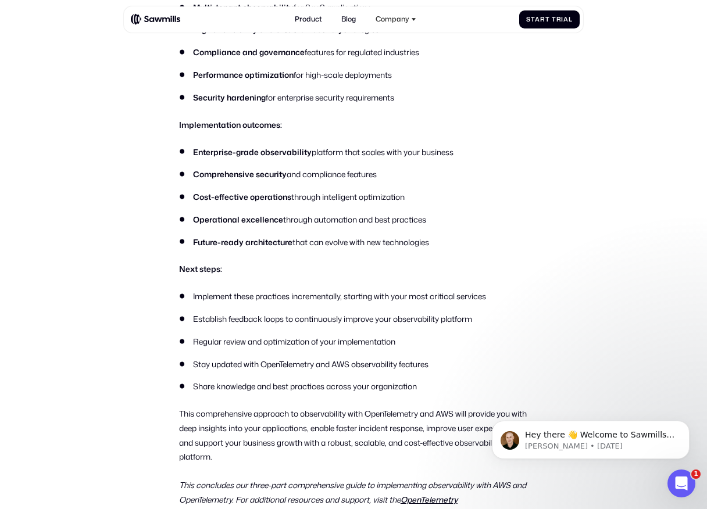
scroll to position [9160, 0]
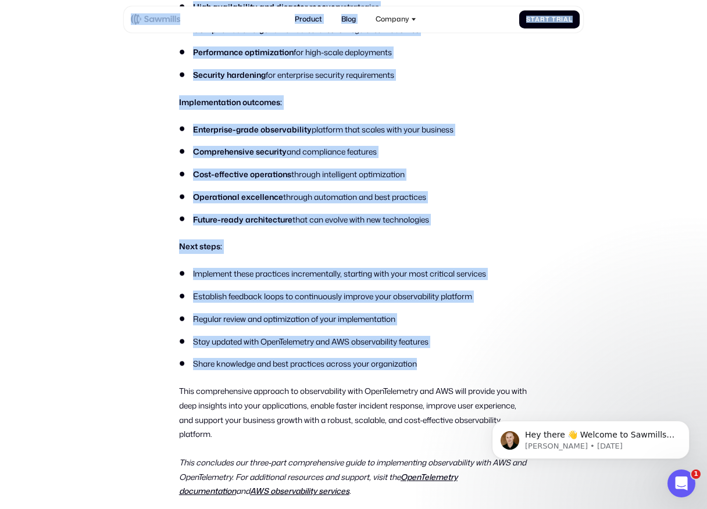
drag, startPoint x: 431, startPoint y: 362, endPoint x: 231, endPoint y: 27, distance: 390.0
click at [249, 223] on strong "Future-ready architecture" at bounding box center [242, 219] width 99 height 11
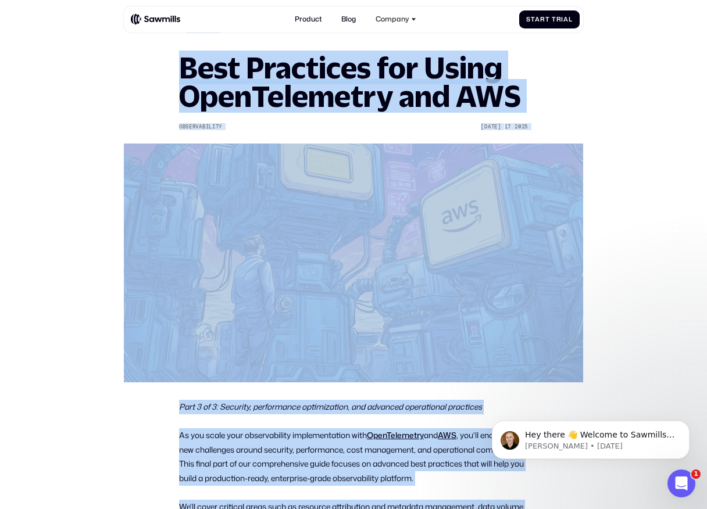
scroll to position [0, 0]
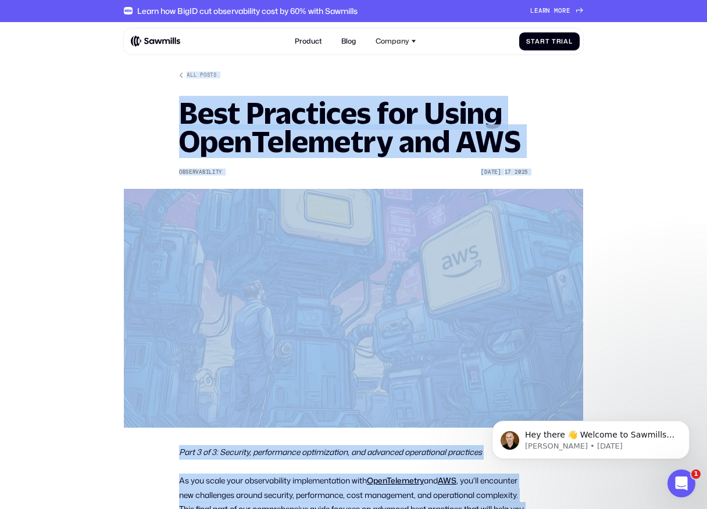
drag, startPoint x: 423, startPoint y: 362, endPoint x: 117, endPoint y: 38, distance: 446.1
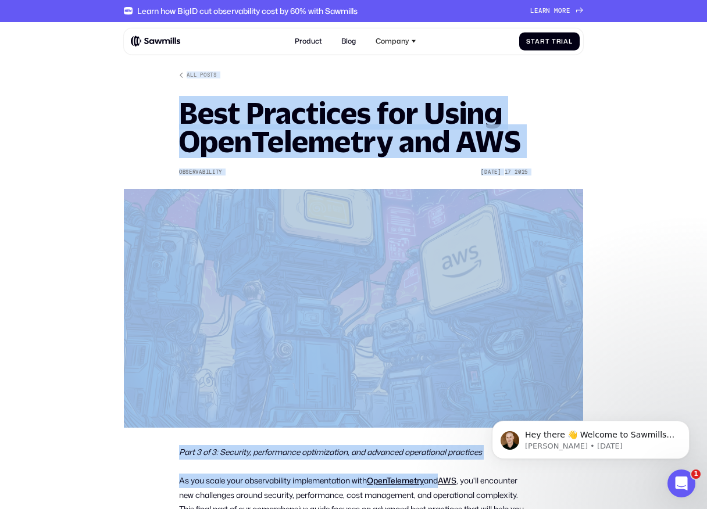
drag, startPoint x: 109, startPoint y: 33, endPoint x: 439, endPoint y: 475, distance: 552.0
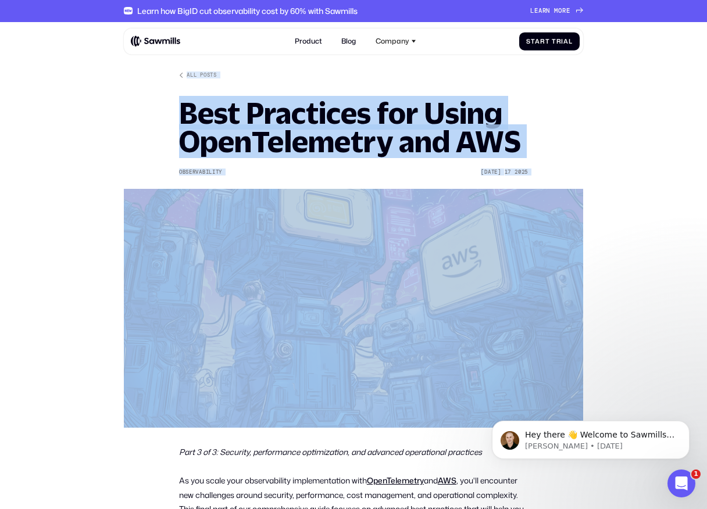
drag, startPoint x: 101, startPoint y: 33, endPoint x: 378, endPoint y: 436, distance: 489.5
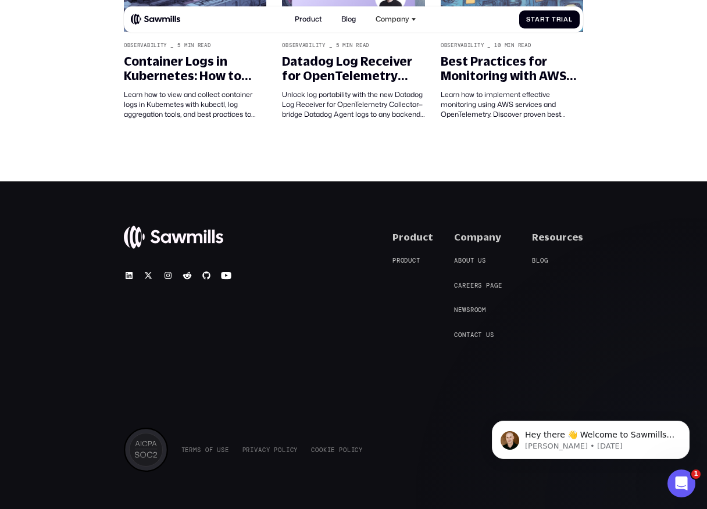
scroll to position [9862, 0]
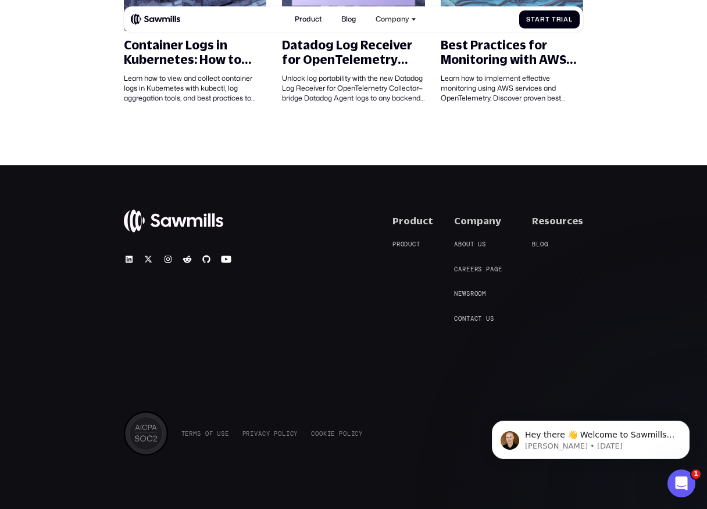
click at [399, 449] on div "T e r m s o f U s e T e r m s o f U s e P r i v a c y P o l i c y P r i v a c y…" at bounding box center [353, 434] width 459 height 44
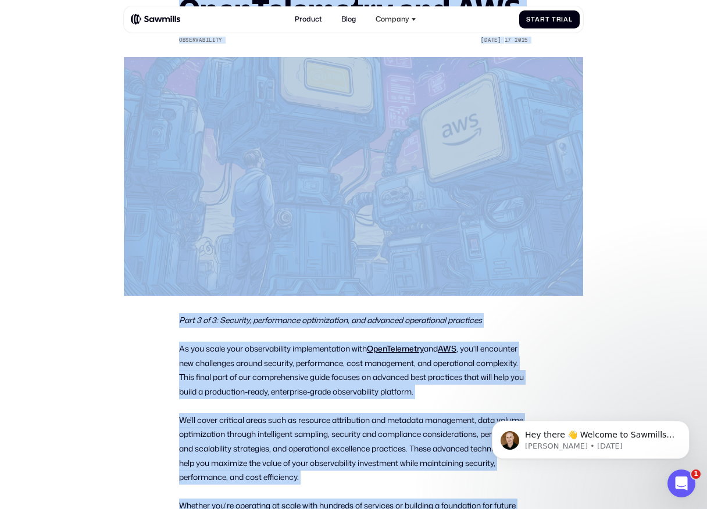
scroll to position [0, 0]
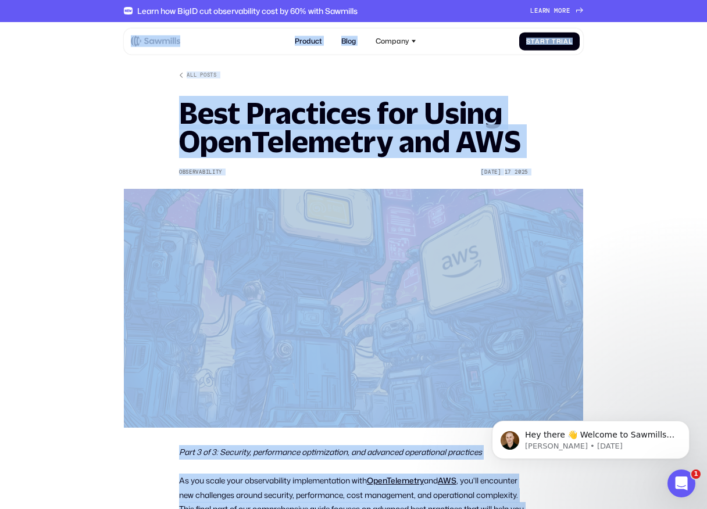
drag, startPoint x: 399, startPoint y: 449, endPoint x: 128, endPoint y: 45, distance: 486.7
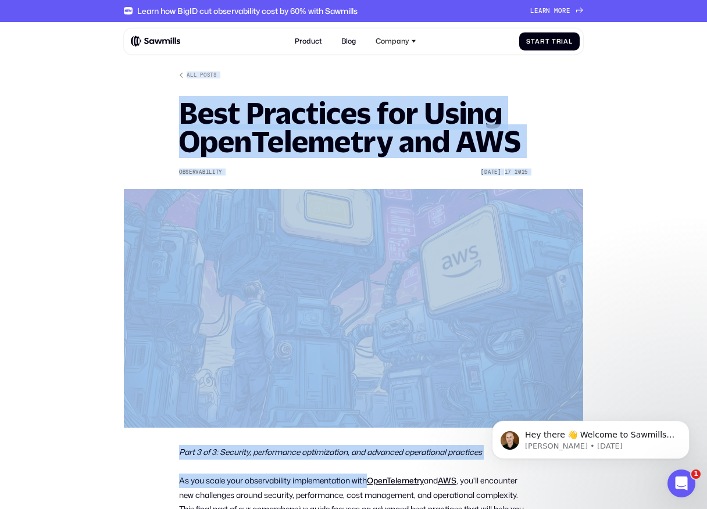
drag, startPoint x: 118, startPoint y: 34, endPoint x: 370, endPoint y: 475, distance: 508.2
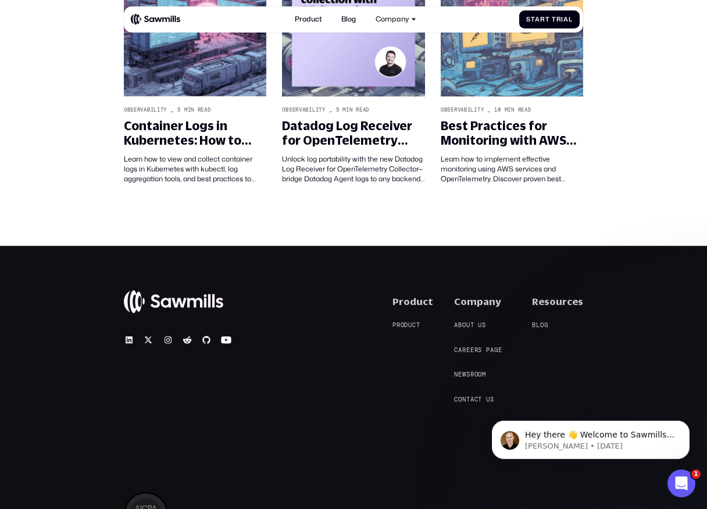
scroll to position [9862, 0]
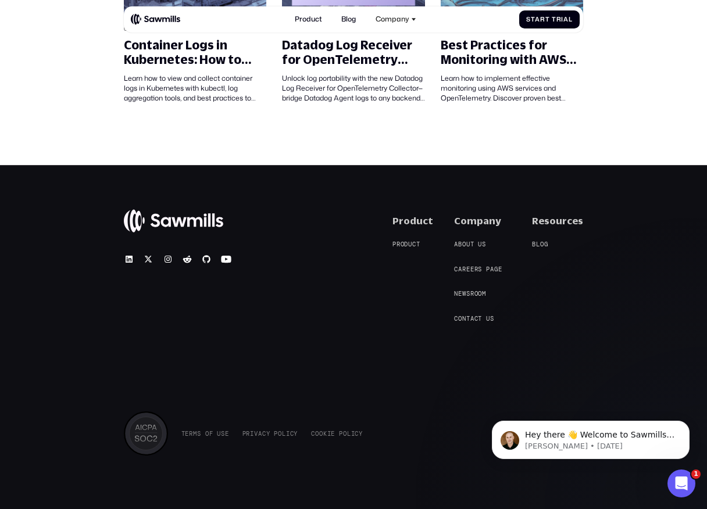
click at [406, 445] on div "T e r m s o f U s e T e r m s o f U s e P r i v a c y P o l i c y P r i v a c y…" at bounding box center [353, 434] width 459 height 44
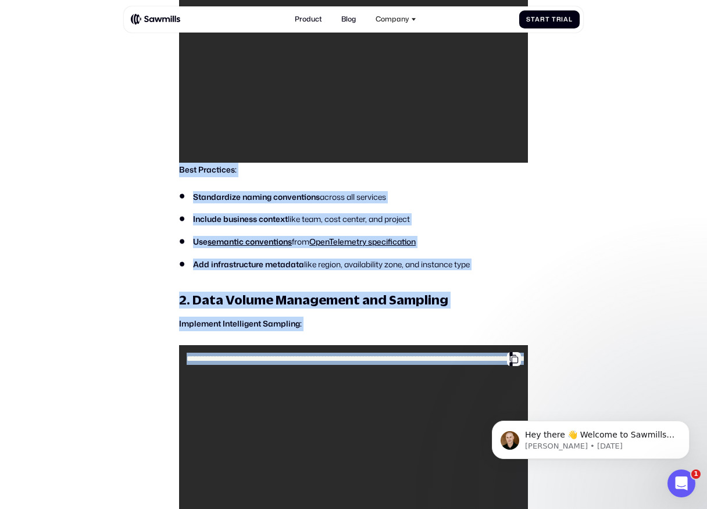
scroll to position [0, 0]
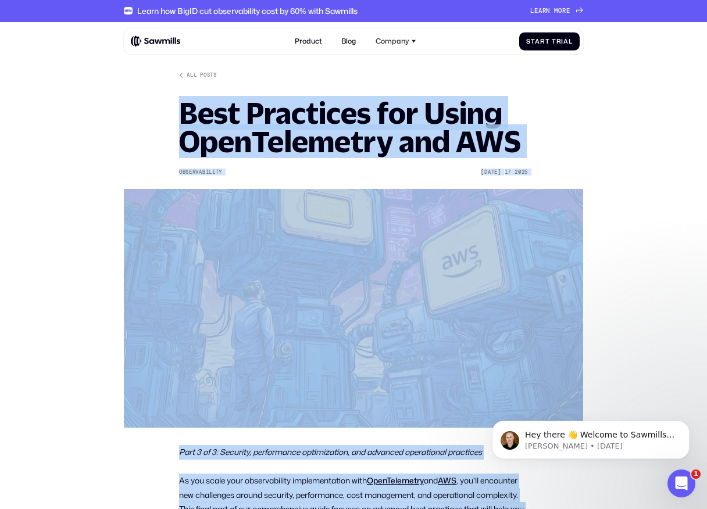
drag, startPoint x: 406, startPoint y: 445, endPoint x: 166, endPoint y: 98, distance: 421.5
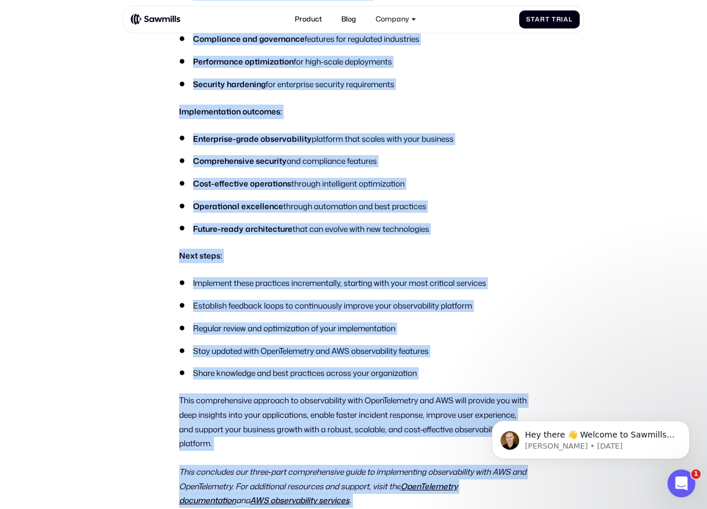
scroll to position [9862, 0]
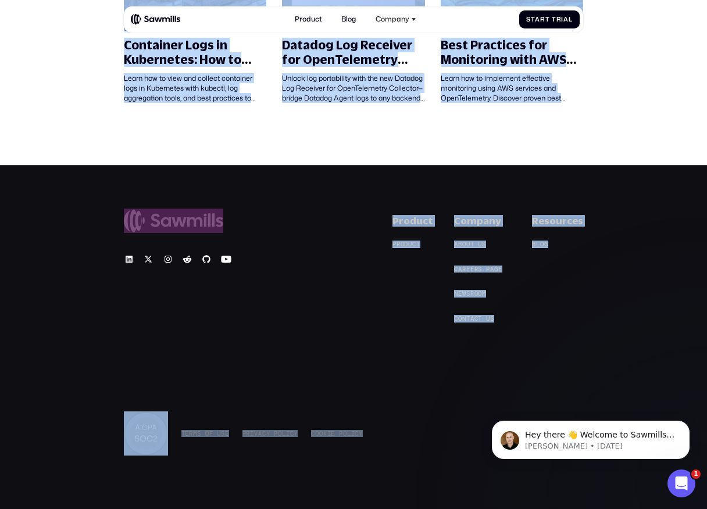
drag, startPoint x: 166, startPoint y: 98, endPoint x: 451, endPoint y: 490, distance: 484.4
click at [451, 490] on div "© 2025 Sawmills Product P r o d u c t P r o d u c t Company A b o u t u s A b o…" at bounding box center [353, 338] width 707 height 346
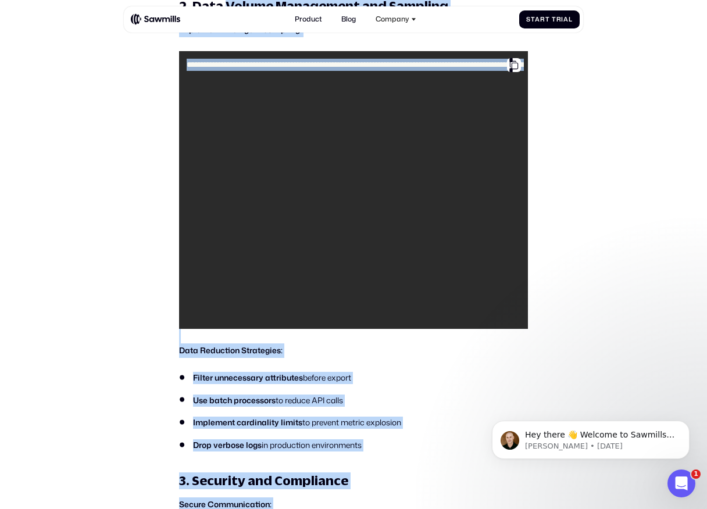
scroll to position [0, 0]
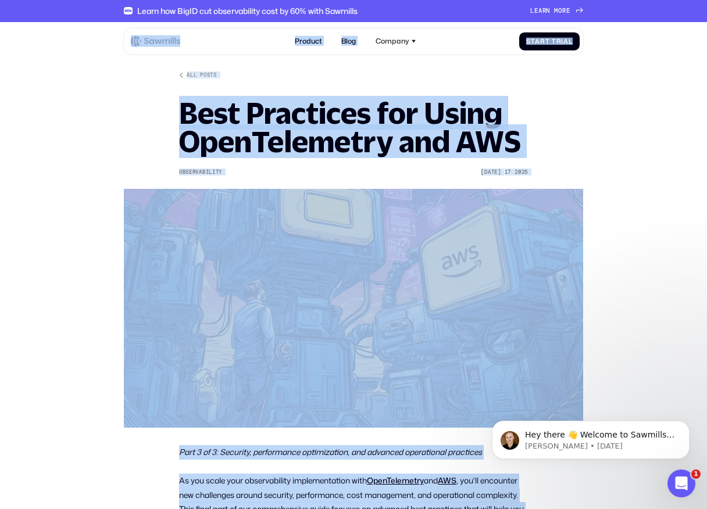
drag, startPoint x: 451, startPoint y: 490, endPoint x: 124, endPoint y: 47, distance: 551.2
click at [124, 47] on div "Product Blog Company About All things Sawmills Careers Join our team Newsroom S…" at bounding box center [353, 41] width 459 height 26
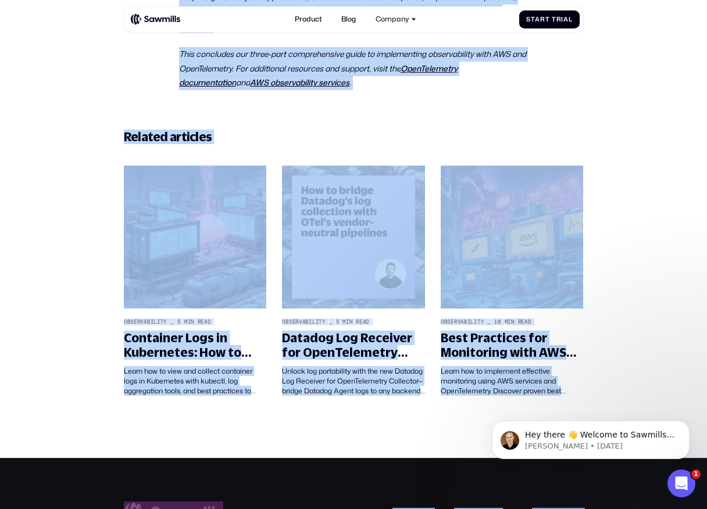
scroll to position [9862, 0]
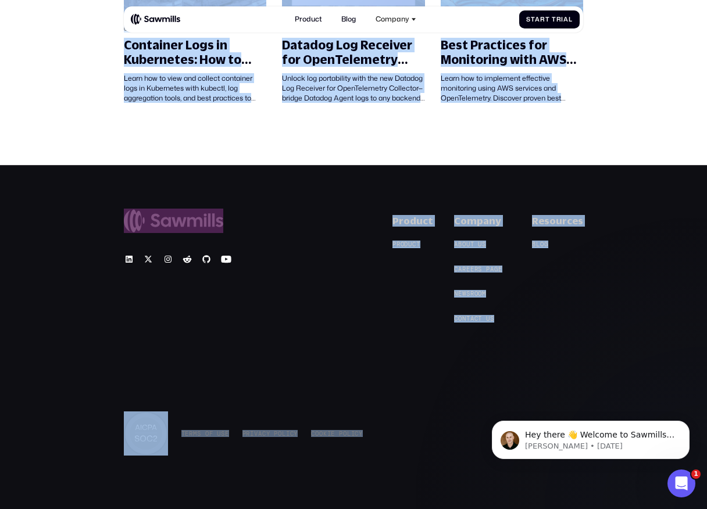
drag, startPoint x: 112, startPoint y: 38, endPoint x: 391, endPoint y: 450, distance: 497.7
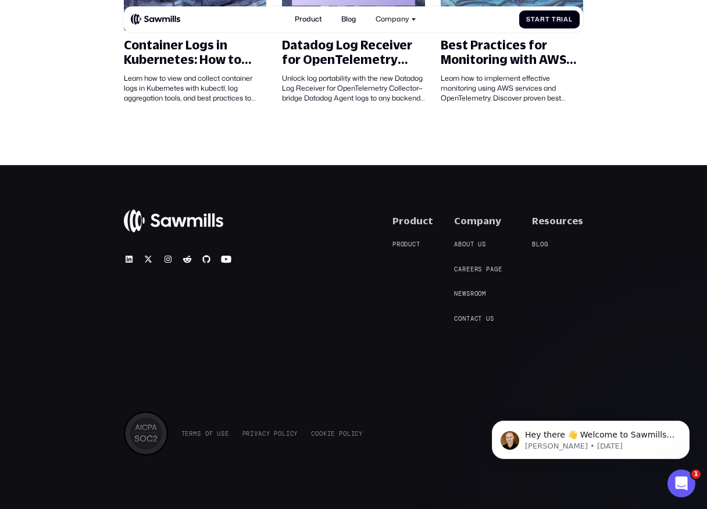
click at [391, 450] on div "T e r m s o f U s e T e r m s o f U s e P r i v a c y P o l i c y P r i v a c y…" at bounding box center [353, 434] width 459 height 44
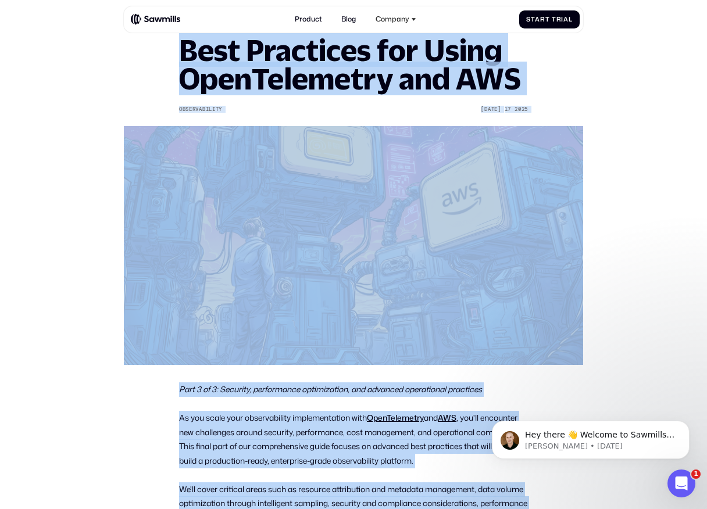
scroll to position [0, 0]
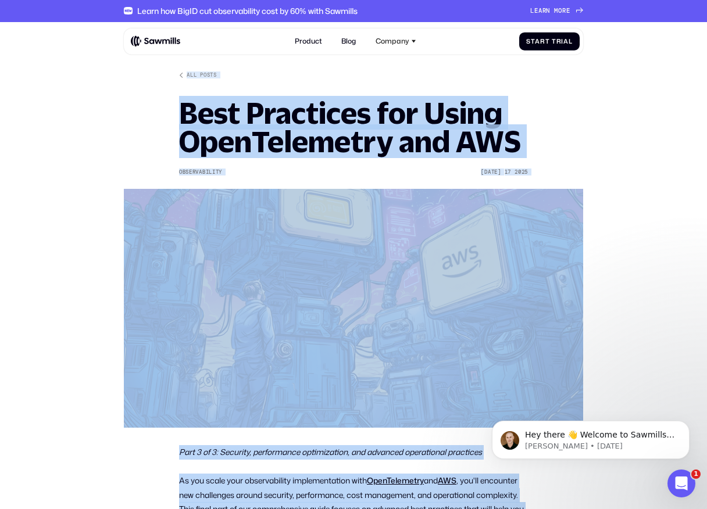
drag, startPoint x: 391, startPoint y: 450, endPoint x: 169, endPoint y: 71, distance: 439.2
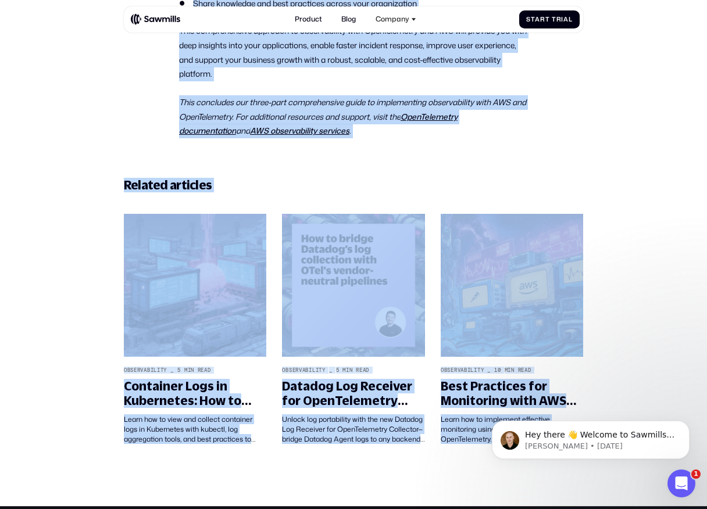
scroll to position [9862, 0]
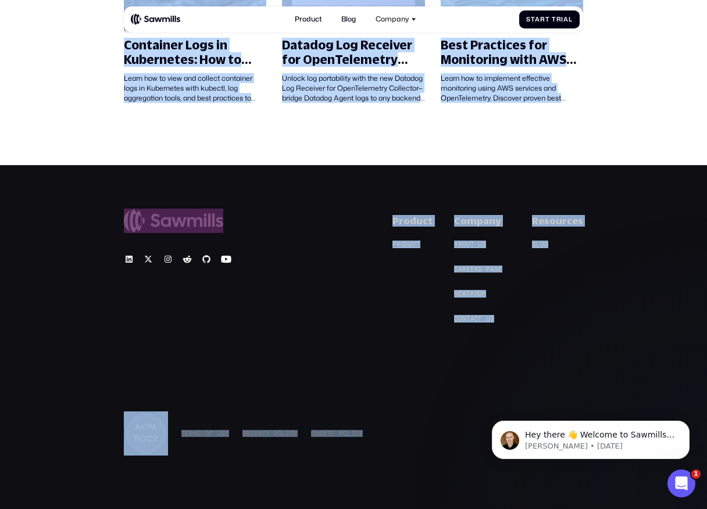
drag, startPoint x: 109, startPoint y: 28, endPoint x: 387, endPoint y: 446, distance: 501.5
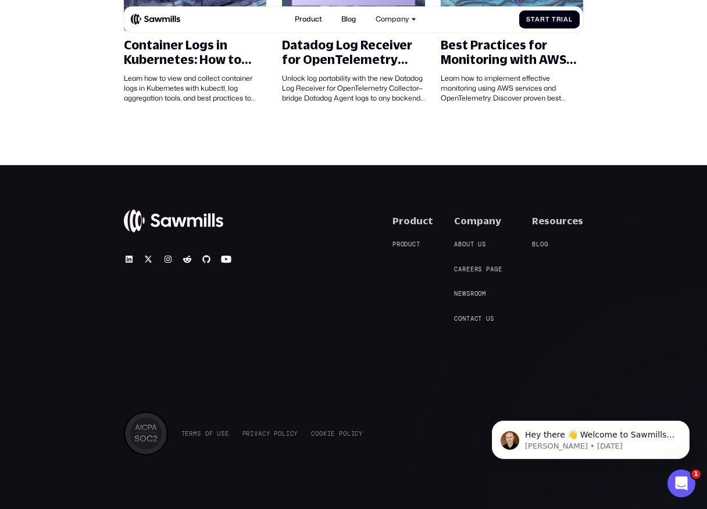
click at [387, 446] on div "T e r m s o f U s e T e r m s o f U s e P r i v a c y P o l i c y P r i v a c y…" at bounding box center [353, 434] width 459 height 44
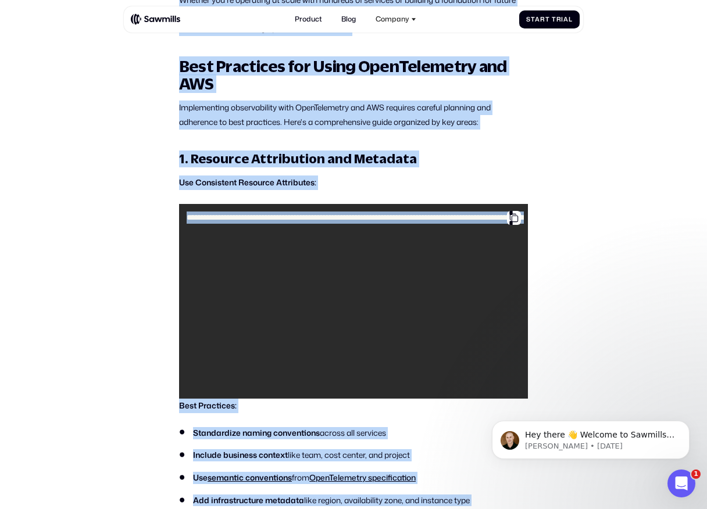
scroll to position [0, 0]
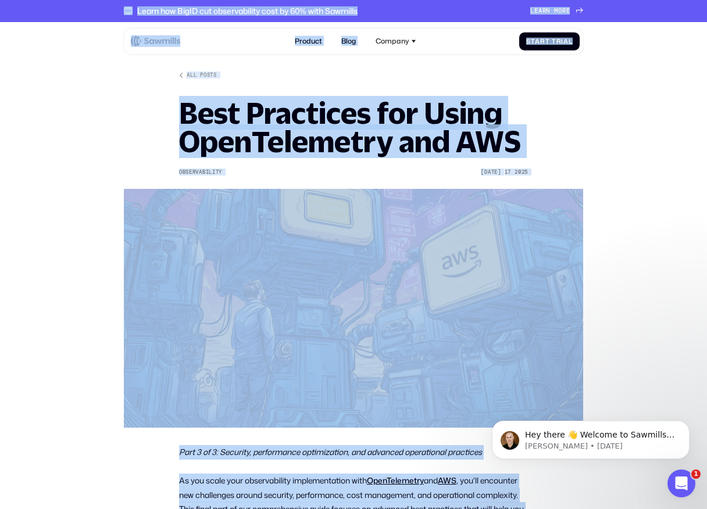
drag, startPoint x: 387, startPoint y: 449, endPoint x: 118, endPoint y: 8, distance: 516.5
click at [118, 8] on div "Learn how BigID cut observability cost by 60% with Sawmills L e a r n m o r e L…" at bounding box center [353, 11] width 707 height 22
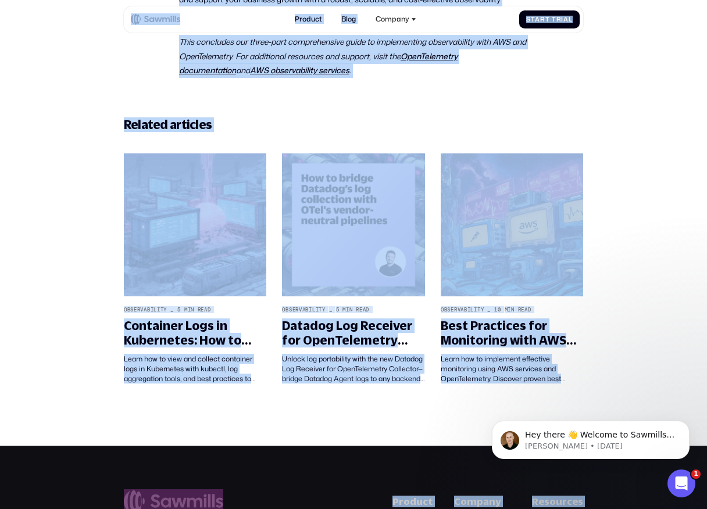
scroll to position [9862, 0]
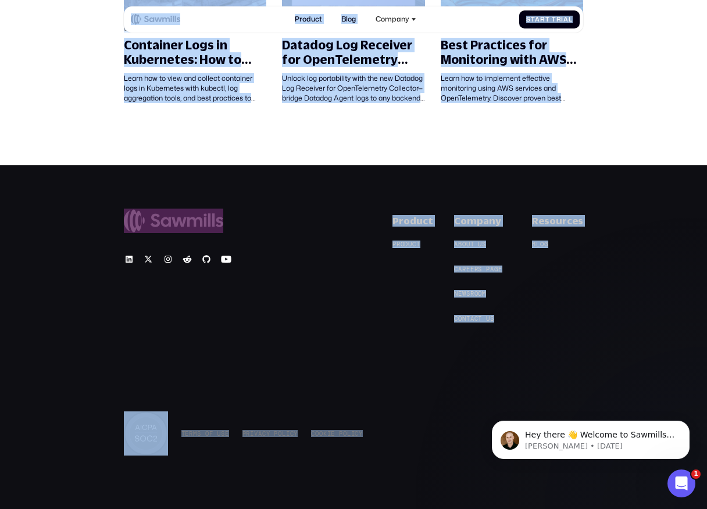
drag, startPoint x: 113, startPoint y: 8, endPoint x: 423, endPoint y: 461, distance: 549.1
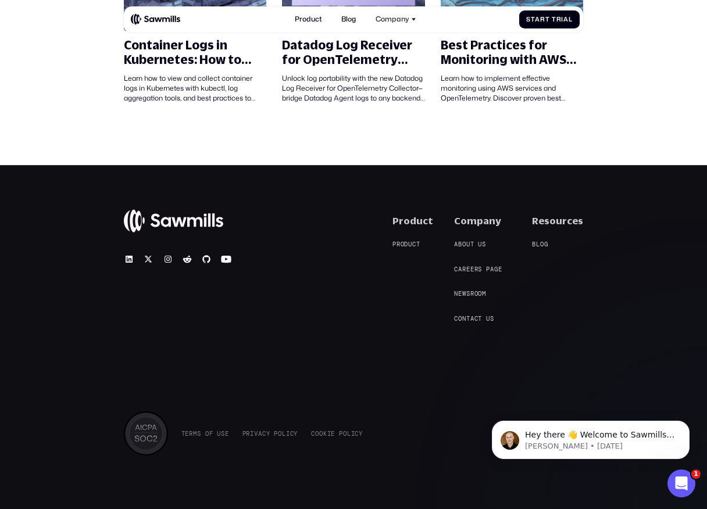
click at [423, 461] on div "© 2025 Sawmills Product P r o d u c t P r o d u c t Company A b o u t u s A b o…" at bounding box center [353, 338] width 707 height 346
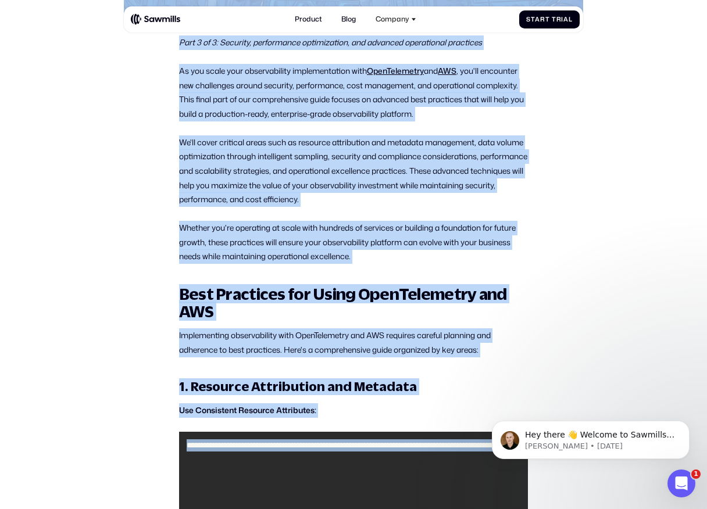
scroll to position [0, 0]
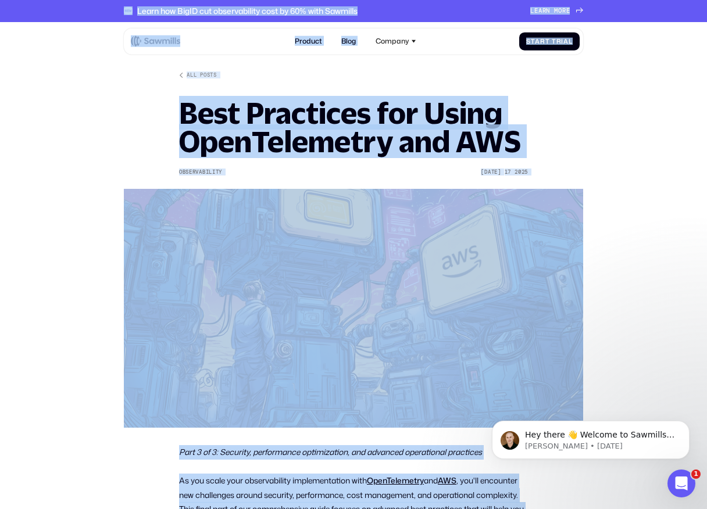
drag, startPoint x: 423, startPoint y: 461, endPoint x: 114, endPoint y: 8, distance: 548.3
click at [114, 8] on div "Learn how BigID cut observability cost by 60% with Sawmills L e a r n m o r e L…" at bounding box center [353, 11] width 707 height 22
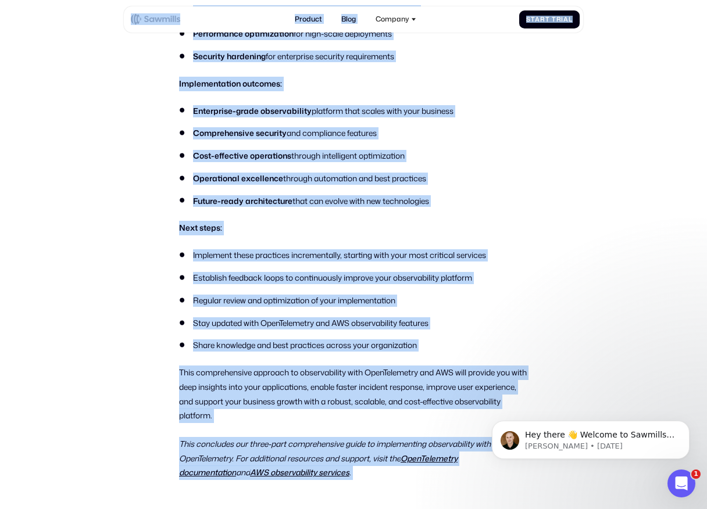
scroll to position [9862, 0]
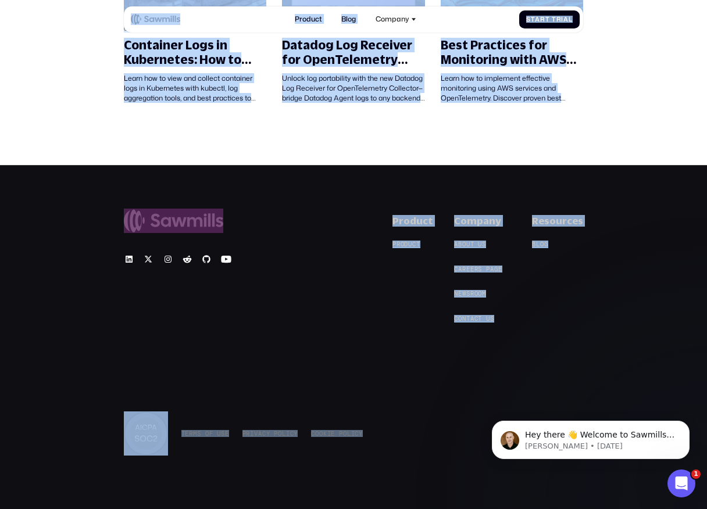
drag, startPoint x: 109, startPoint y: 10, endPoint x: 353, endPoint y: 556, distance: 597.7
click at [424, 381] on div "© 2025 Sawmills Product P r o d u c t P r o d u c t Company A b o u t u s A b o…" at bounding box center [353, 335] width 459 height 241
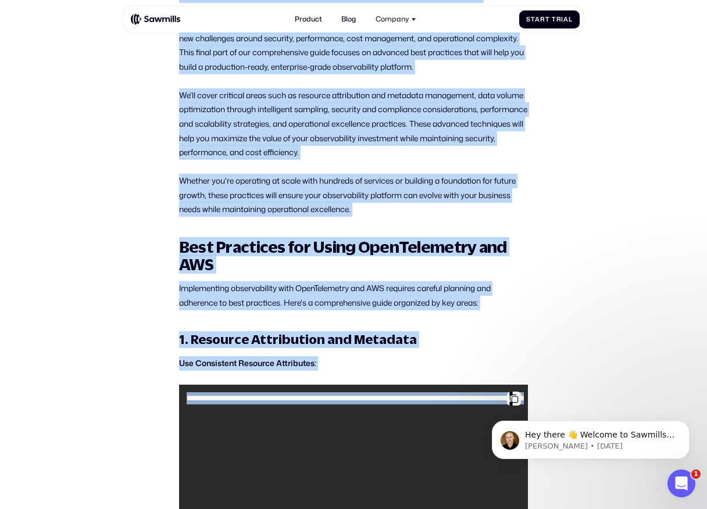
scroll to position [0, 0]
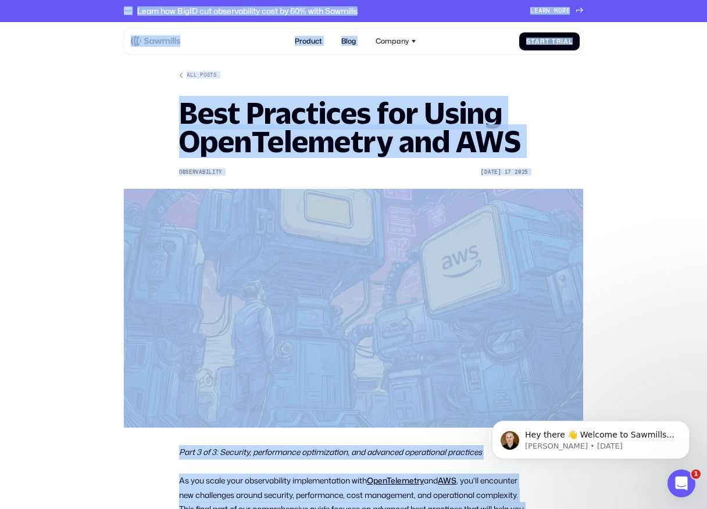
drag, startPoint x: 395, startPoint y: 421, endPoint x: 112, endPoint y: 2, distance: 505.4
click at [112, 2] on div "Learn how BigID cut observability cost by 60% with Sawmills L e a r n m o r e L…" at bounding box center [353, 11] width 707 height 22
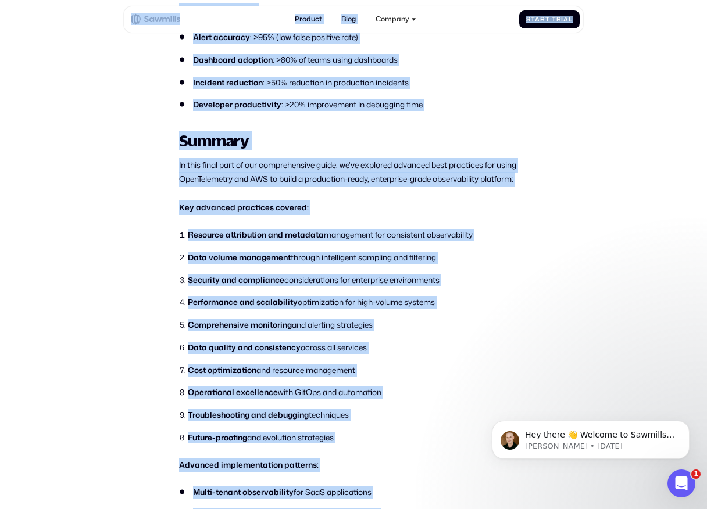
scroll to position [9862, 0]
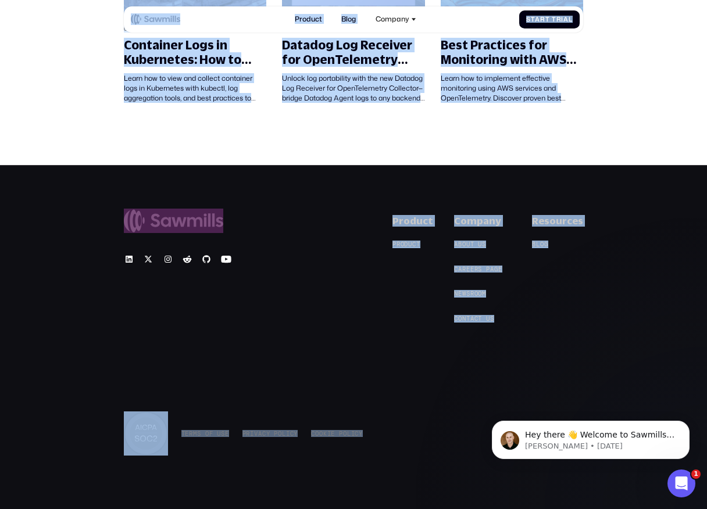
drag, startPoint x: 112, startPoint y: 2, endPoint x: 419, endPoint y: 455, distance: 546.7
click at [419, 455] on div "© 2025 Sawmills Product P r o d u c t P r o d u c t Company A b o u t u s A b o…" at bounding box center [353, 338] width 707 height 346
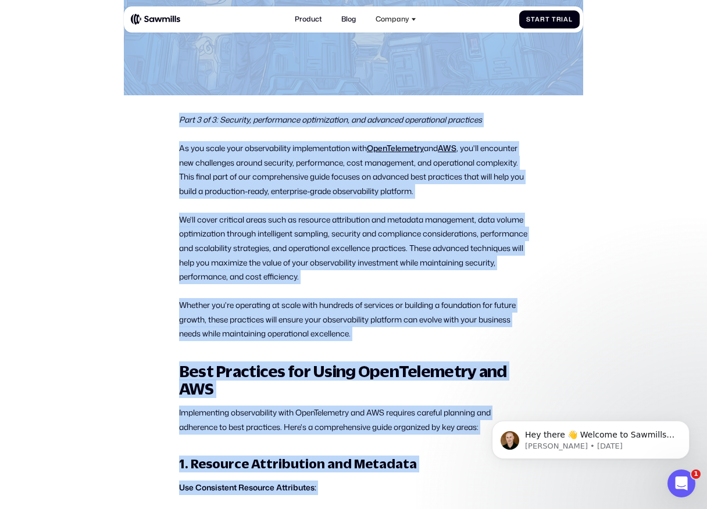
scroll to position [0, 0]
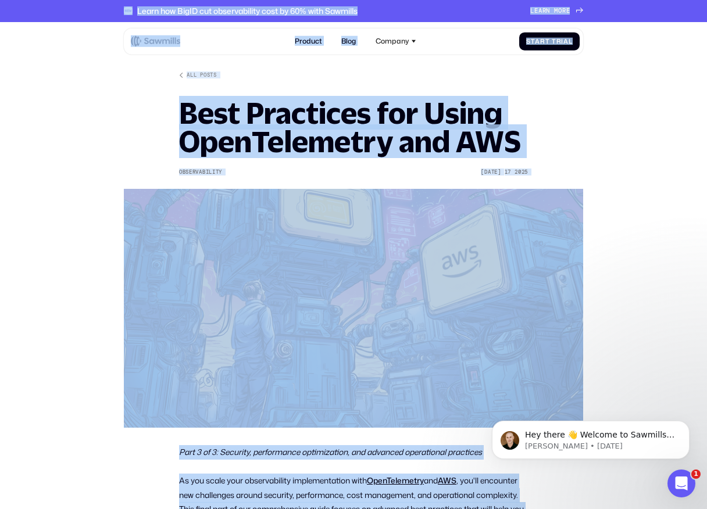
drag, startPoint x: 419, startPoint y: 455, endPoint x: 127, endPoint y: 11, distance: 531.1
click at [105, 9] on div "Learn how BigID cut observability cost by 60% with Sawmills L e a r n m o r e L…" at bounding box center [353, 11] width 707 height 22
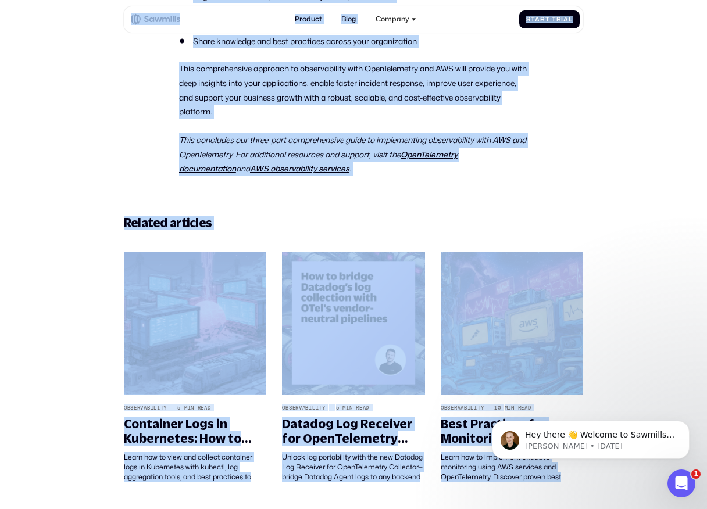
scroll to position [9862, 0]
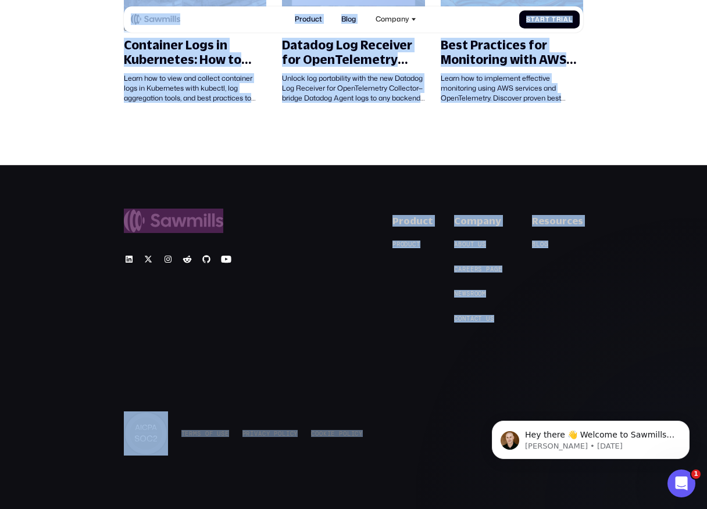
drag, startPoint x: 105, startPoint y: 9, endPoint x: 377, endPoint y: 552, distance: 606.7
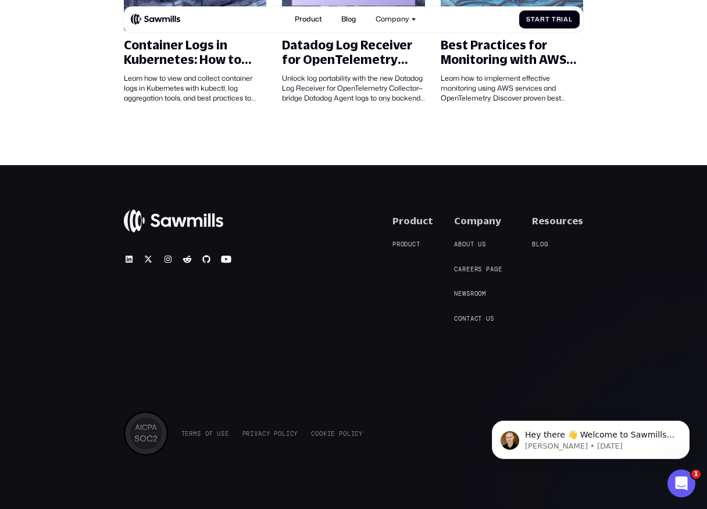
click at [462, 459] on div "© 2025 Sawmills Product P r o d u c t P r o d u c t Company A b o u t u s A b o…" at bounding box center [353, 338] width 707 height 346
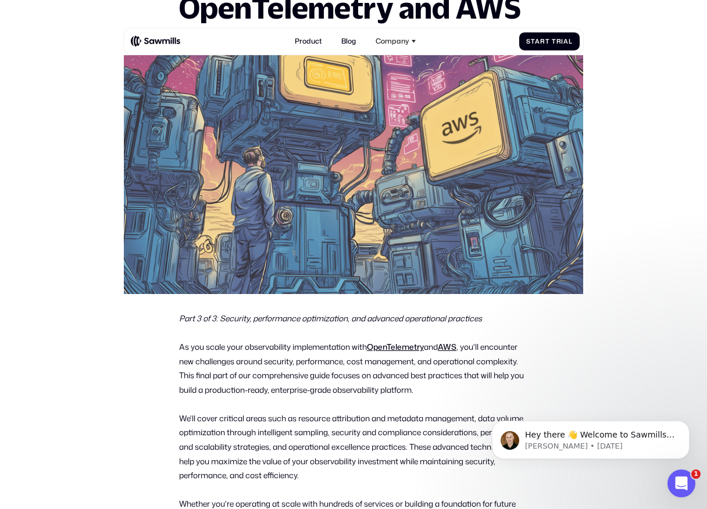
scroll to position [0, 0]
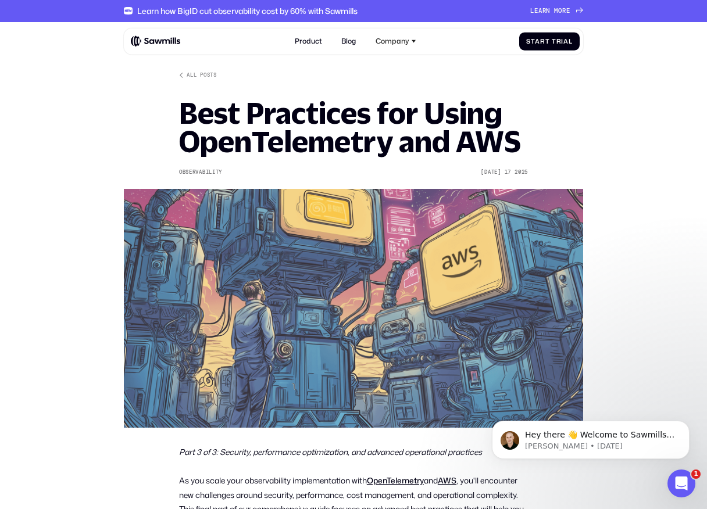
drag, startPoint x: 451, startPoint y: 473, endPoint x: 107, endPoint y: 10, distance: 576.6
click at [107, 10] on div "Learn how BigID cut observability cost by 60% with Sawmills L e a r n m o r e L…" at bounding box center [353, 11] width 707 height 22
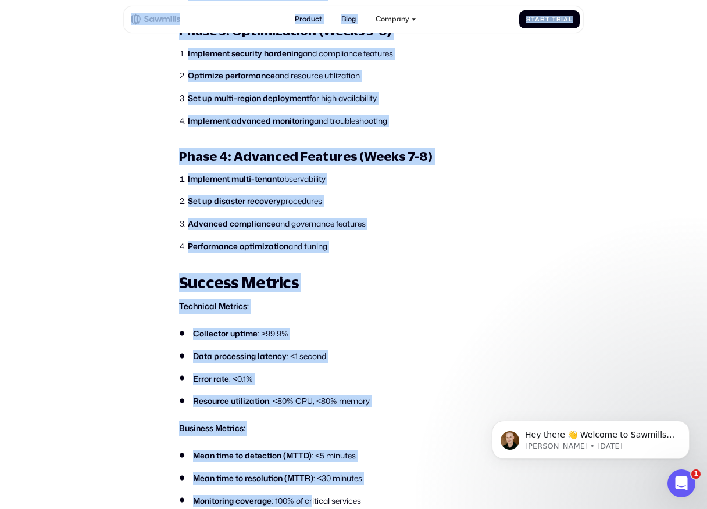
drag, startPoint x: 107, startPoint y: 9, endPoint x: 313, endPoint y: 517, distance: 547.6
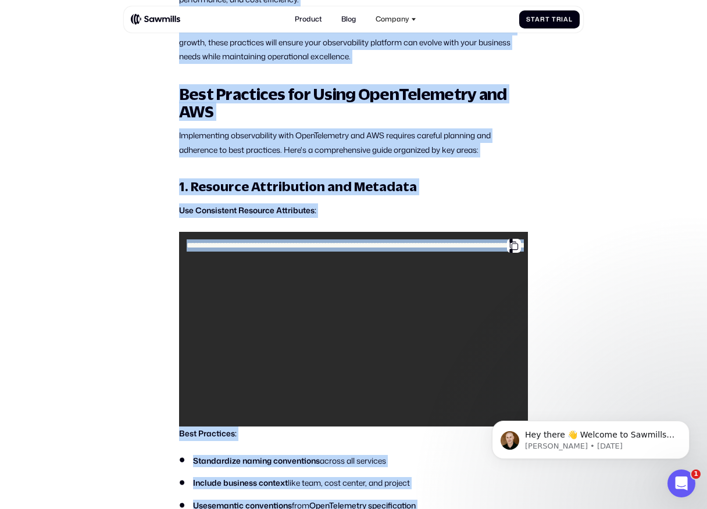
scroll to position [0, 0]
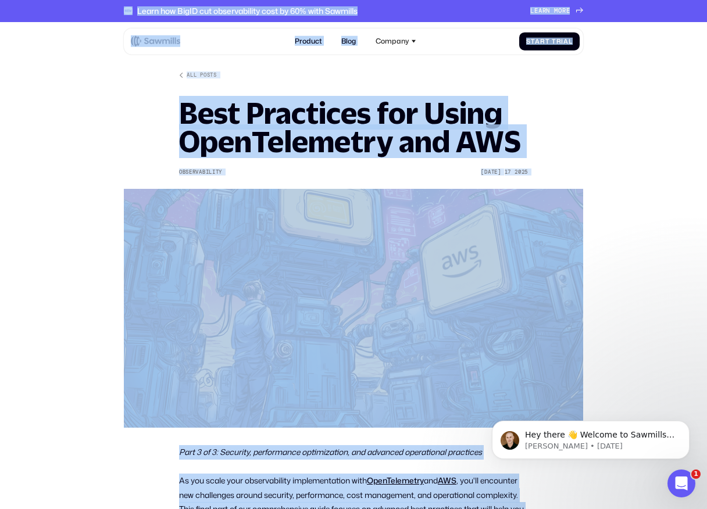
drag, startPoint x: 402, startPoint y: 459, endPoint x: 107, endPoint y: 2, distance: 543.7
click at [108, 3] on div "Learn how BigID cut observability cost by 60% with Sawmills L e a r n m o r e L…" at bounding box center [353, 11] width 707 height 22
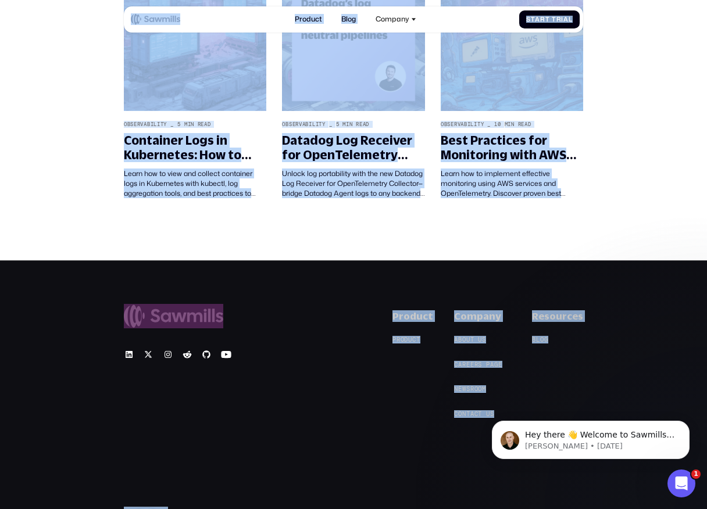
scroll to position [9862, 0]
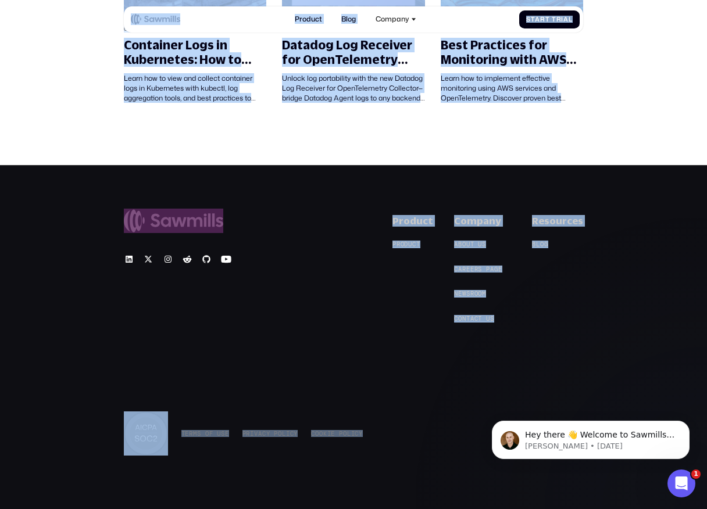
drag, startPoint x: 108, startPoint y: 3, endPoint x: 330, endPoint y: 525, distance: 567.2
click at [357, 457] on div "© 2025 Sawmills Product P r o d u c t P r o d u c t Company A b o u t u s A b o…" at bounding box center [353, 338] width 707 height 346
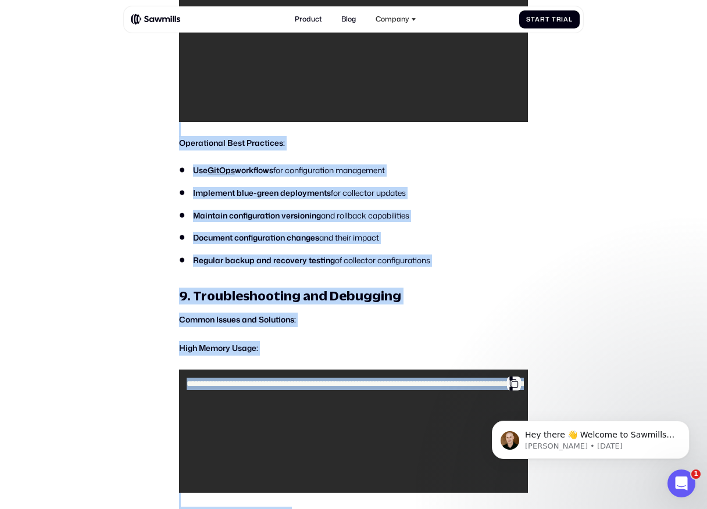
scroll to position [4185, 0]
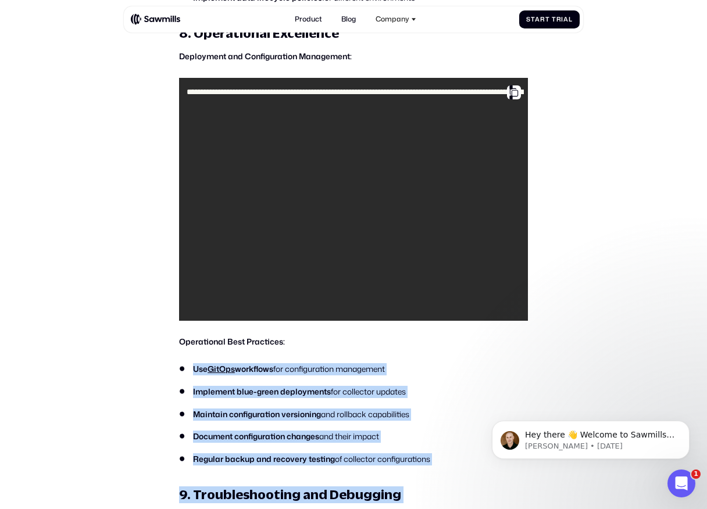
drag, startPoint x: 357, startPoint y: 457, endPoint x: 158, endPoint y: 364, distance: 220.5
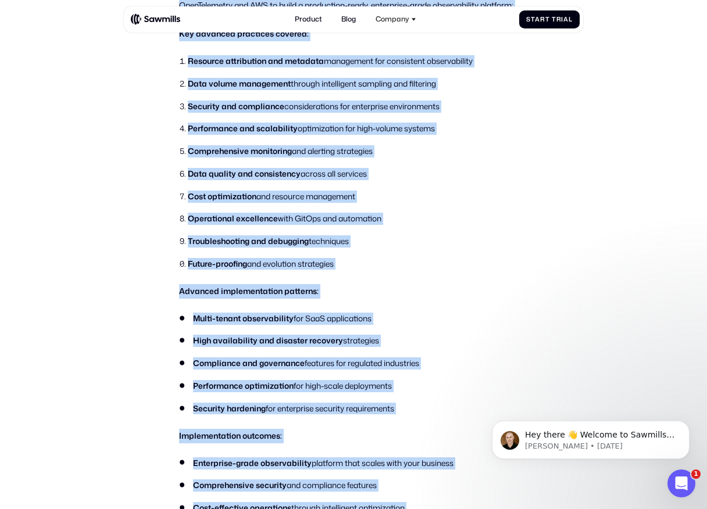
scroll to position [8978, 0]
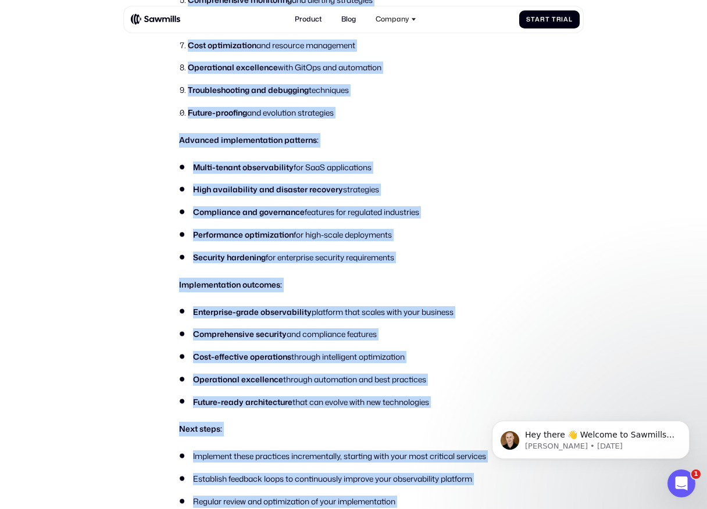
click at [184, 307] on li "Enterprise-grade observability platform that scales with your business" at bounding box center [353, 312] width 349 height 12
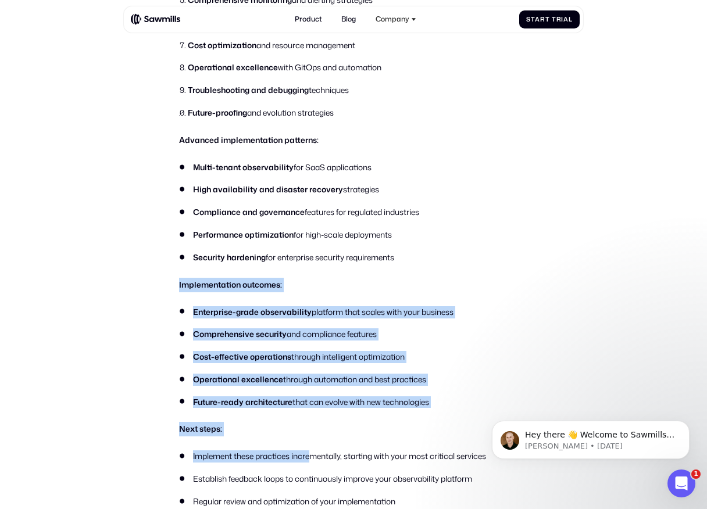
drag, startPoint x: 169, startPoint y: 284, endPoint x: 316, endPoint y: 460, distance: 229.4
click at [316, 460] on li "Implement these practices incrementally, starting with your most critical servi…" at bounding box center [353, 456] width 349 height 12
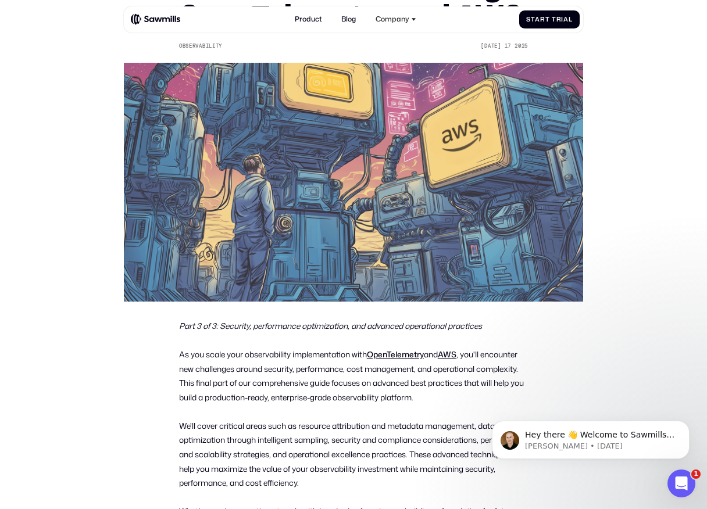
scroll to position [0, 0]
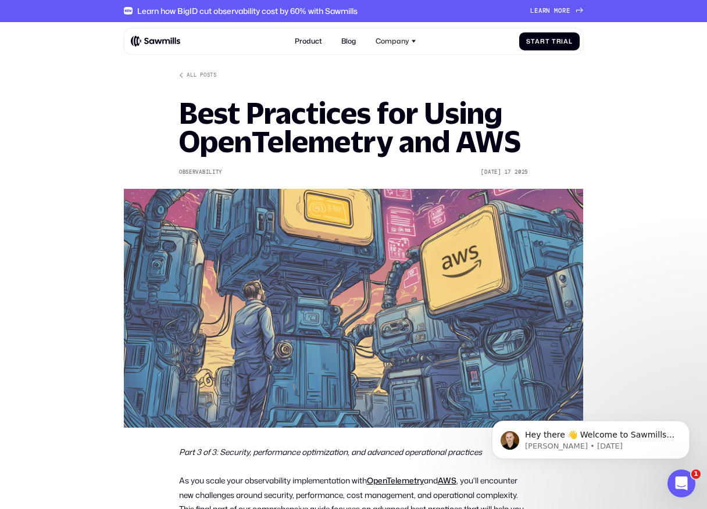
drag, startPoint x: 613, startPoint y: 499, endPoint x: 197, endPoint y: 31, distance: 625.8
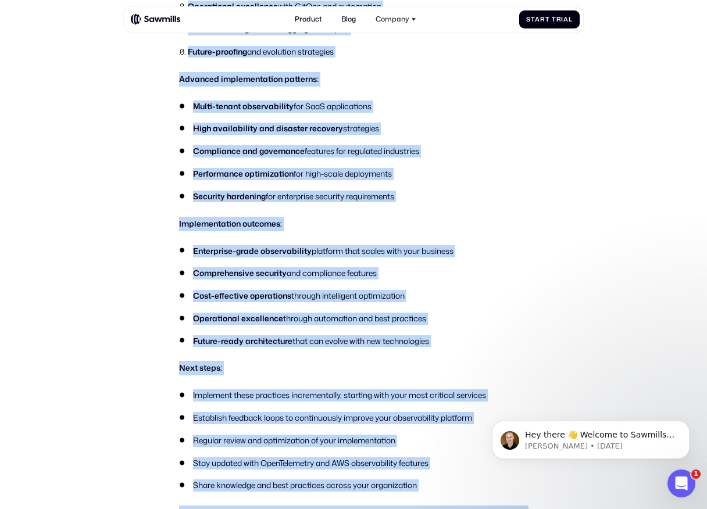
scroll to position [9862, 0]
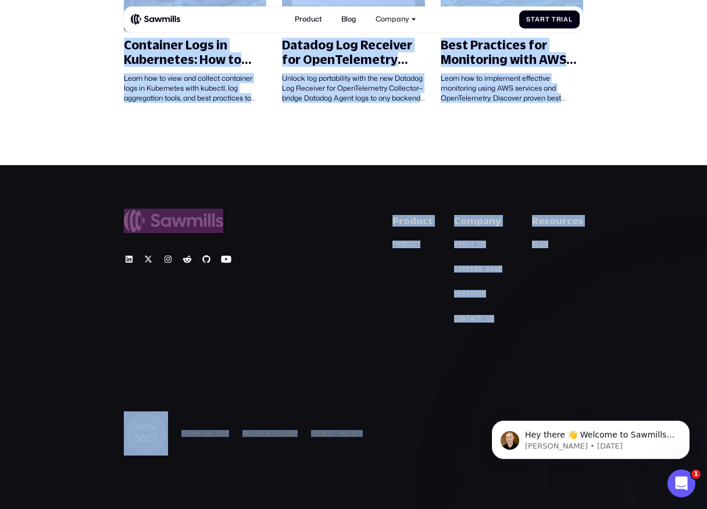
drag, startPoint x: 87, startPoint y: 38, endPoint x: 369, endPoint y: 452, distance: 501.2
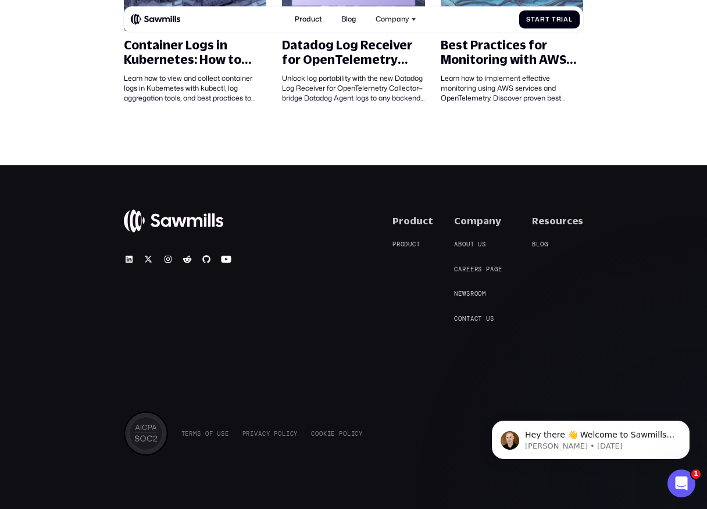
click at [363, 452] on div "T e r m s o f U s e T e r m s o f U s e P r i v a c y P o l i c y P r i v a c y…" at bounding box center [243, 434] width 239 height 44
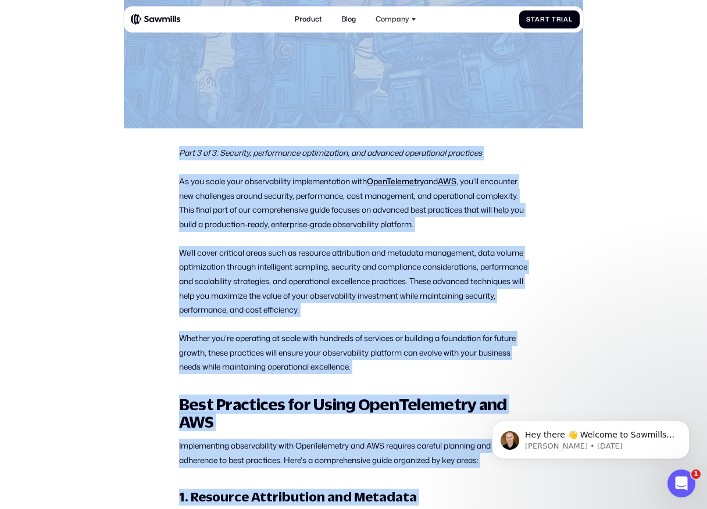
scroll to position [0, 0]
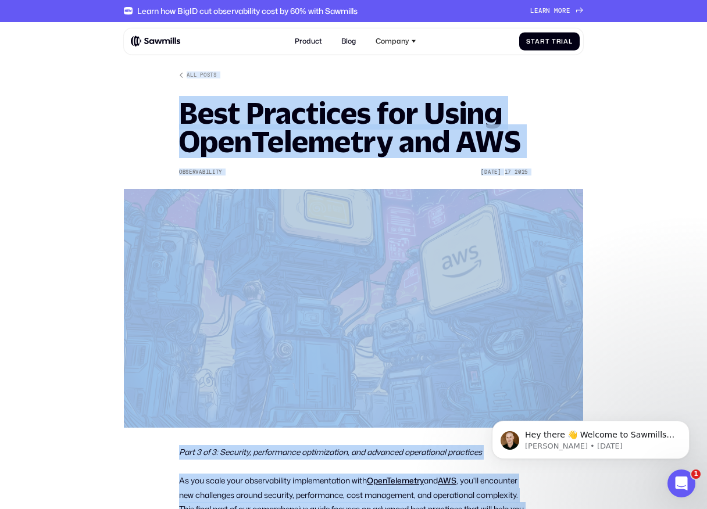
drag, startPoint x: 385, startPoint y: 458, endPoint x: 139, endPoint y: 27, distance: 496.0
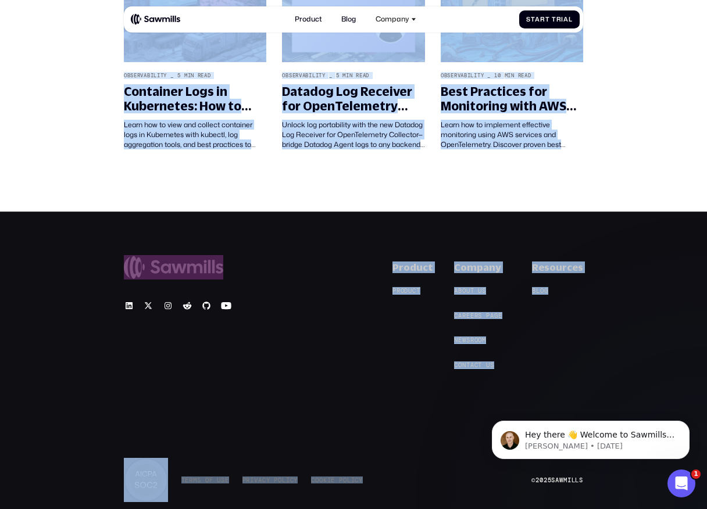
scroll to position [9862, 0]
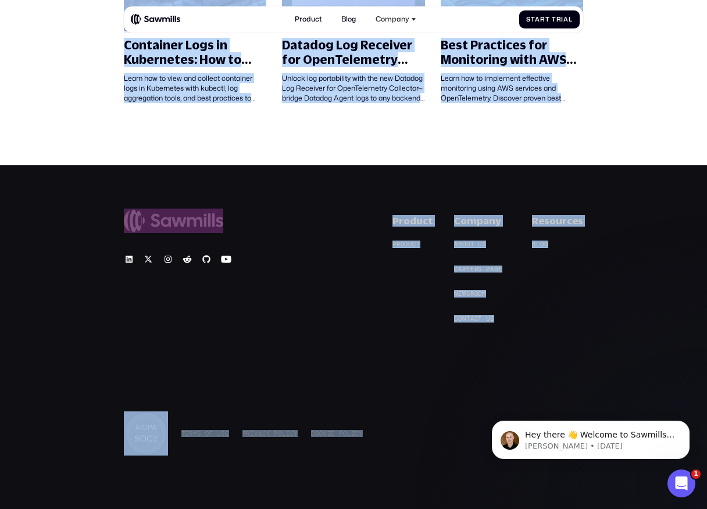
drag, startPoint x: 95, startPoint y: 35, endPoint x: 327, endPoint y: 556, distance: 570.4
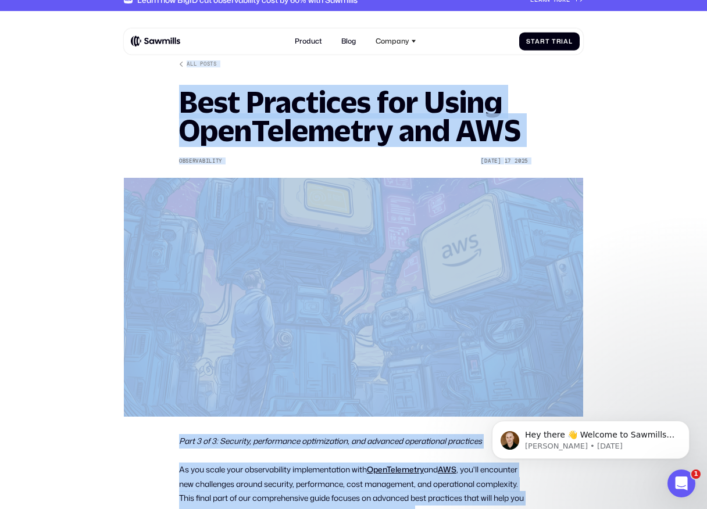
scroll to position [0, 0]
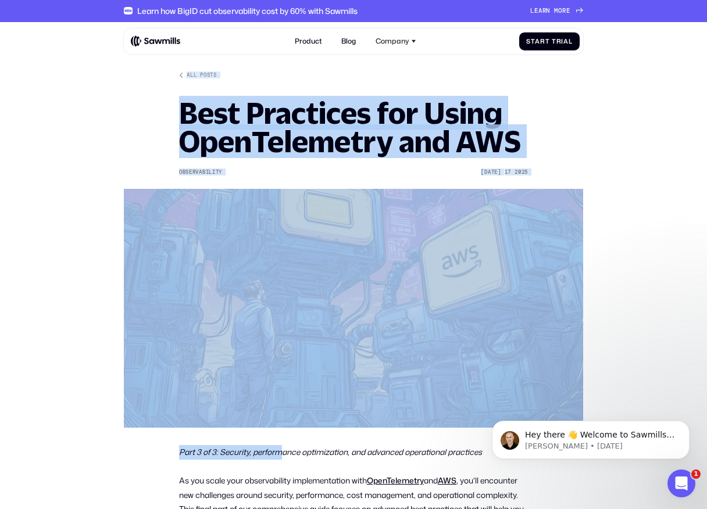
drag, startPoint x: 103, startPoint y: 37, endPoint x: 281, endPoint y: 457, distance: 456.9
click at [166, 38] on img at bounding box center [155, 41] width 49 height 12
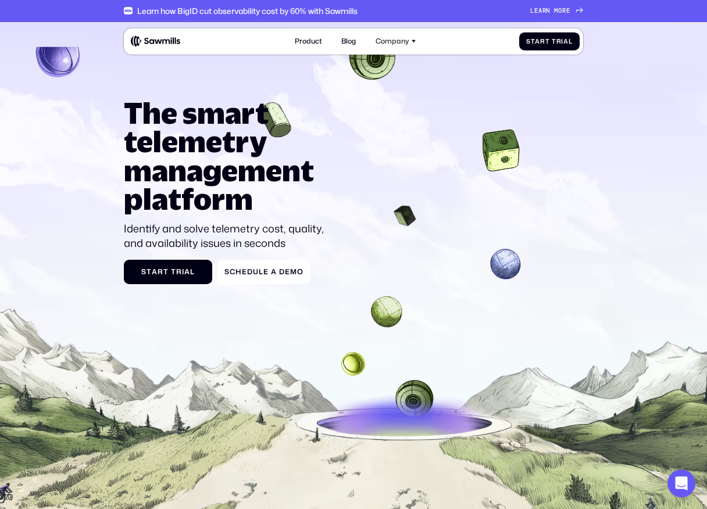
click at [126, 13] on img at bounding box center [128, 10] width 9 height 9
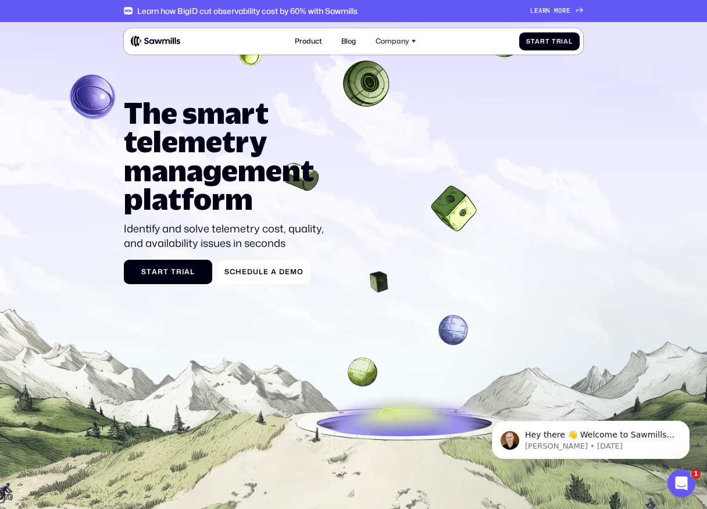
click at [355, 12] on div "Learn how BigID cut observability cost by 60% with Sawmills" at bounding box center [247, 10] width 220 height 9
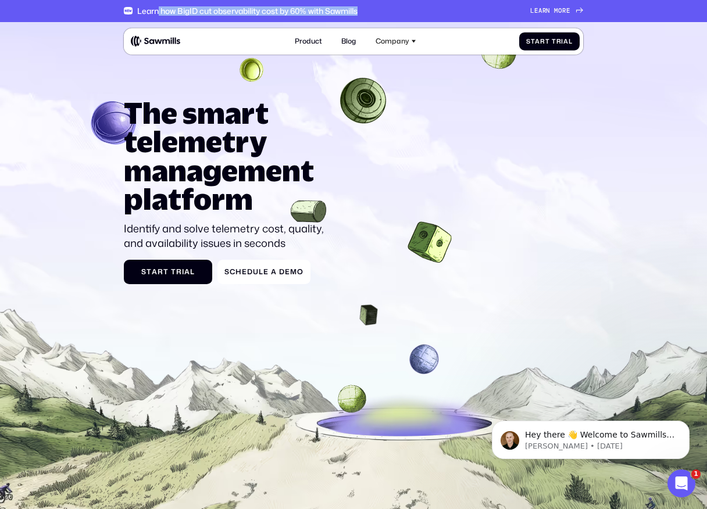
drag, startPoint x: 363, startPoint y: 12, endPoint x: 158, endPoint y: 9, distance: 205.8
click at [158, 9] on div "Learn how BigID cut observability cost by 60% with Sawmills L e a r n m o r e L…" at bounding box center [353, 11] width 459 height 22
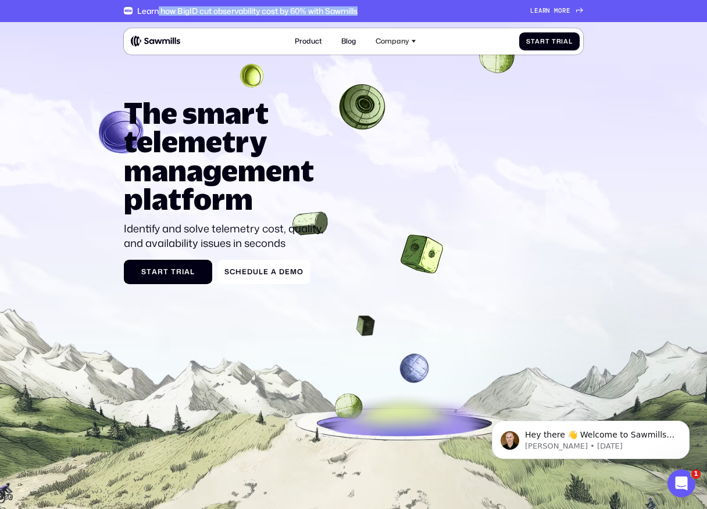
click at [158, 9] on div "Learn how BigID cut observability cost by 60% with Sawmills" at bounding box center [247, 10] width 220 height 9
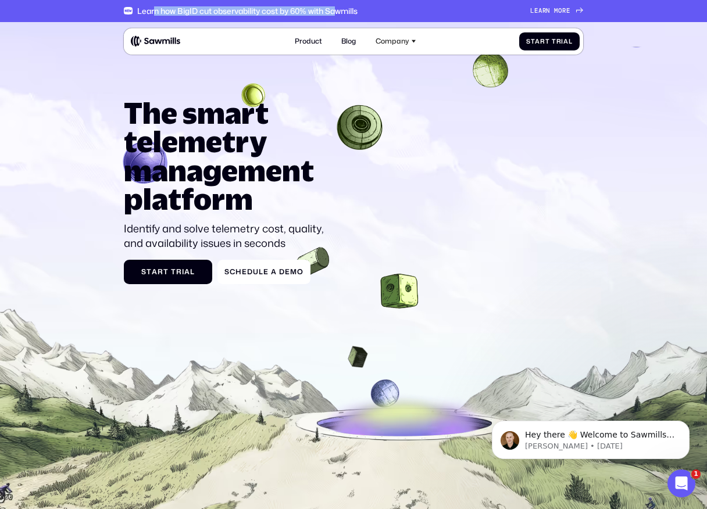
drag, startPoint x: 153, startPoint y: 9, endPoint x: 337, endPoint y: 9, distance: 184.3
click at [337, 9] on div "Learn how BigID cut observability cost by 60% with Sawmills" at bounding box center [247, 10] width 220 height 9
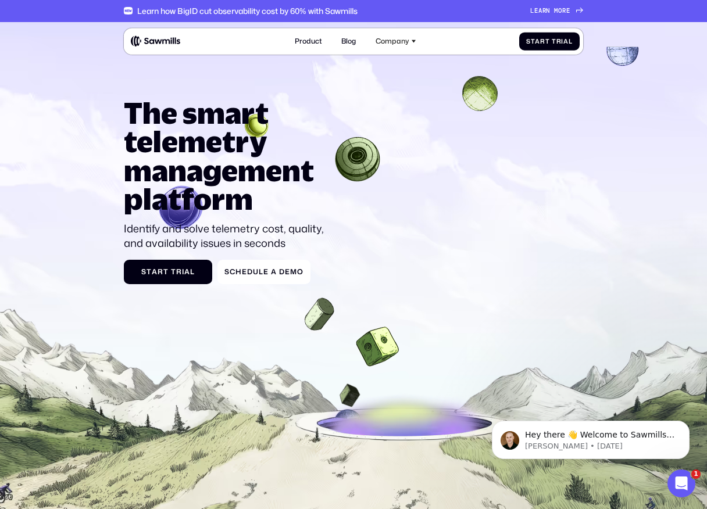
click at [563, 9] on span "r" at bounding box center [564, 11] width 4 height 8
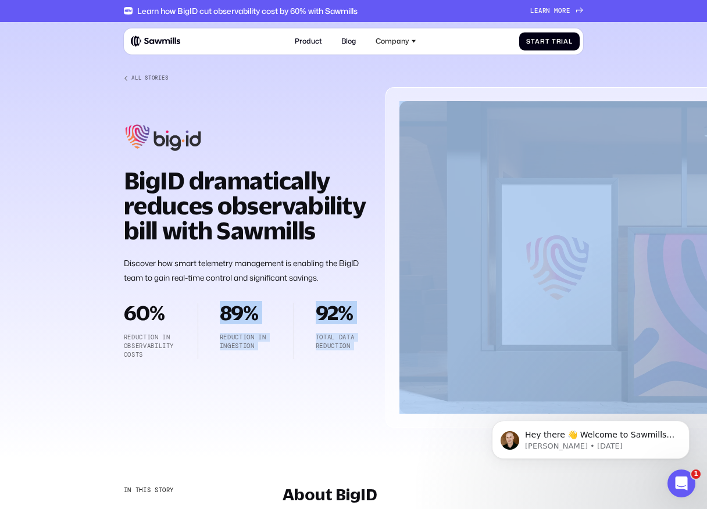
drag, startPoint x: 115, startPoint y: 314, endPoint x: 199, endPoint y: 356, distance: 94.1
click at [199, 356] on section "All Stories BigID dramatically reduces observability bill with Sawmills Discove…" at bounding box center [353, 240] width 707 height 437
click at [199, 356] on div "60% Reduction in observability costs 89% Reduction in ingestion 92% TOTAL DATA …" at bounding box center [246, 331] width 245 height 56
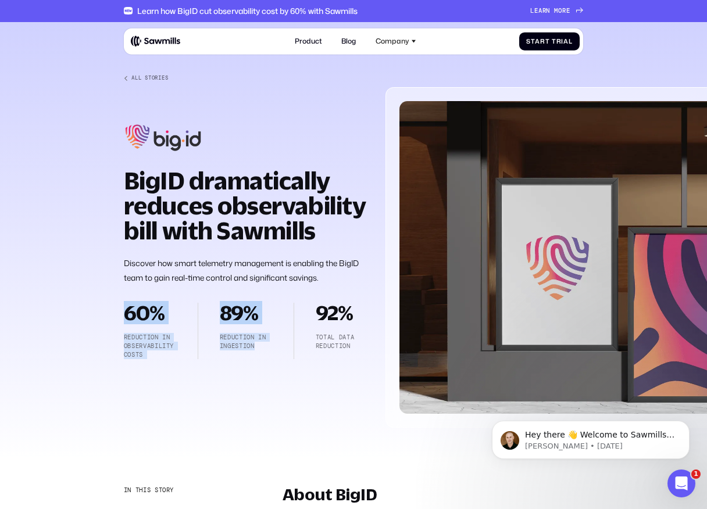
drag, startPoint x: 291, startPoint y: 349, endPoint x: 173, endPoint y: 293, distance: 131.1
click at [173, 293] on div "All Stories BigID dramatically reduces observability bill with Sawmills Discove…" at bounding box center [246, 217] width 245 height 284
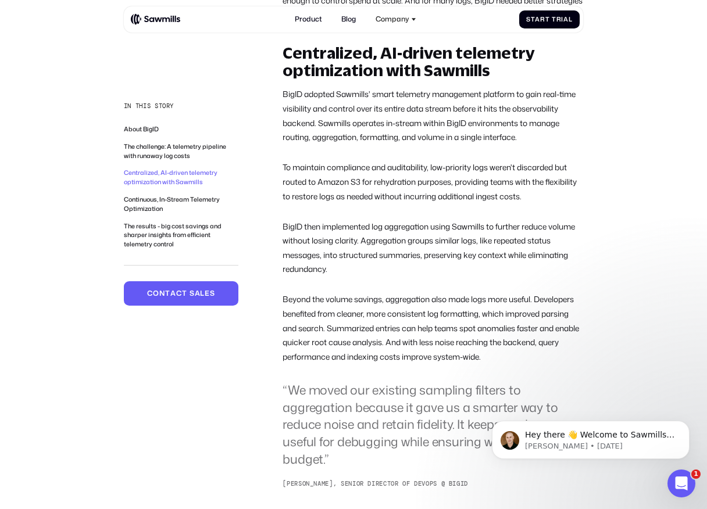
scroll to position [1003, 0]
